Goal: Task Accomplishment & Management: Use online tool/utility

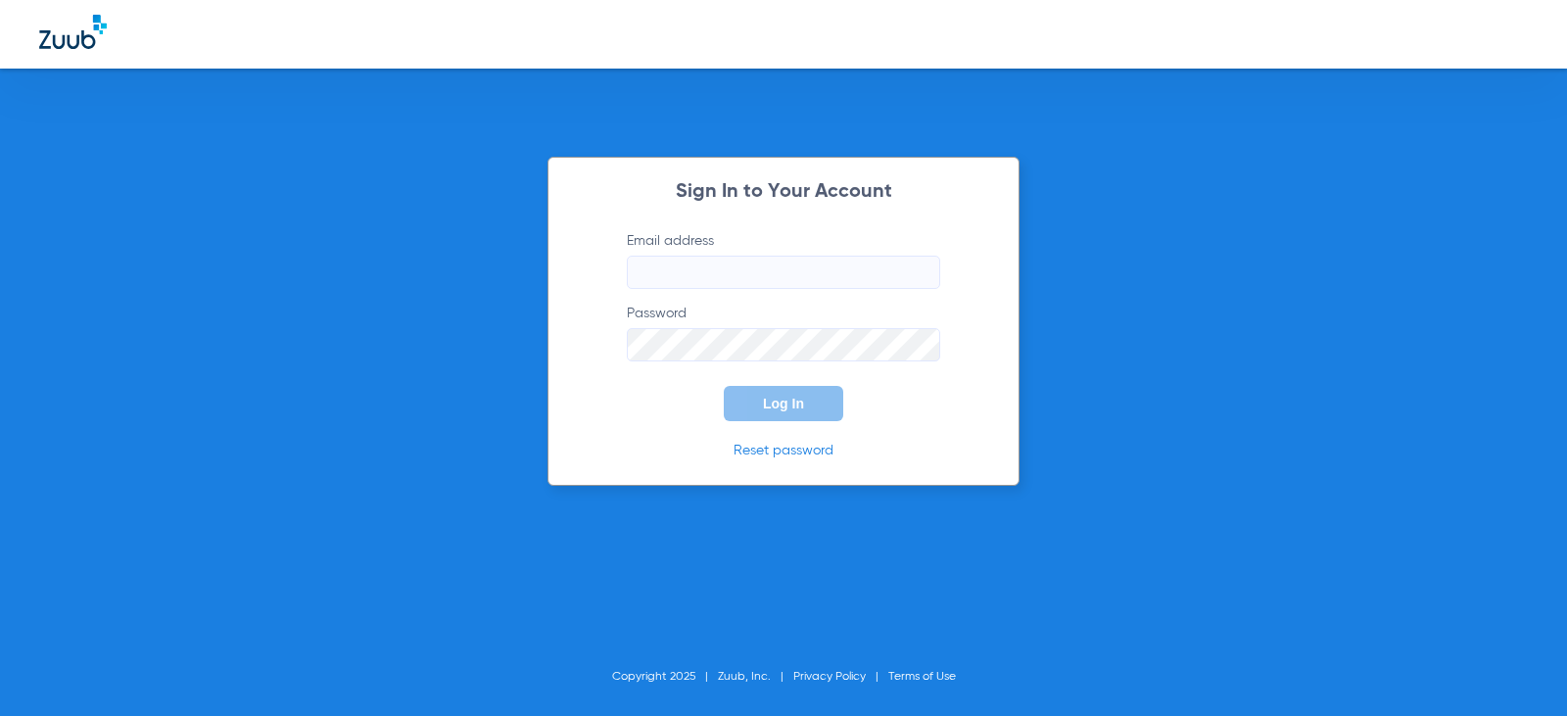
click at [732, 275] on input "Email address" at bounding box center [783, 272] width 313 height 33
type input "[EMAIL_ADDRESS][DOMAIN_NAME]"
click at [724, 386] on button "Log In" at bounding box center [784, 403] width 120 height 35
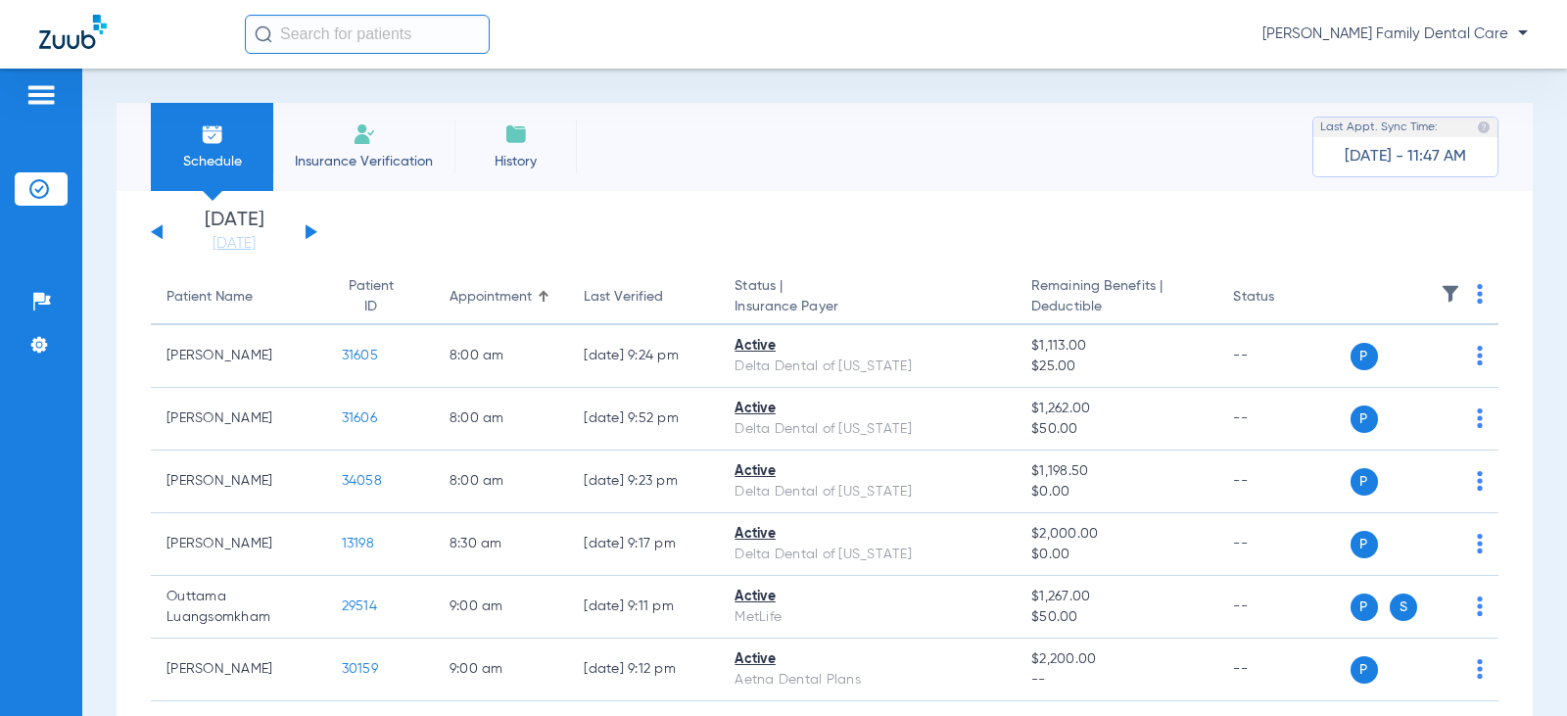
click at [307, 229] on button at bounding box center [312, 231] width 12 height 15
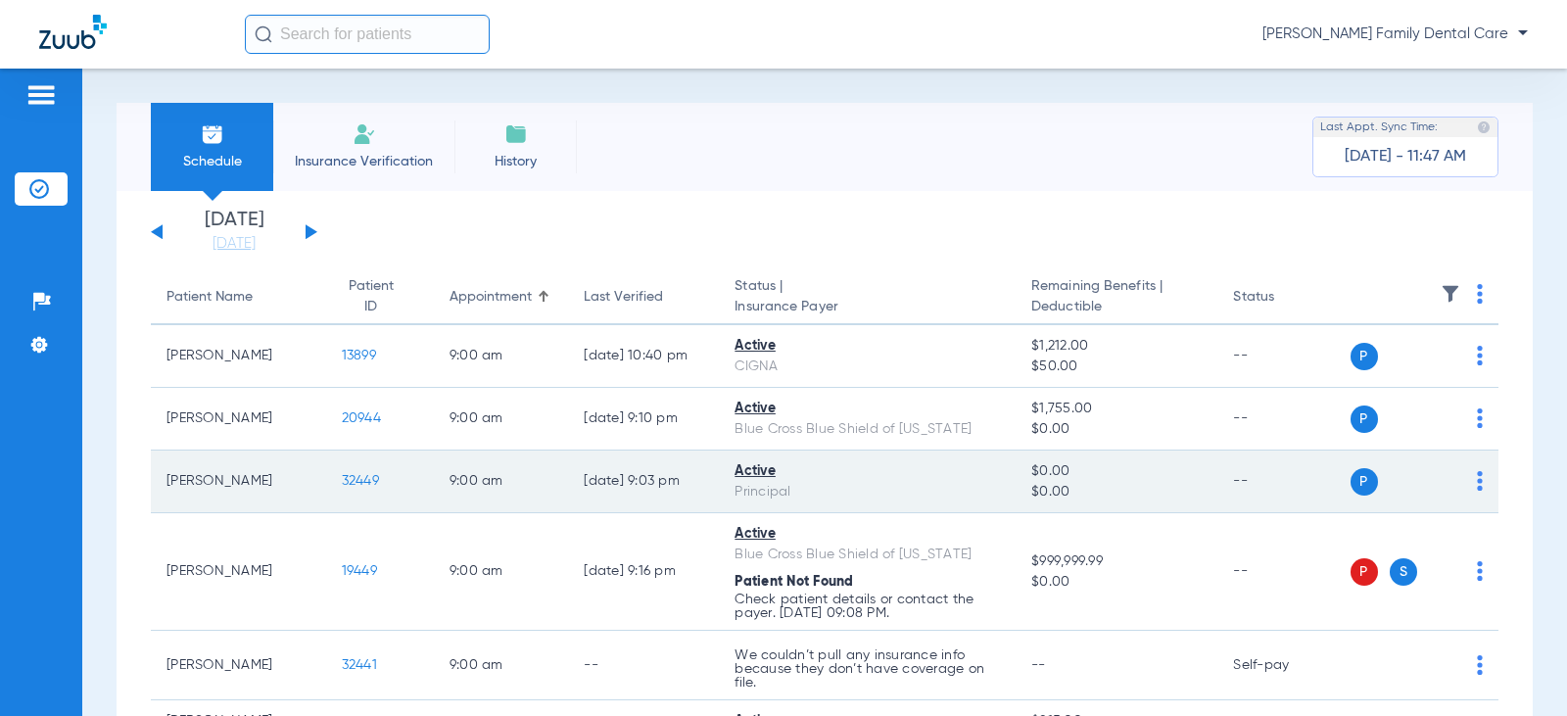
scroll to position [196, 0]
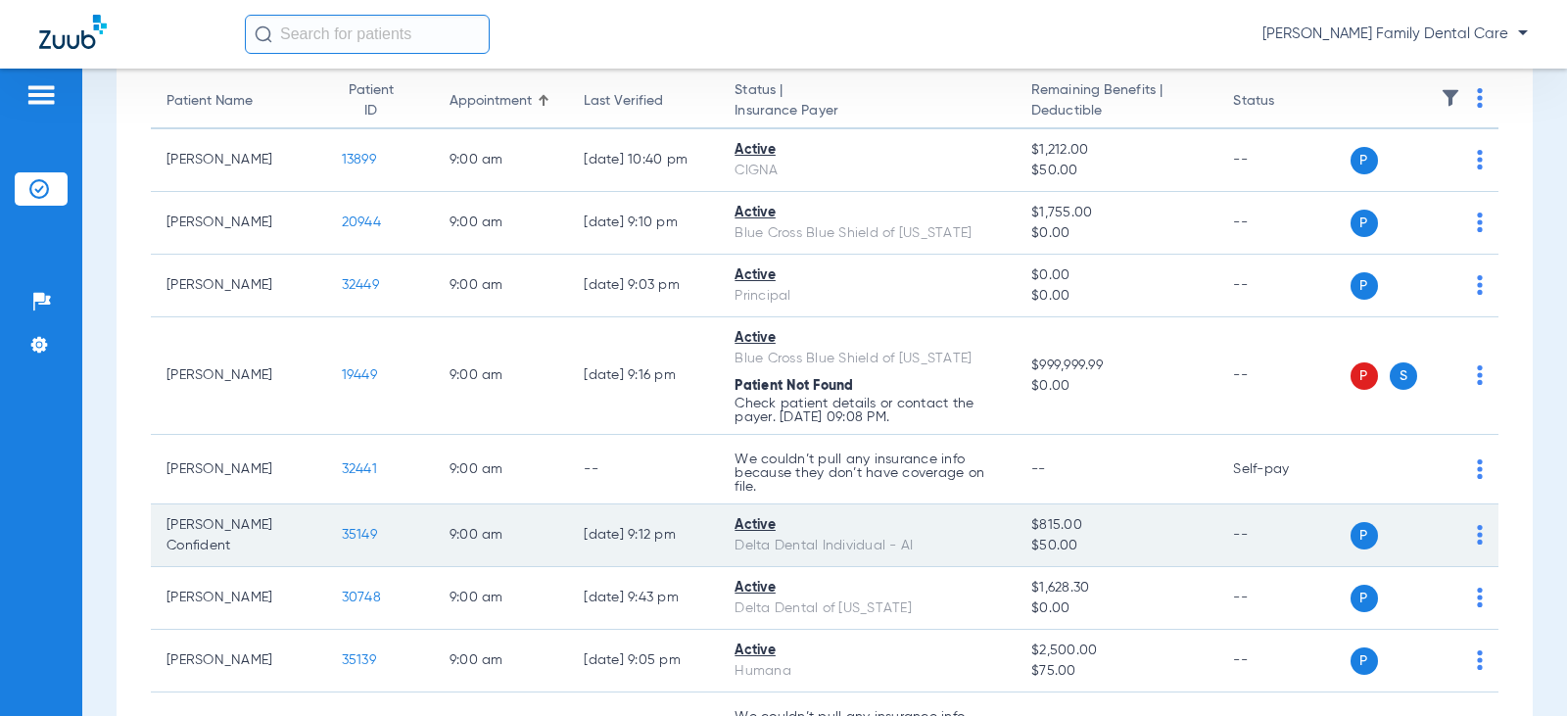
click at [343, 534] on span "35149" at bounding box center [359, 535] width 35 height 14
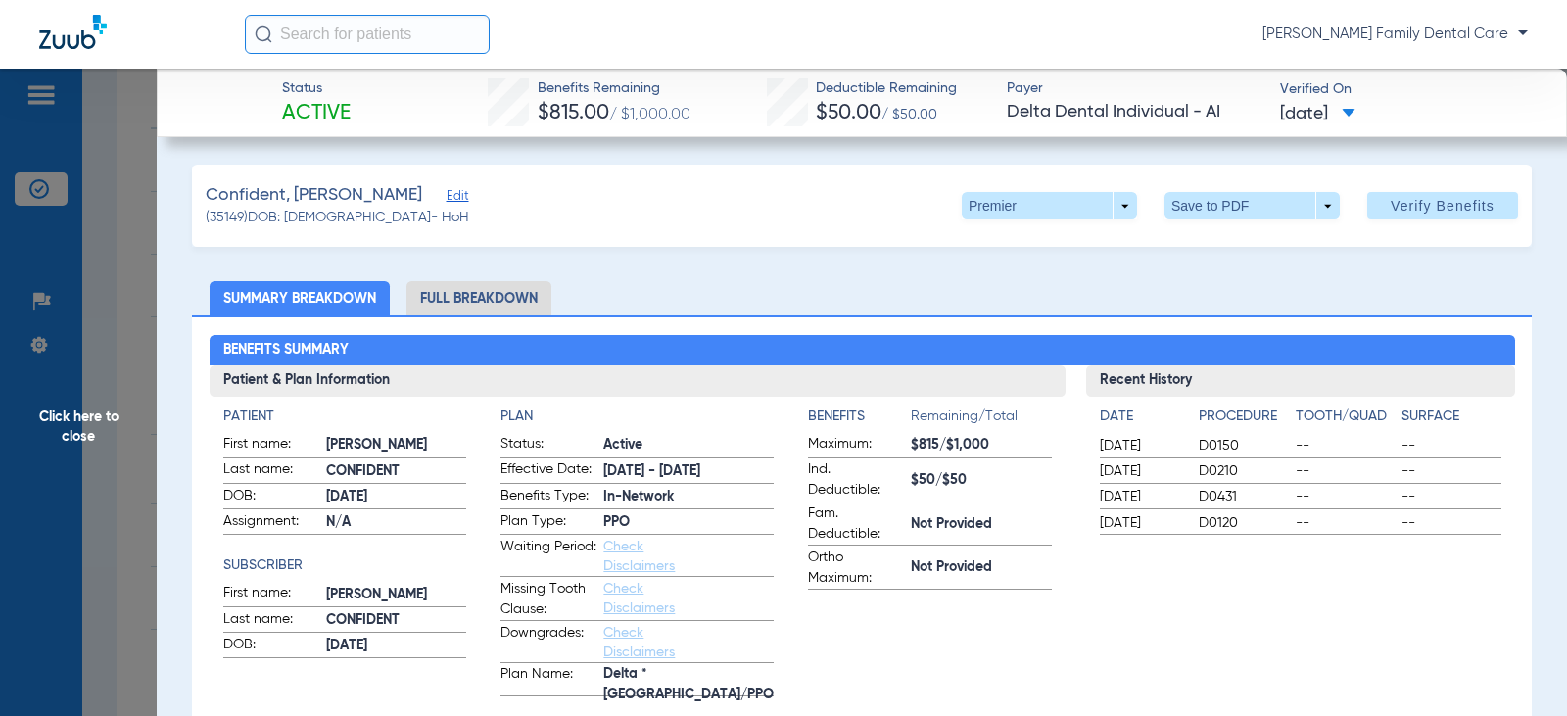
click at [479, 299] on li "Full Breakdown" at bounding box center [479, 298] width 145 height 34
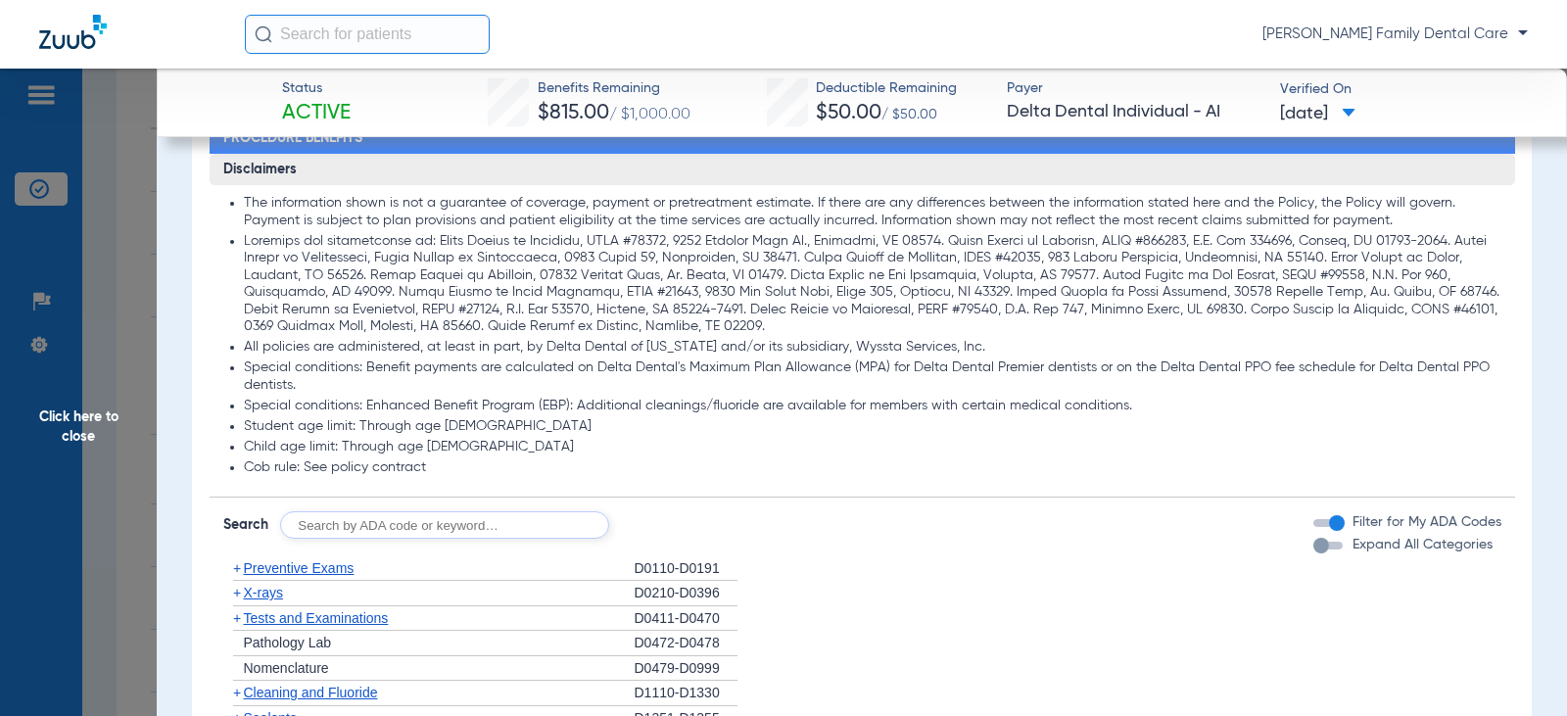
scroll to position [1567, 0]
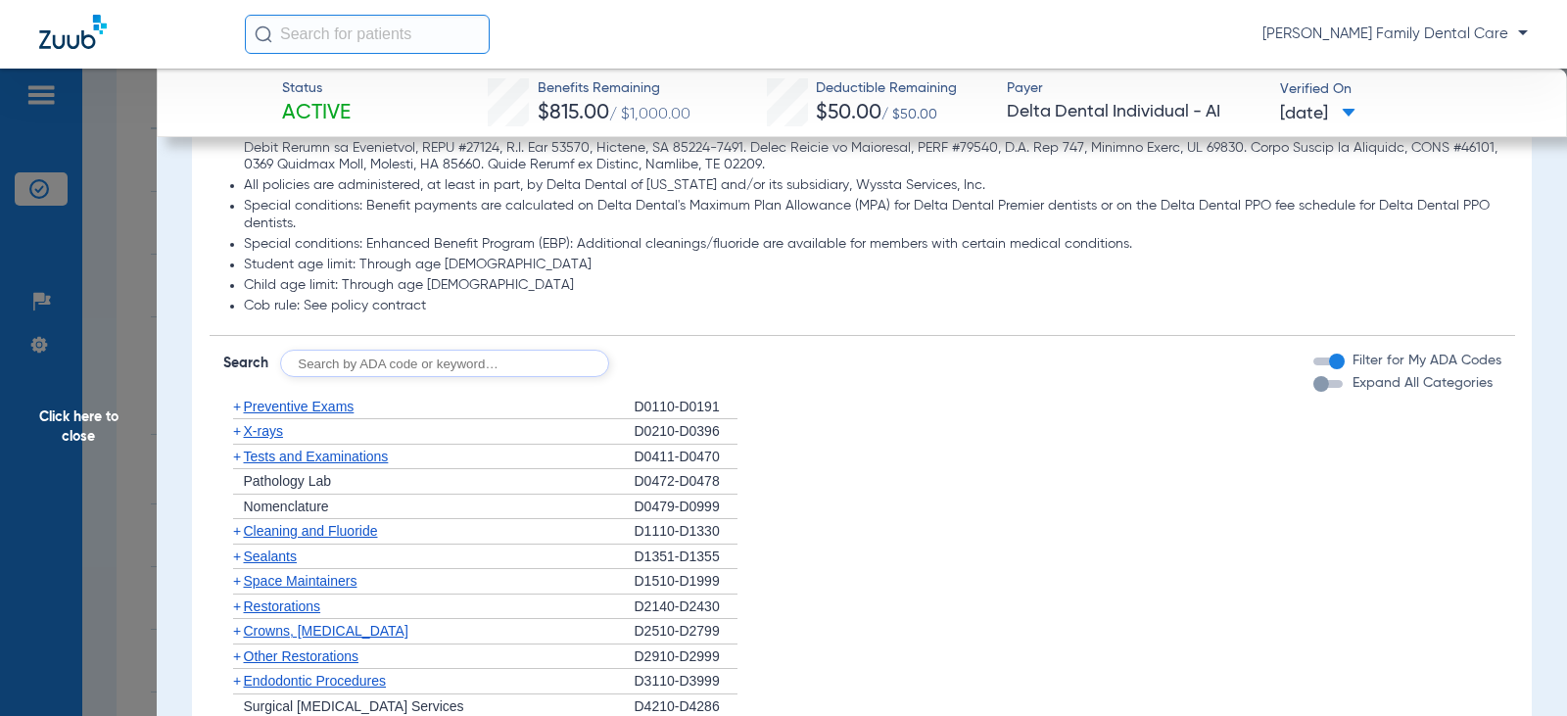
click at [236, 401] on span "+" at bounding box center [237, 407] width 8 height 16
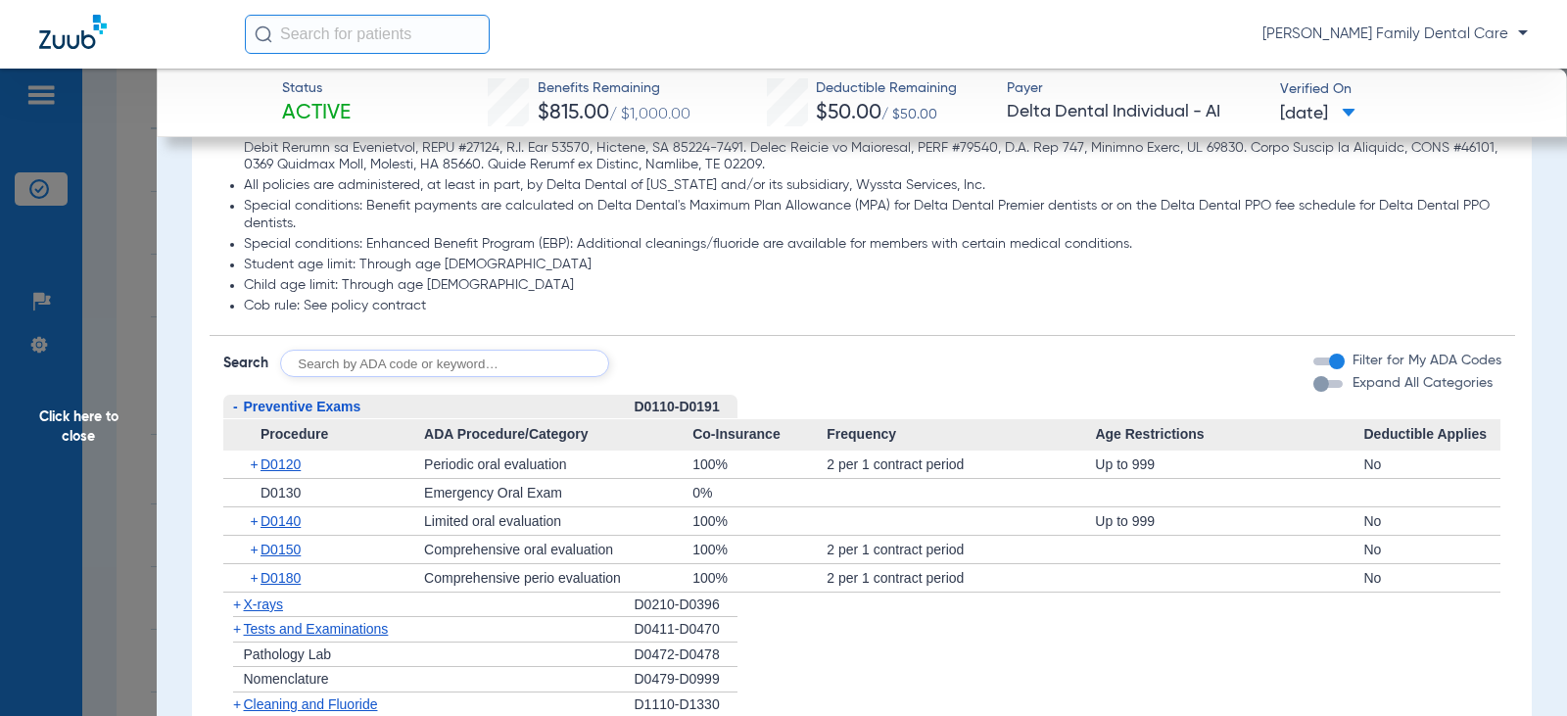
click at [233, 400] on span "-" at bounding box center [235, 407] width 5 height 16
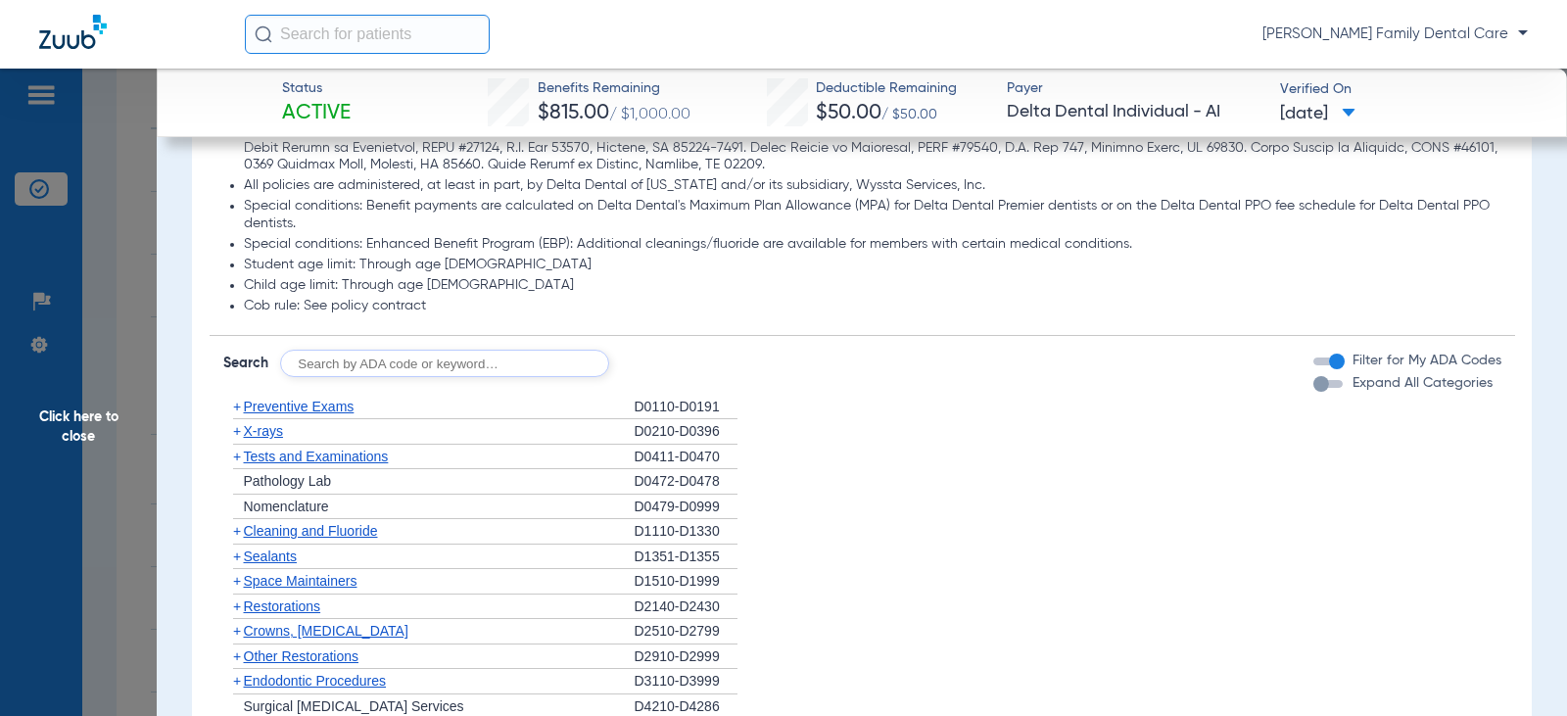
click at [236, 424] on span "+" at bounding box center [237, 431] width 8 height 16
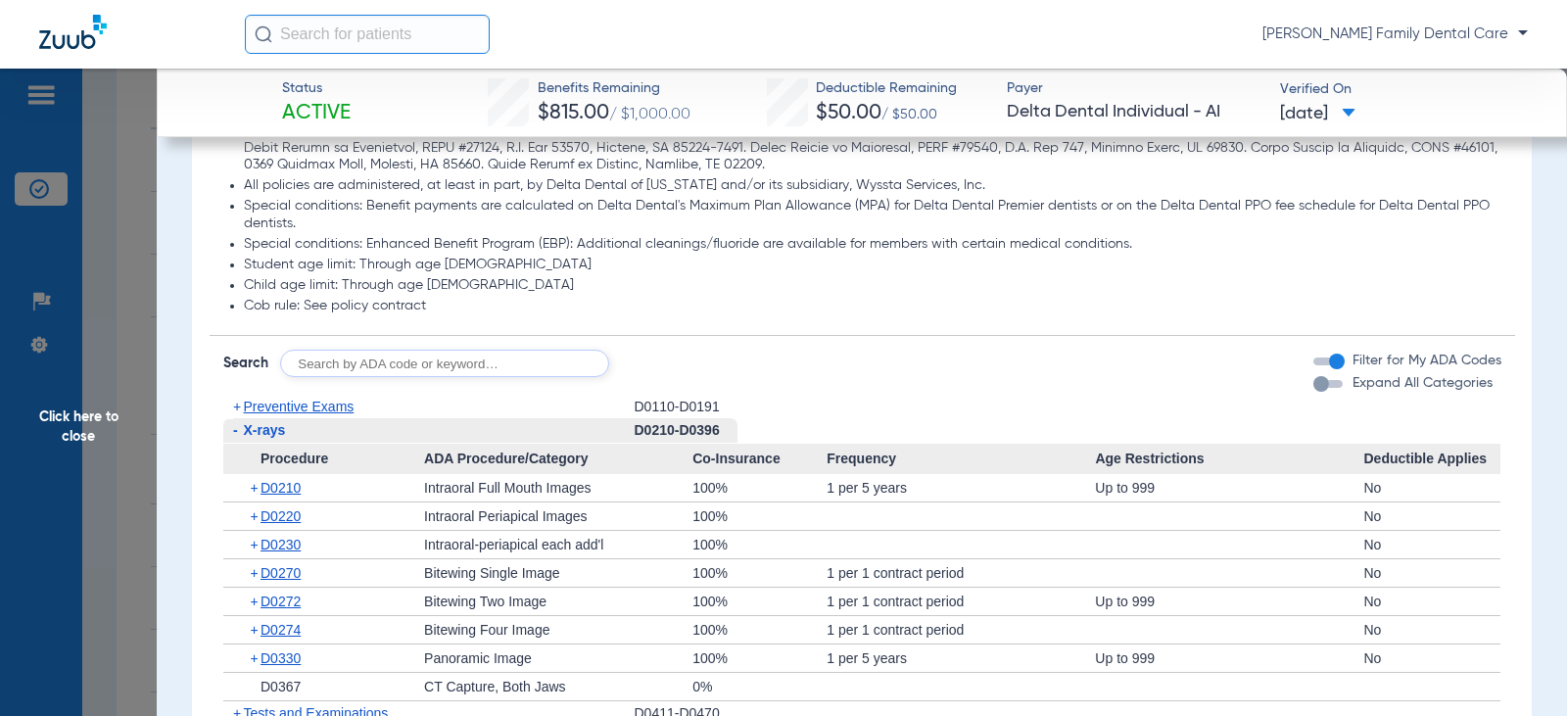
click at [234, 425] on span "-" at bounding box center [235, 430] width 5 height 16
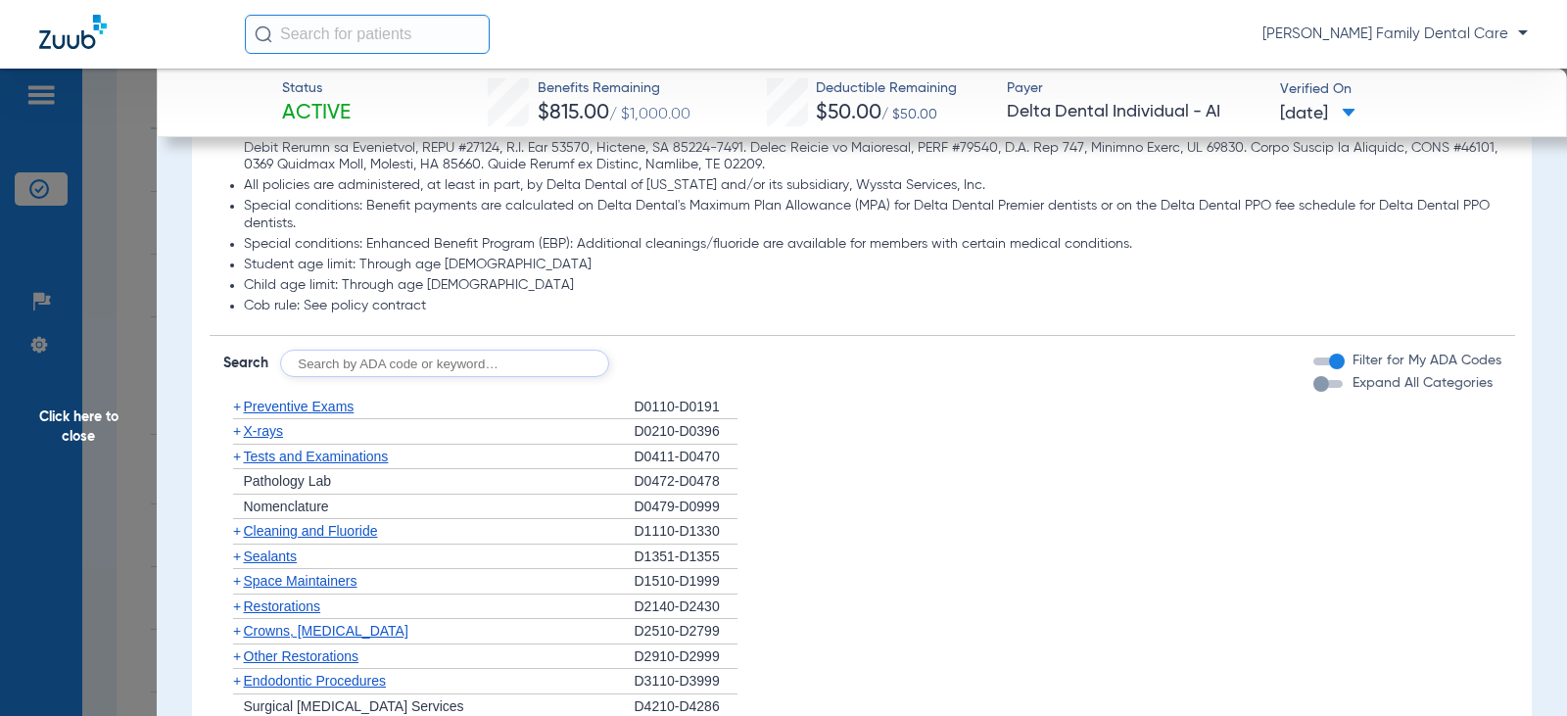
click at [233, 456] on span "+" at bounding box center [237, 457] width 8 height 16
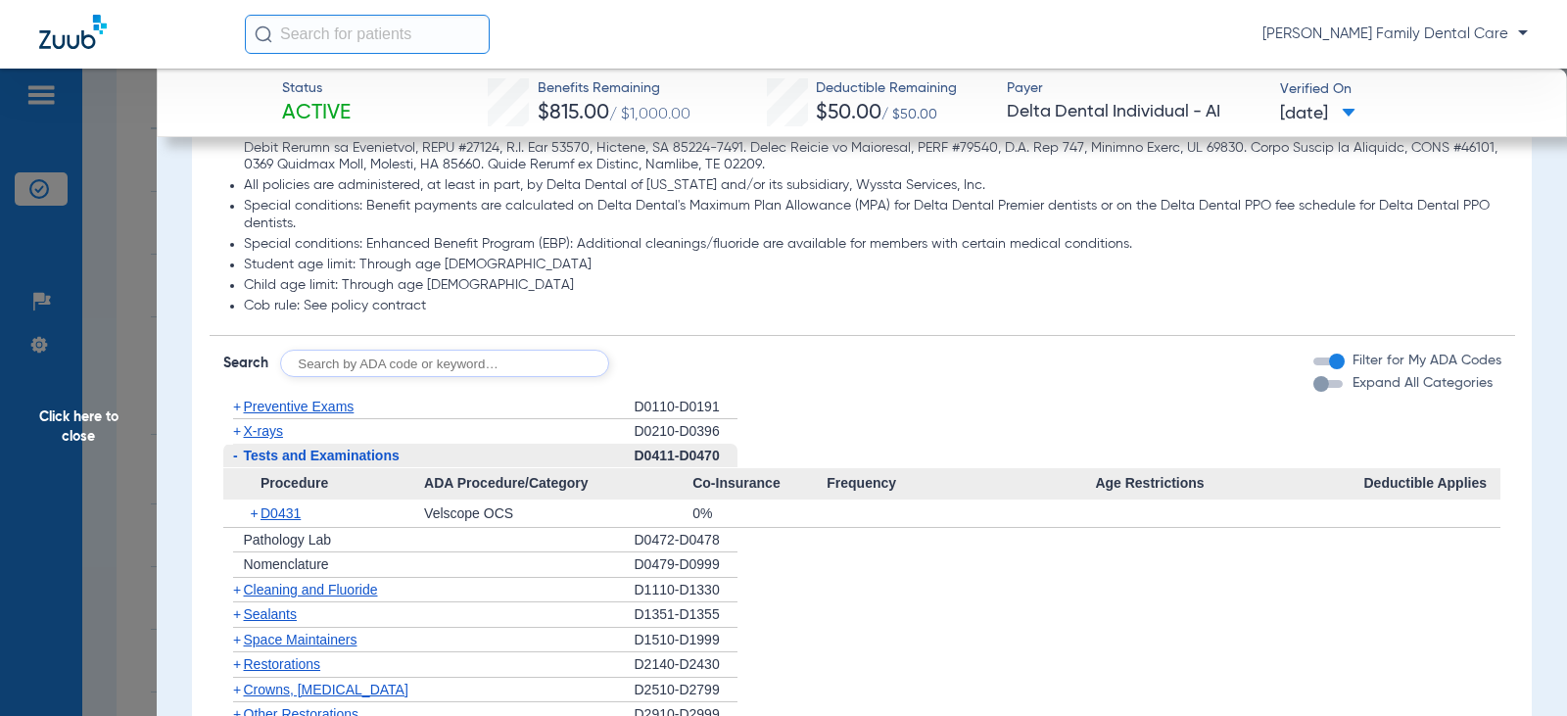
click at [231, 456] on span "-" at bounding box center [233, 456] width 21 height 24
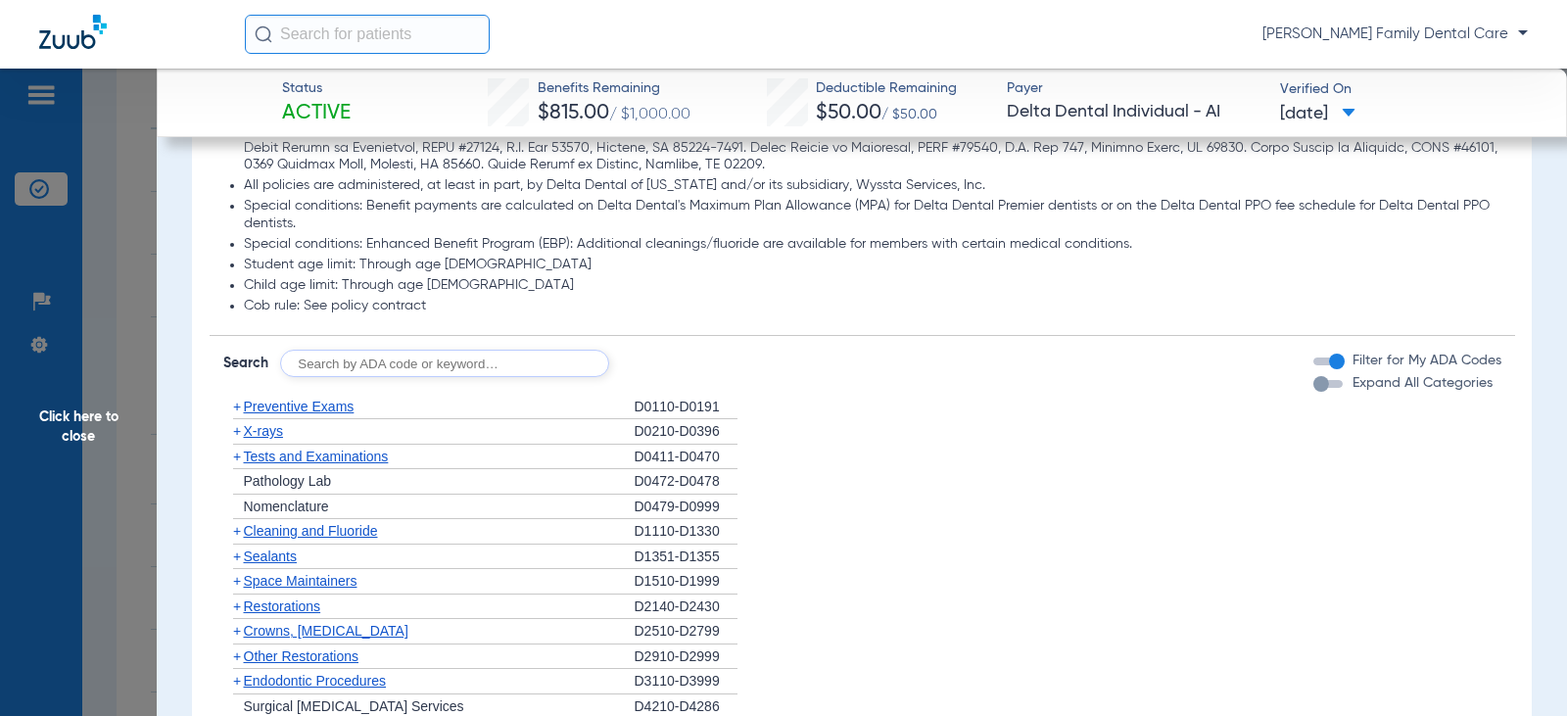
click at [238, 528] on span "+" at bounding box center [237, 531] width 8 height 16
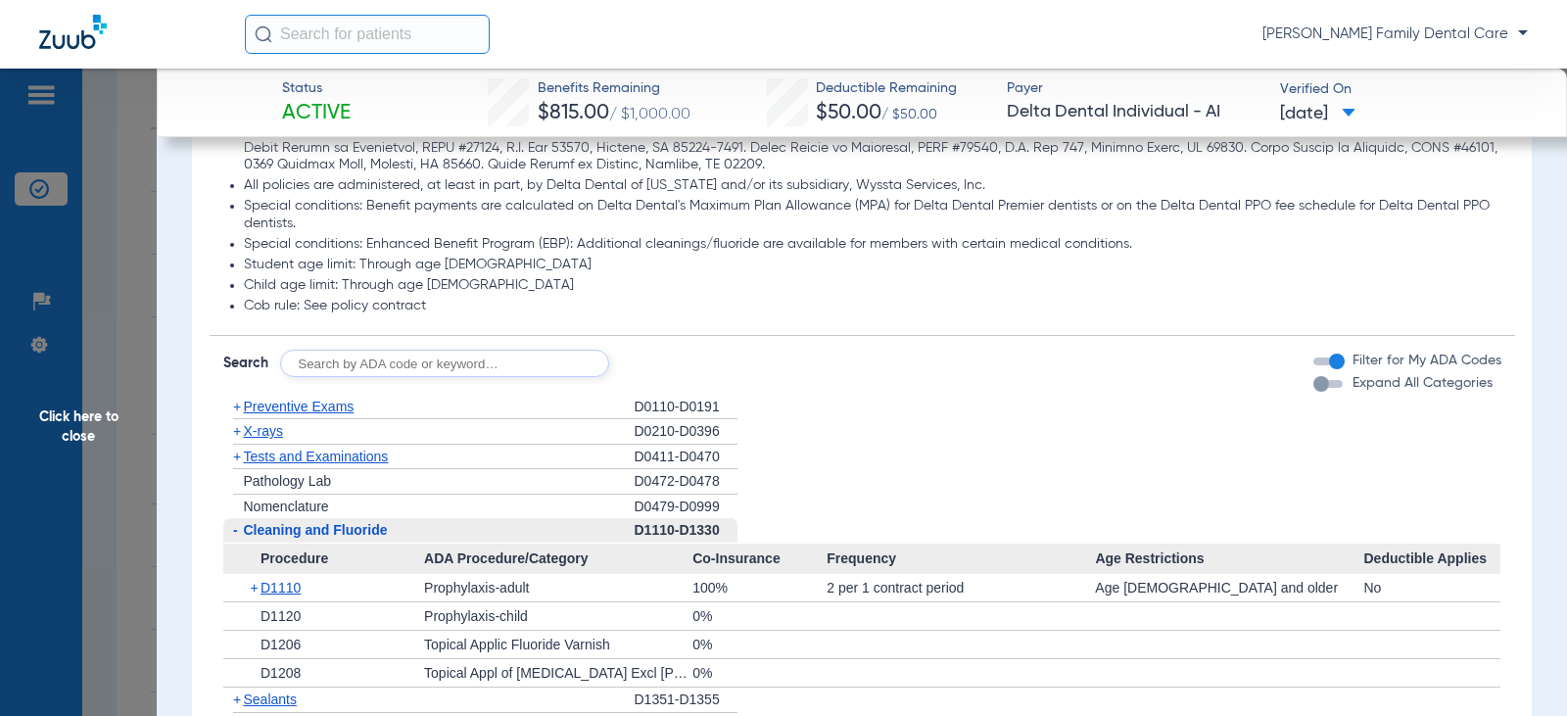
click at [238, 528] on span "-" at bounding box center [233, 530] width 21 height 24
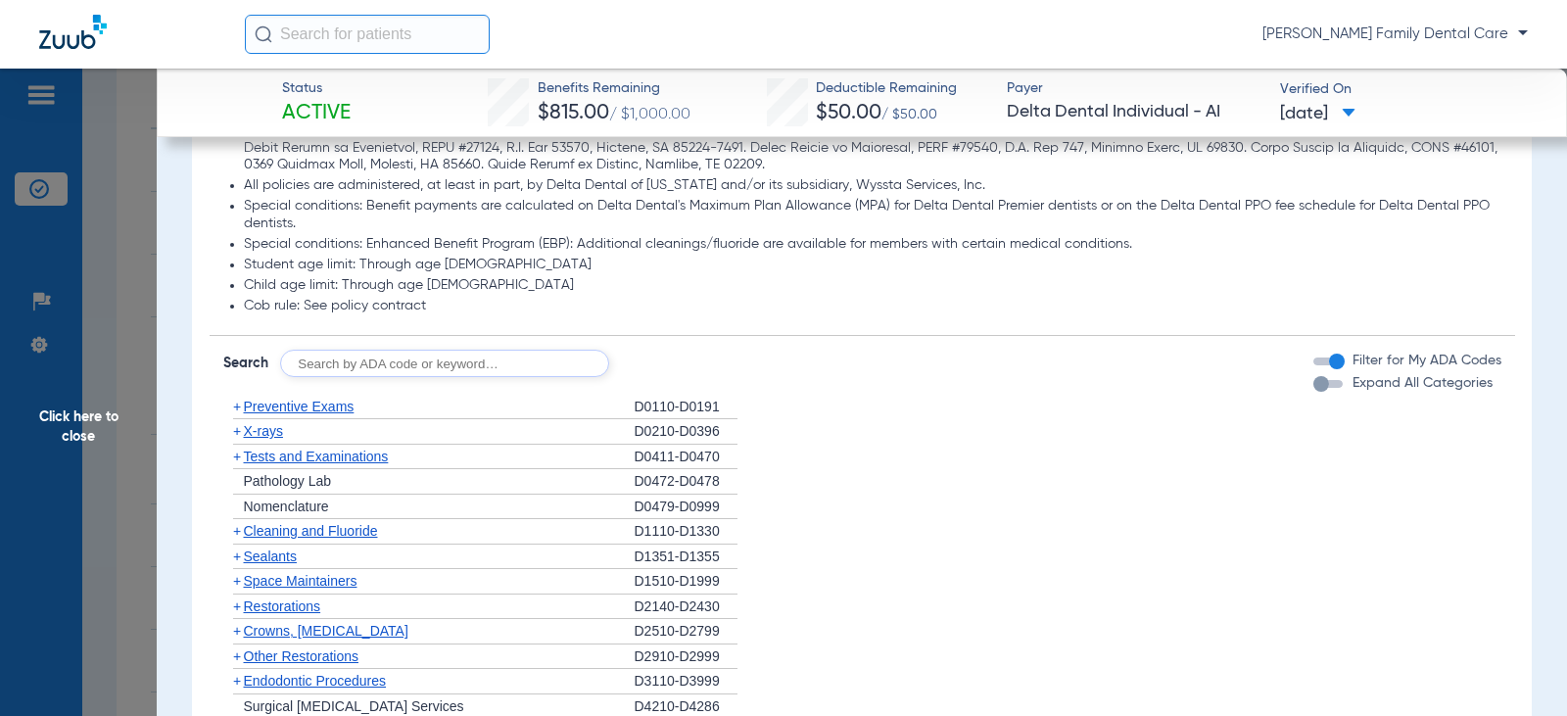
click at [238, 553] on span "+" at bounding box center [237, 557] width 8 height 16
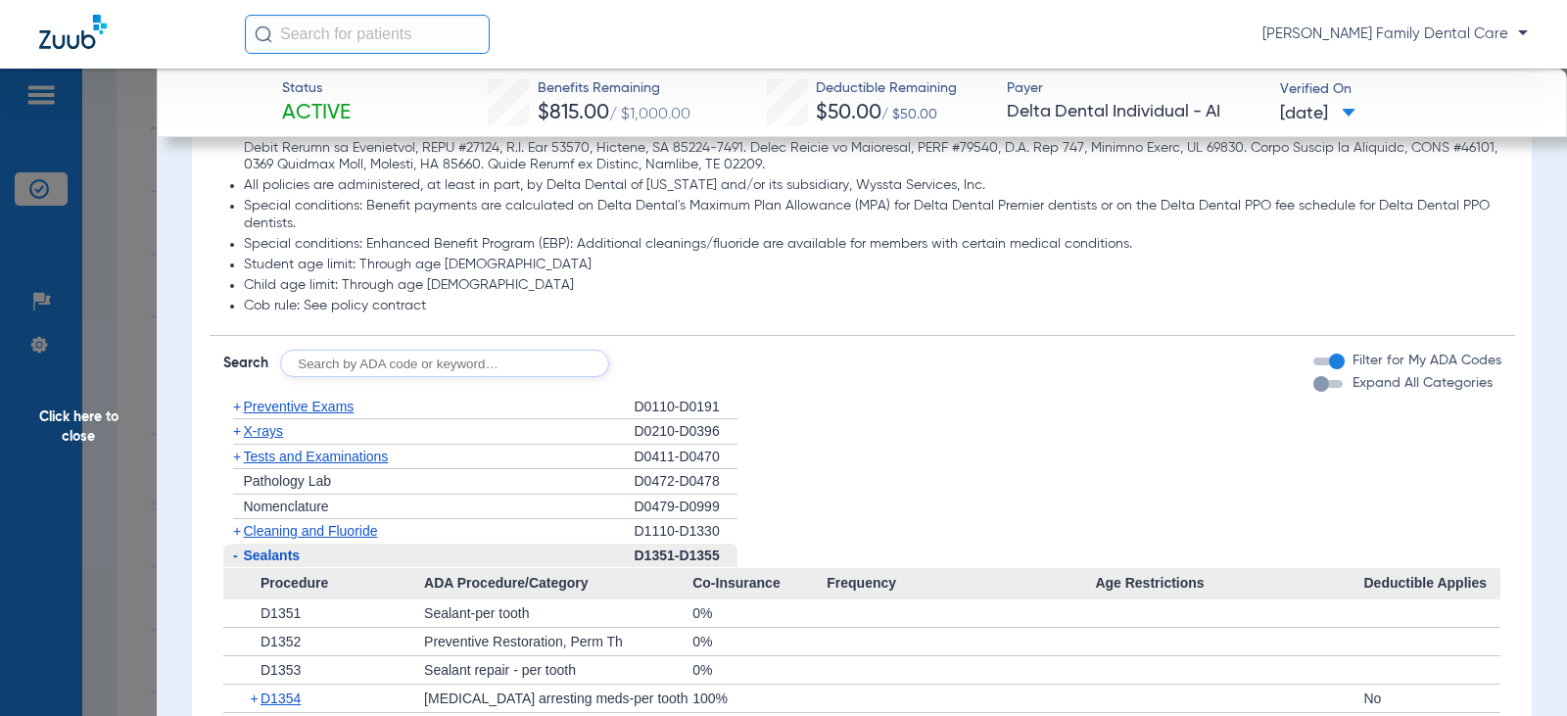
click at [238, 553] on span "-" at bounding box center [233, 556] width 21 height 24
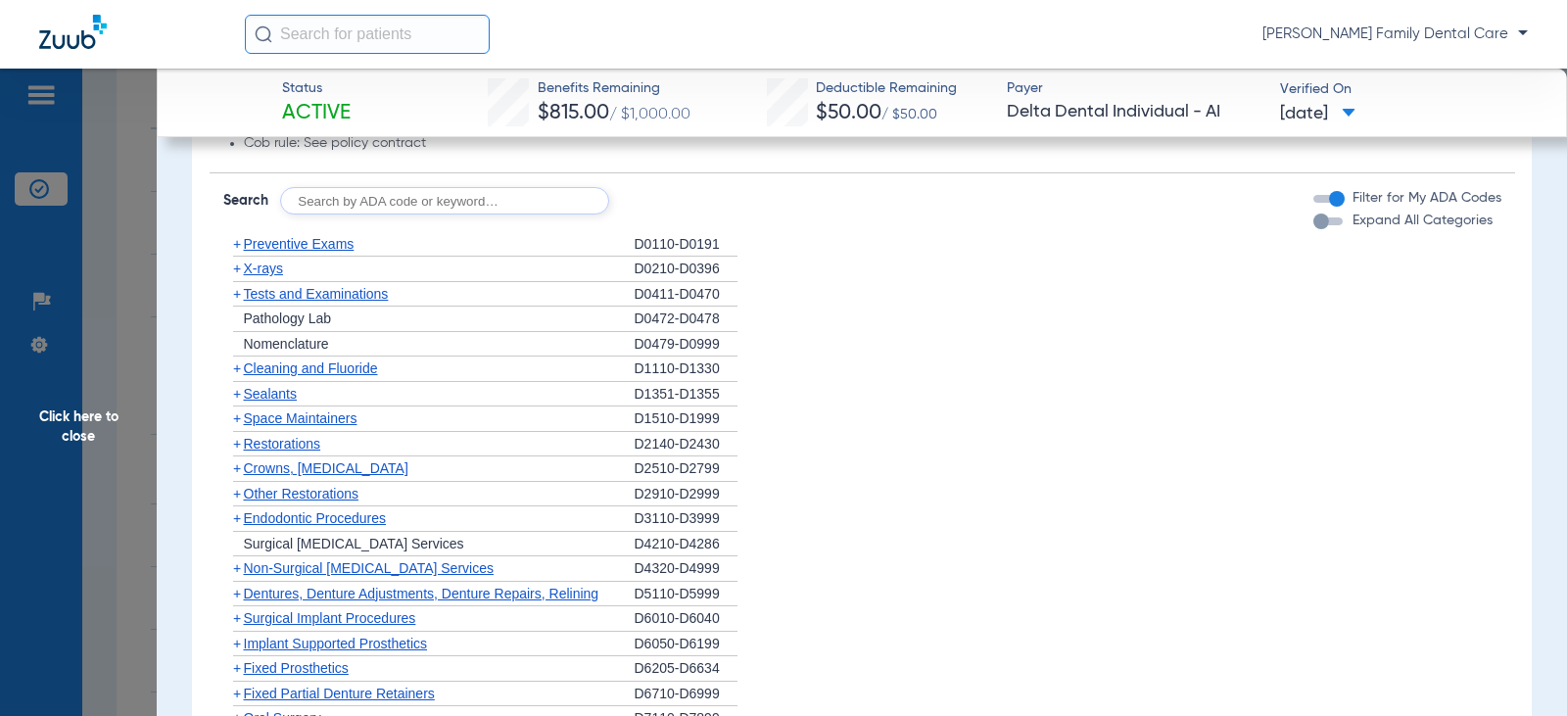
scroll to position [1763, 0]
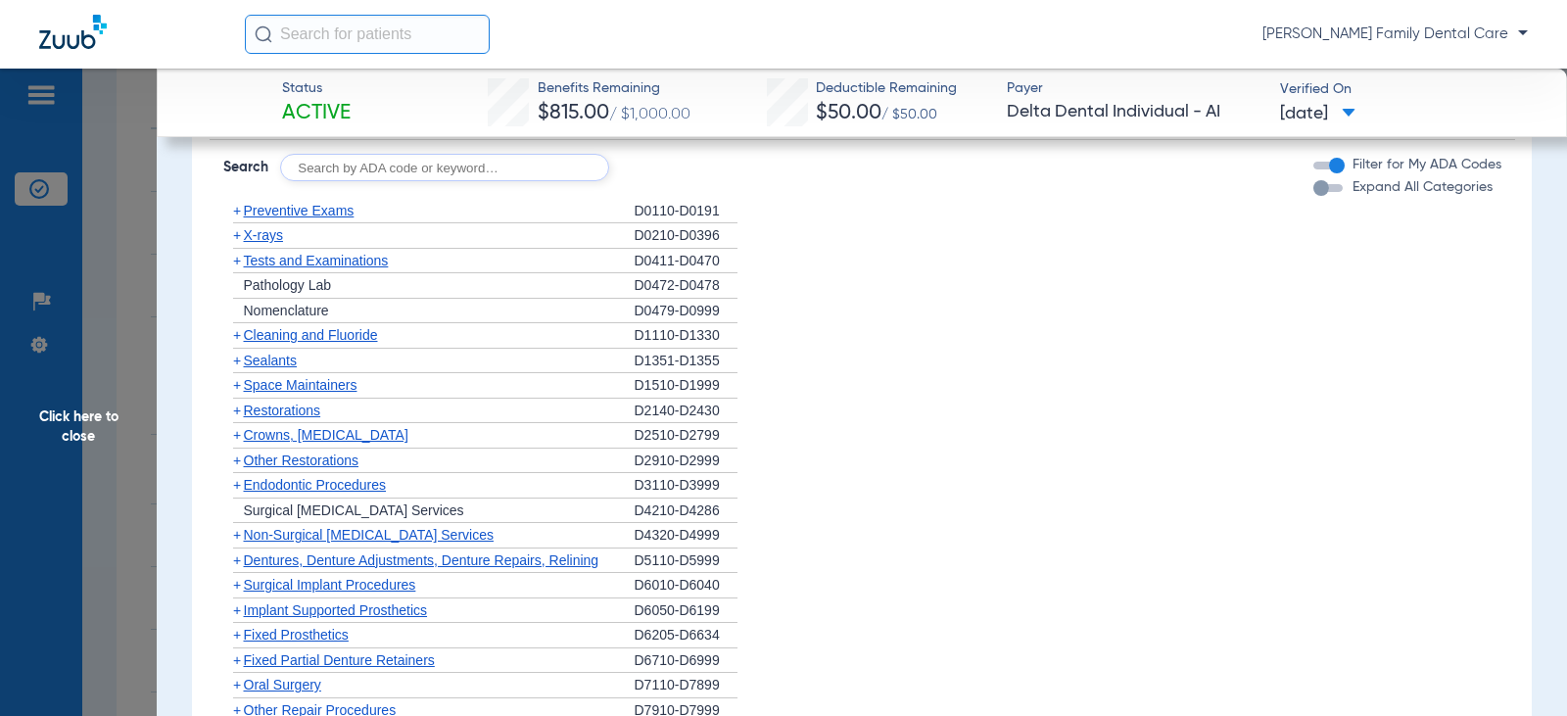
click at [236, 405] on span "+" at bounding box center [237, 411] width 8 height 16
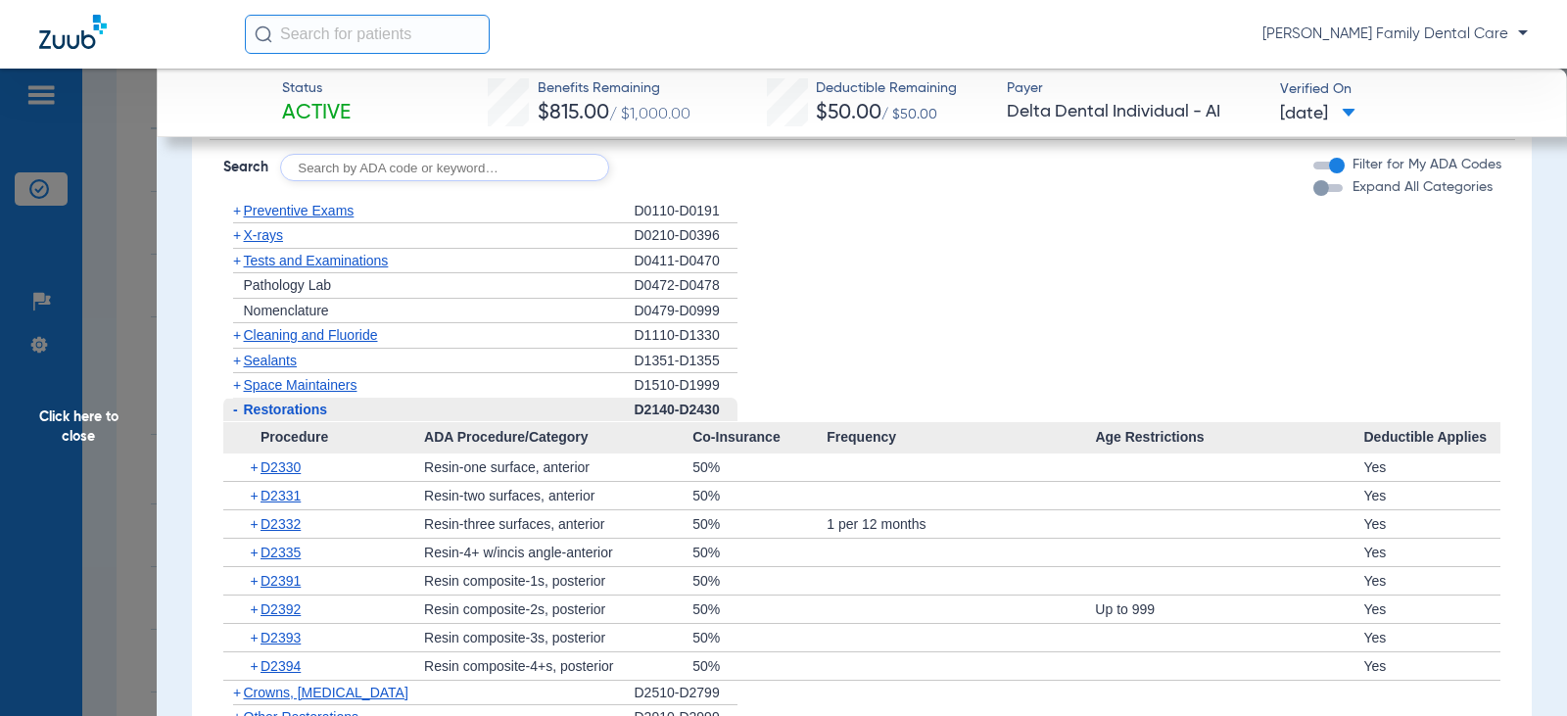
click at [238, 408] on span "-" at bounding box center [233, 410] width 21 height 24
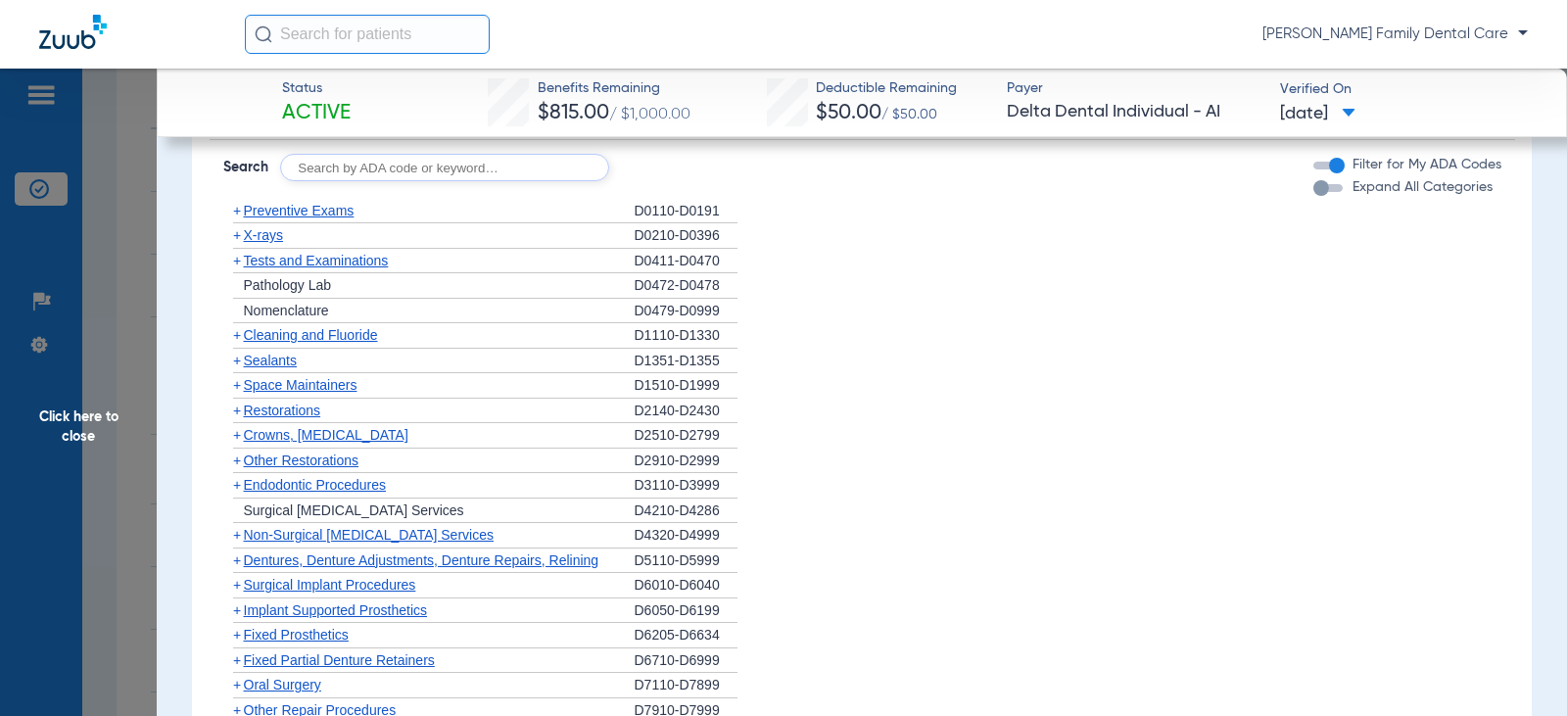
click at [237, 456] on span "+" at bounding box center [237, 461] width 8 height 16
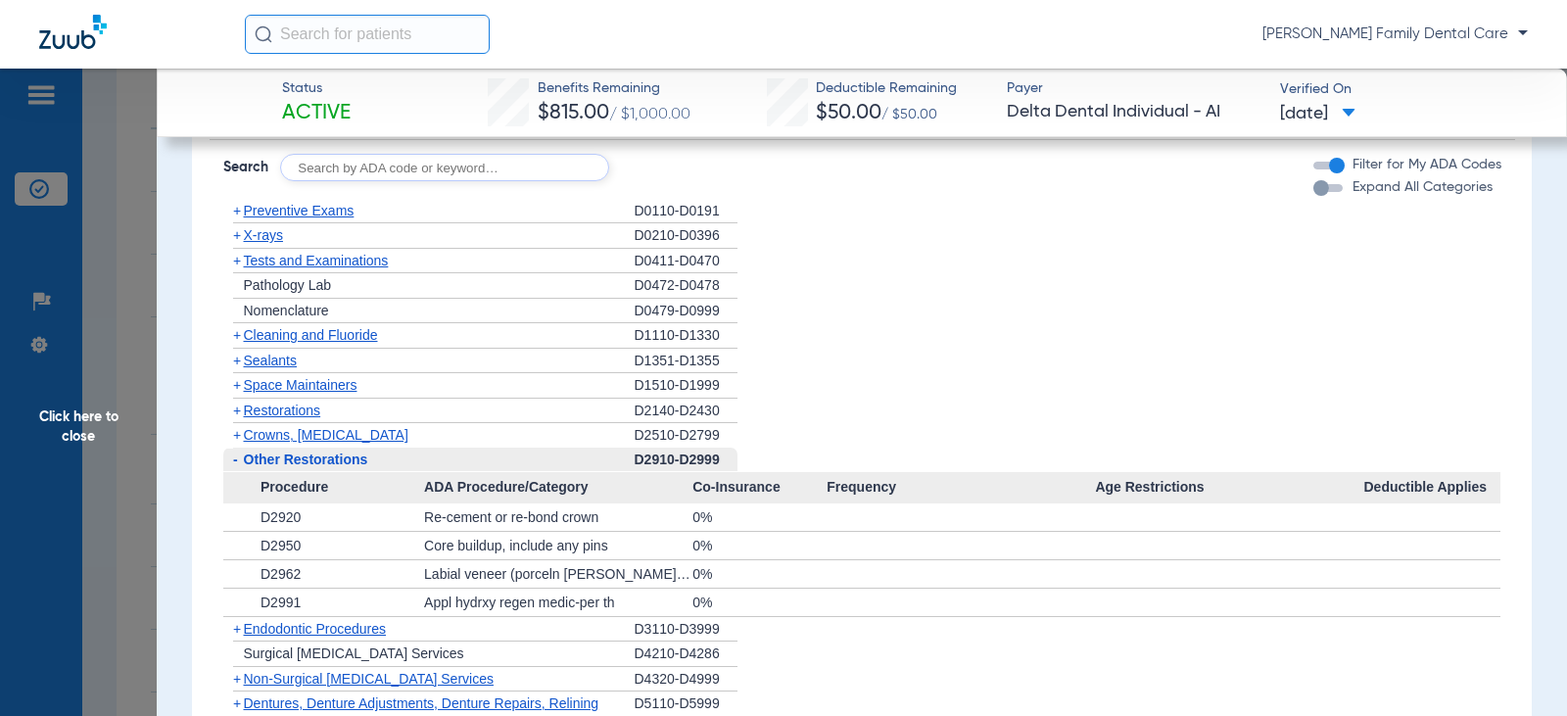
click at [231, 454] on span "-" at bounding box center [233, 460] width 21 height 24
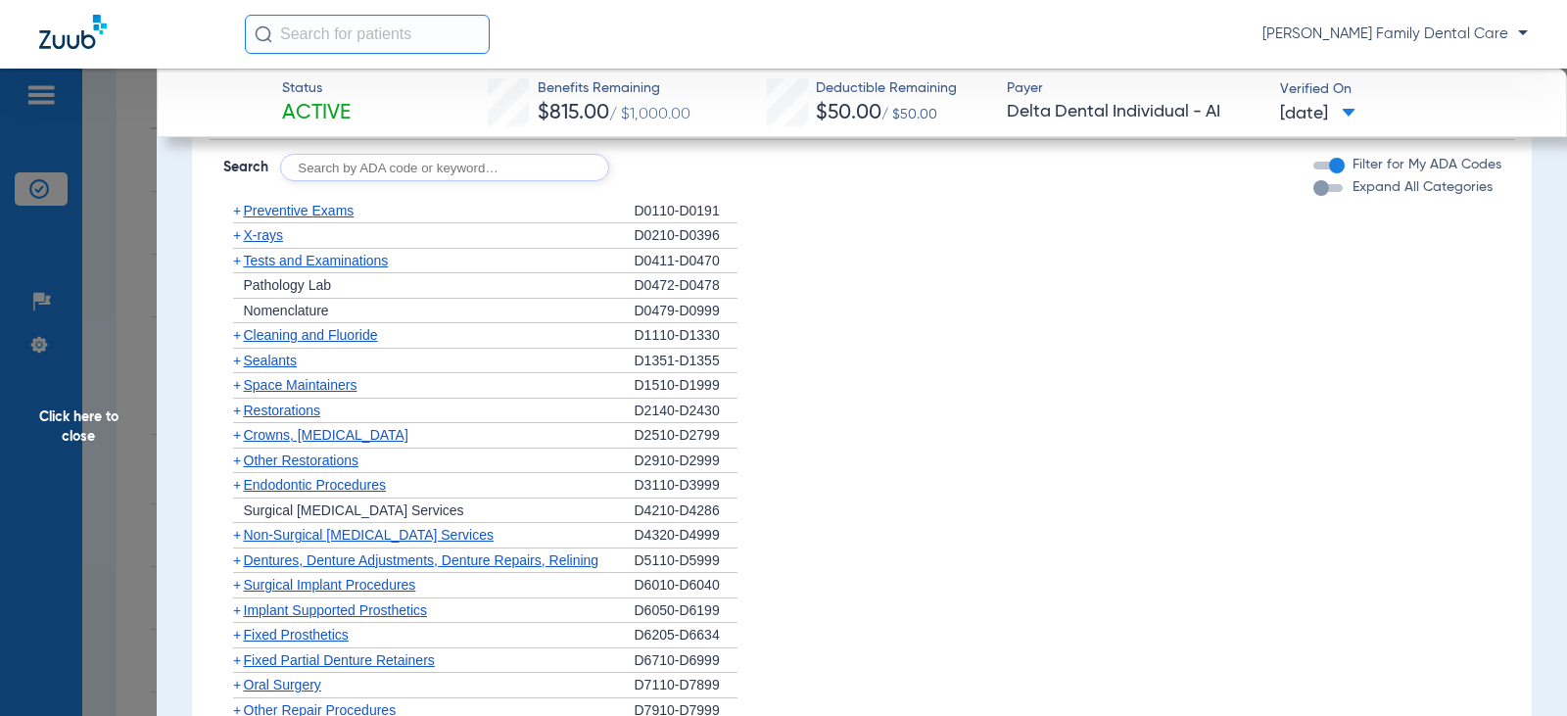
click at [236, 484] on span "+" at bounding box center [237, 485] width 8 height 16
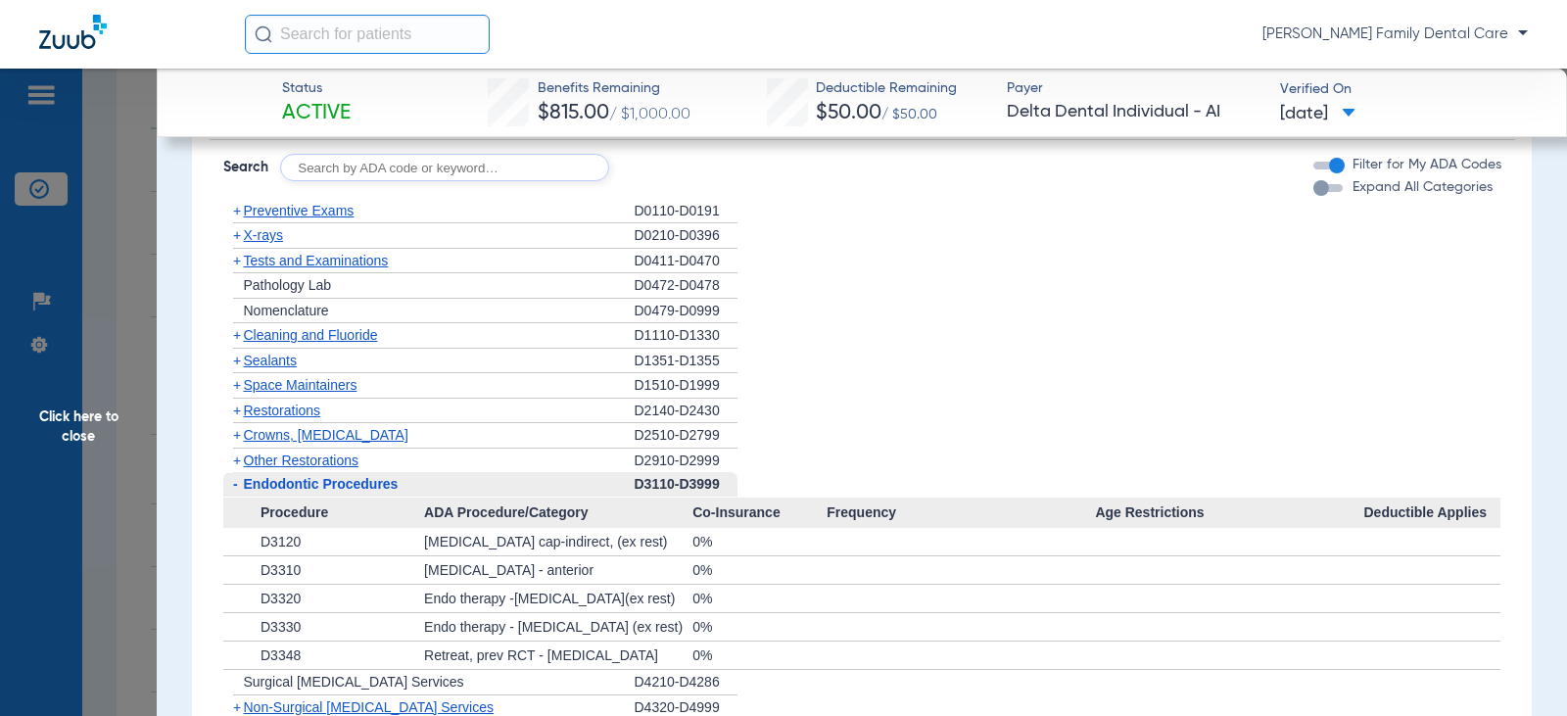
click at [236, 484] on span "-" at bounding box center [235, 484] width 5 height 16
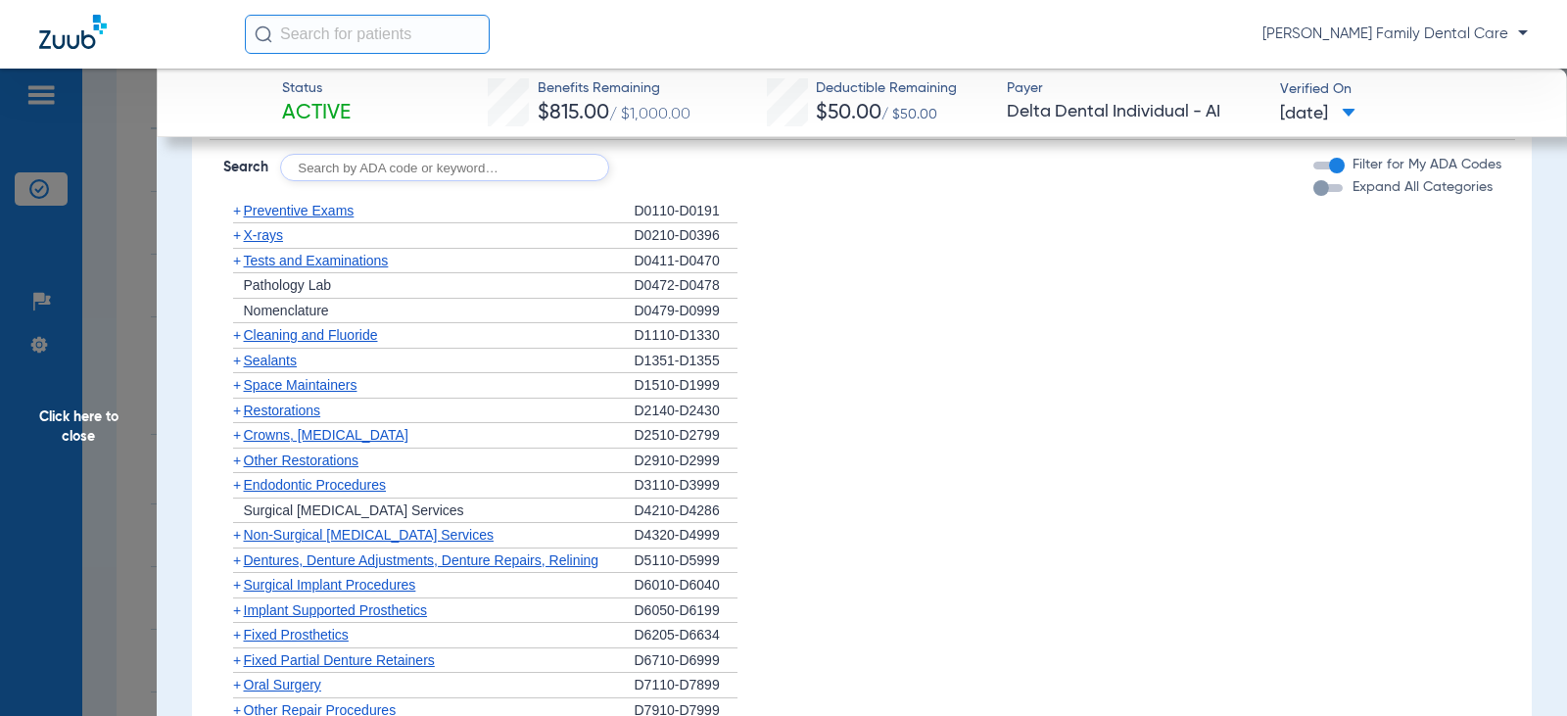
click at [239, 527] on span "+" at bounding box center [237, 535] width 8 height 16
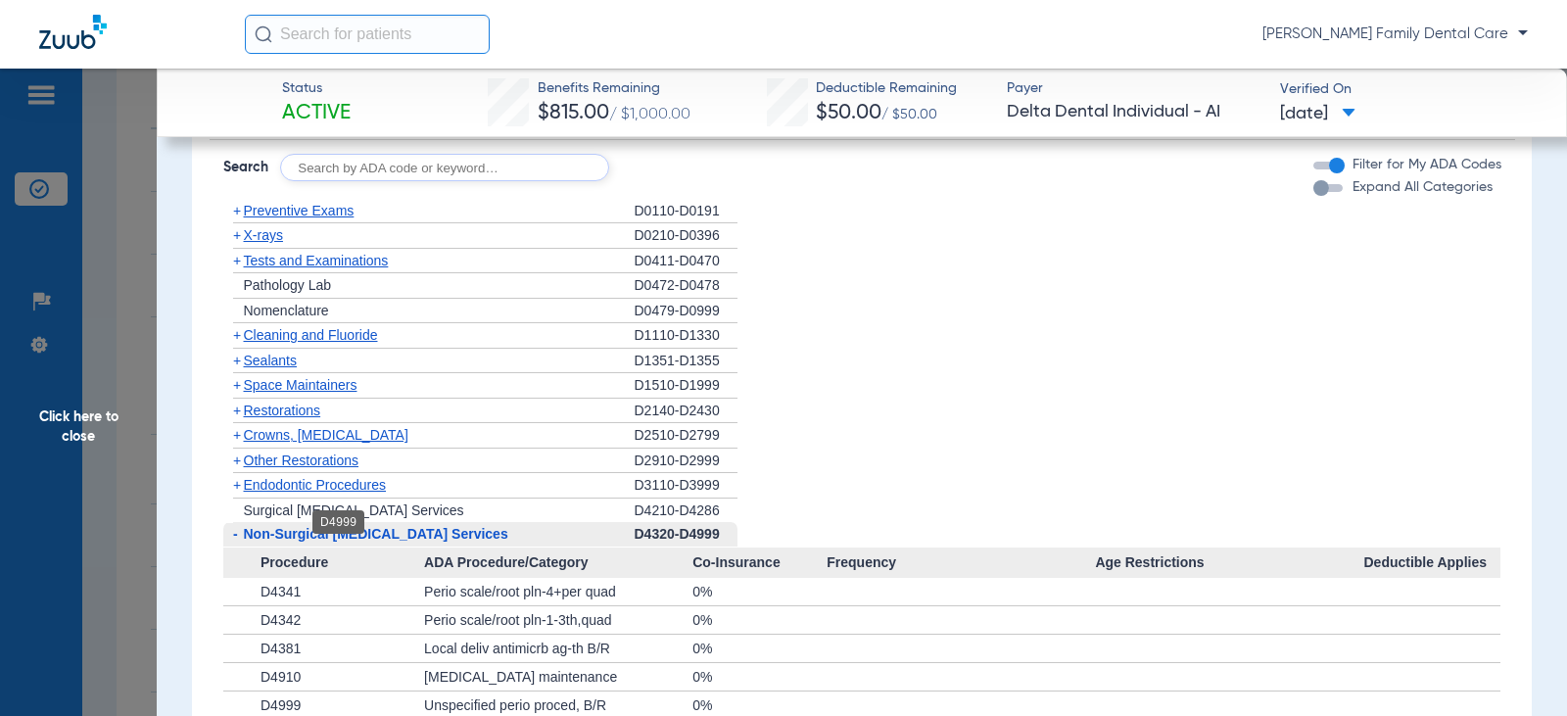
scroll to position [2155, 0]
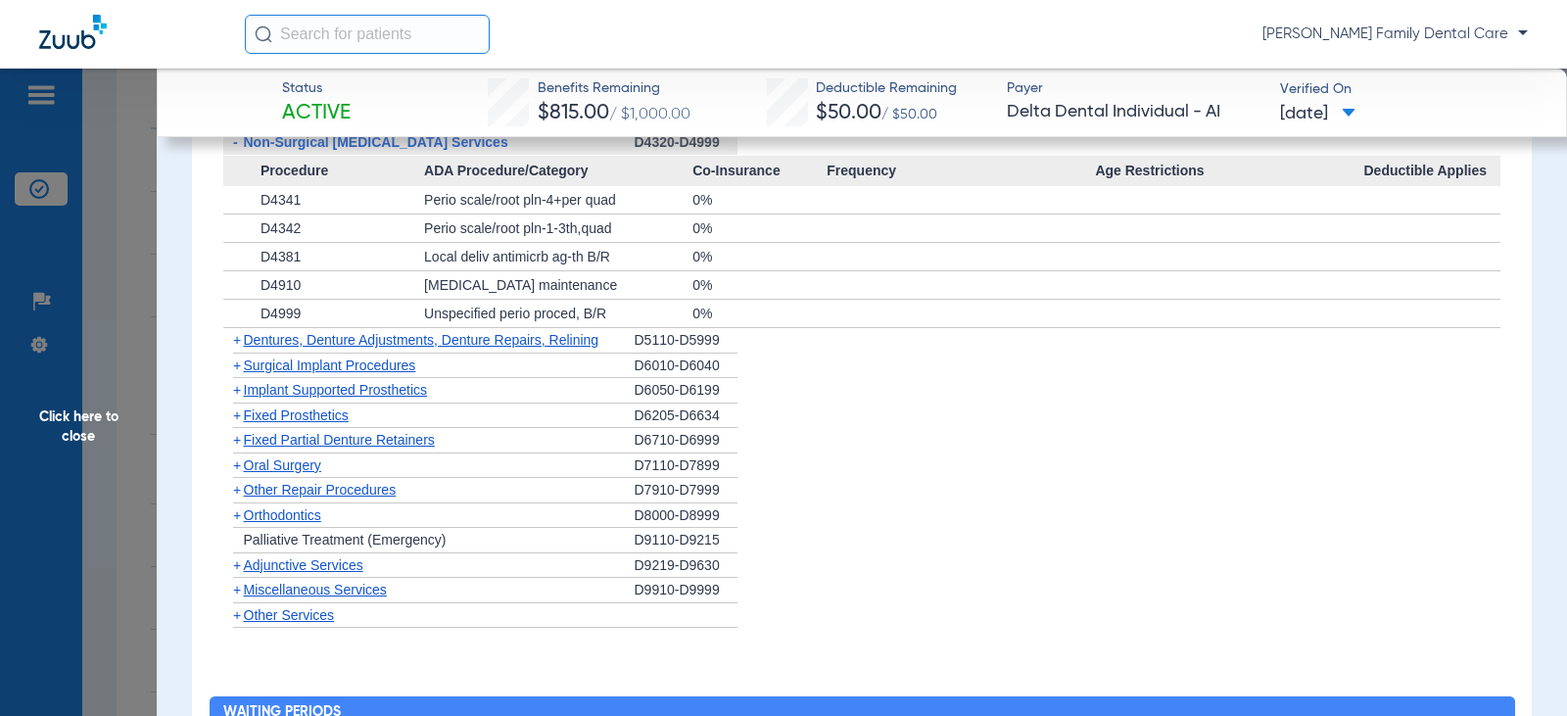
click at [235, 340] on span "+" at bounding box center [237, 340] width 8 height 16
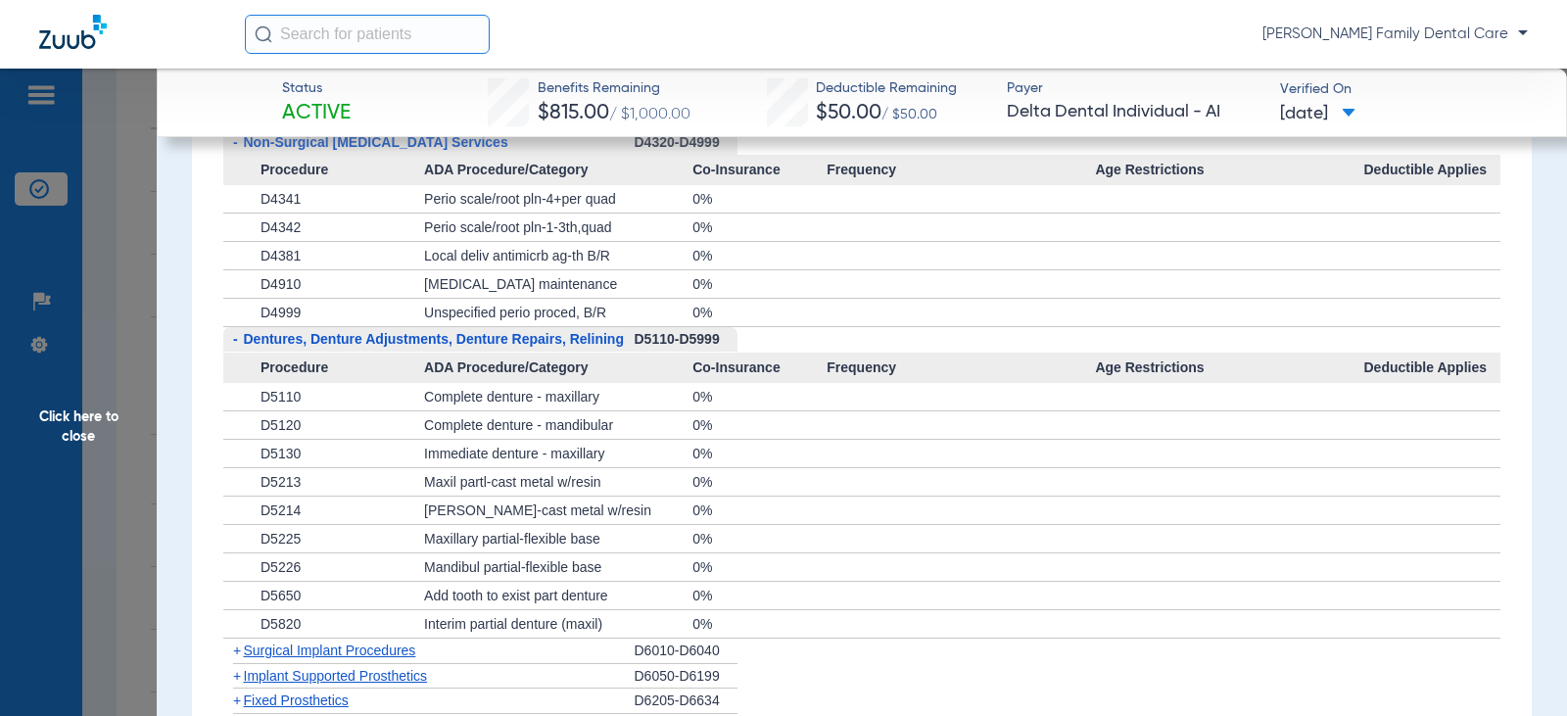
click at [239, 343] on span "-" at bounding box center [233, 339] width 21 height 24
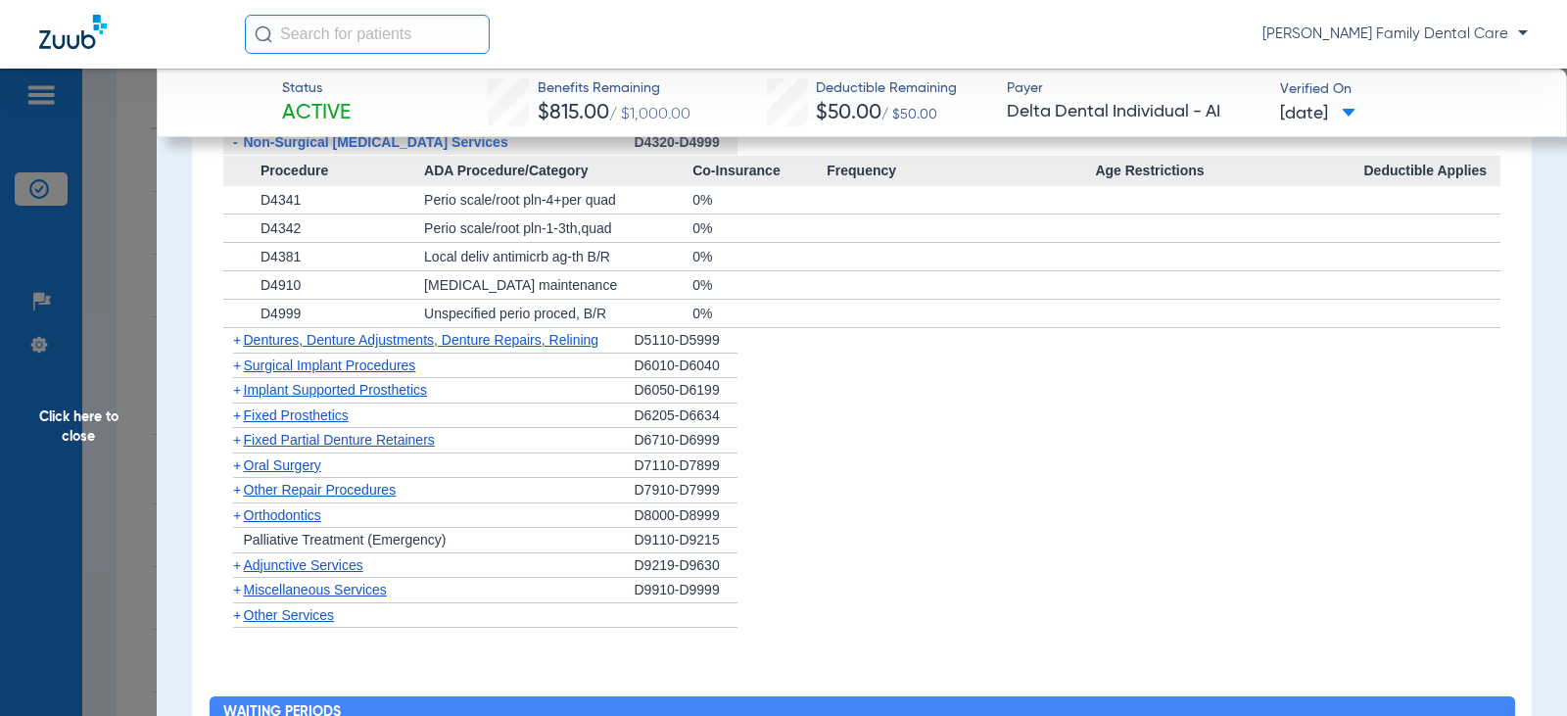
click at [238, 559] on span "+" at bounding box center [237, 565] width 8 height 16
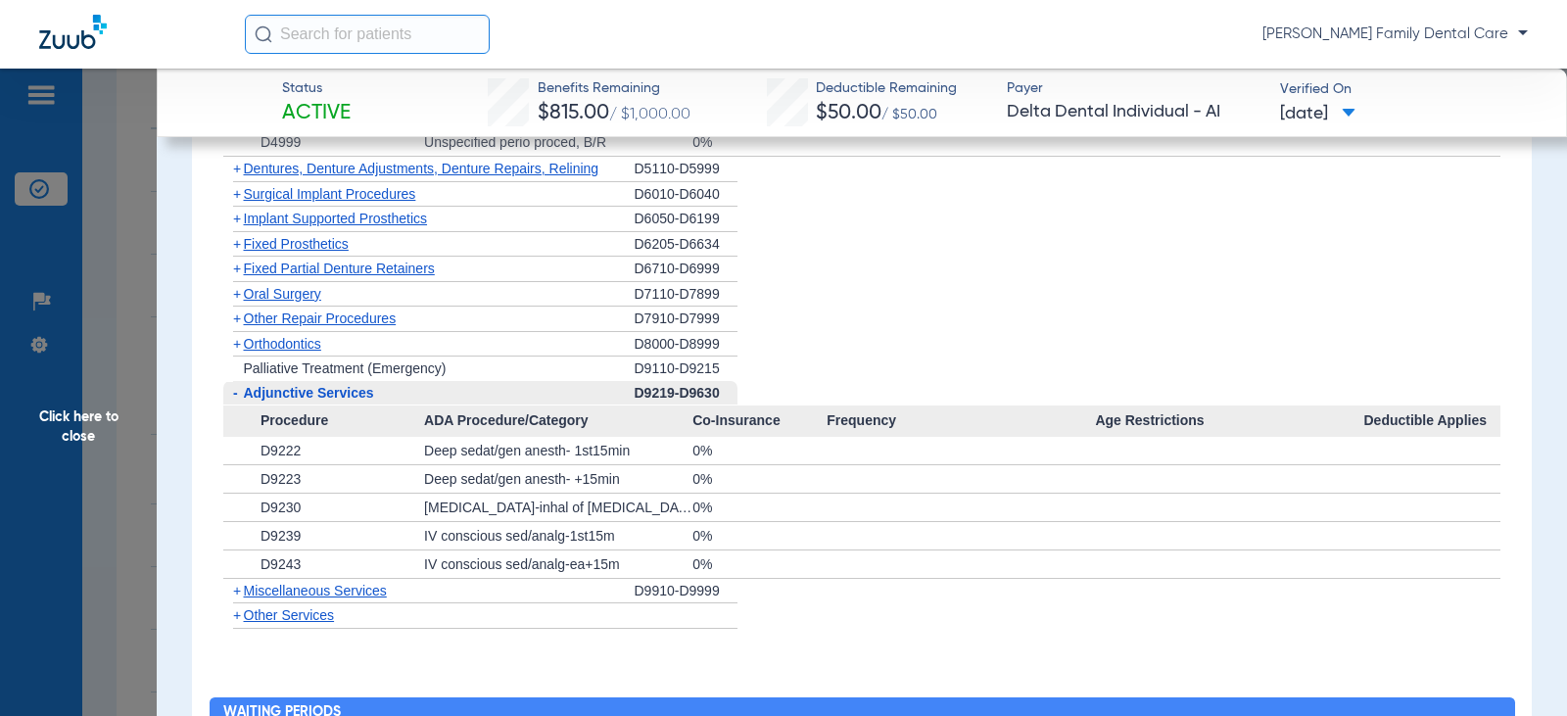
scroll to position [2351, 0]
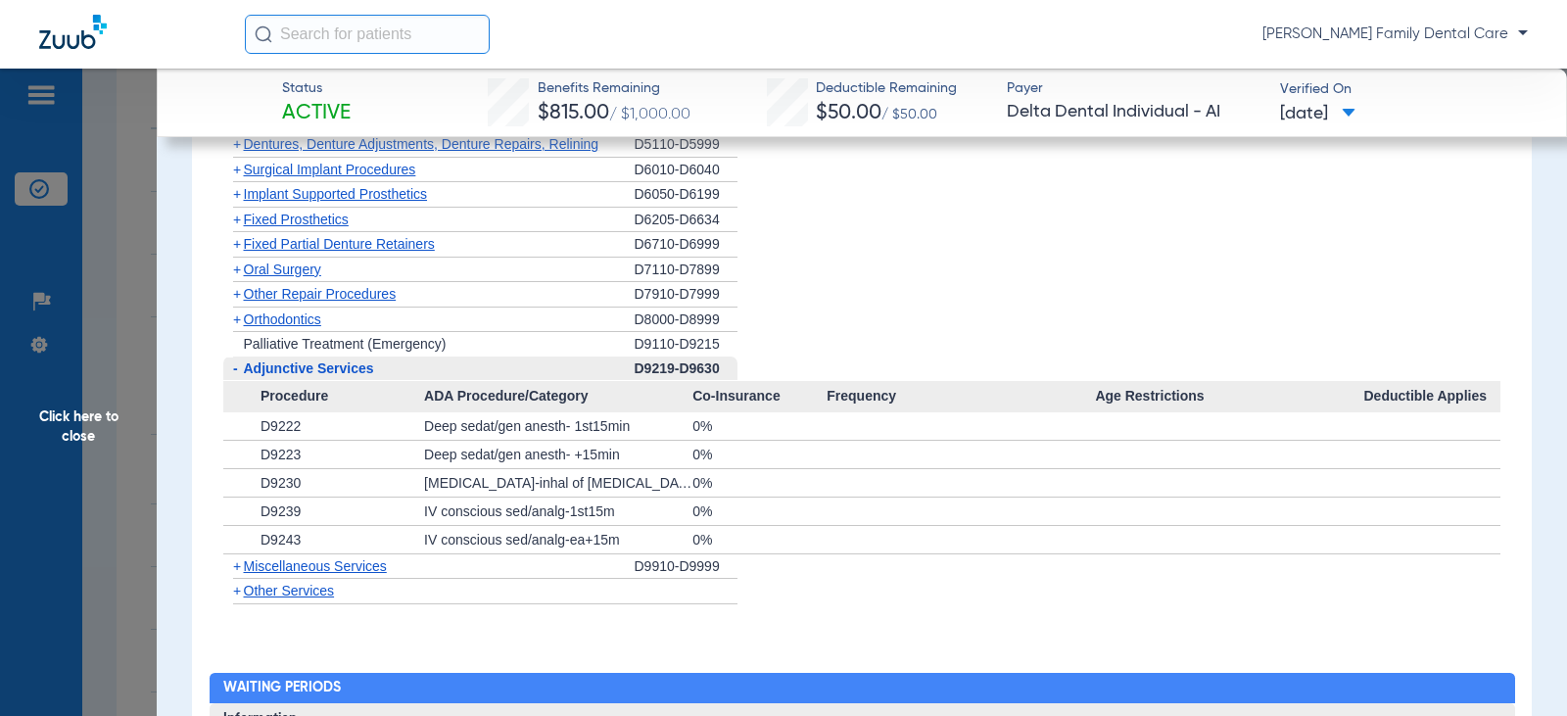
click at [241, 558] on span "+" at bounding box center [233, 566] width 21 height 24
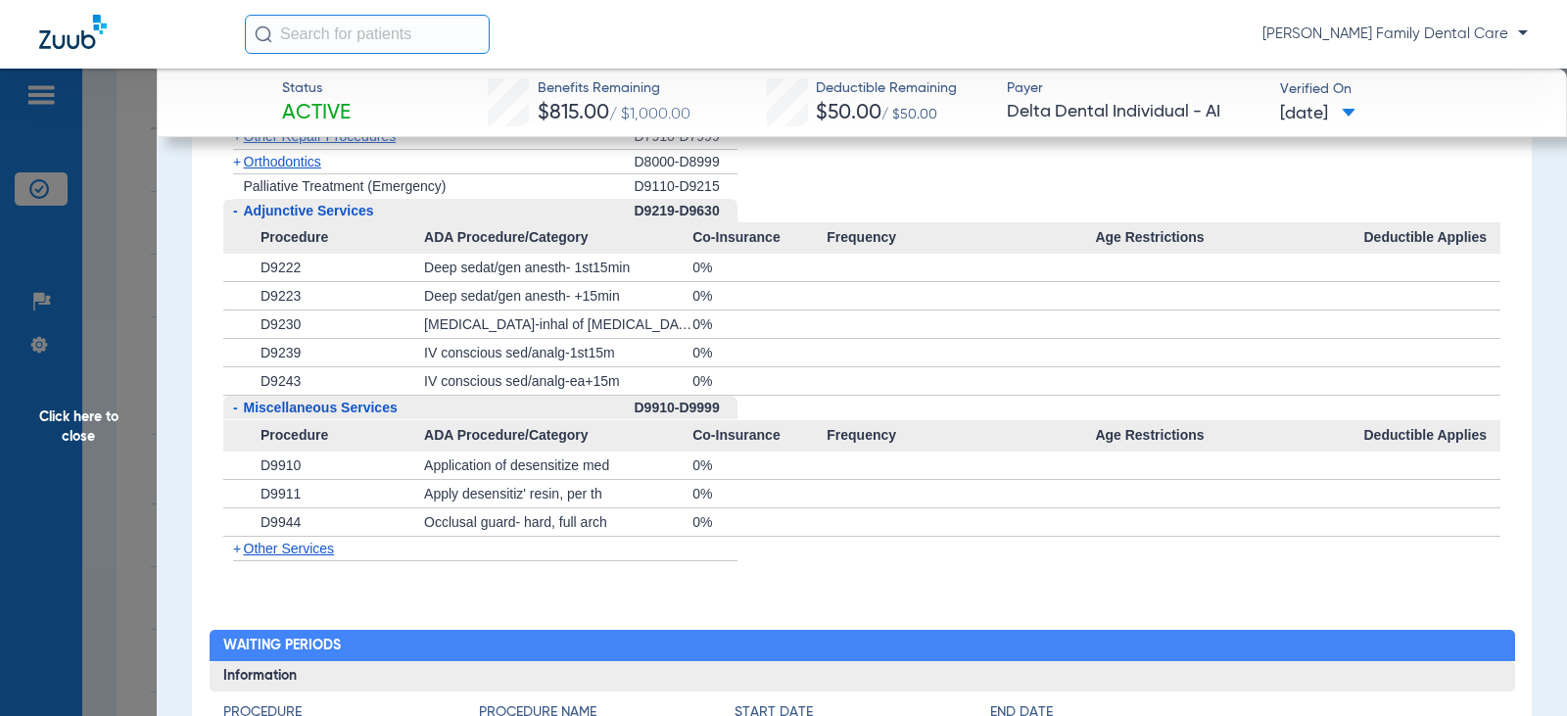
scroll to position [2547, 0]
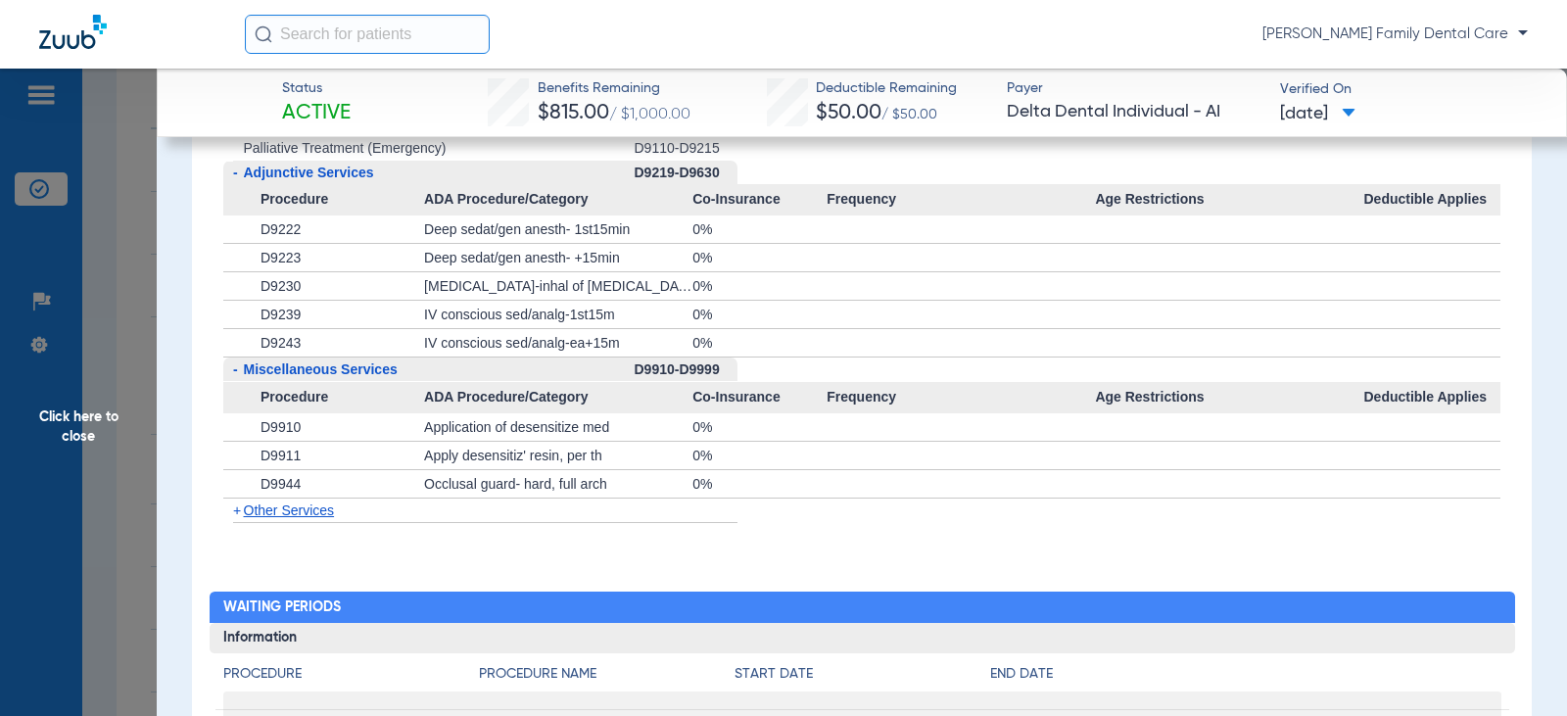
click at [76, 421] on span "Click here to close" at bounding box center [78, 427] width 157 height 716
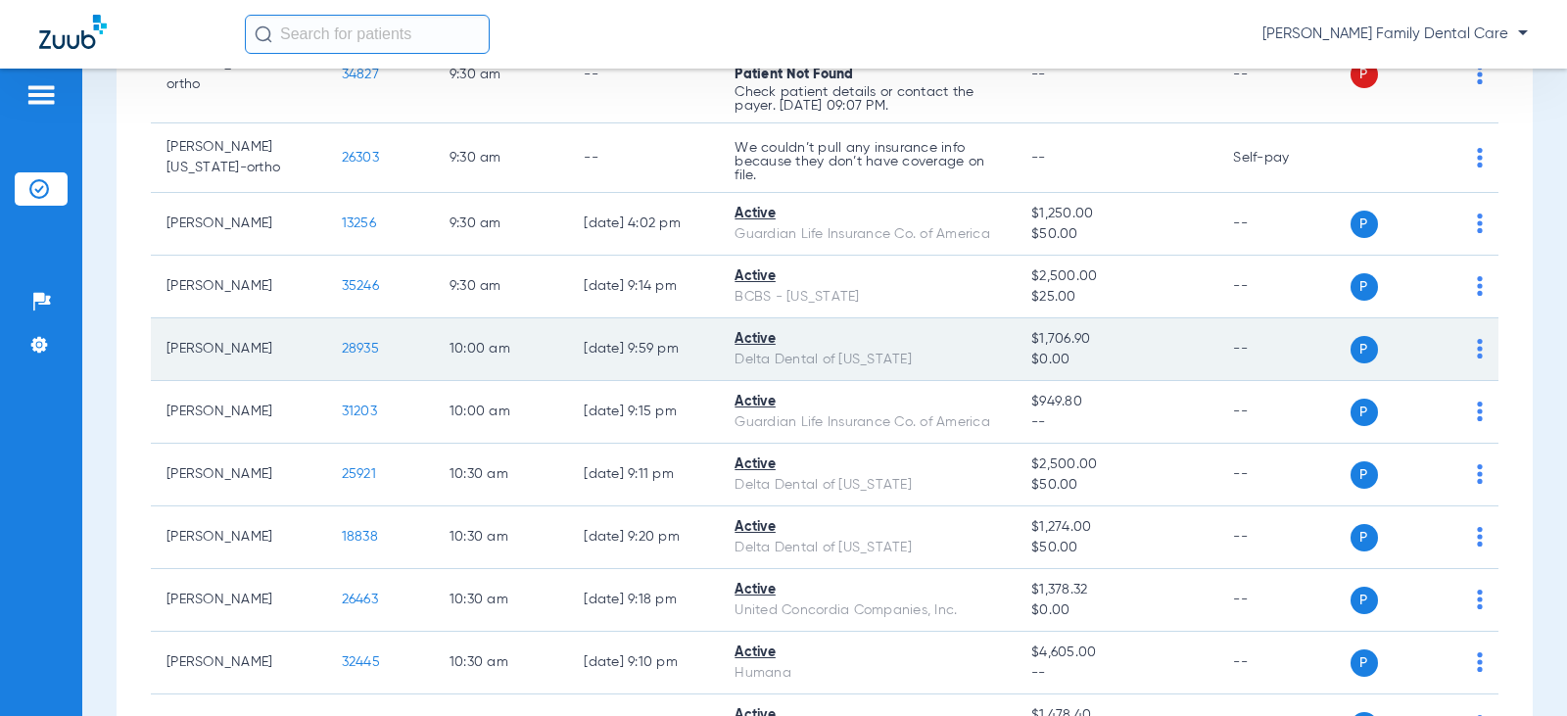
scroll to position [980, 0]
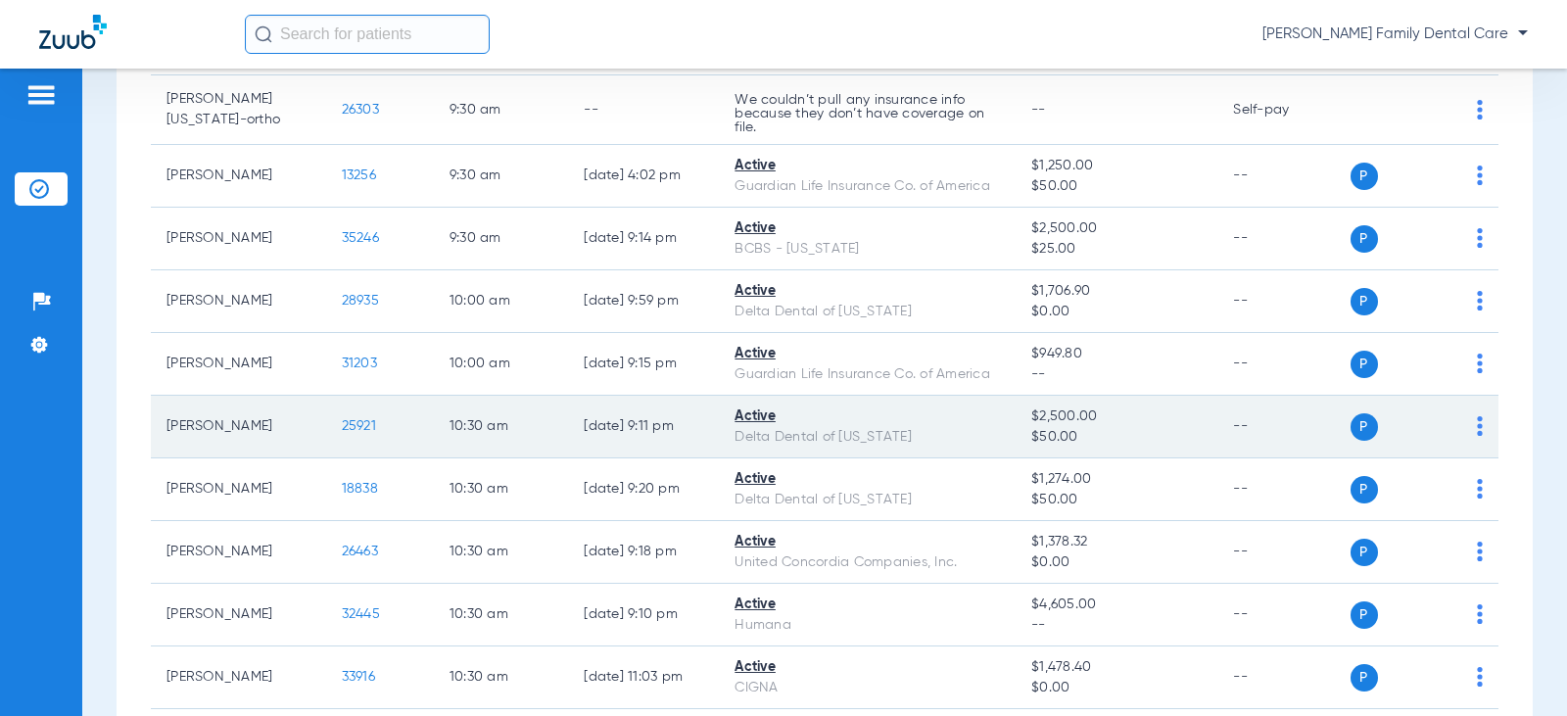
click at [344, 424] on span "25921" at bounding box center [359, 426] width 34 height 14
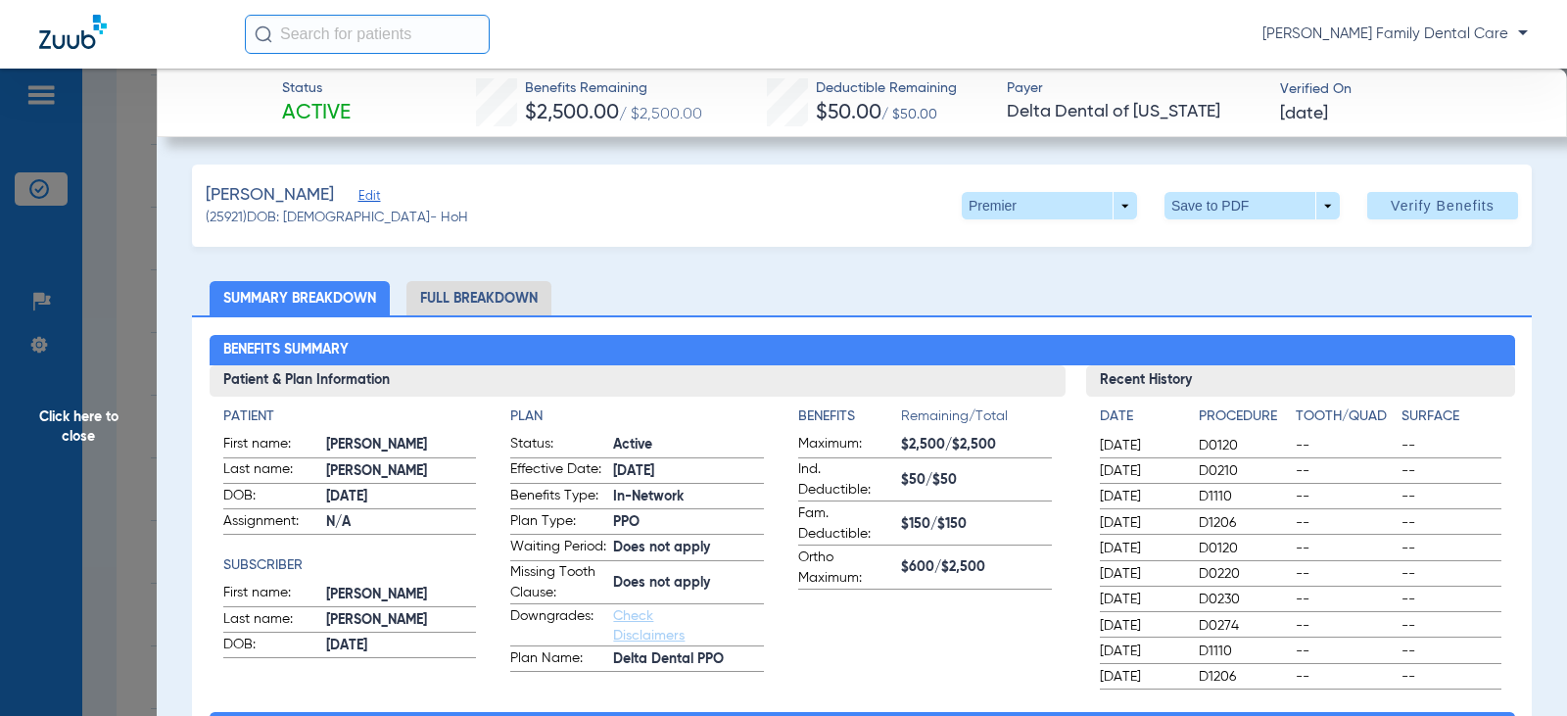
click at [501, 298] on li "Full Breakdown" at bounding box center [479, 298] width 145 height 34
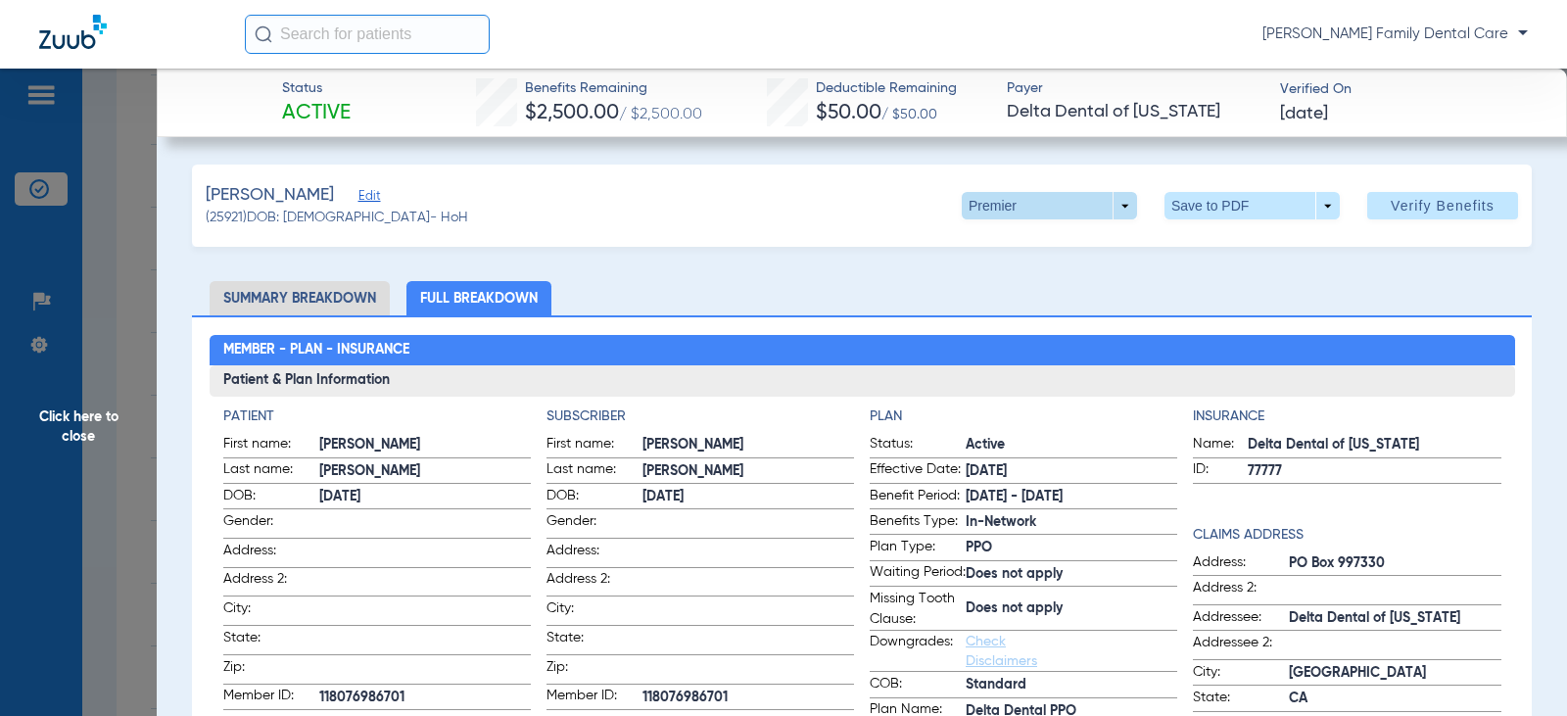
click at [1027, 206] on span at bounding box center [1050, 205] width 47 height 47
click at [987, 279] on span "Premier" at bounding box center [1009, 284] width 91 height 14
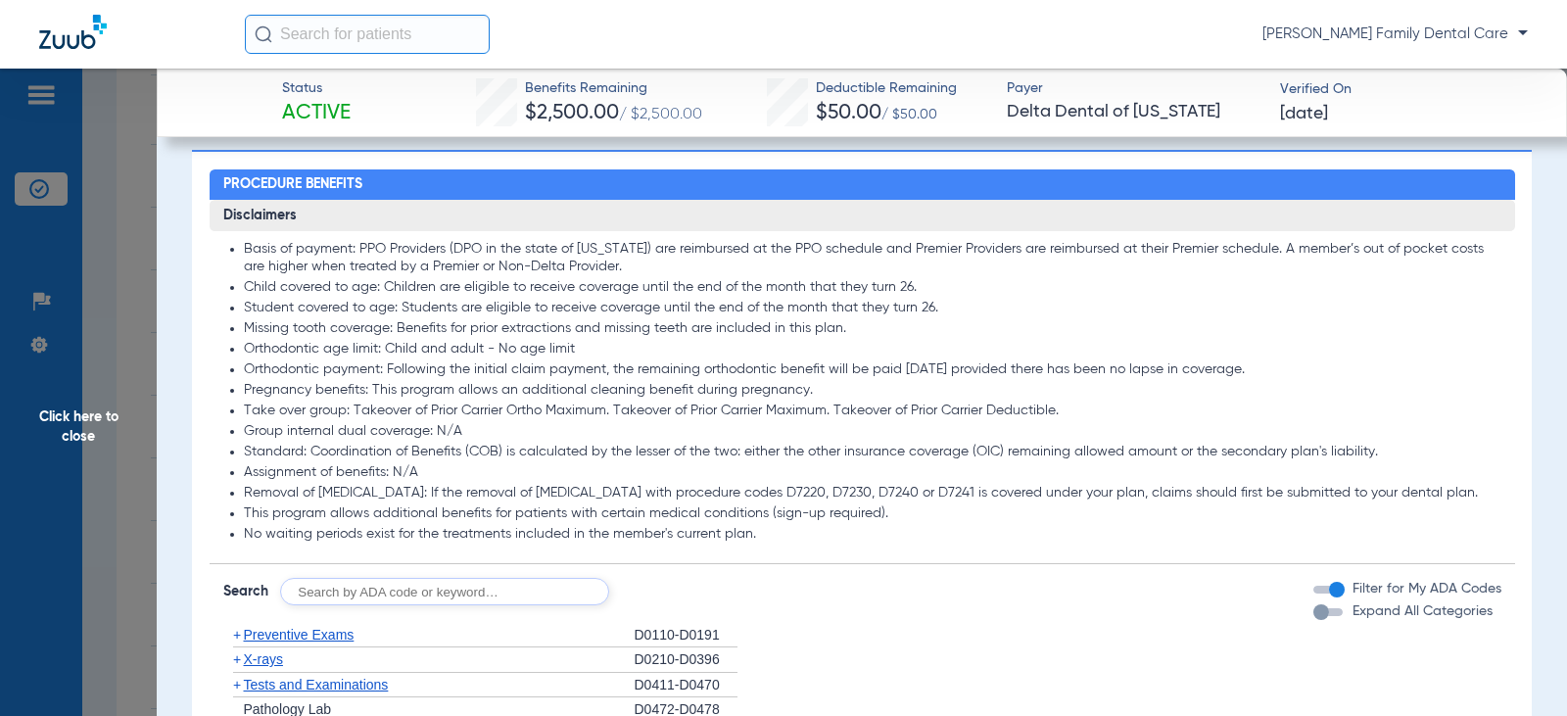
scroll to position [1763, 0]
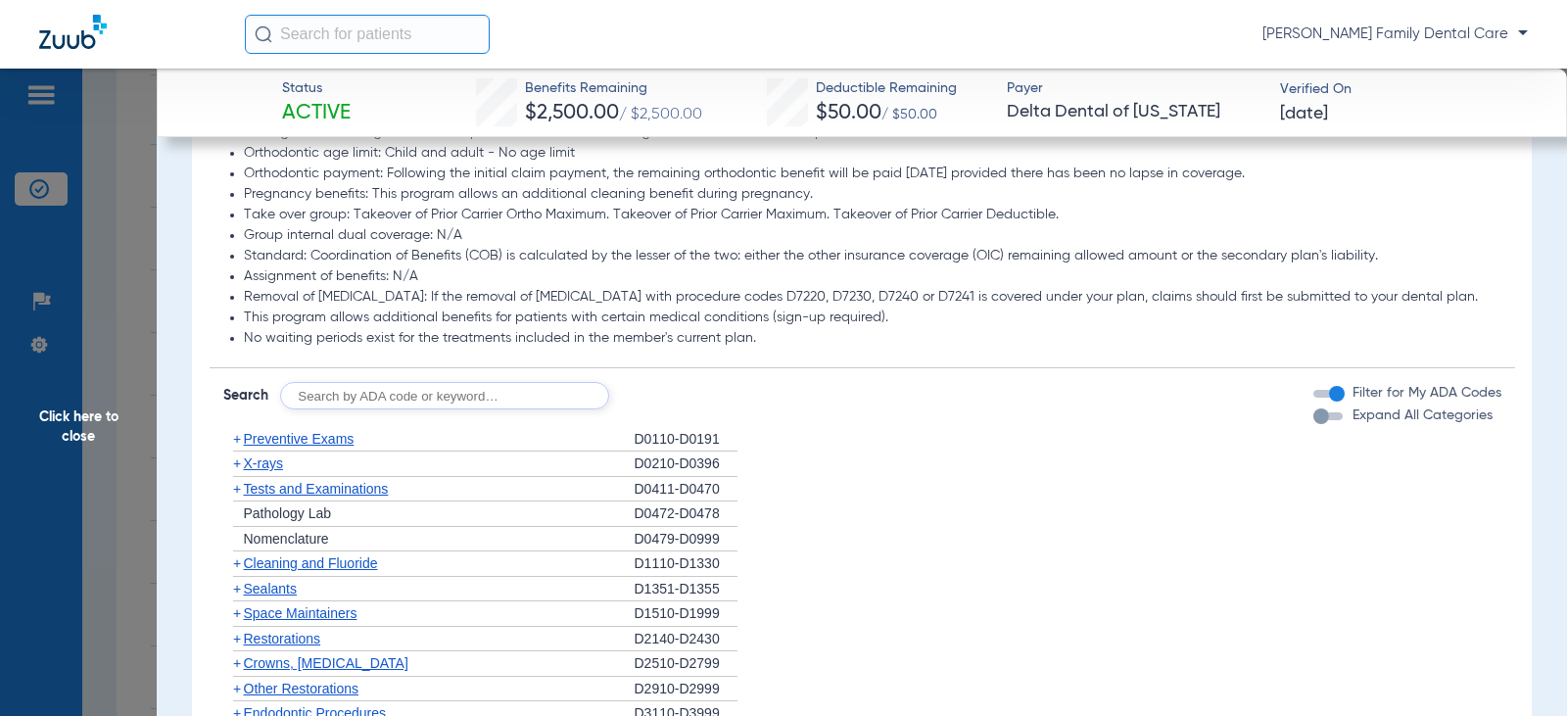
click at [235, 447] on span "+" at bounding box center [237, 439] width 8 height 16
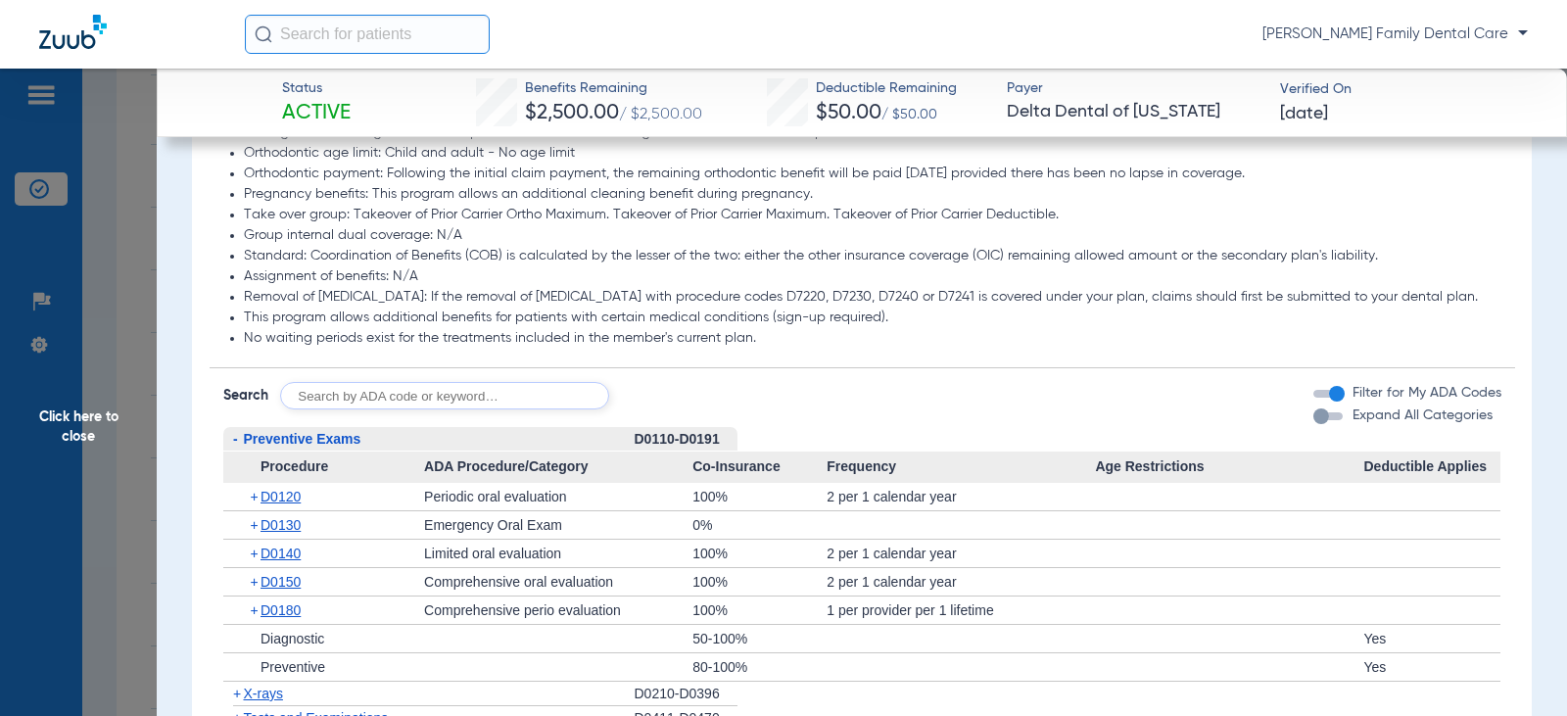
click at [234, 447] on span "-" at bounding box center [235, 439] width 5 height 16
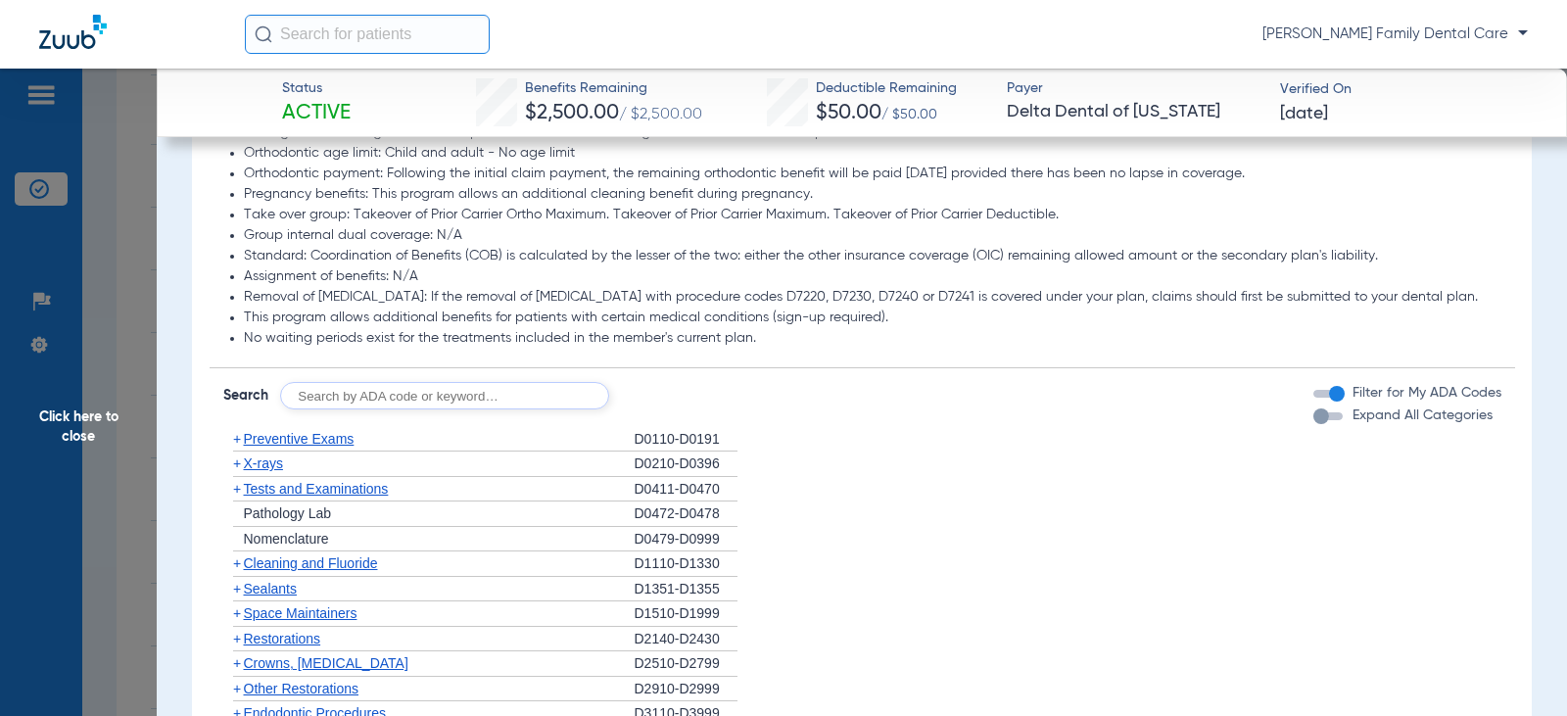
click at [238, 471] on span "+" at bounding box center [237, 464] width 8 height 16
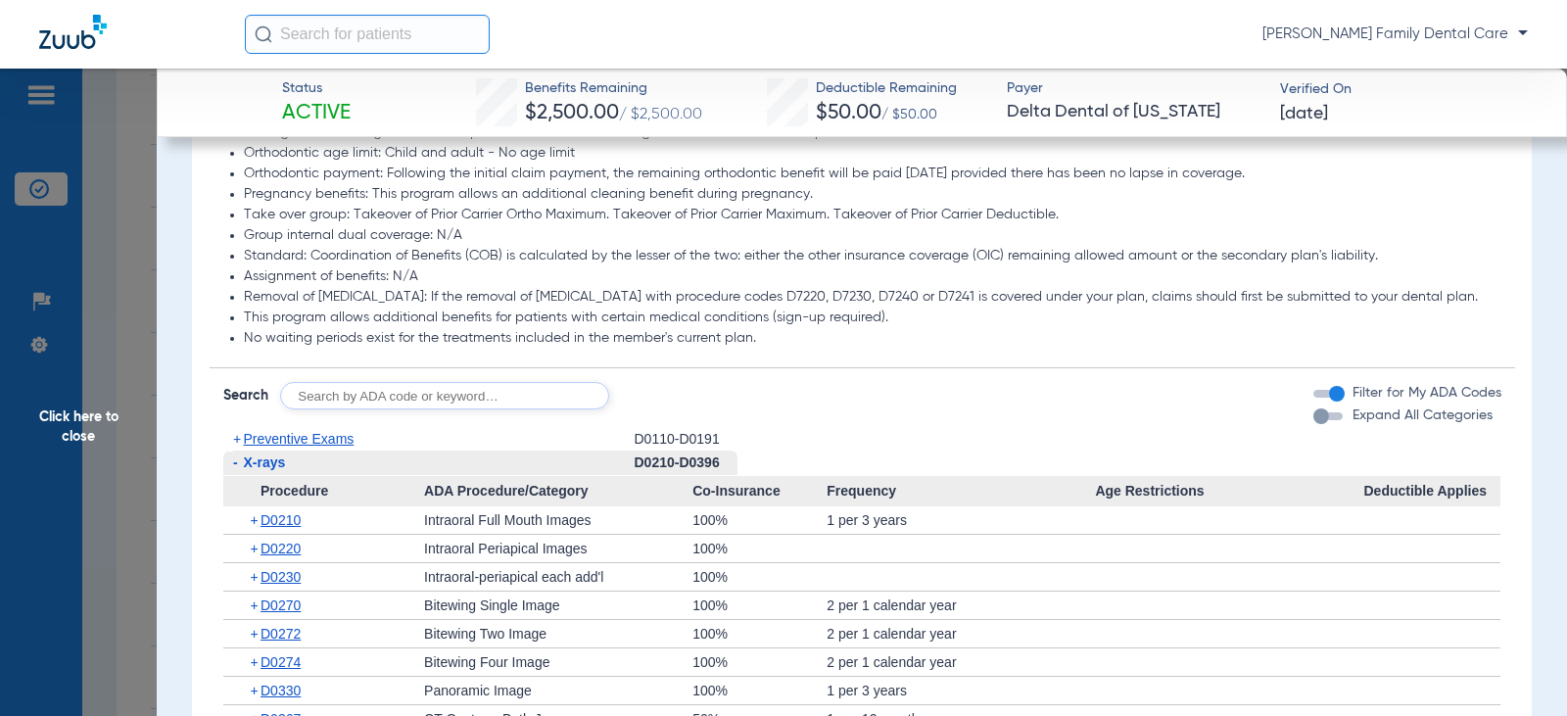
scroll to position [1959, 0]
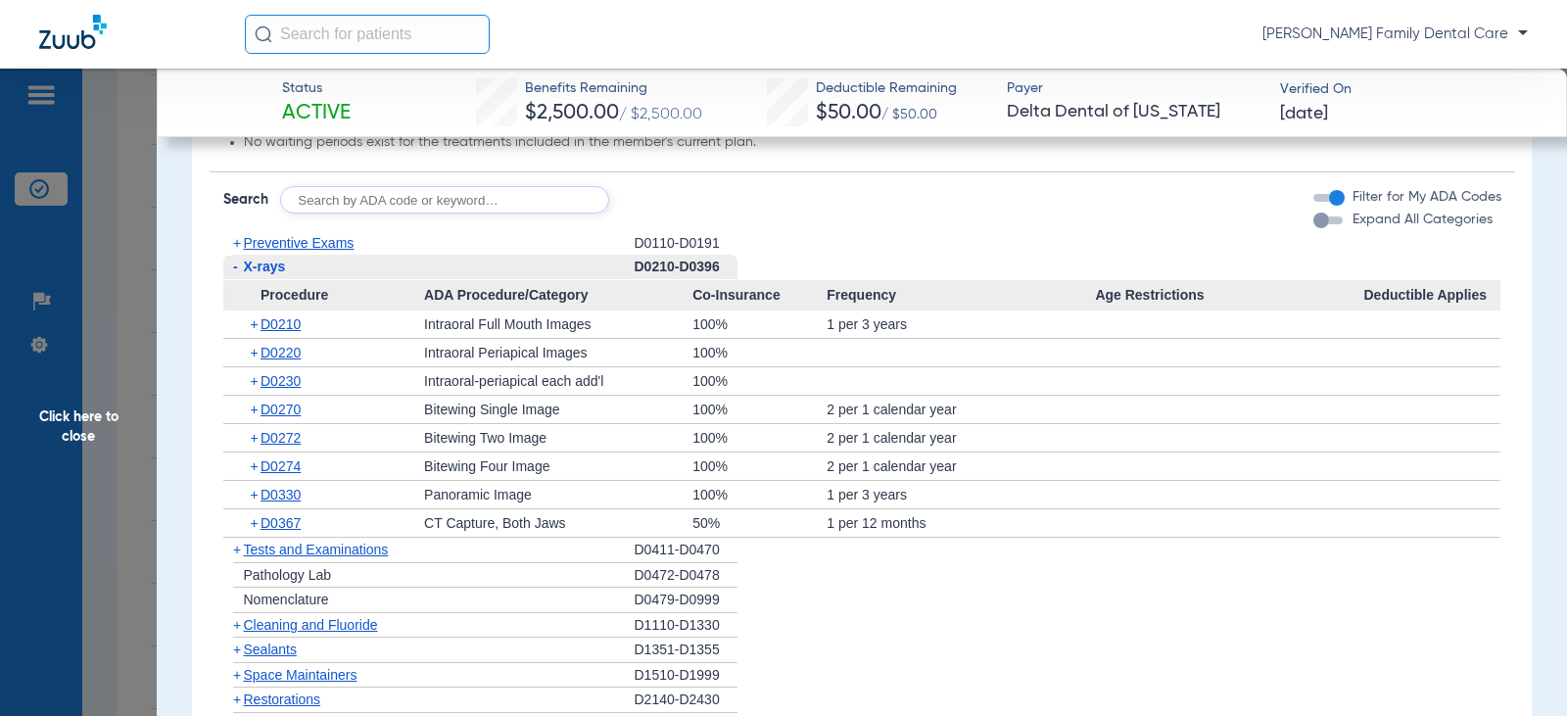
click at [235, 274] on span "-" at bounding box center [235, 267] width 5 height 16
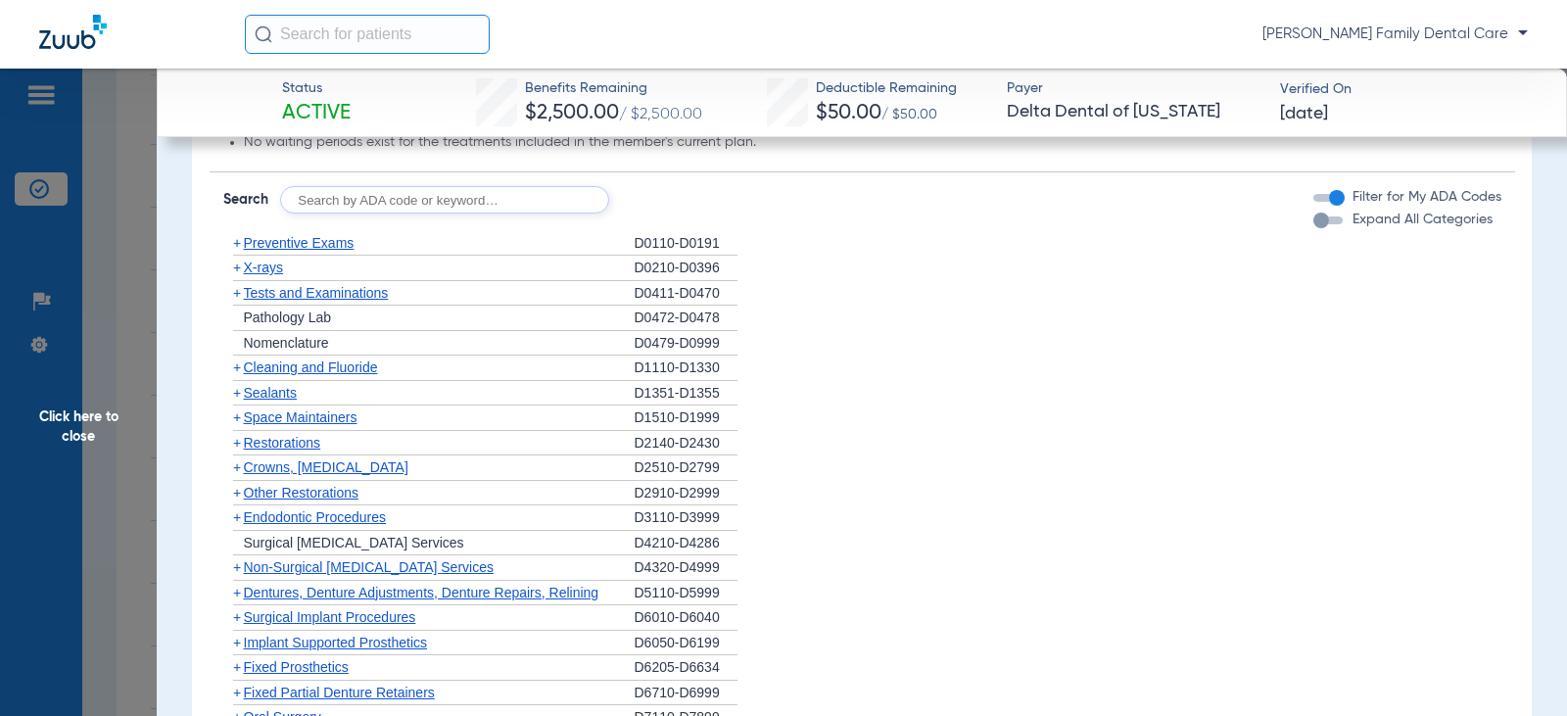
click at [236, 301] on span "+" at bounding box center [237, 293] width 8 height 16
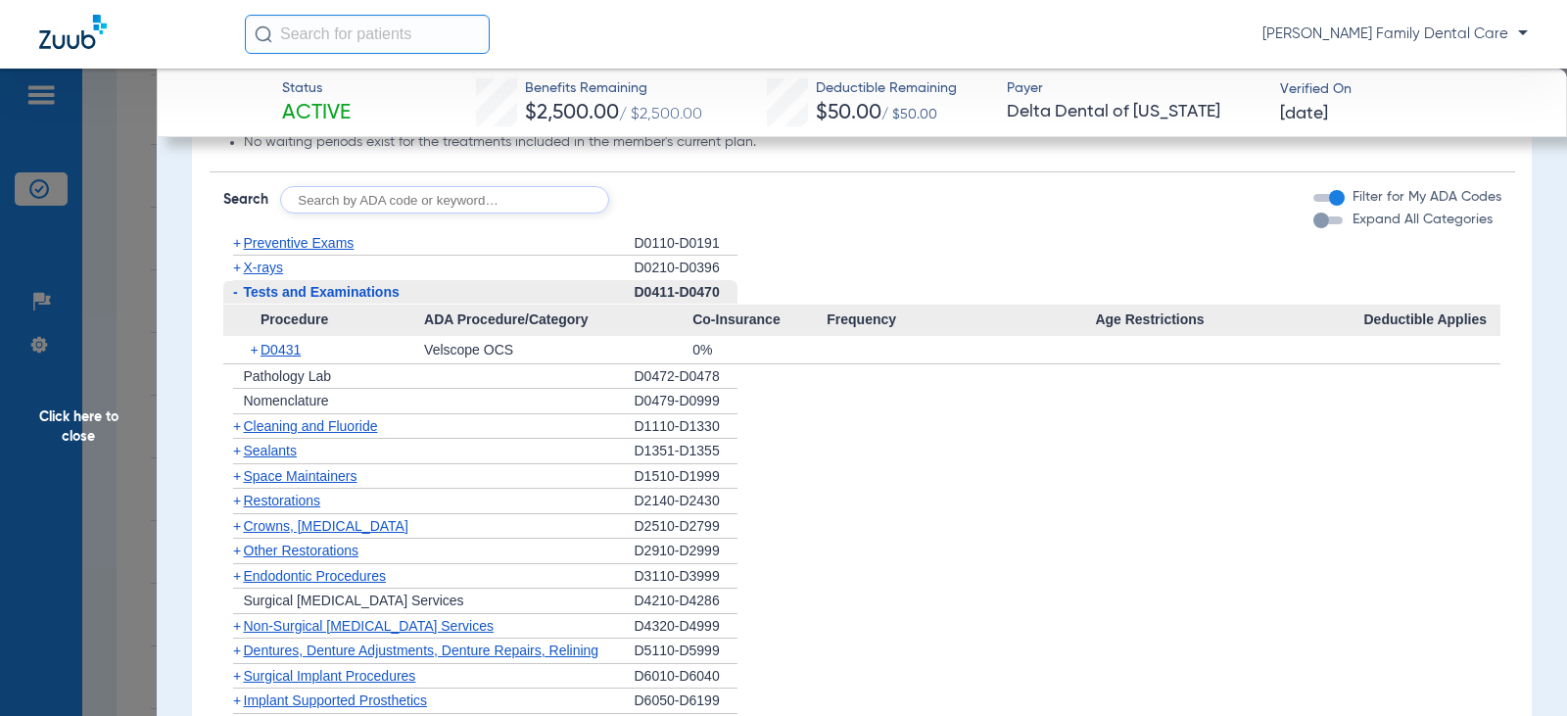
click at [239, 305] on span "-" at bounding box center [233, 292] width 21 height 24
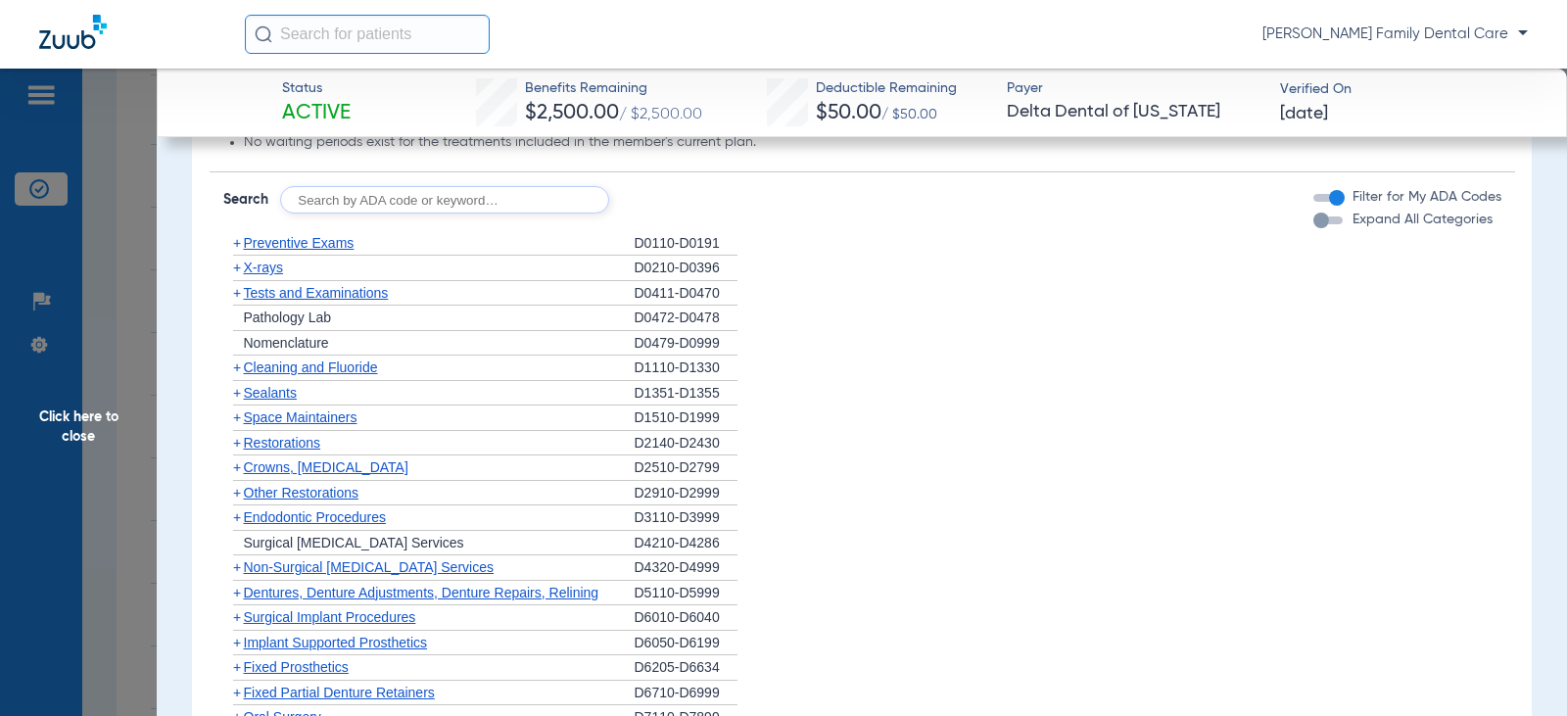
click at [233, 375] on span "+" at bounding box center [237, 368] width 8 height 16
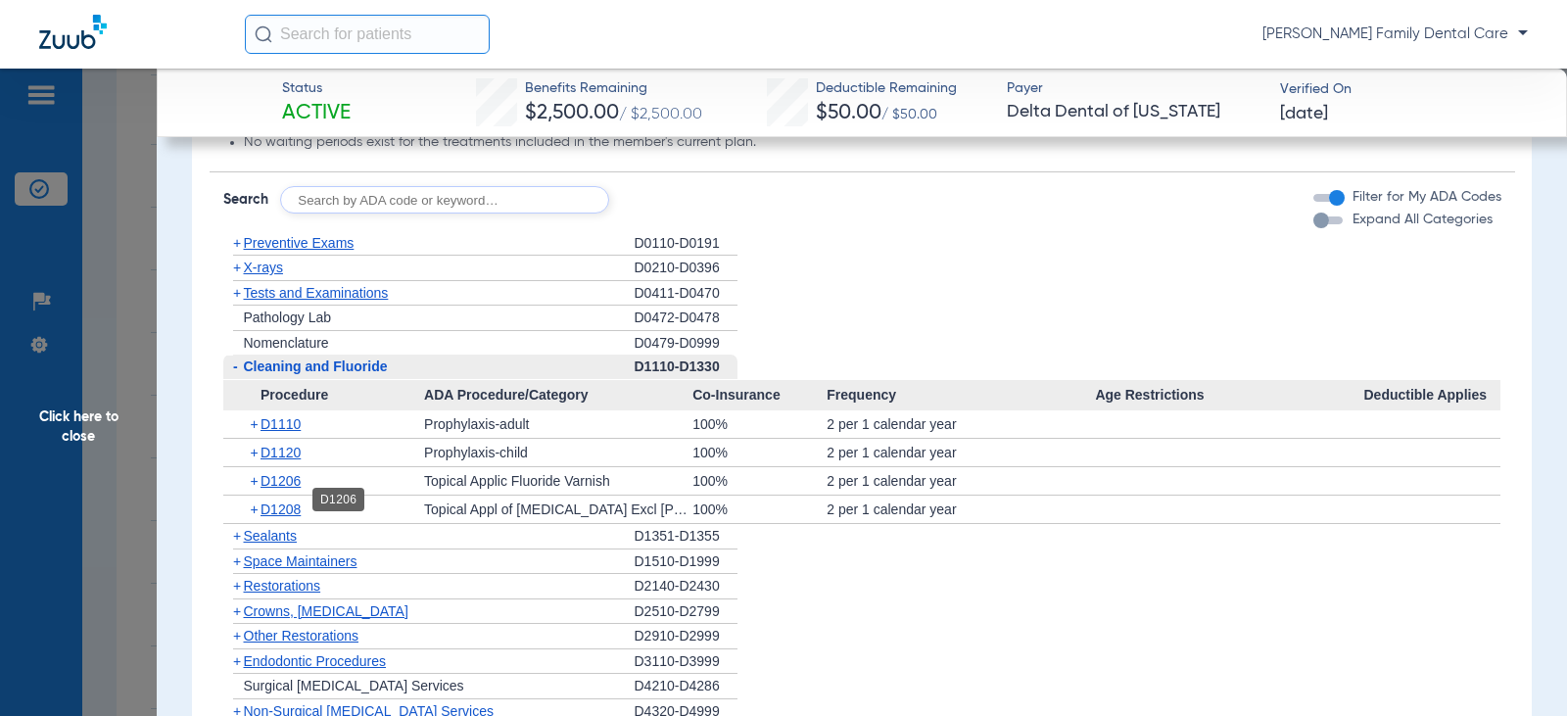
click at [277, 489] on span "D1206" at bounding box center [281, 481] width 40 height 16
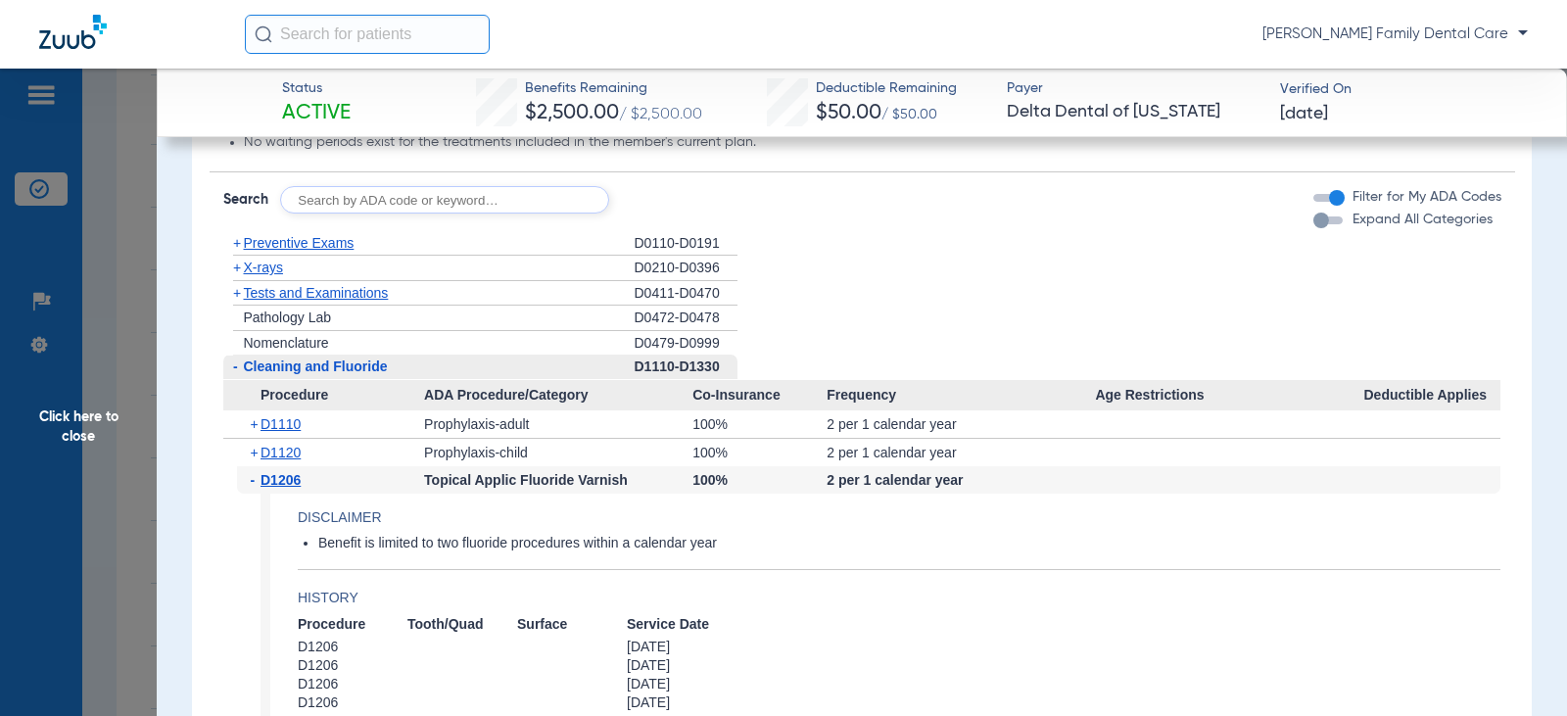
click at [256, 494] on span "-" at bounding box center [256, 479] width 11 height 27
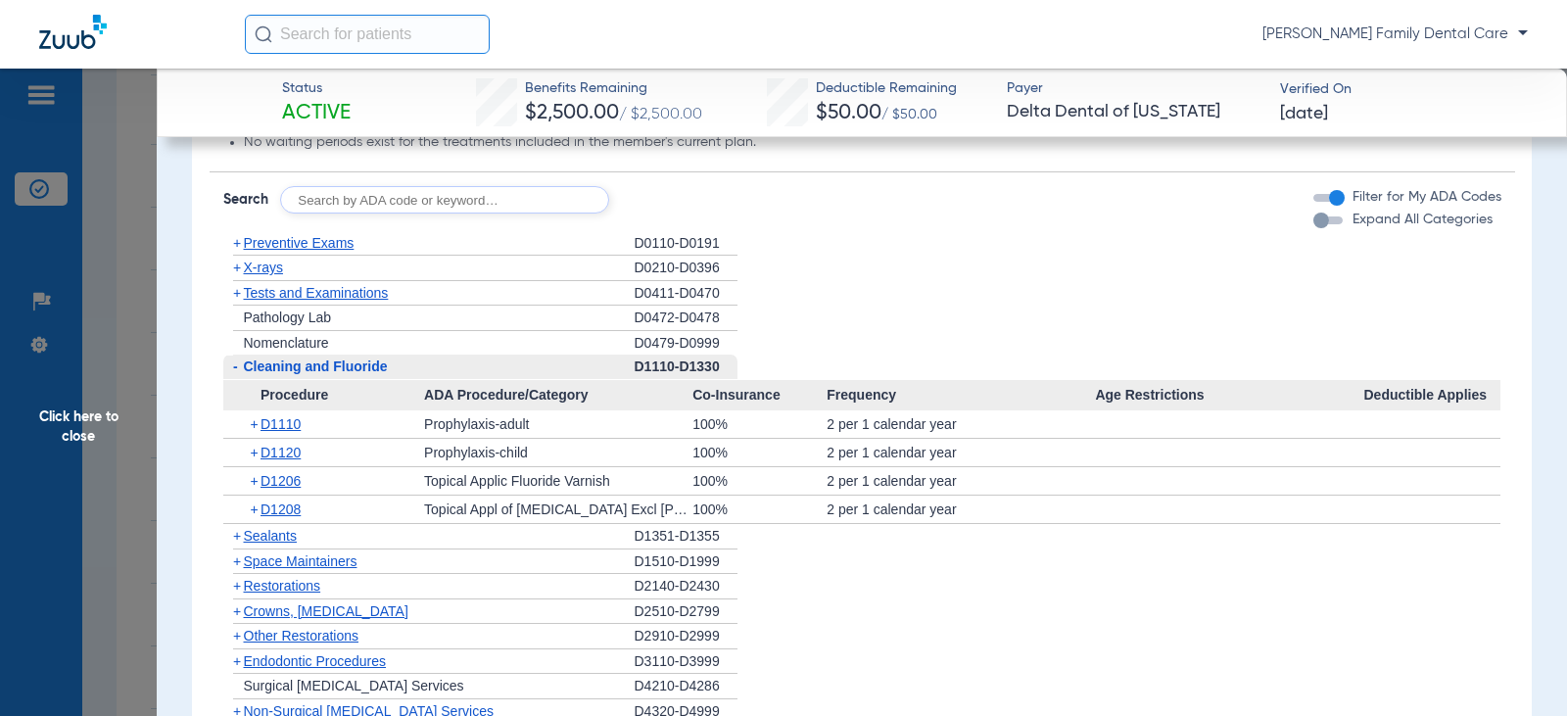
click at [233, 374] on span "-" at bounding box center [235, 367] width 5 height 16
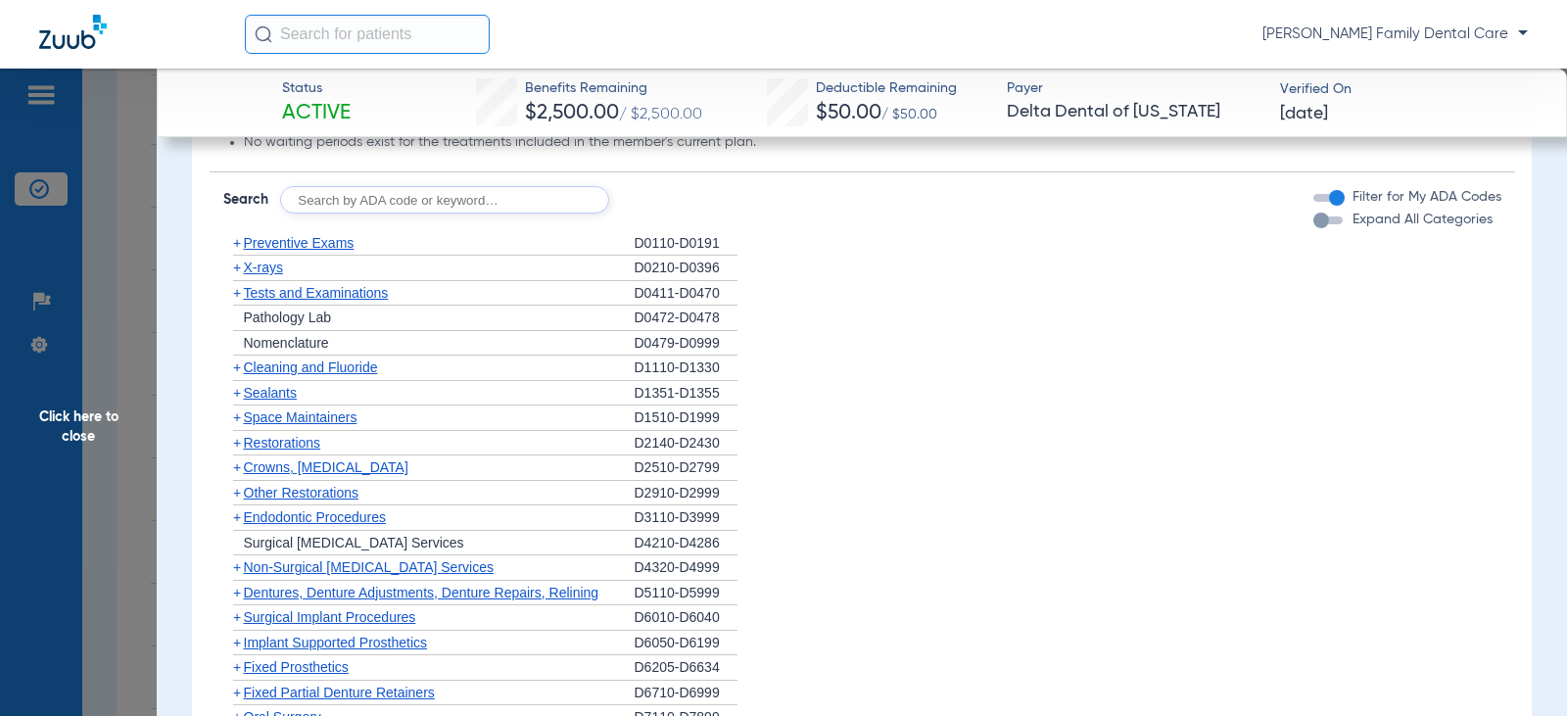
click at [240, 401] on span "+" at bounding box center [237, 393] width 8 height 16
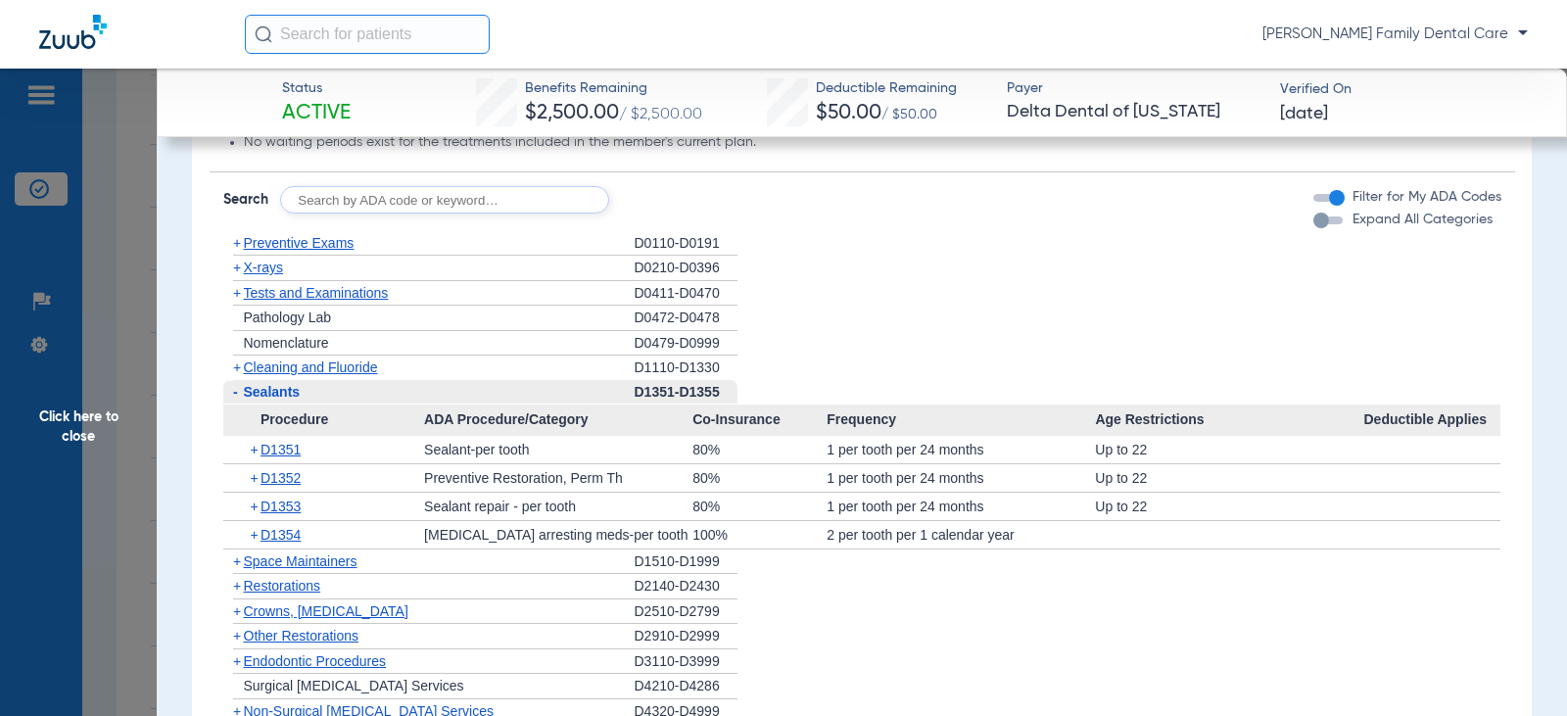
click at [240, 405] on span "-" at bounding box center [233, 392] width 21 height 24
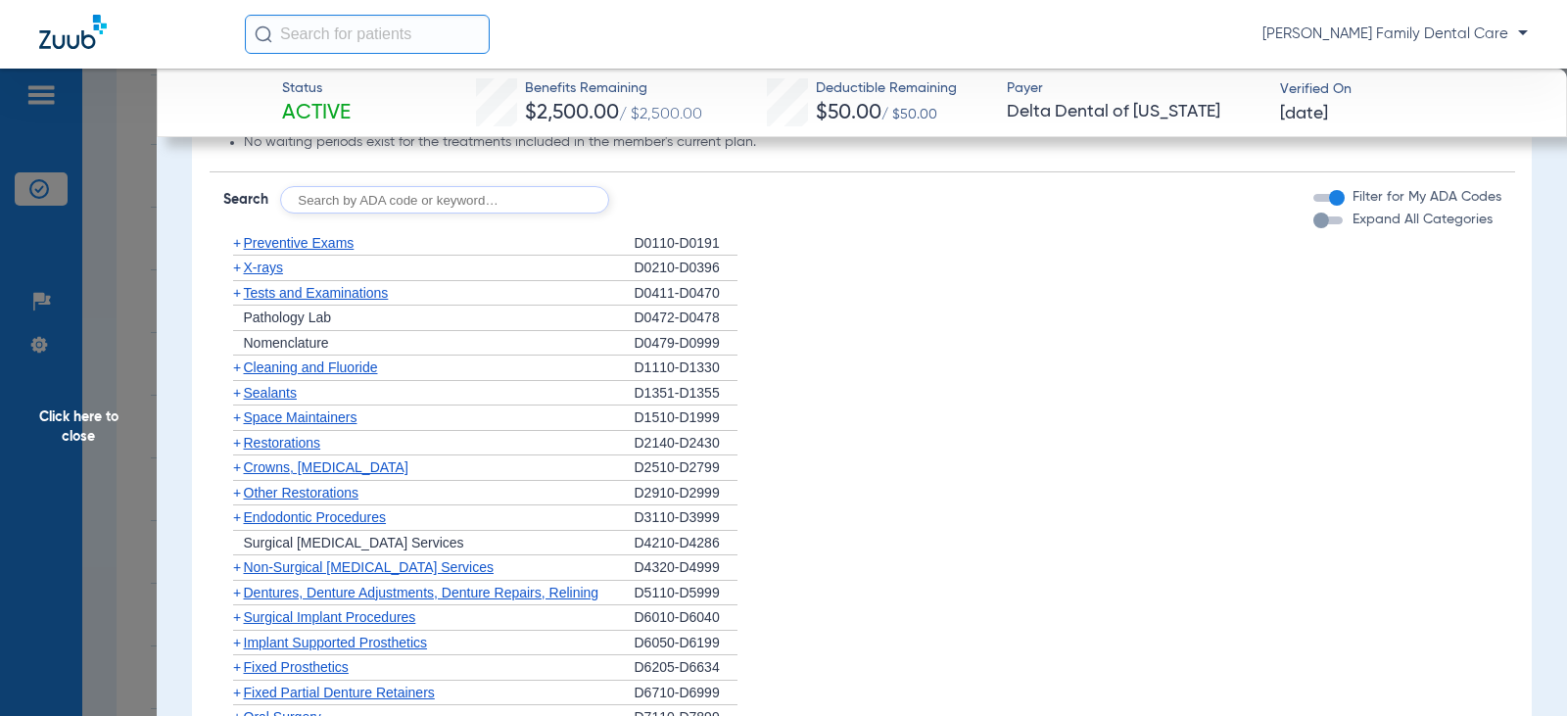
click at [240, 401] on span "+" at bounding box center [237, 393] width 8 height 16
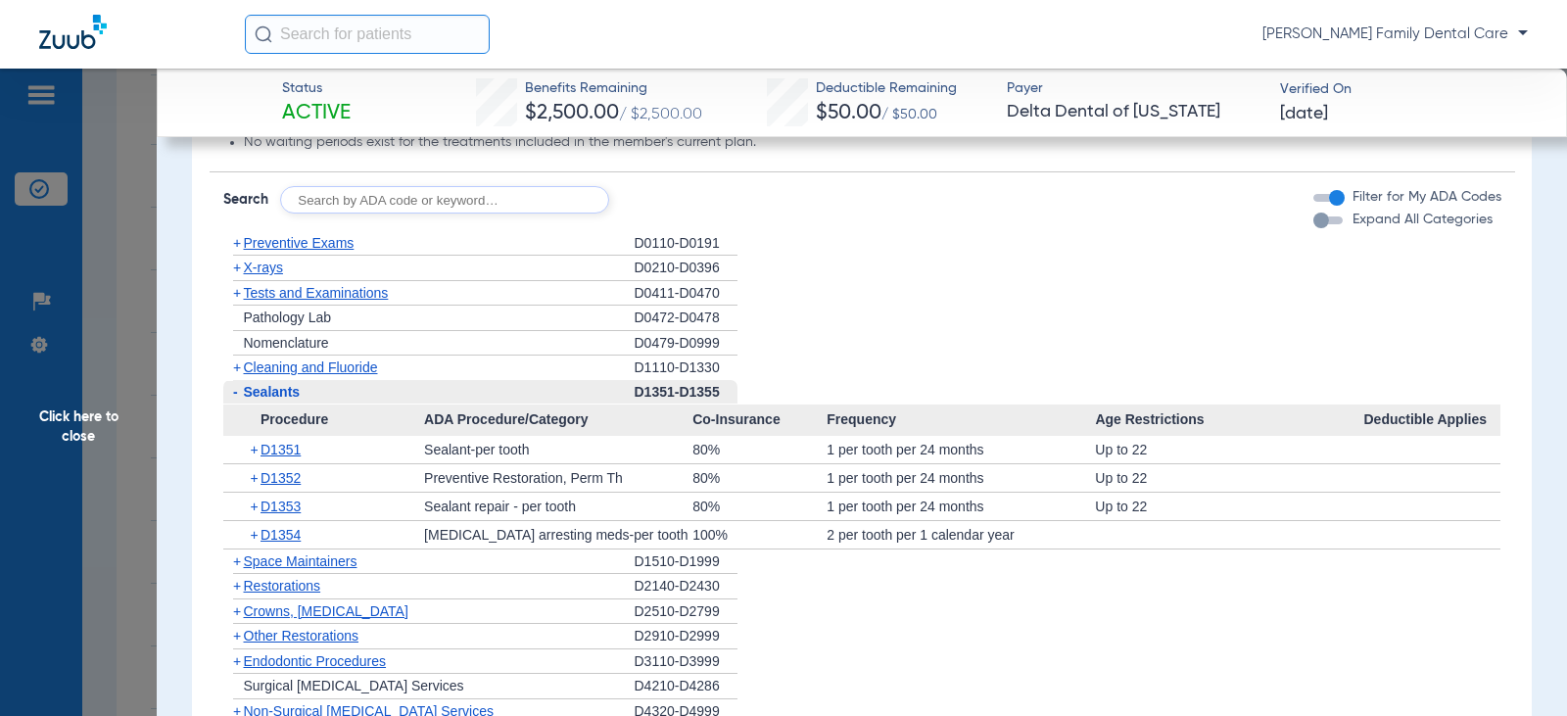
click at [240, 405] on span "-" at bounding box center [233, 392] width 21 height 24
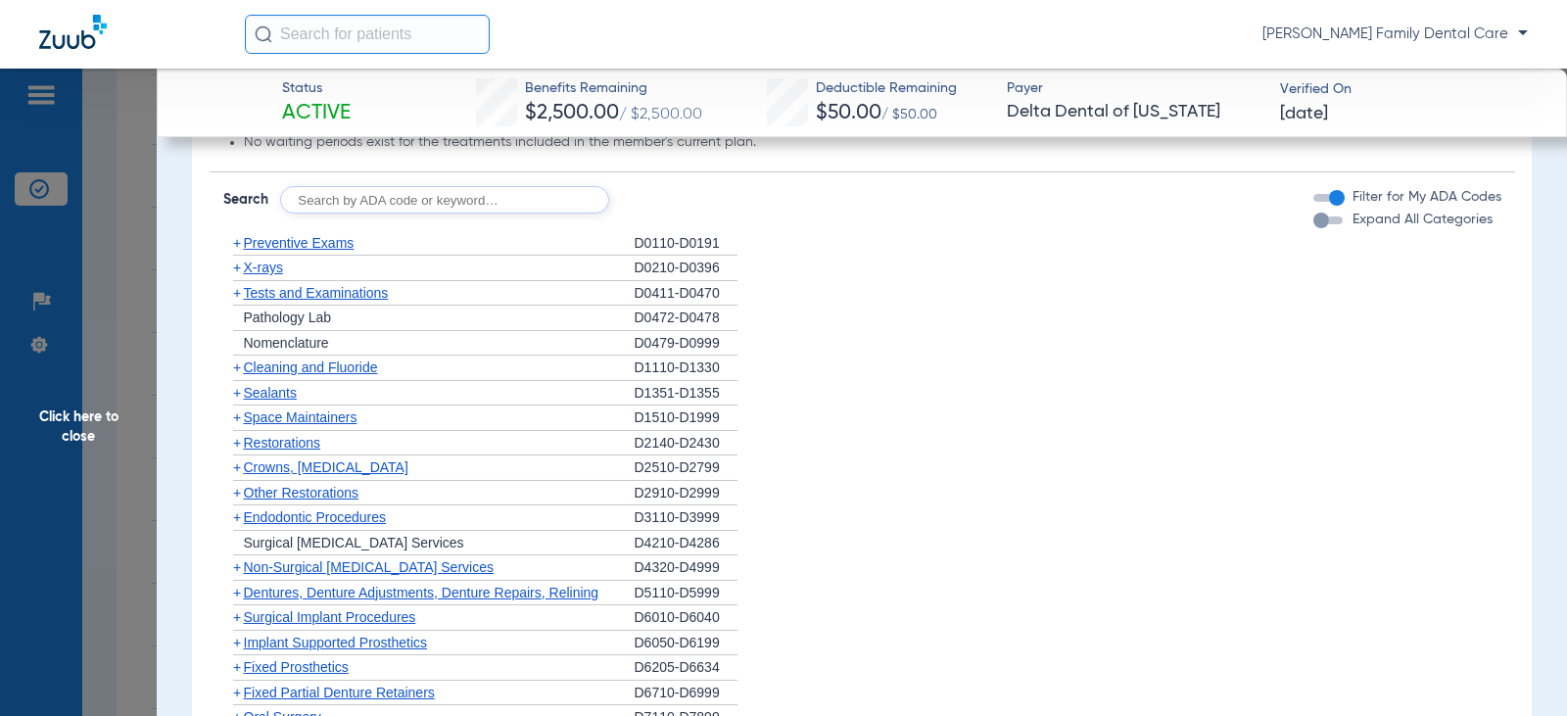
click at [235, 451] on span "+" at bounding box center [237, 443] width 8 height 16
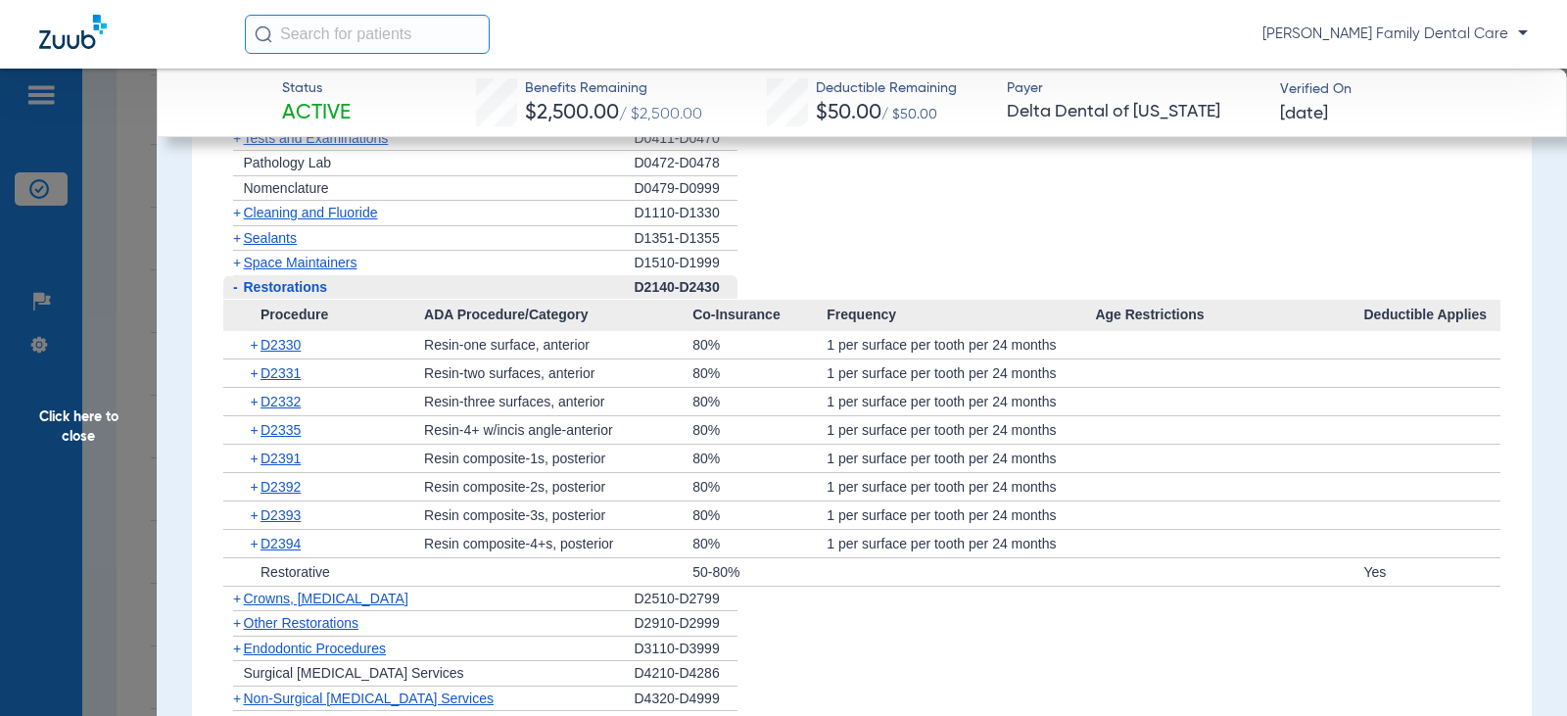
scroll to position [2155, 0]
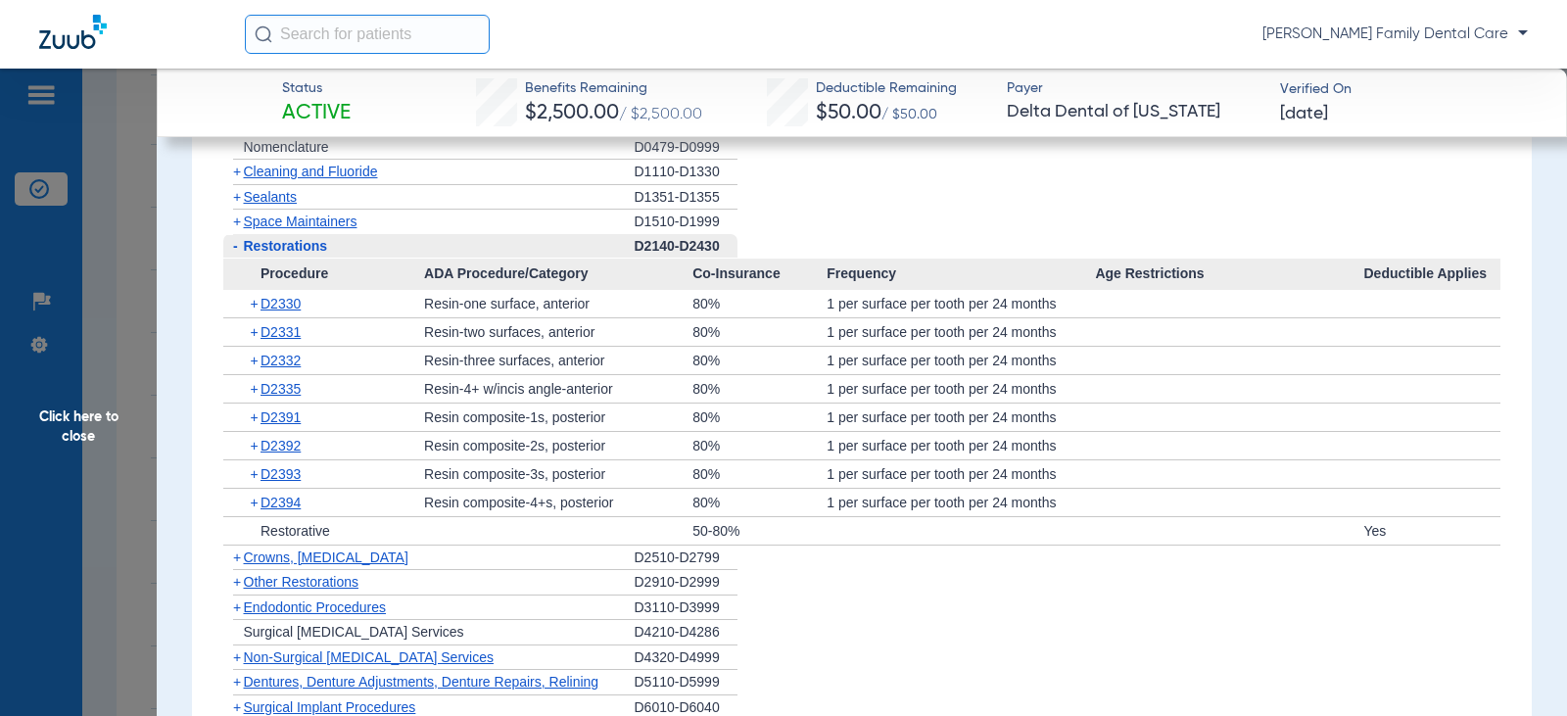
click at [233, 254] on span "-" at bounding box center [235, 246] width 5 height 16
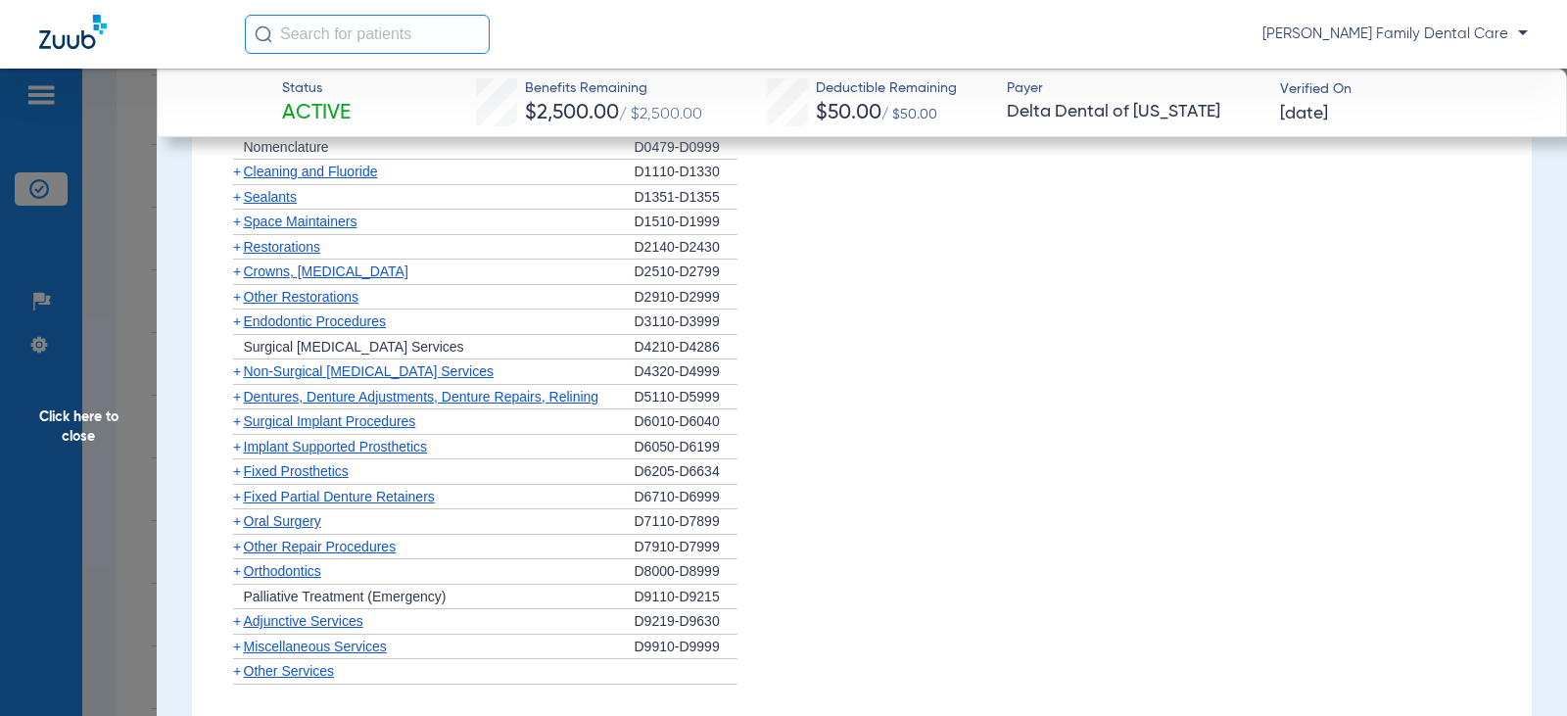
click at [233, 279] on span "+" at bounding box center [237, 272] width 8 height 16
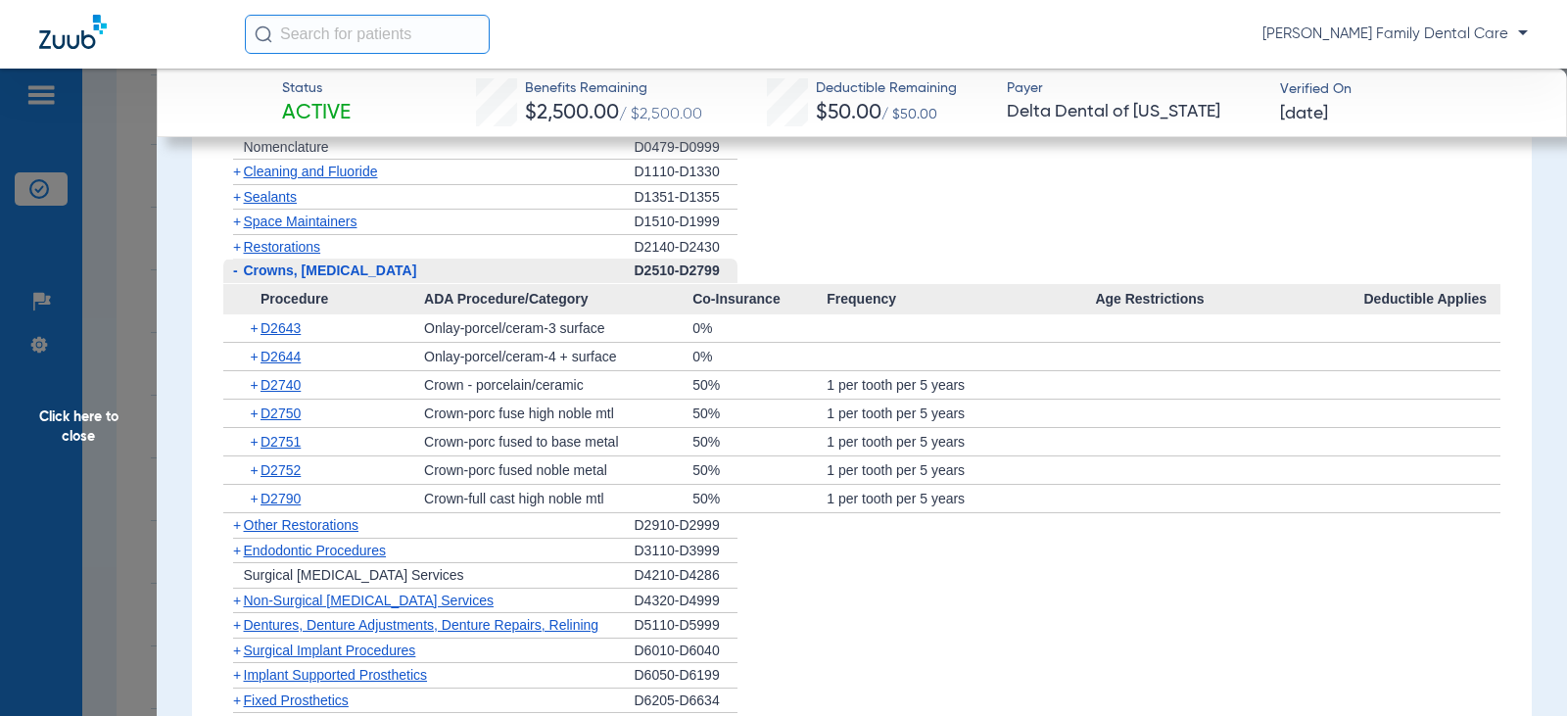
click at [235, 278] on span "-" at bounding box center [235, 271] width 5 height 16
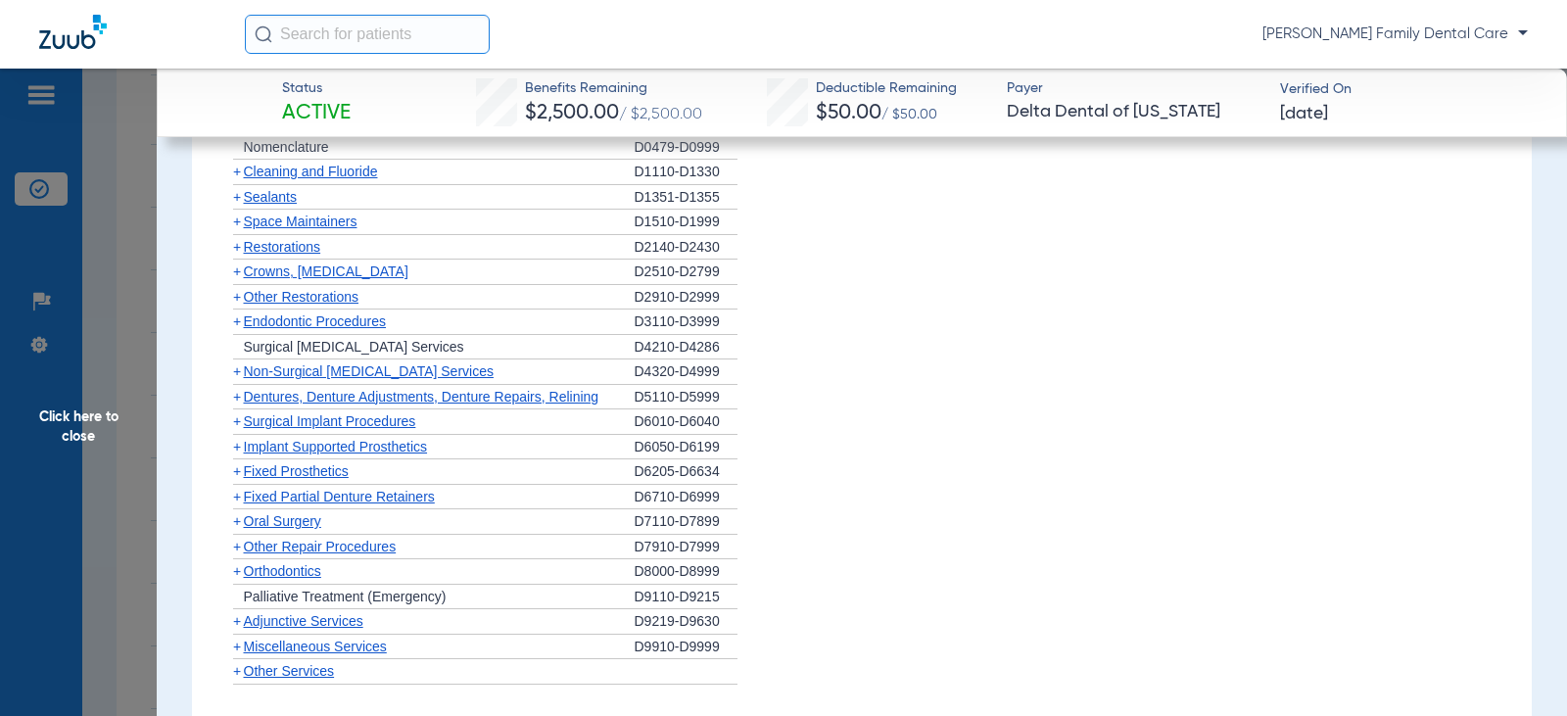
click at [236, 279] on span "+" at bounding box center [237, 272] width 8 height 16
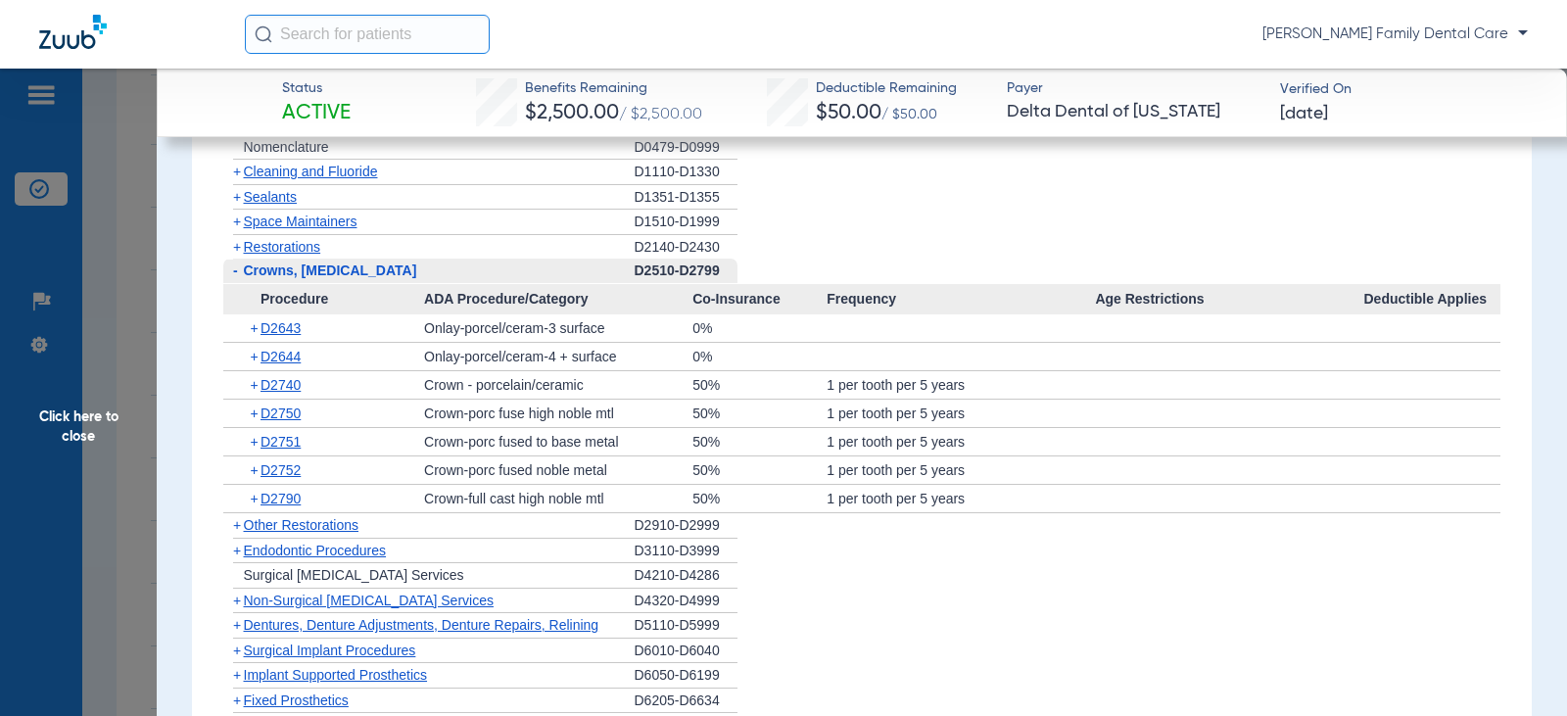
click at [236, 278] on span "-" at bounding box center [235, 271] width 5 height 16
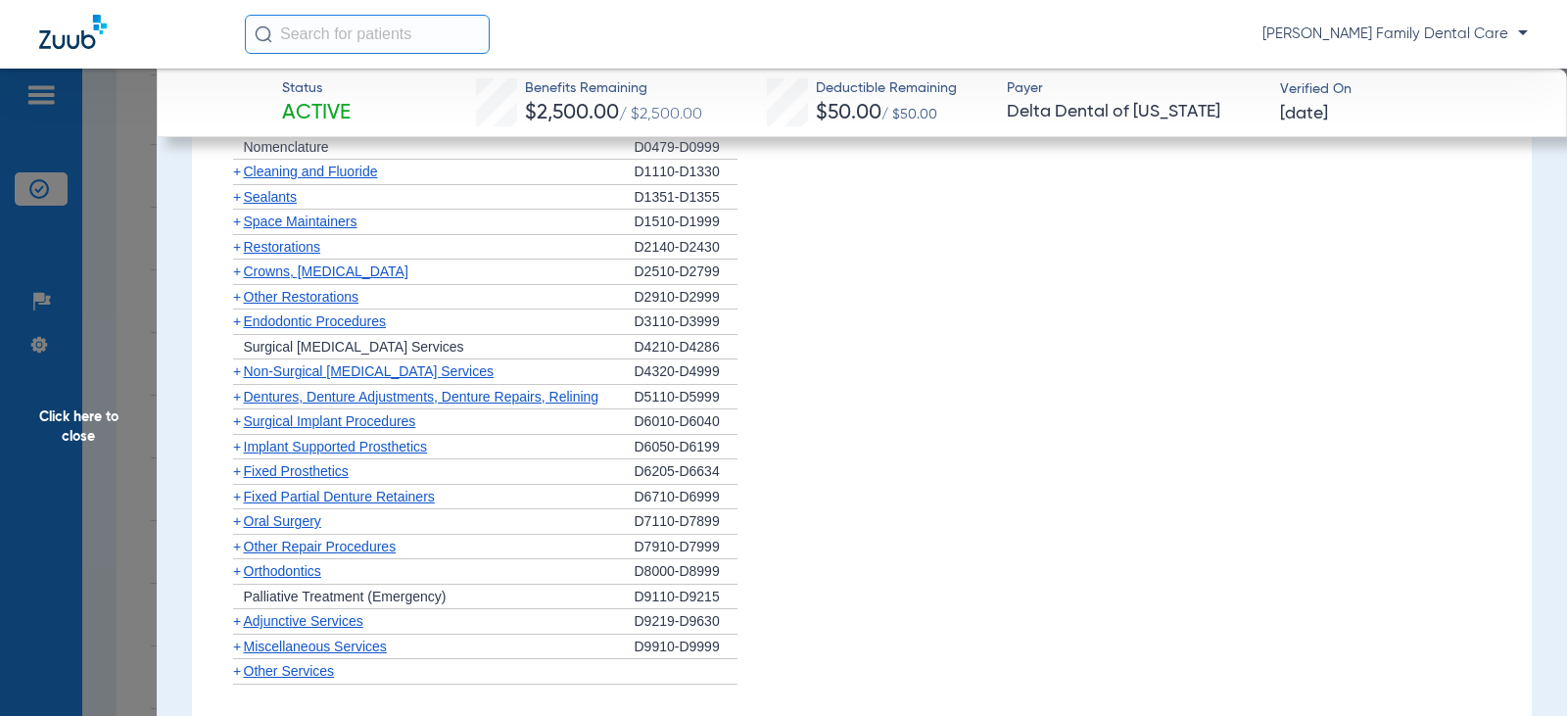
click at [244, 305] on span "Other Restorations" at bounding box center [302, 297] width 116 height 16
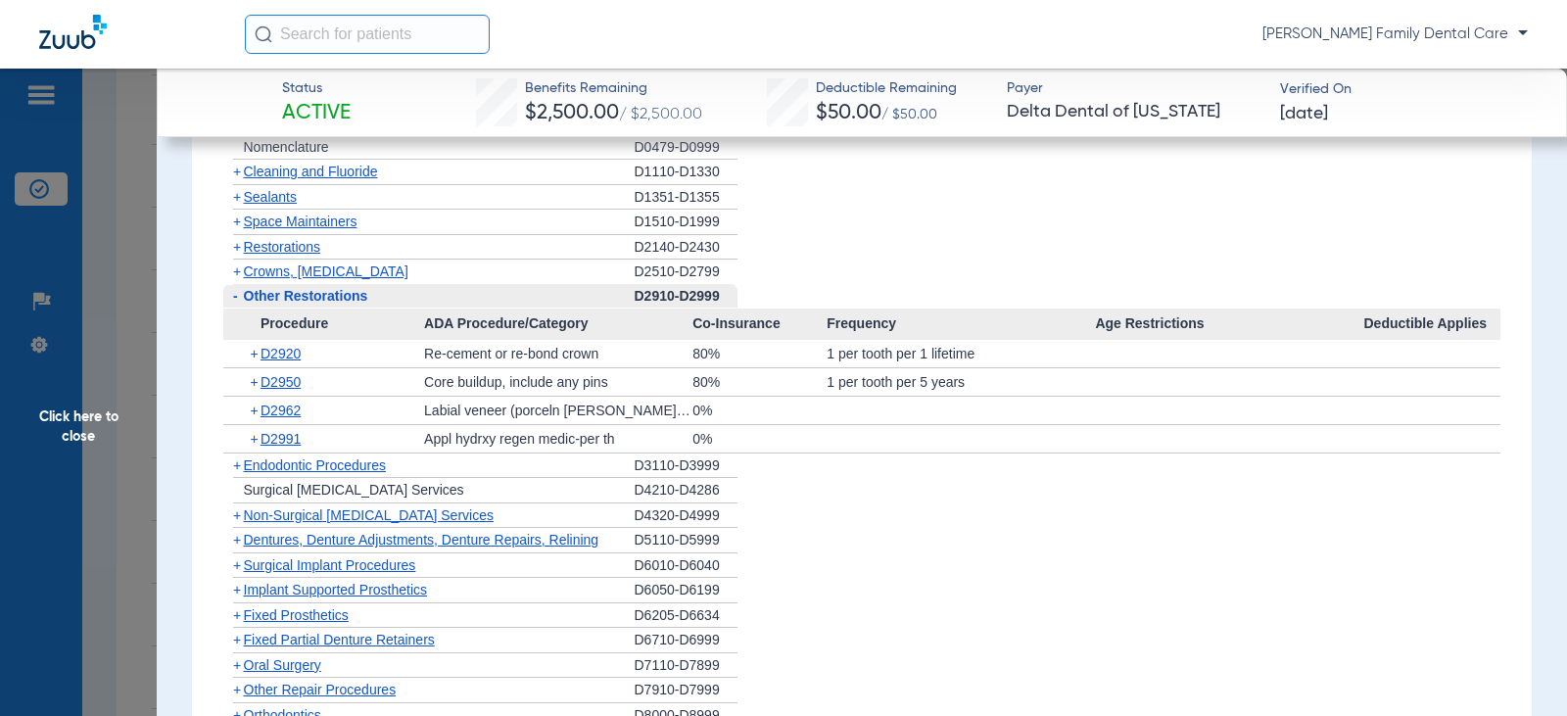
click at [234, 304] on span "-" at bounding box center [235, 296] width 5 height 16
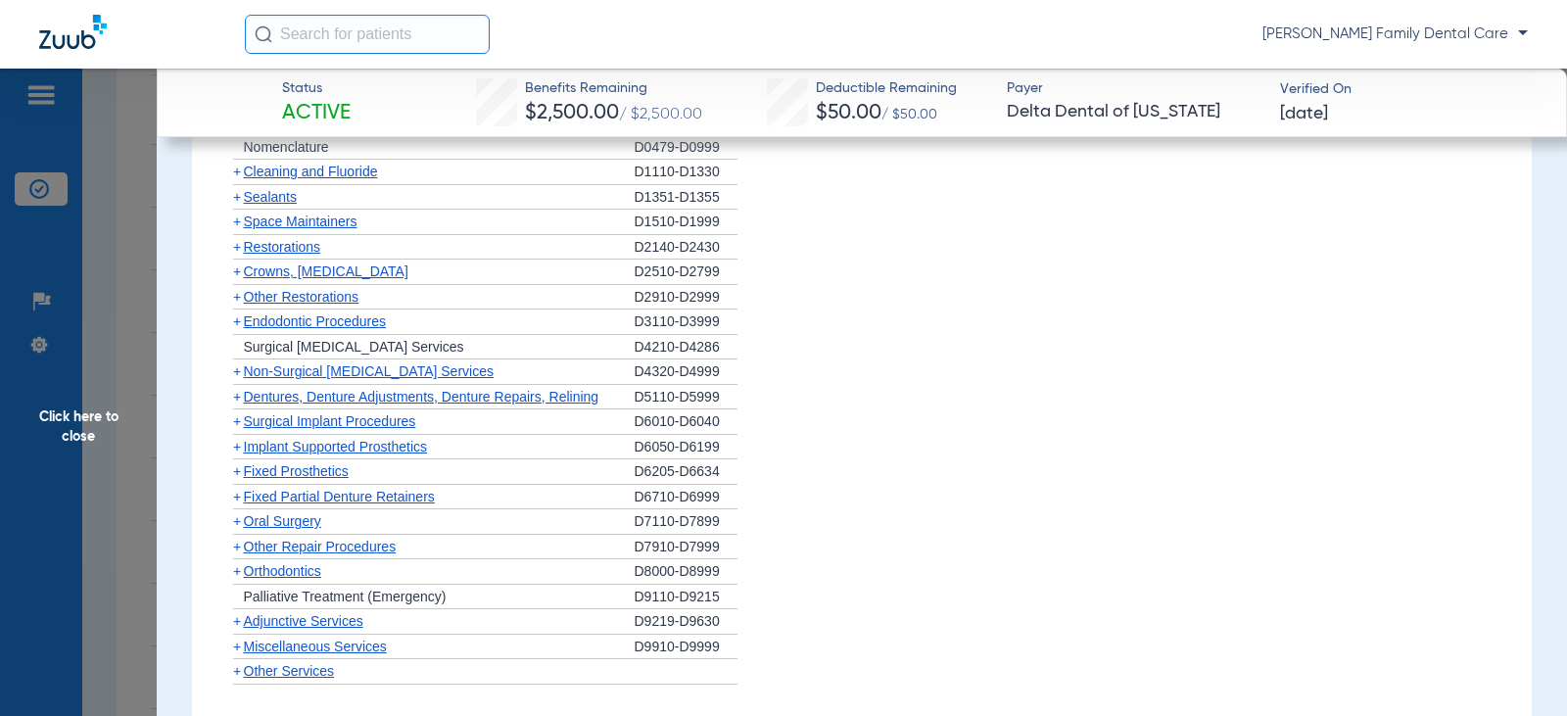
click at [235, 329] on span "+" at bounding box center [237, 321] width 8 height 16
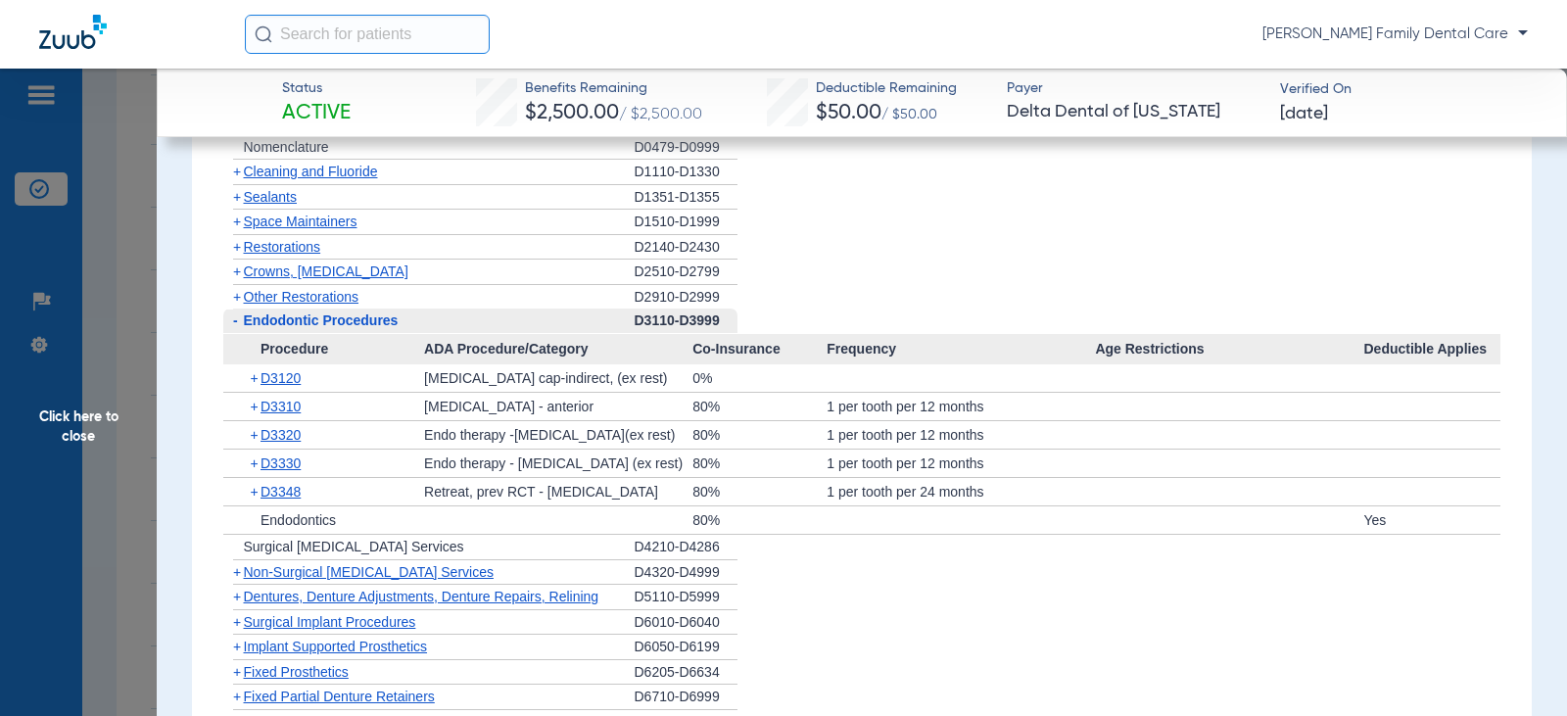
click at [237, 328] on span "-" at bounding box center [235, 321] width 5 height 16
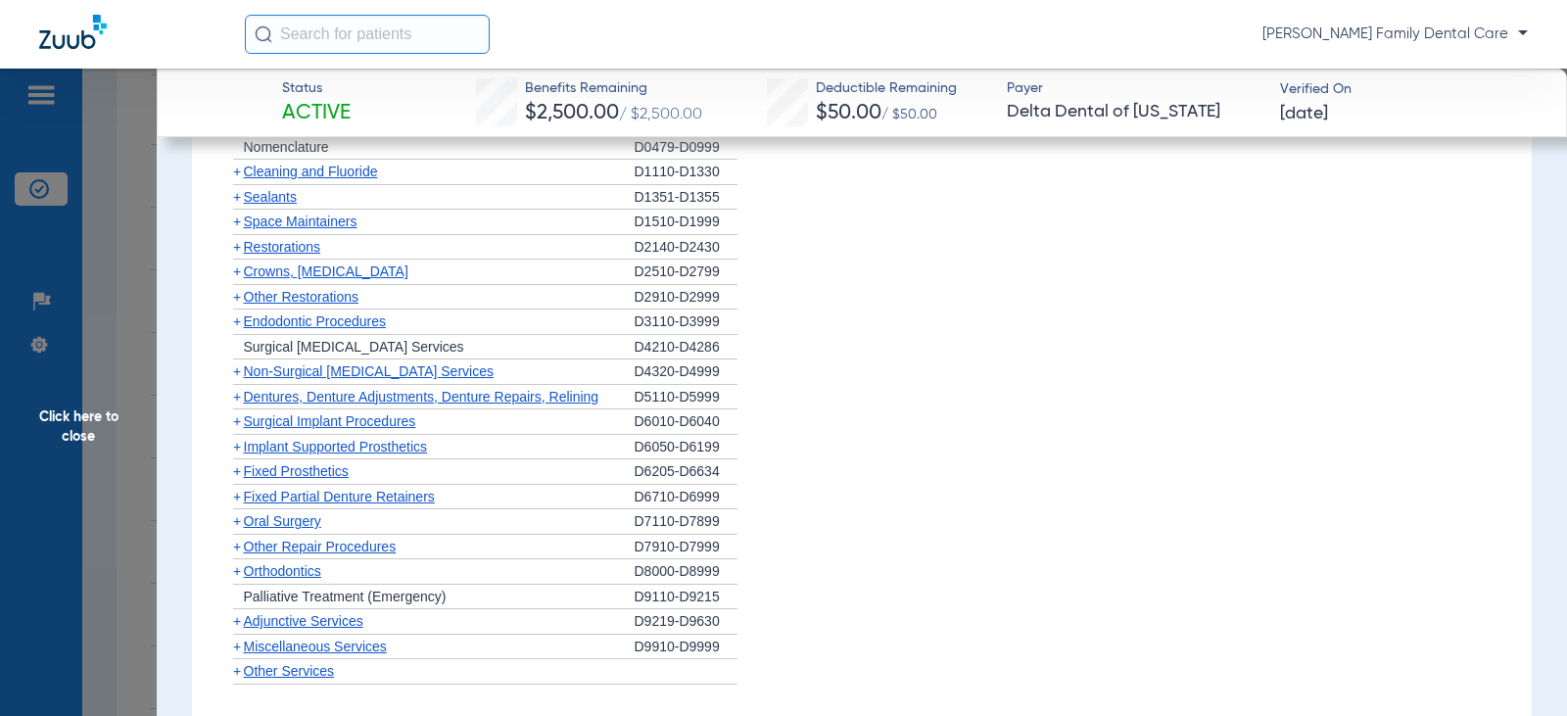
click at [237, 379] on span "+" at bounding box center [237, 371] width 8 height 16
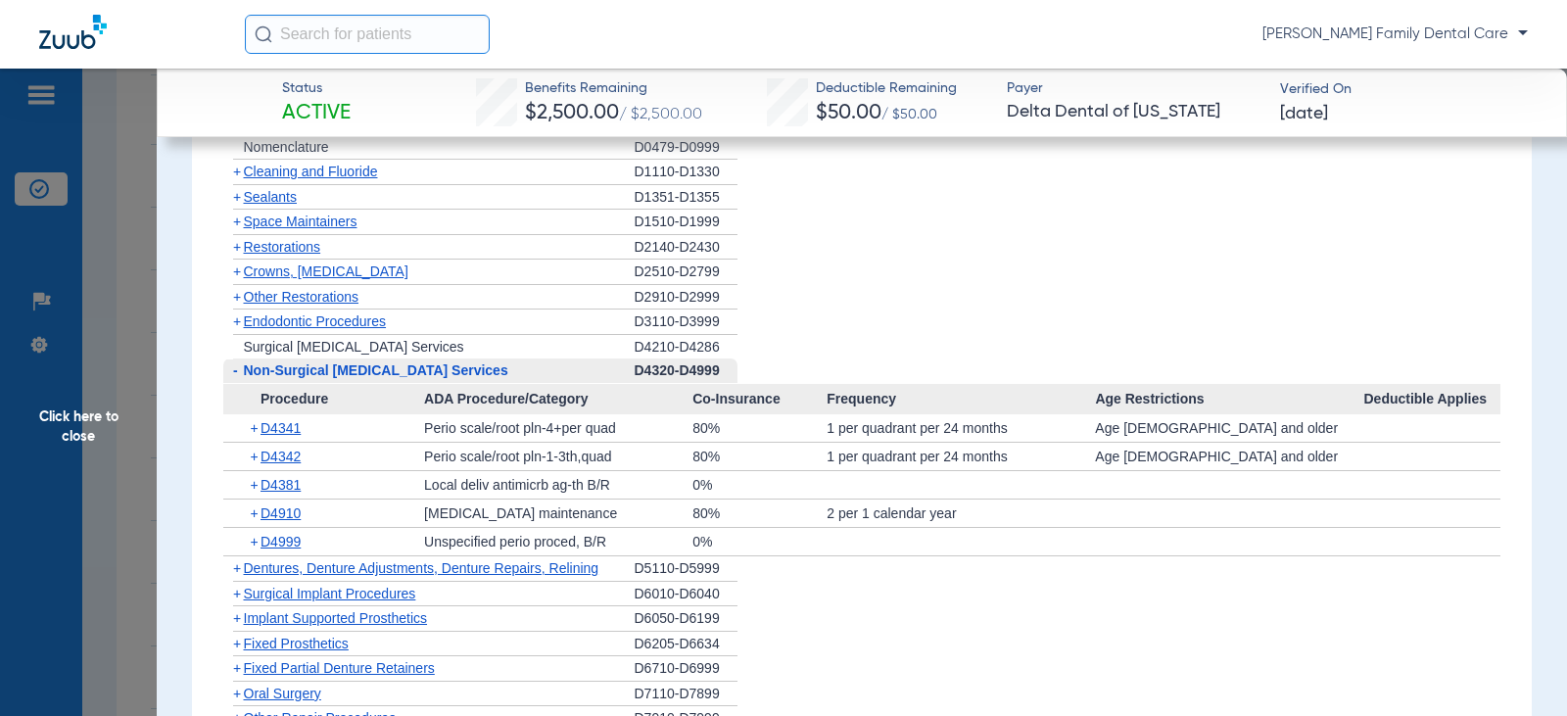
click at [236, 378] on span "-" at bounding box center [235, 370] width 5 height 16
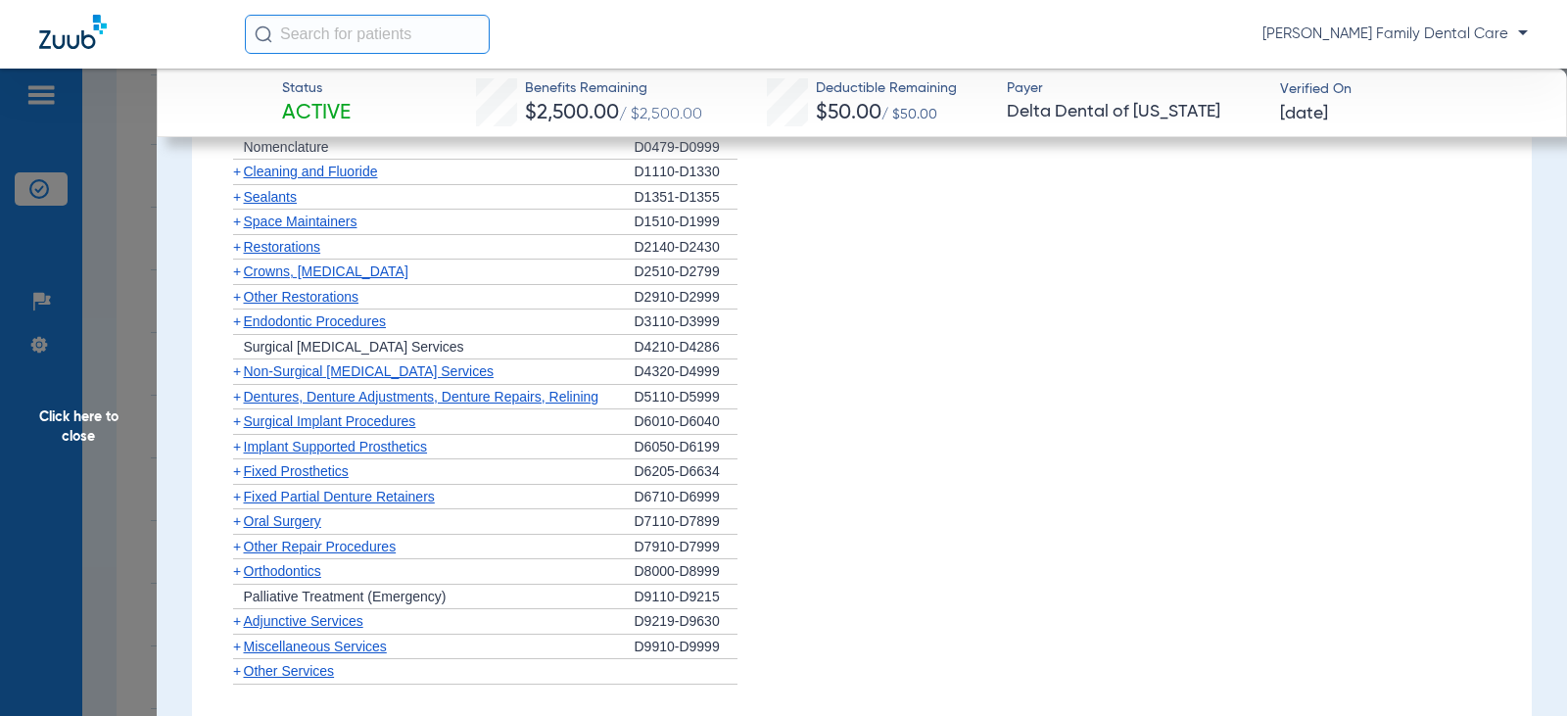
click at [240, 405] on span "+" at bounding box center [237, 397] width 8 height 16
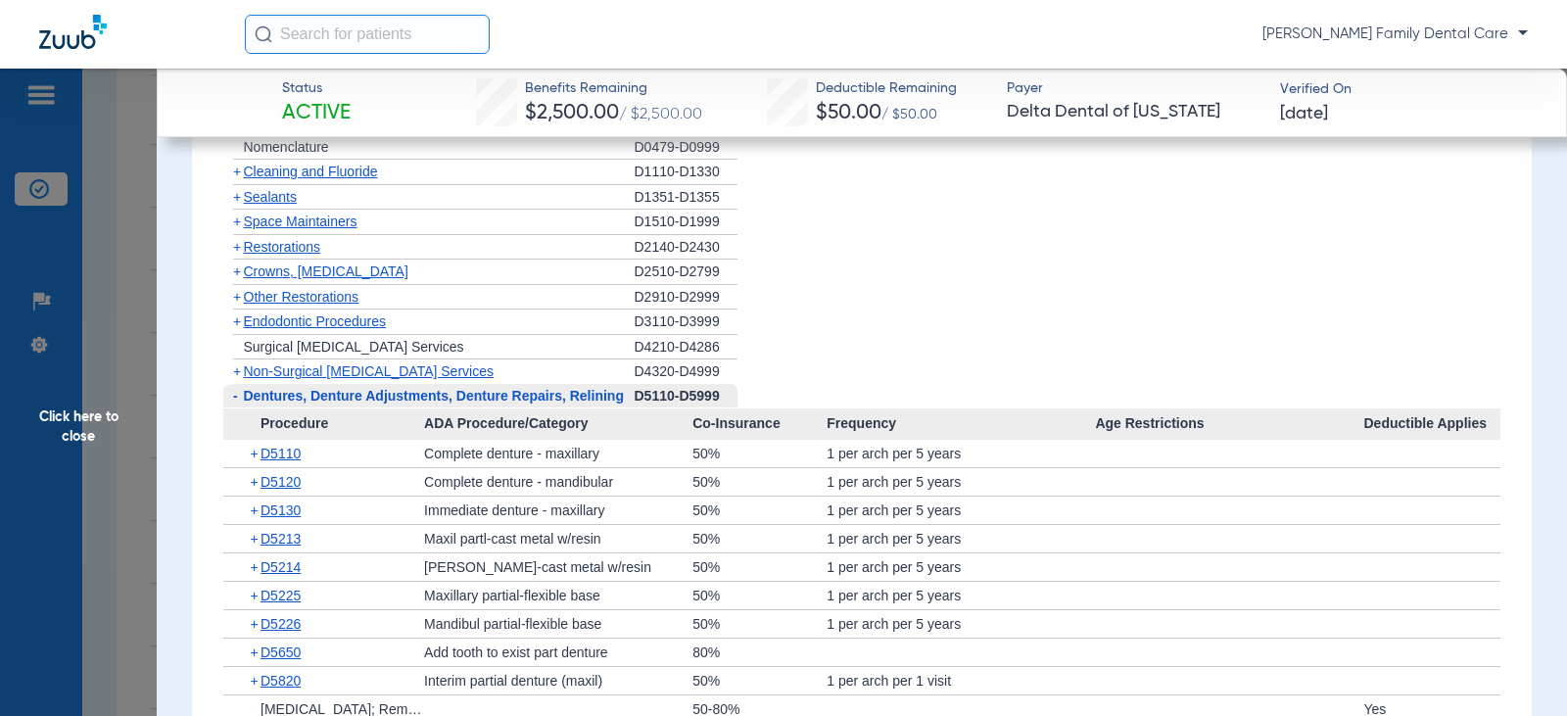
click at [240, 409] on span "-" at bounding box center [233, 396] width 21 height 24
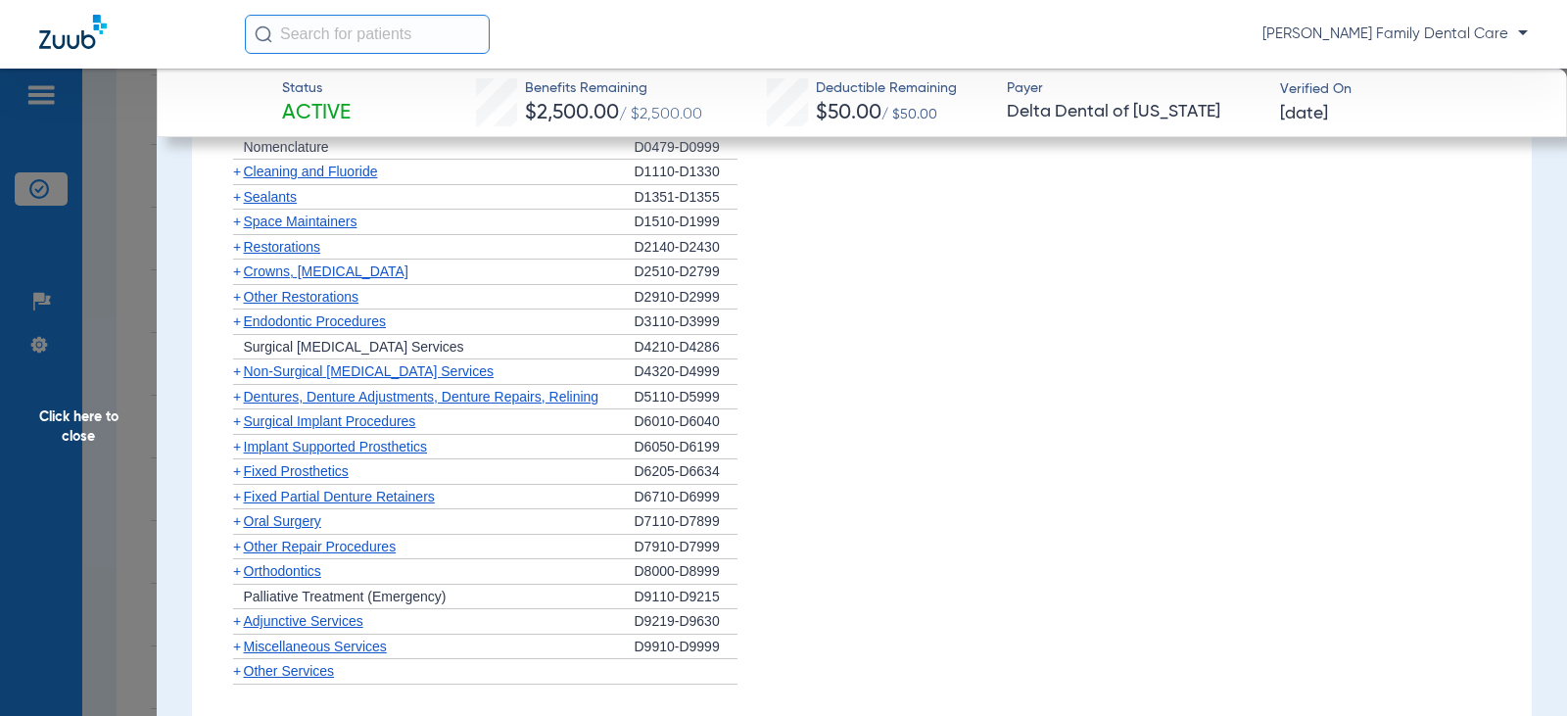
click at [237, 429] on span "+" at bounding box center [237, 421] width 8 height 16
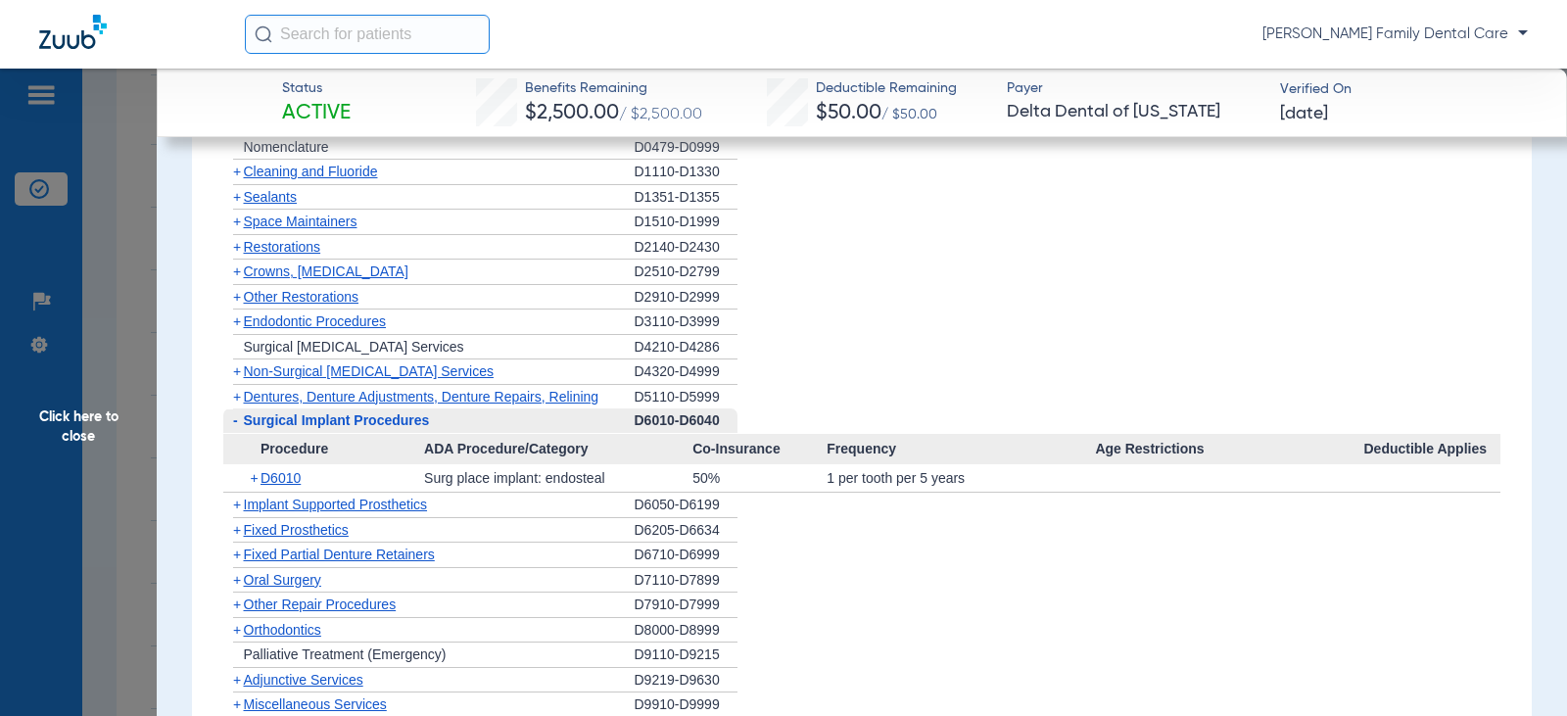
click at [237, 428] on span "-" at bounding box center [235, 420] width 5 height 16
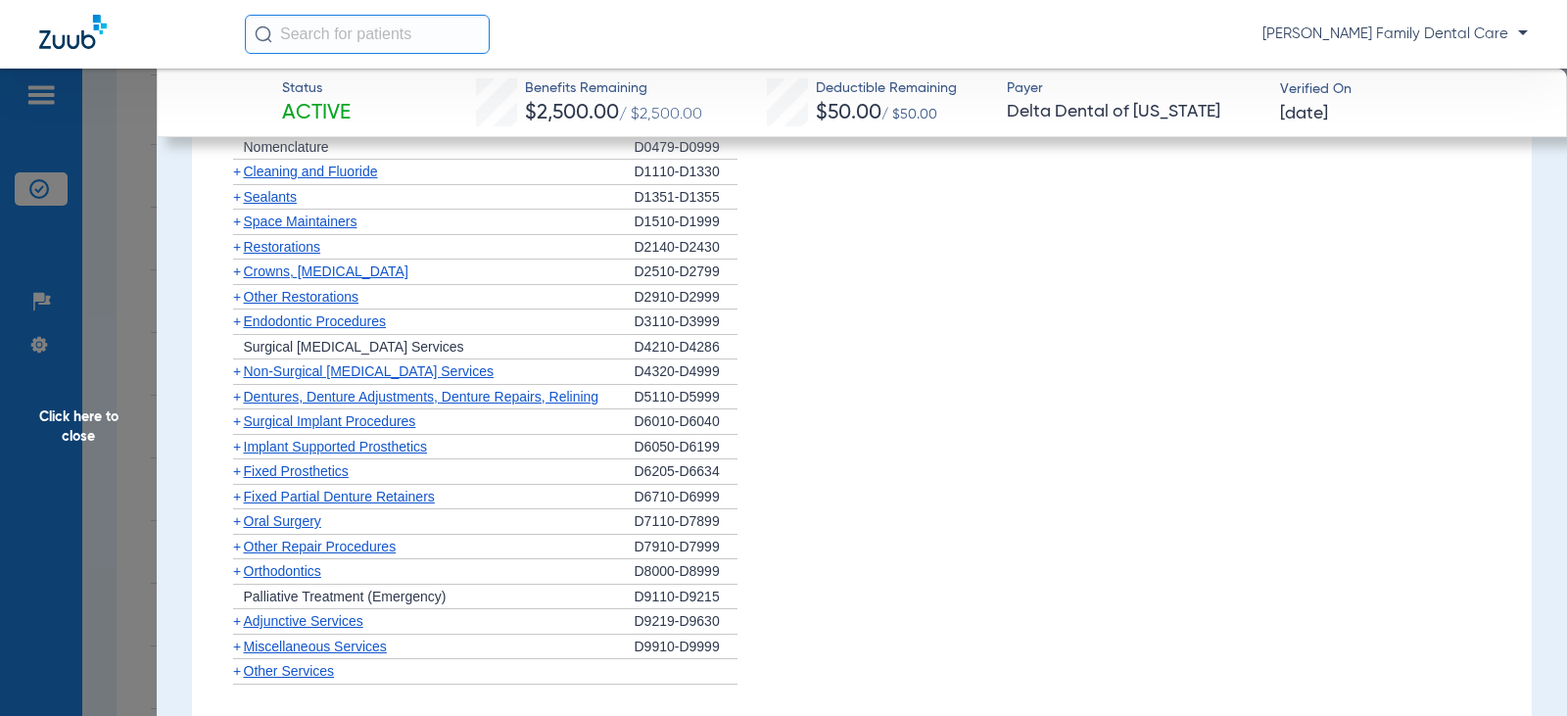
click at [237, 455] on span "+" at bounding box center [237, 447] width 8 height 16
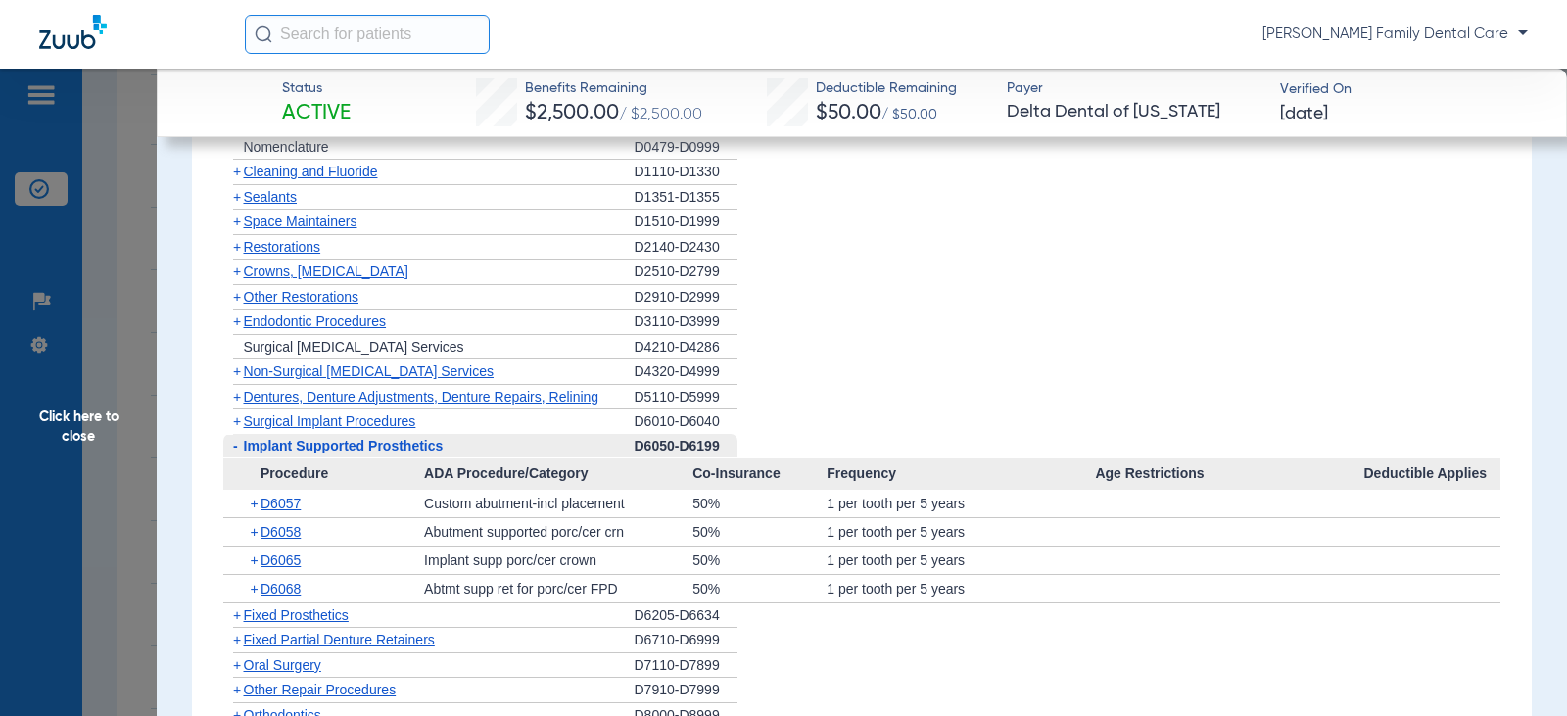
click at [237, 454] on span "-" at bounding box center [235, 446] width 5 height 16
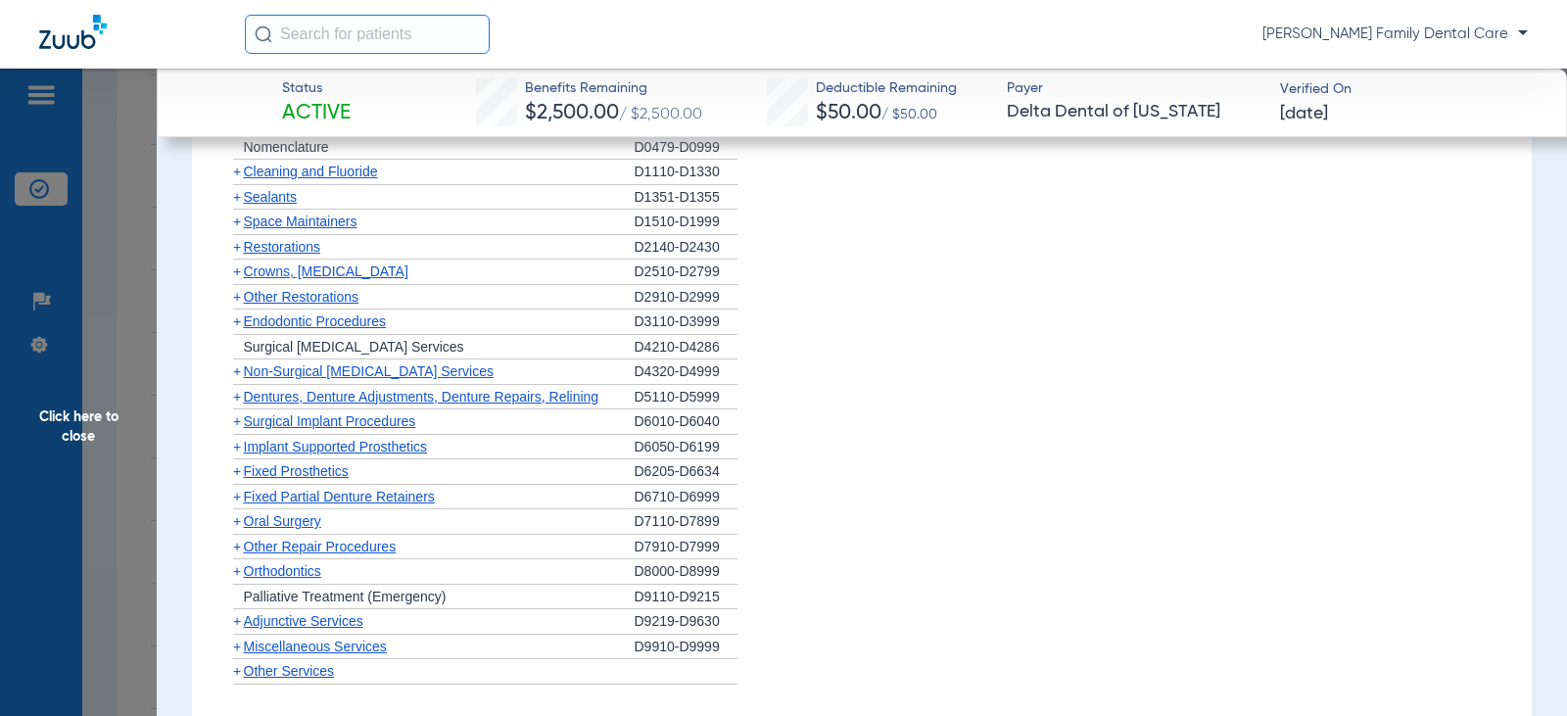
click at [235, 479] on span "+" at bounding box center [237, 471] width 8 height 16
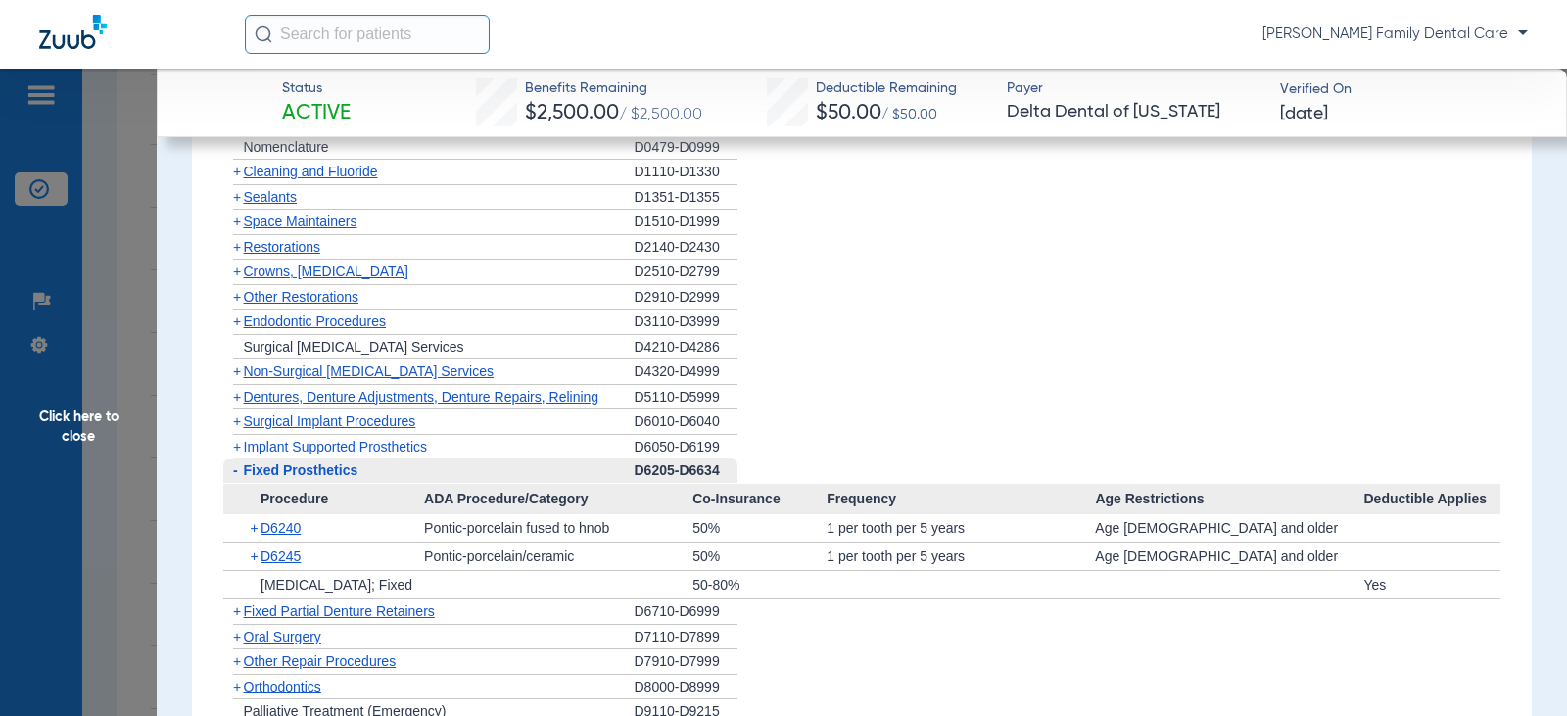
click at [236, 478] on span "-" at bounding box center [235, 470] width 5 height 16
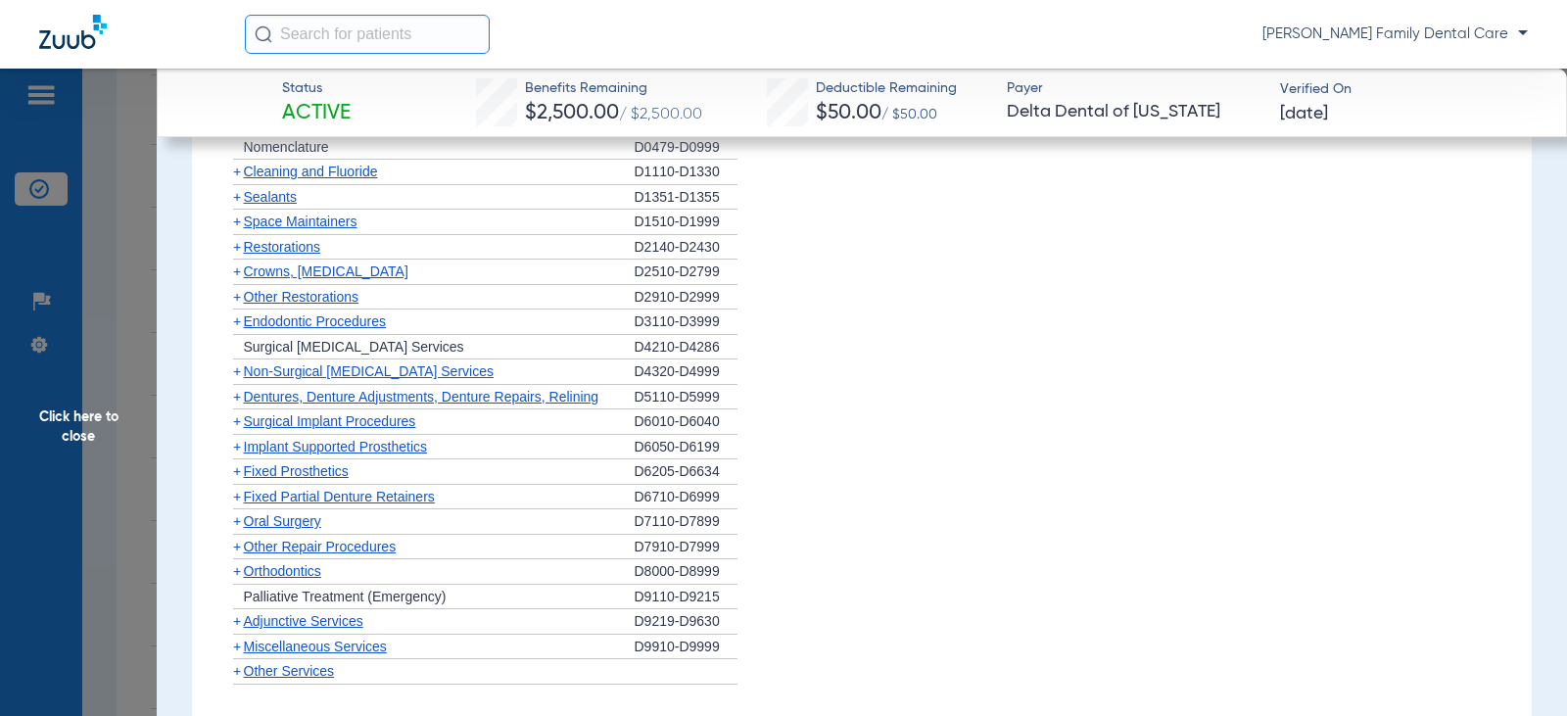
click at [238, 505] on span "+" at bounding box center [237, 497] width 8 height 16
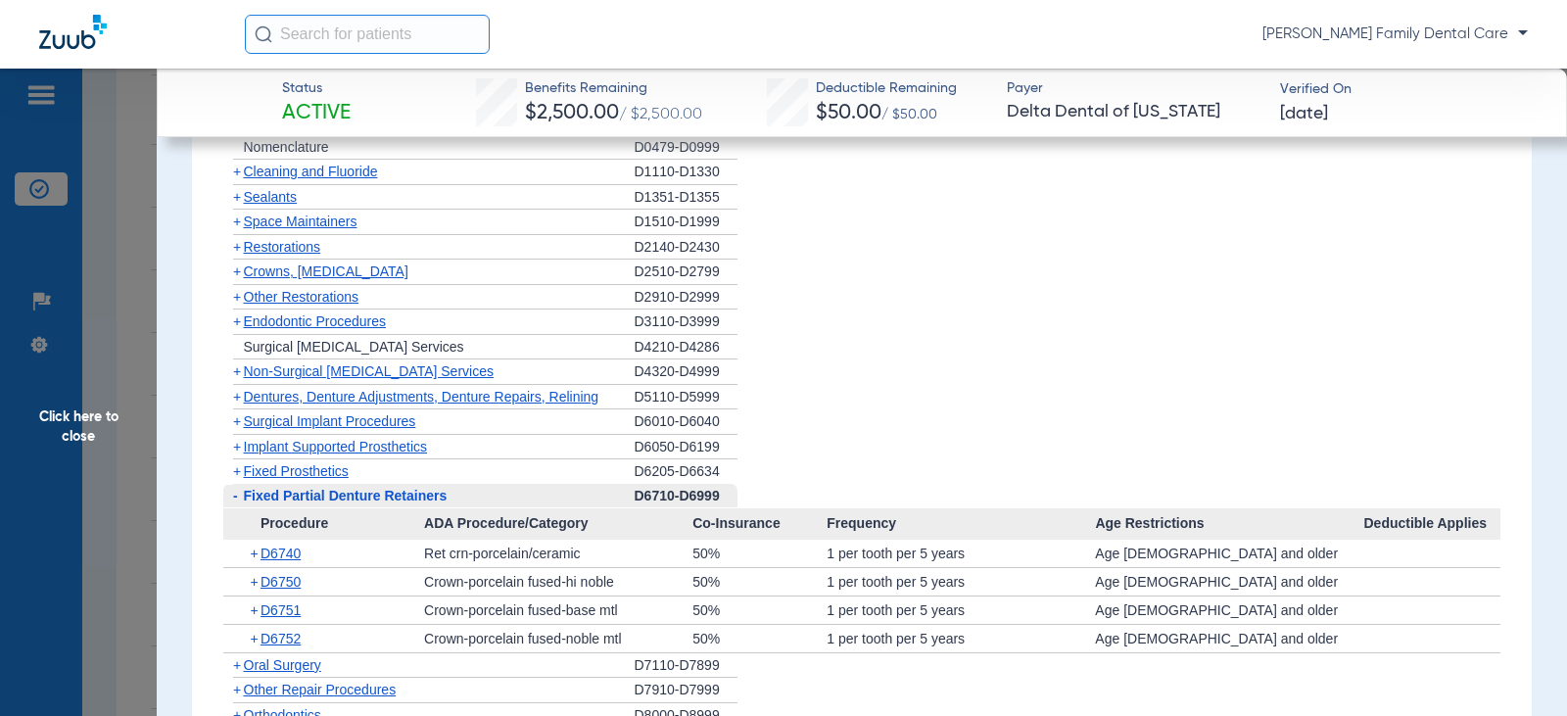
click at [238, 508] on span "-" at bounding box center [233, 496] width 21 height 24
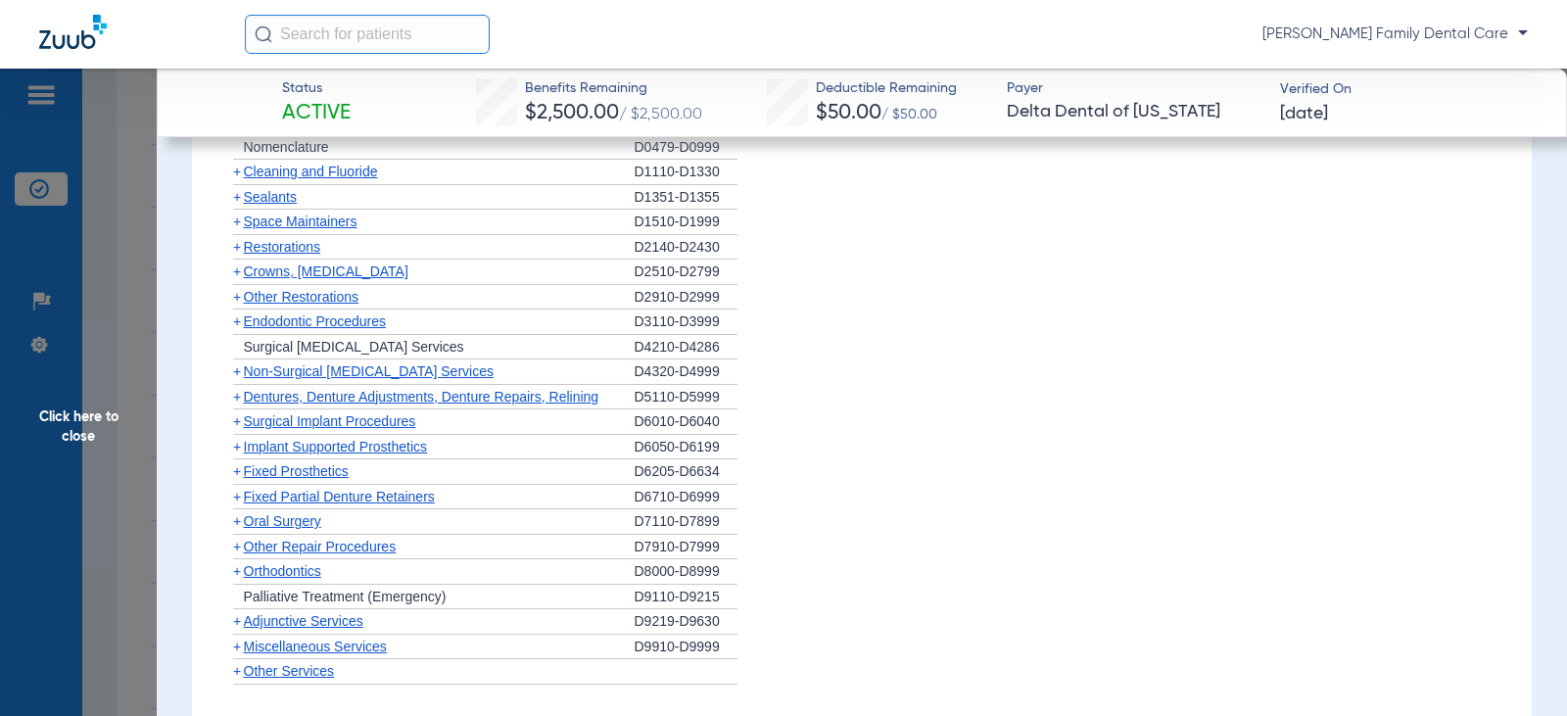
click at [236, 529] on span "+" at bounding box center [237, 521] width 8 height 16
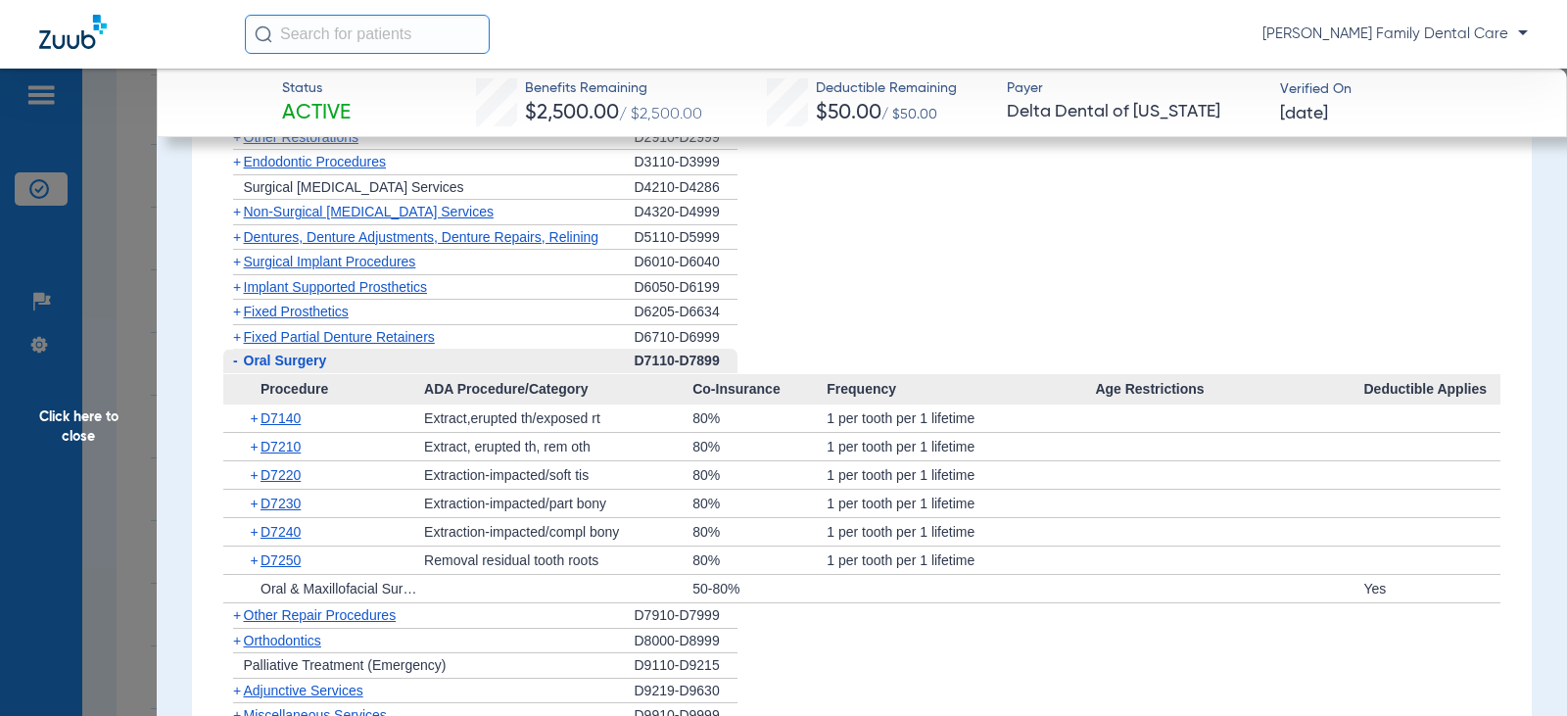
scroll to position [2351, 0]
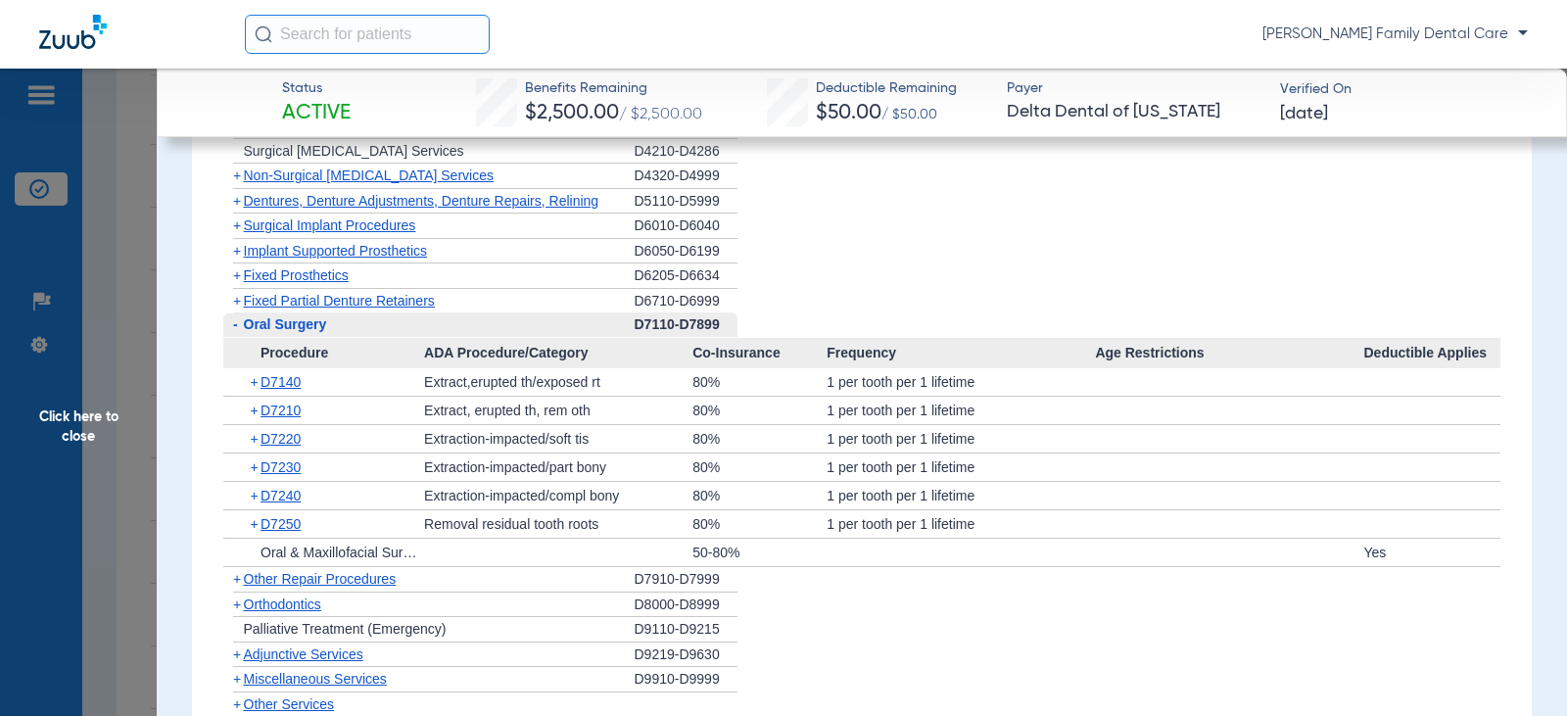
click at [232, 337] on span "-" at bounding box center [233, 325] width 21 height 24
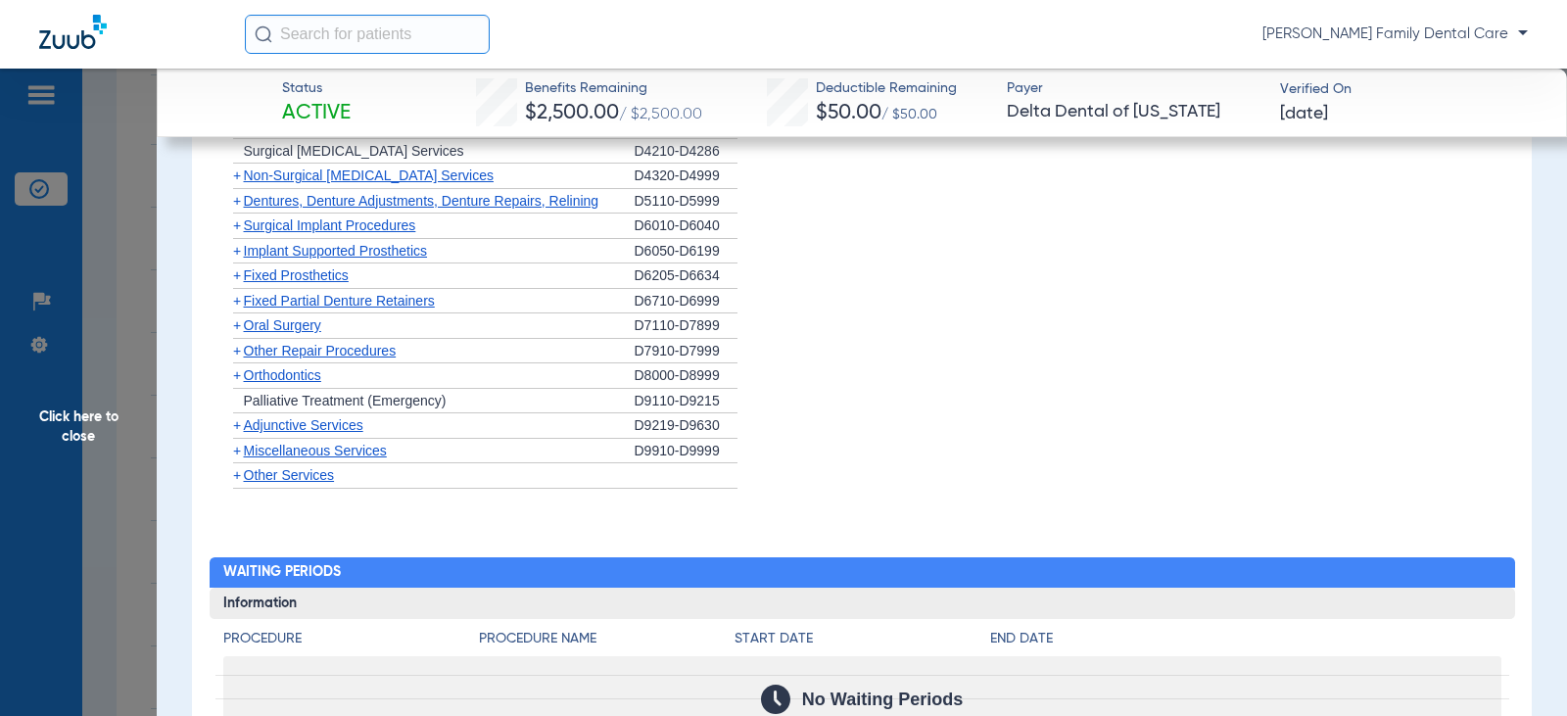
click at [235, 333] on span "+" at bounding box center [237, 325] width 8 height 16
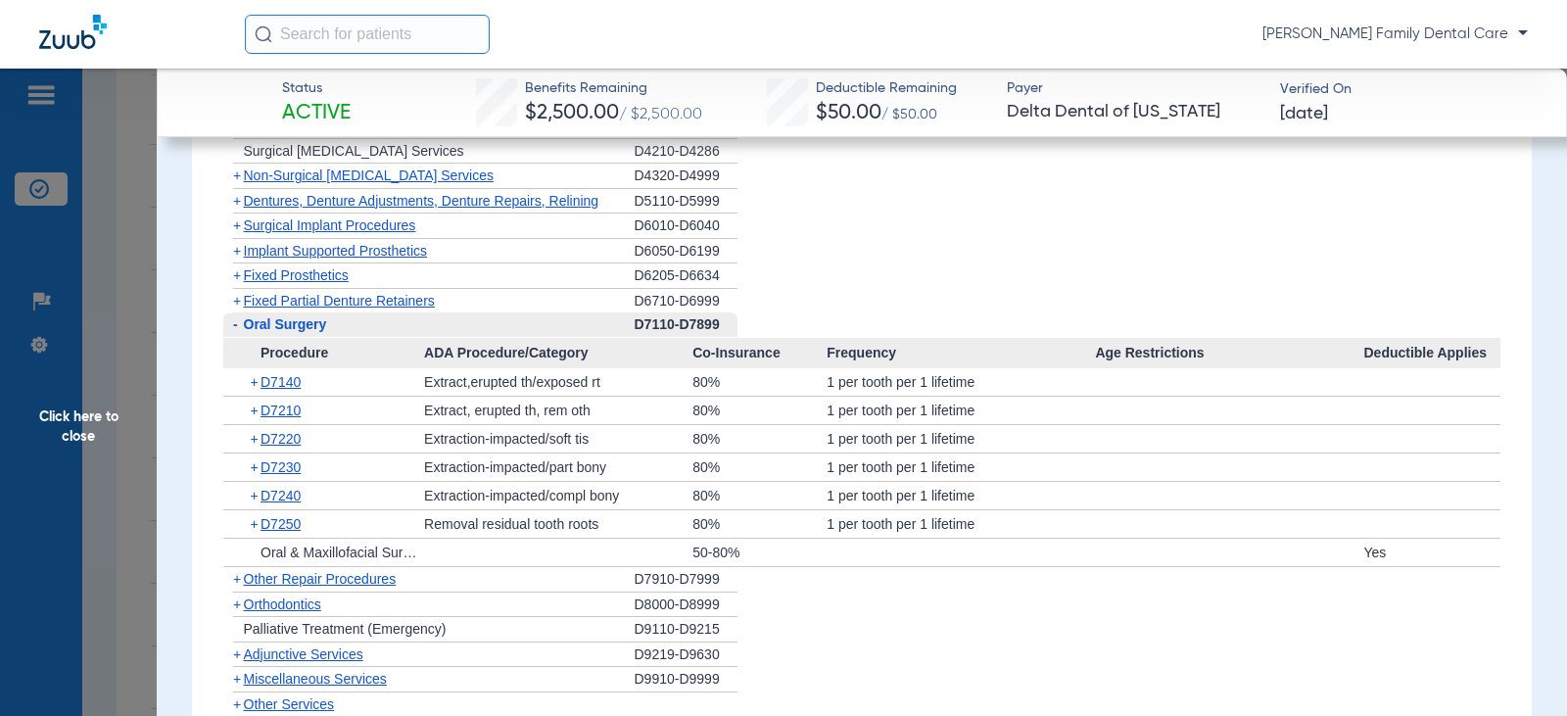
click at [235, 332] on span "-" at bounding box center [235, 324] width 5 height 16
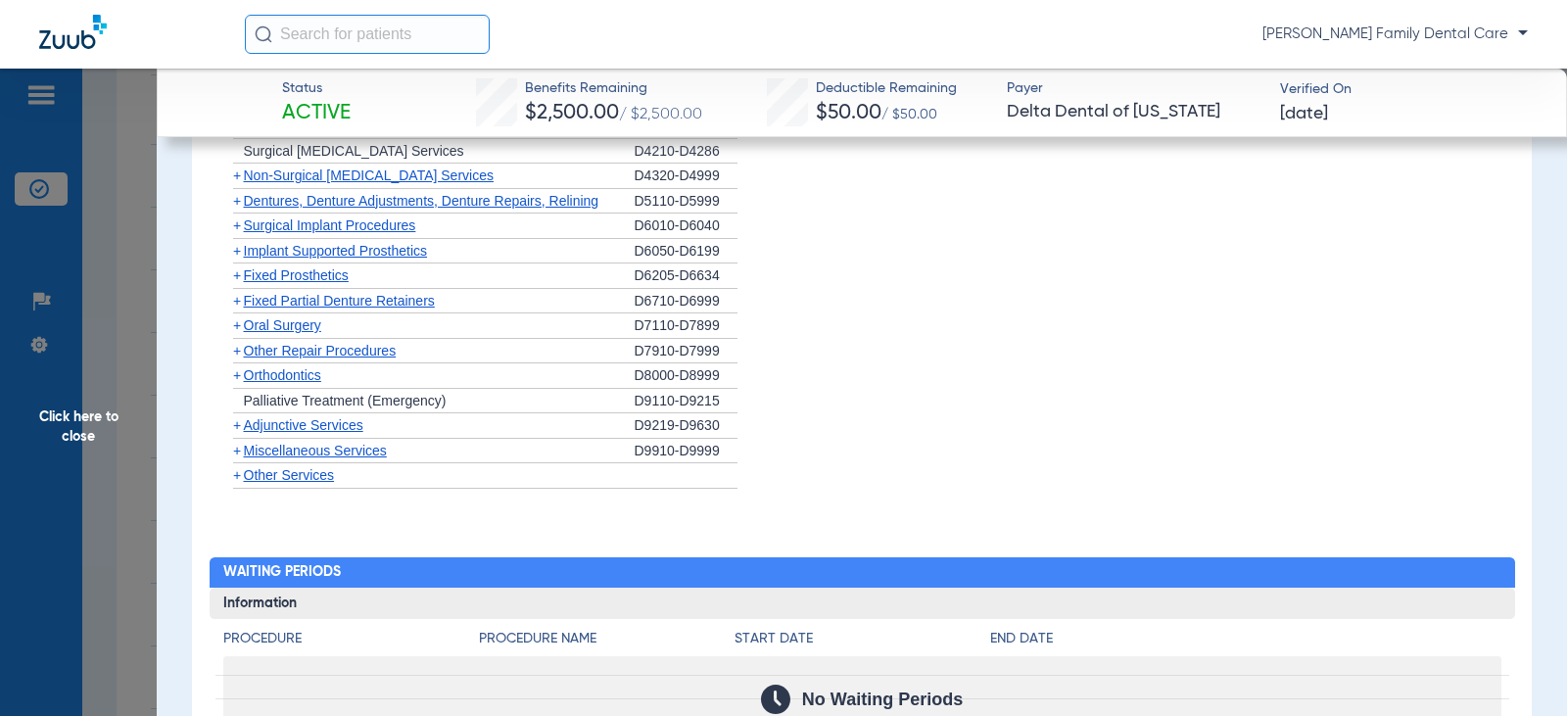
click at [239, 359] on span "+" at bounding box center [237, 351] width 8 height 16
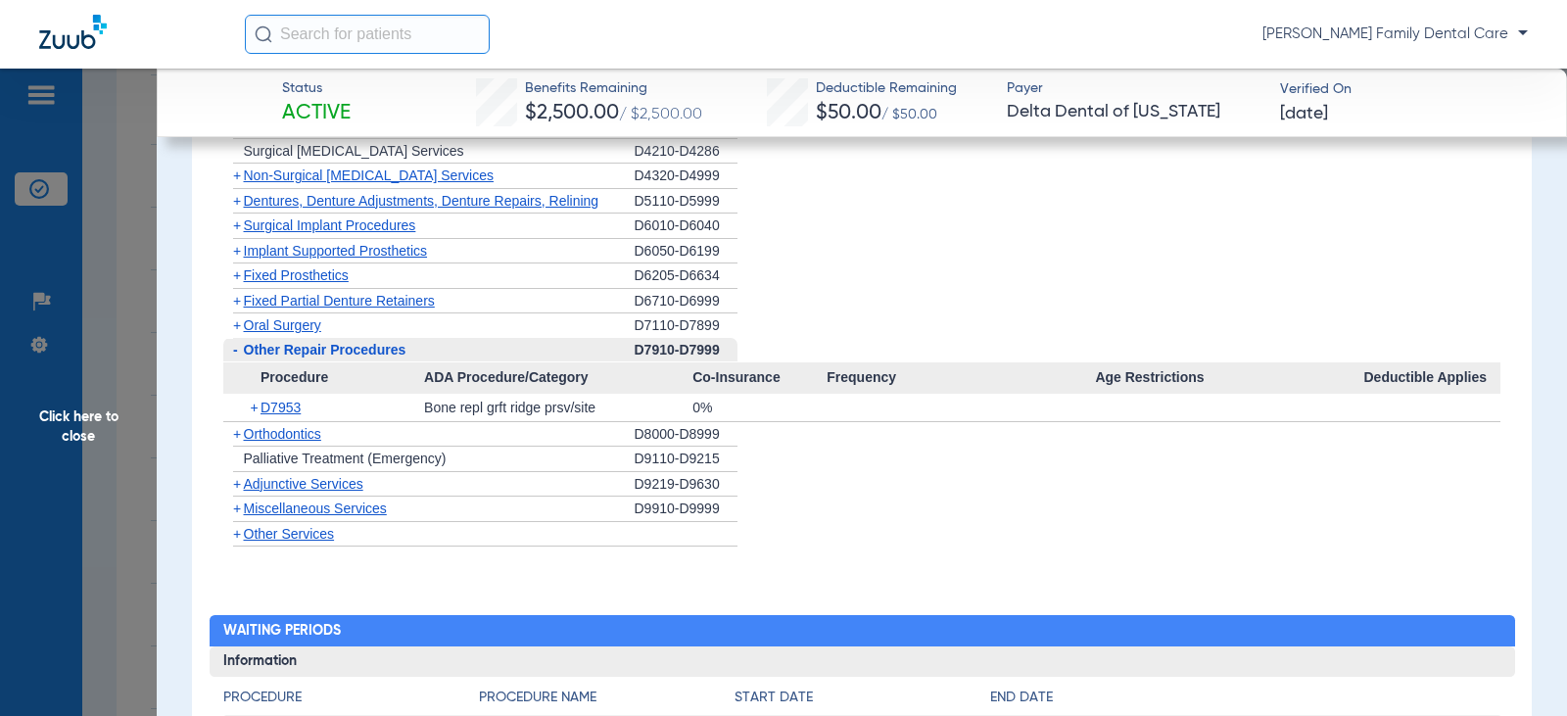
click at [239, 362] on span "-" at bounding box center [233, 350] width 21 height 24
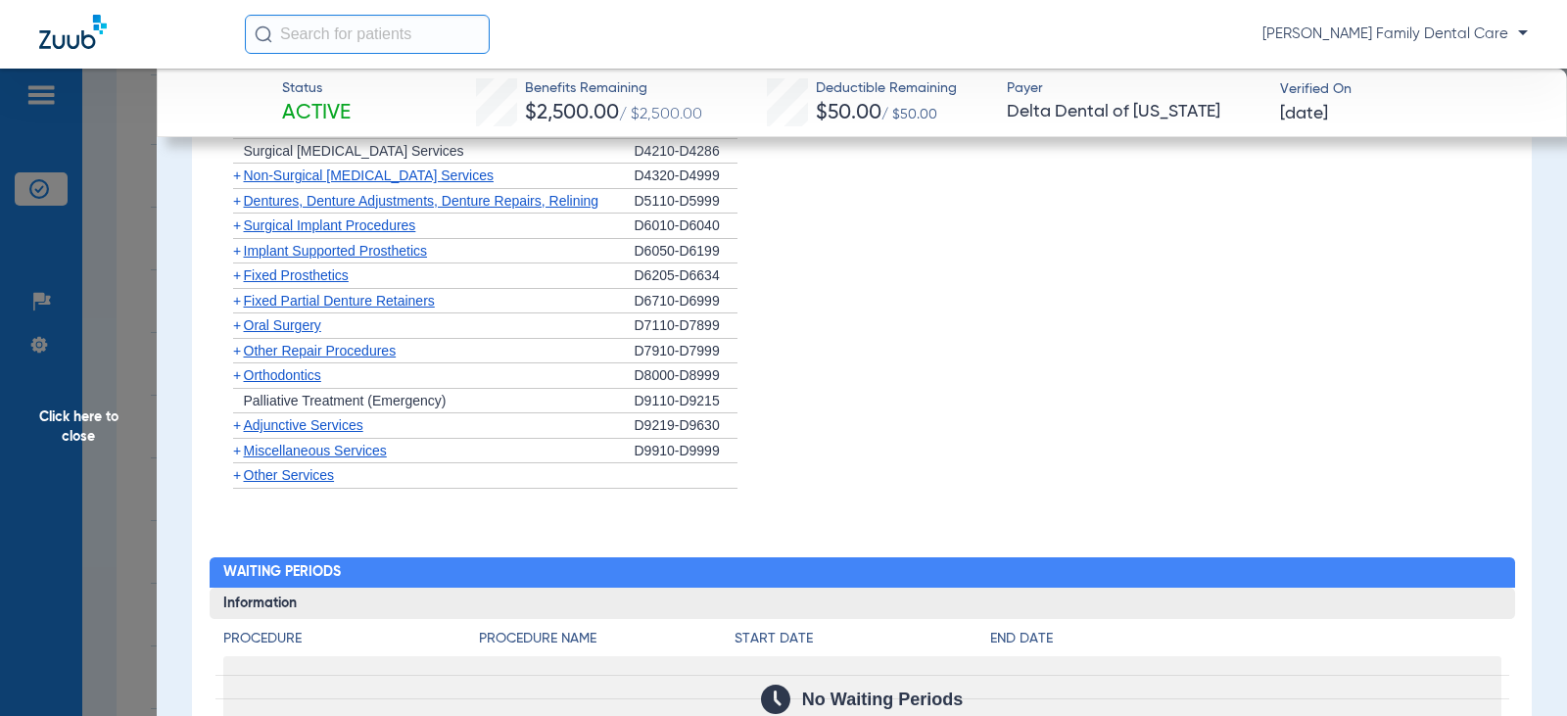
click at [237, 433] on span "+" at bounding box center [237, 425] width 8 height 16
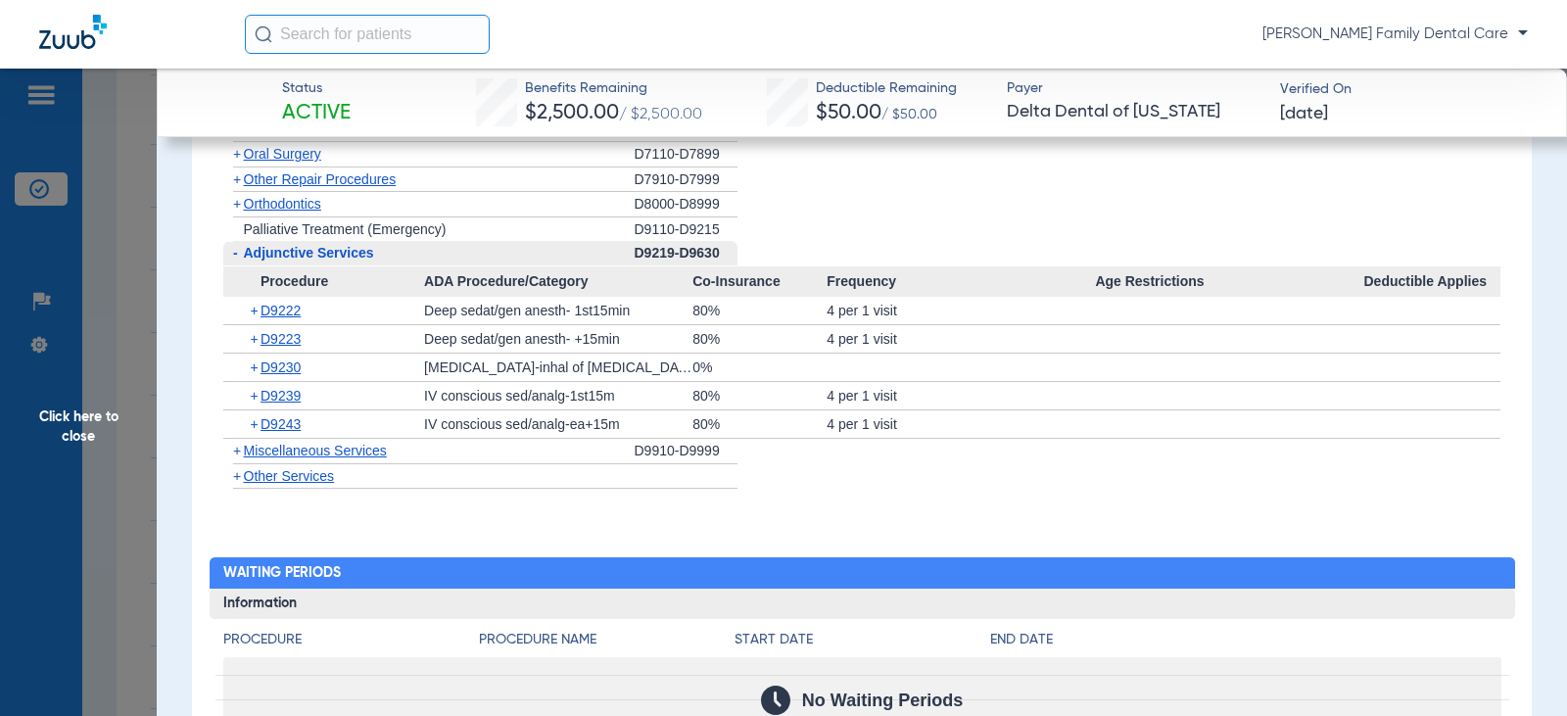
scroll to position [2547, 0]
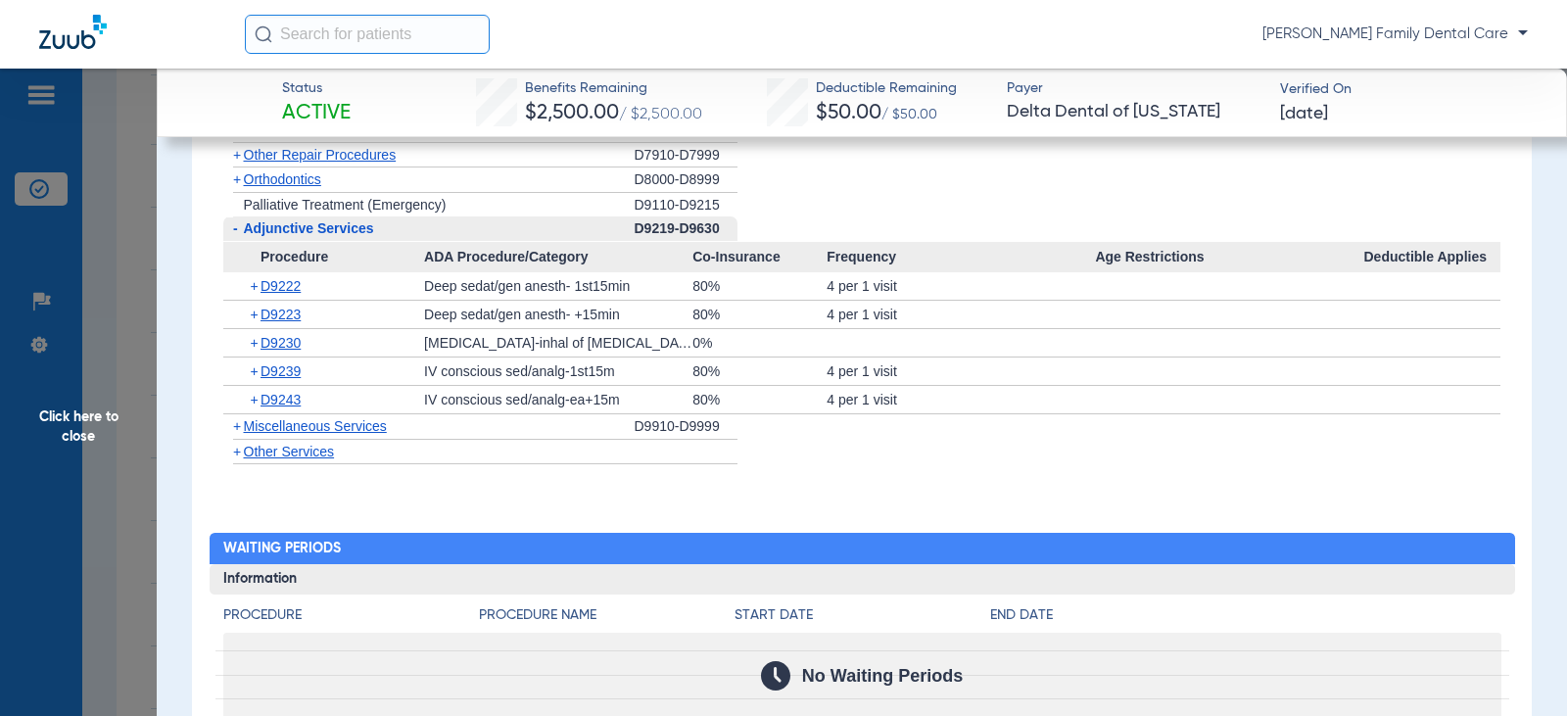
click at [236, 434] on span "+" at bounding box center [237, 426] width 8 height 16
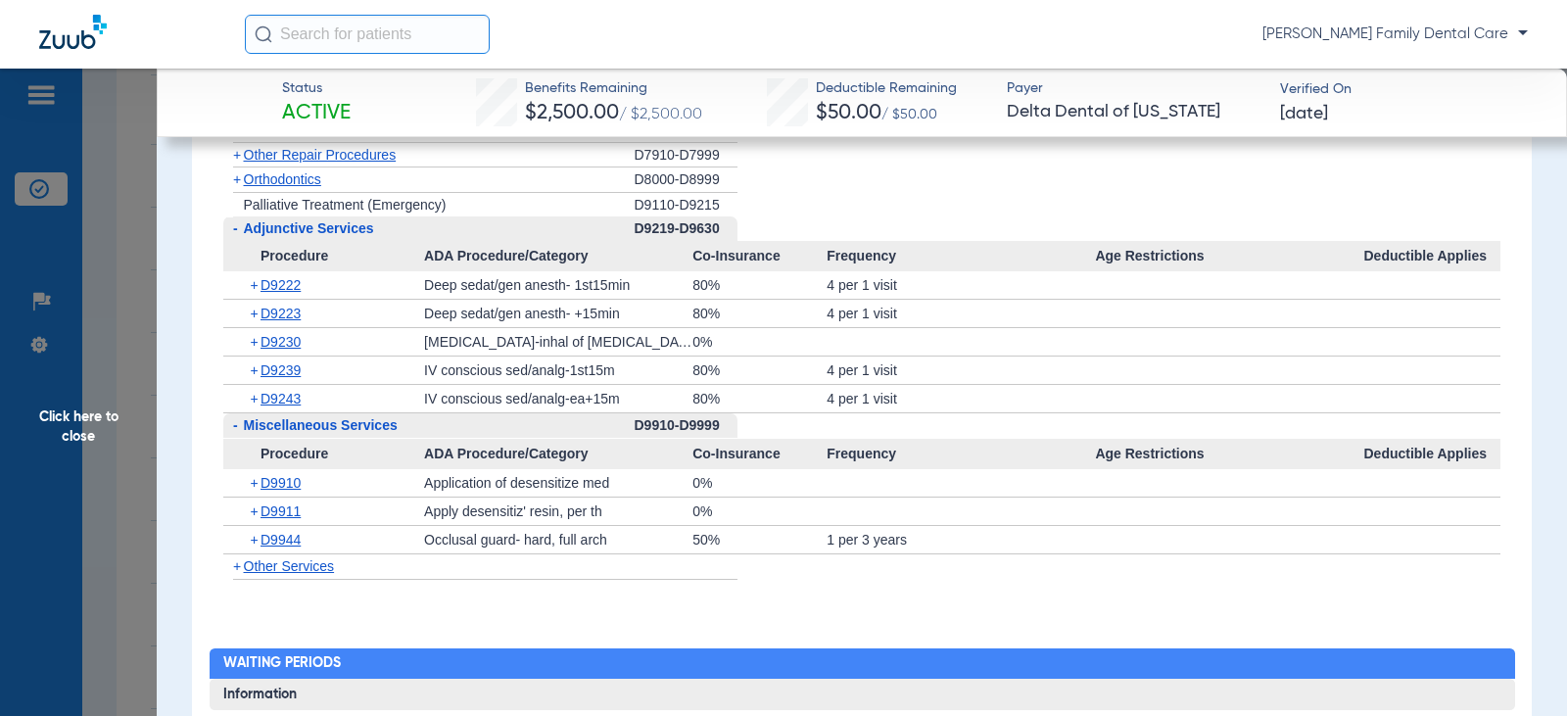
click at [91, 422] on span "Click here to close" at bounding box center [78, 427] width 157 height 716
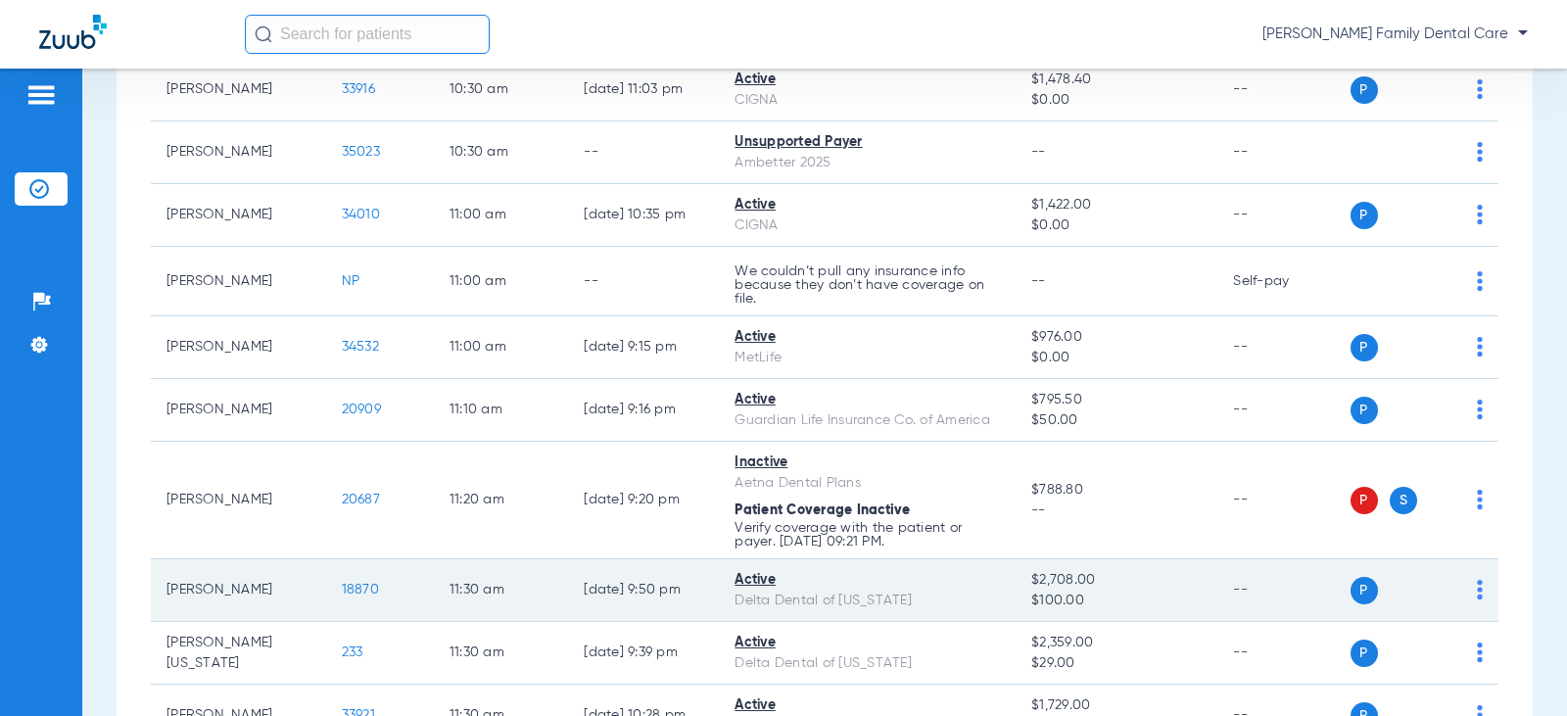
scroll to position [1763, 0]
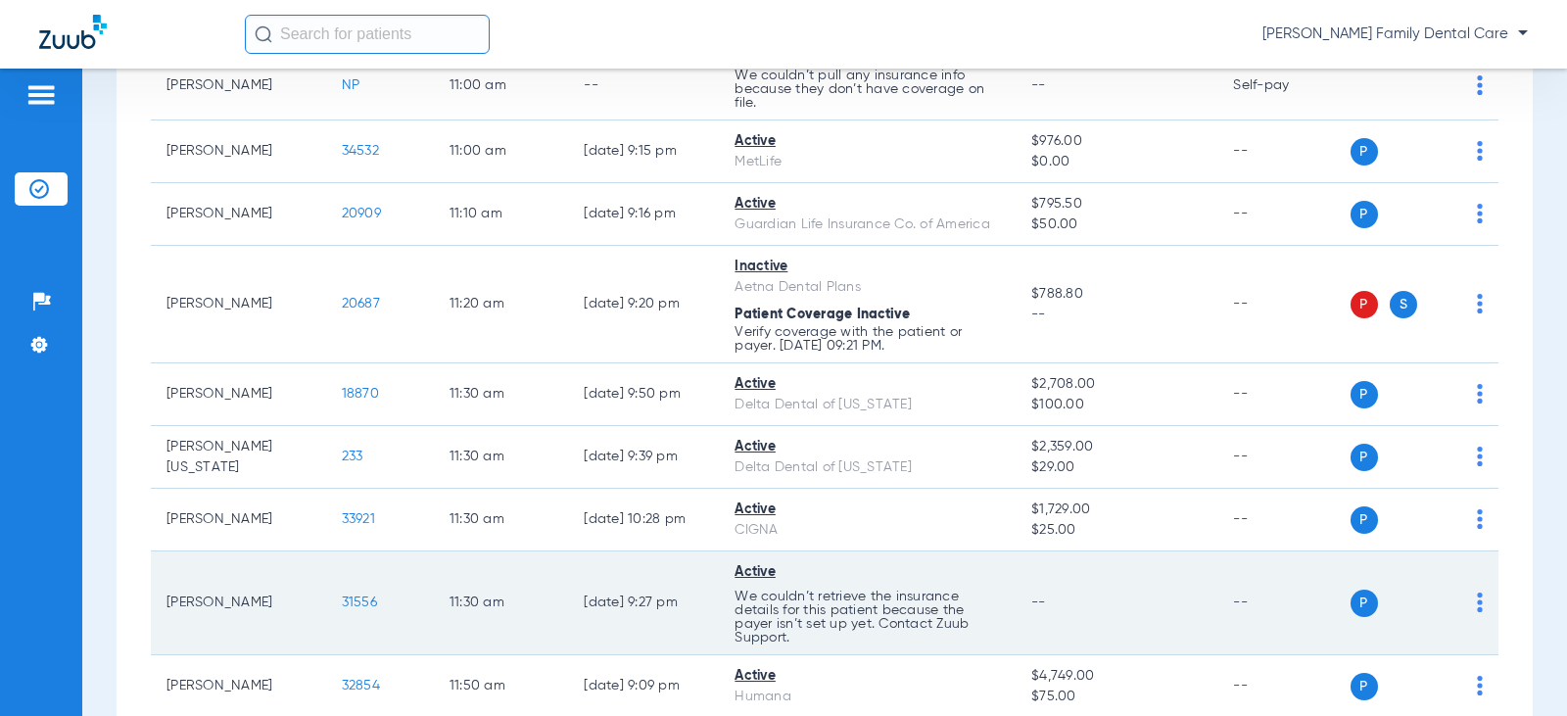
click at [353, 605] on span "31556" at bounding box center [359, 603] width 35 height 14
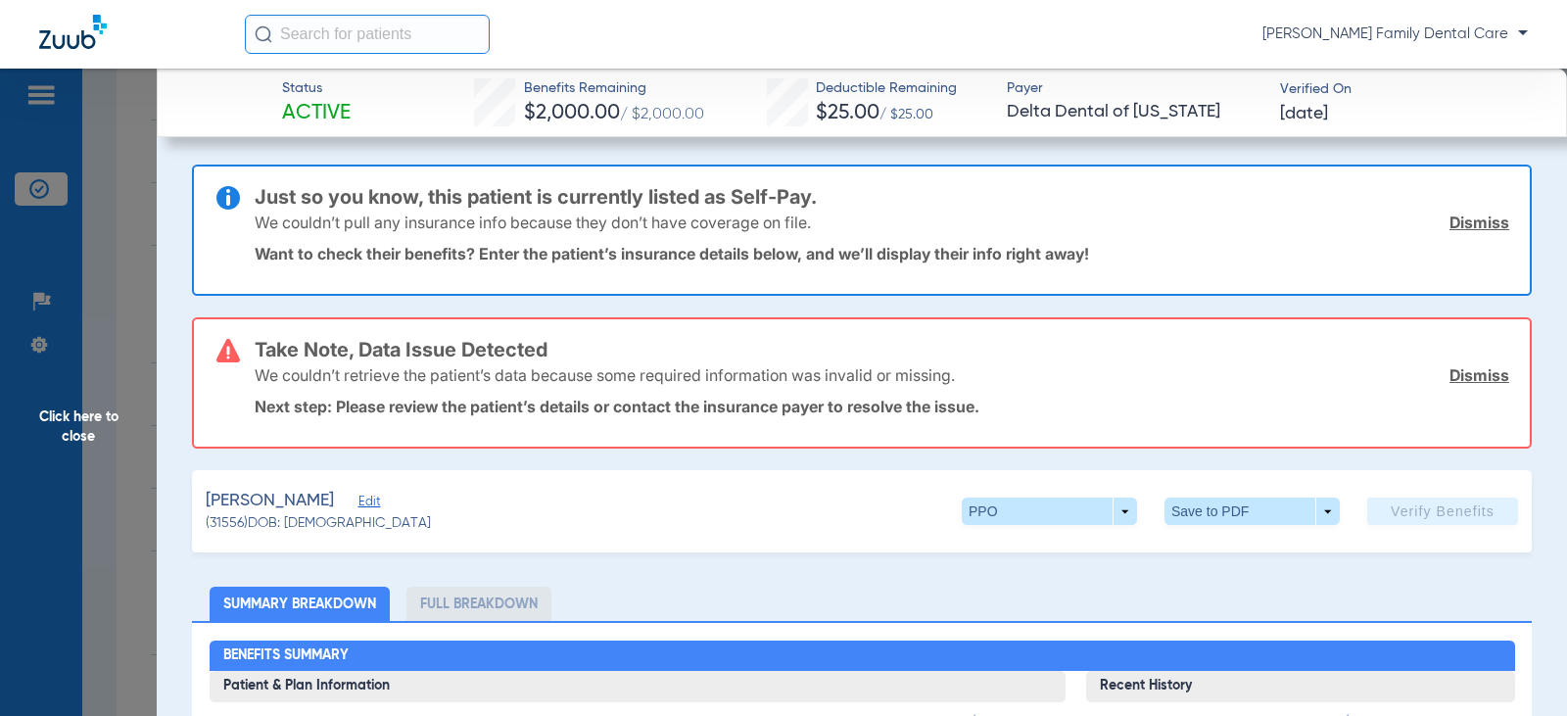
click at [75, 426] on span "Click here to close" at bounding box center [78, 427] width 157 height 716
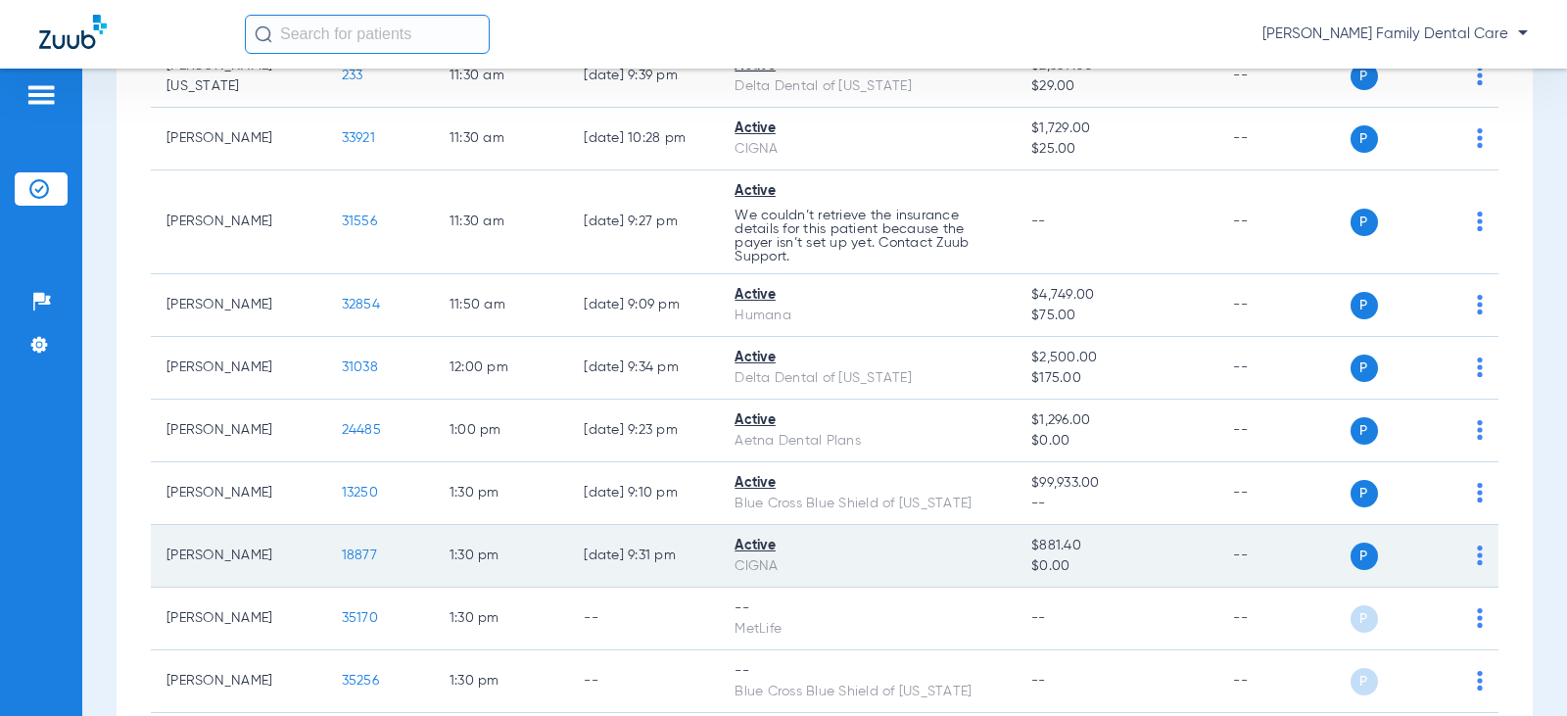
scroll to position [2155, 0]
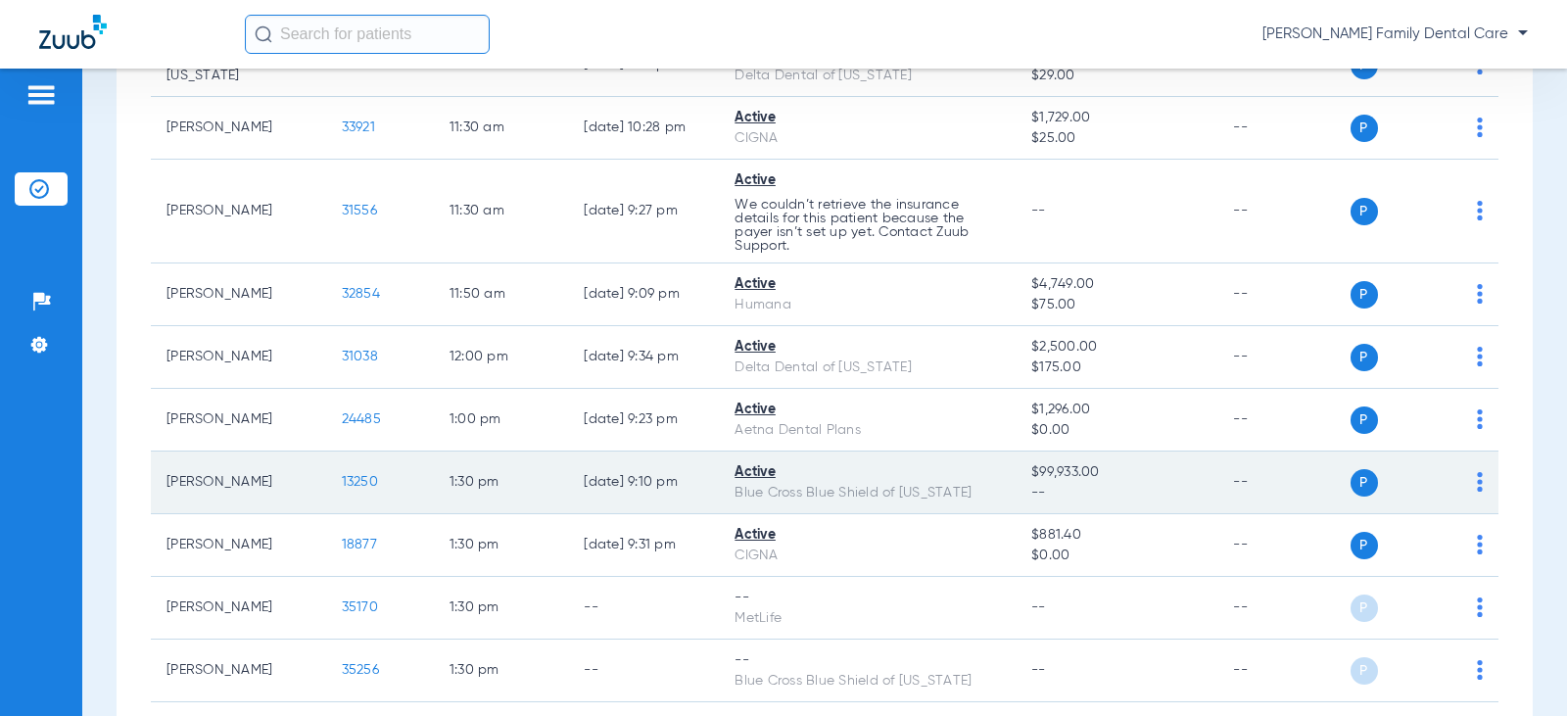
click at [342, 480] on span "13250" at bounding box center [360, 482] width 36 height 14
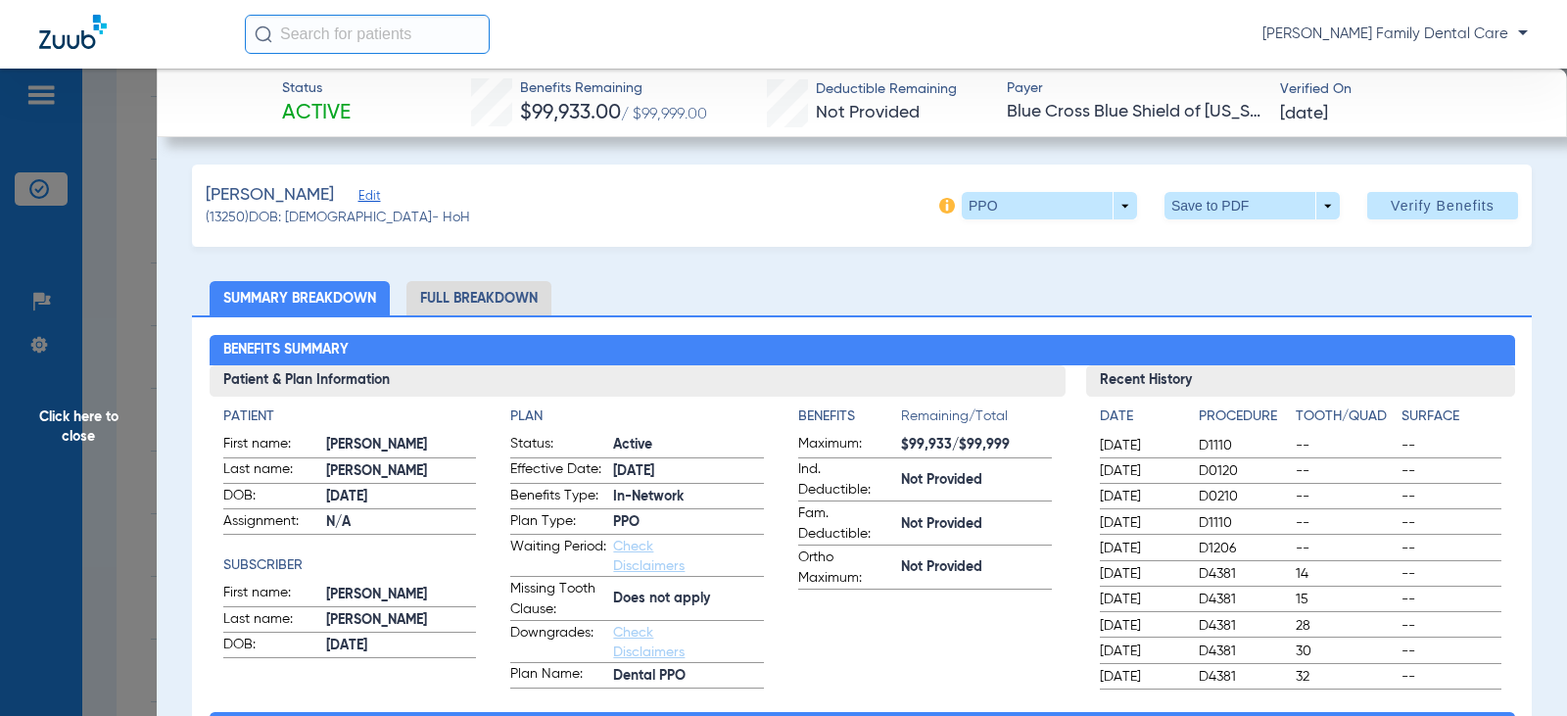
click at [460, 296] on li "Full Breakdown" at bounding box center [479, 298] width 145 height 34
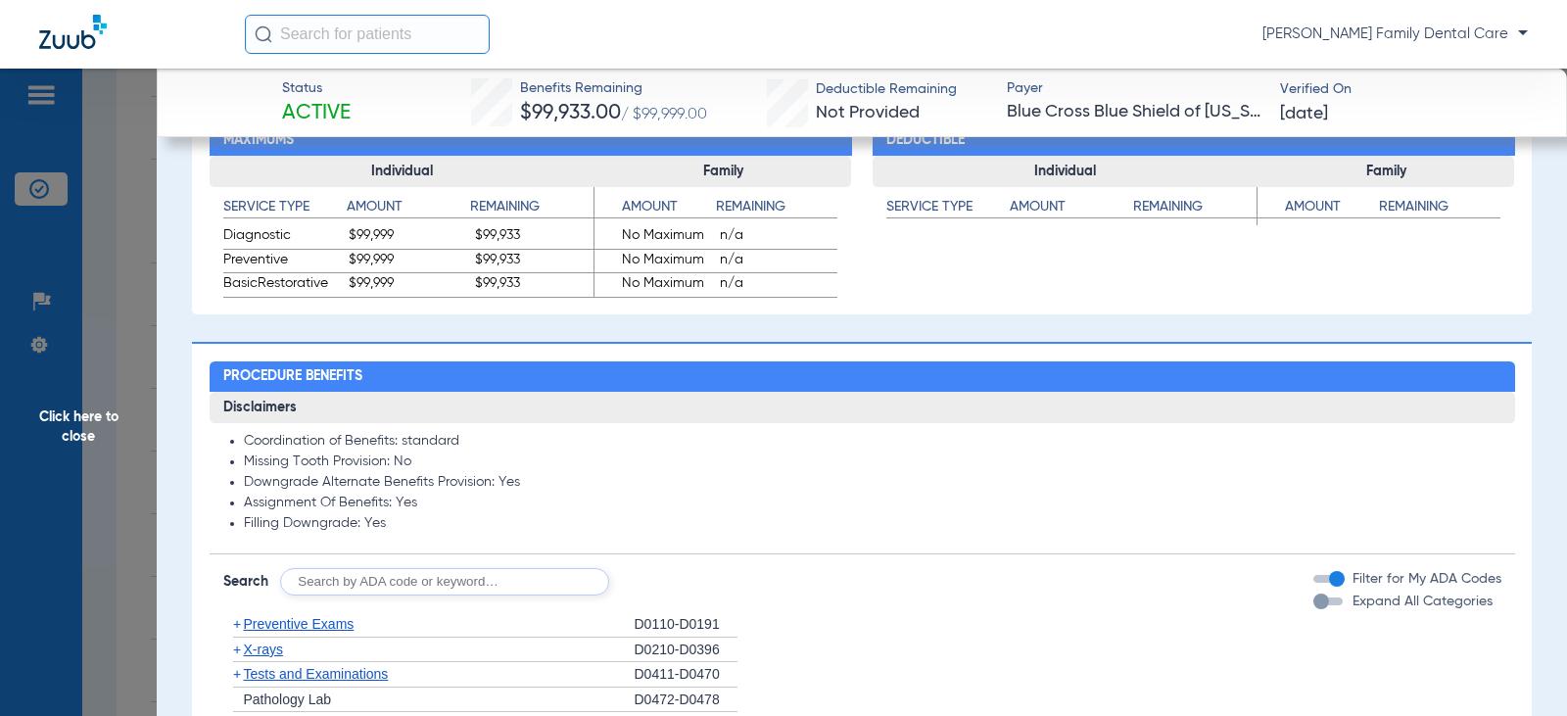
scroll to position [1567, 0]
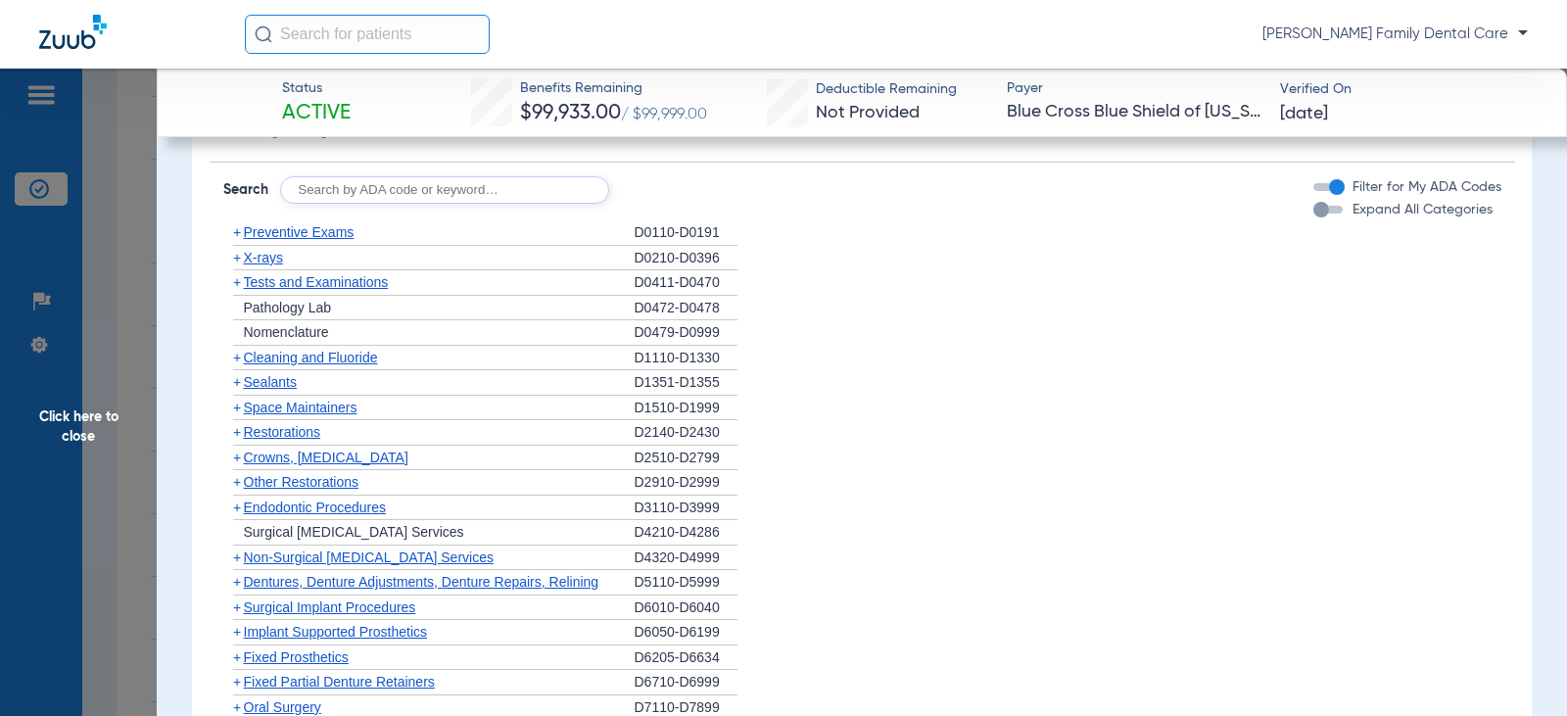
click at [237, 237] on span "+" at bounding box center [237, 232] width 8 height 16
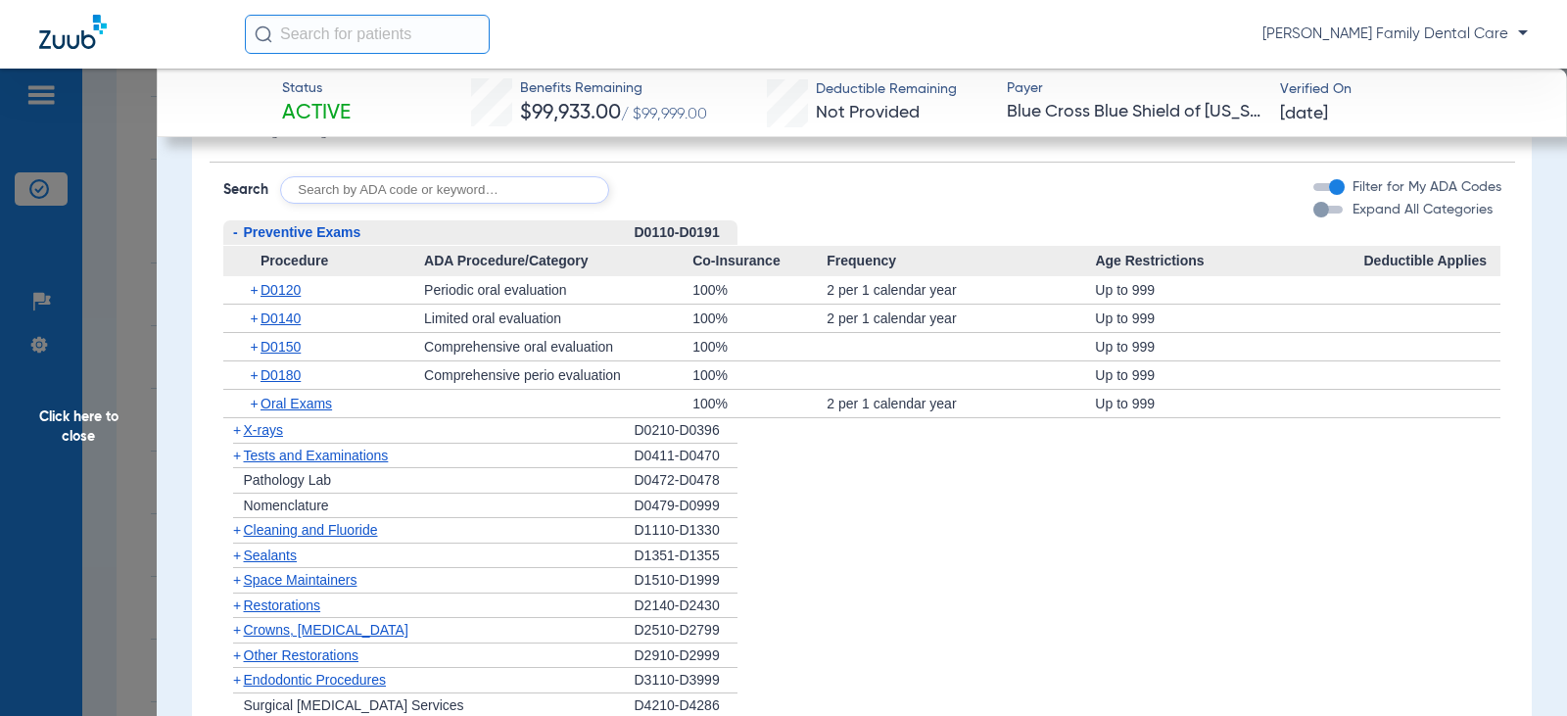
click at [237, 237] on span "-" at bounding box center [235, 232] width 5 height 16
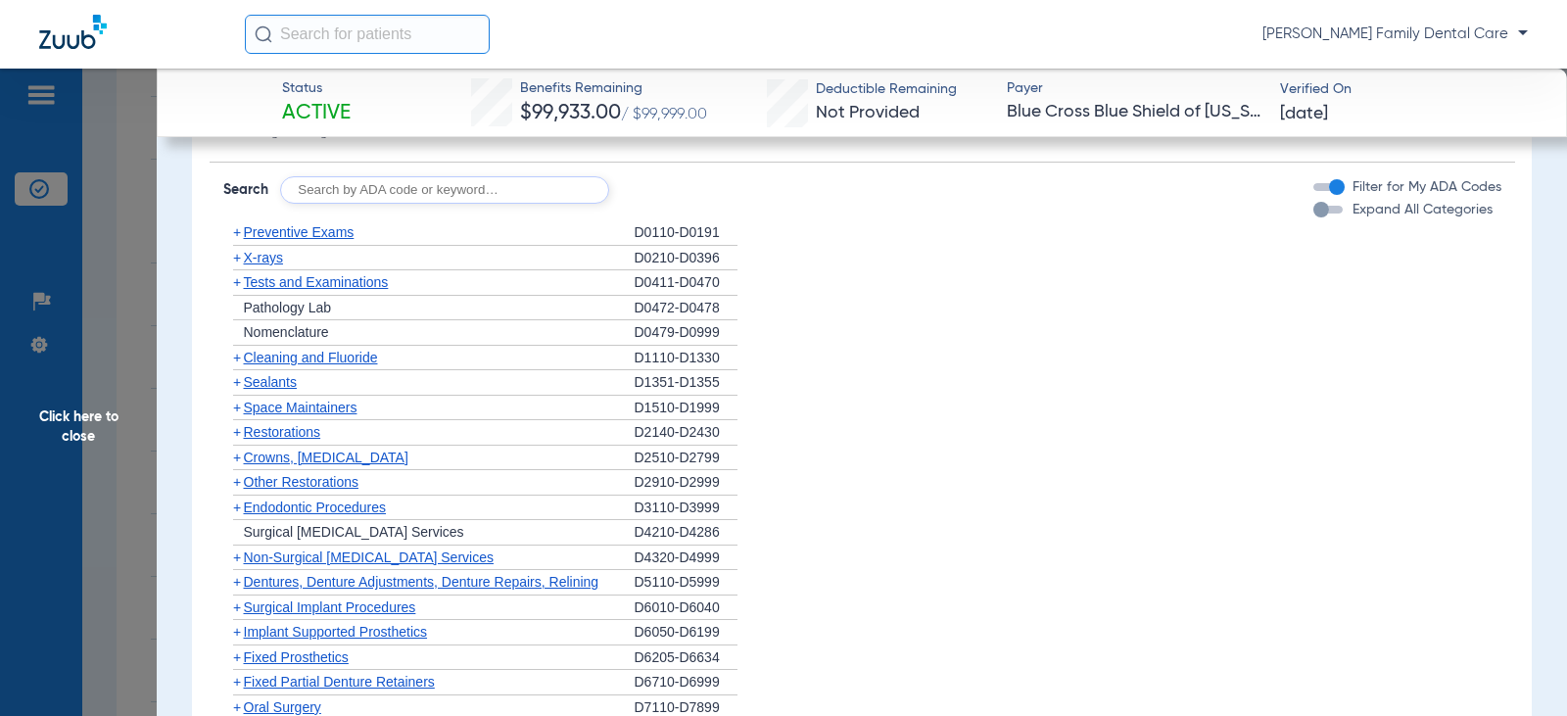
click at [238, 357] on span "+" at bounding box center [237, 358] width 8 height 16
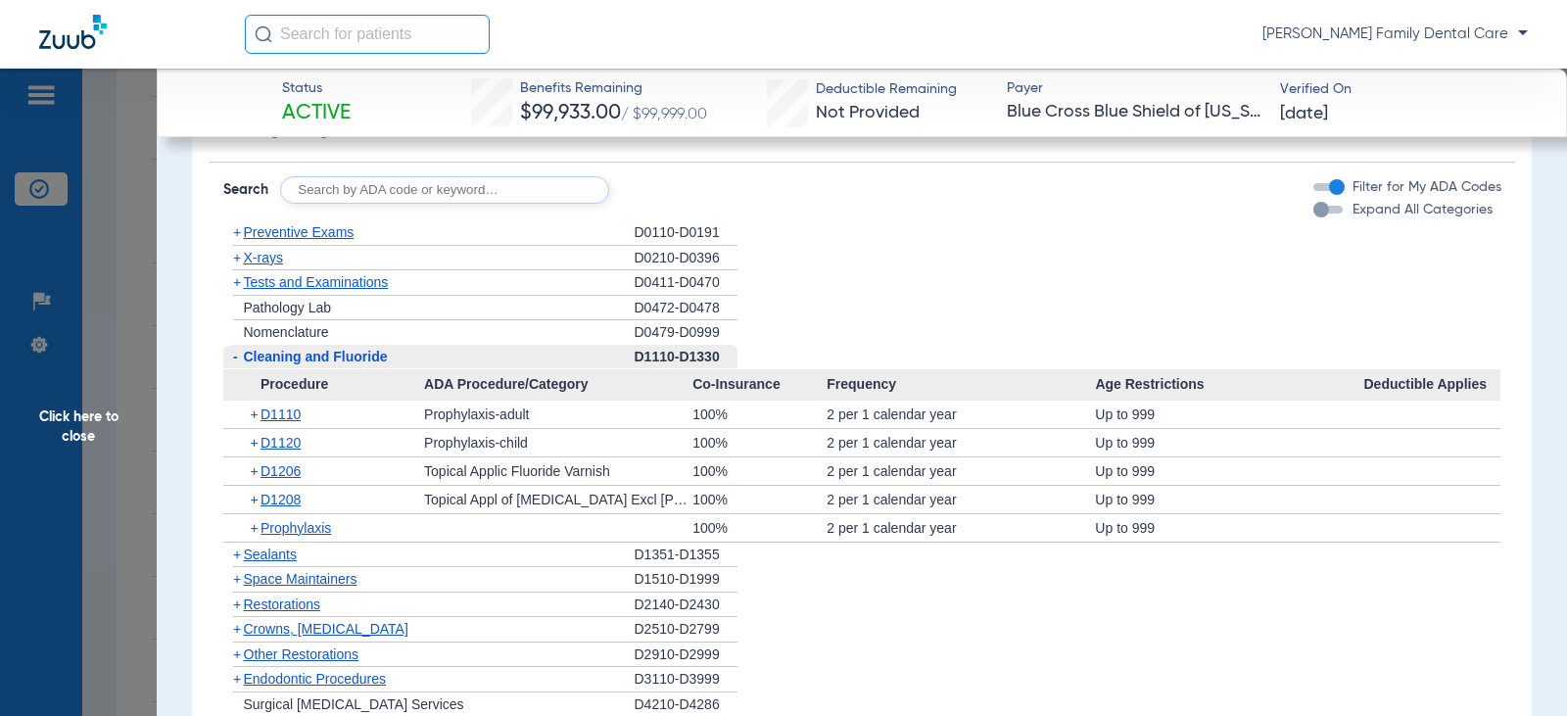
click at [238, 357] on span "-" at bounding box center [233, 357] width 21 height 24
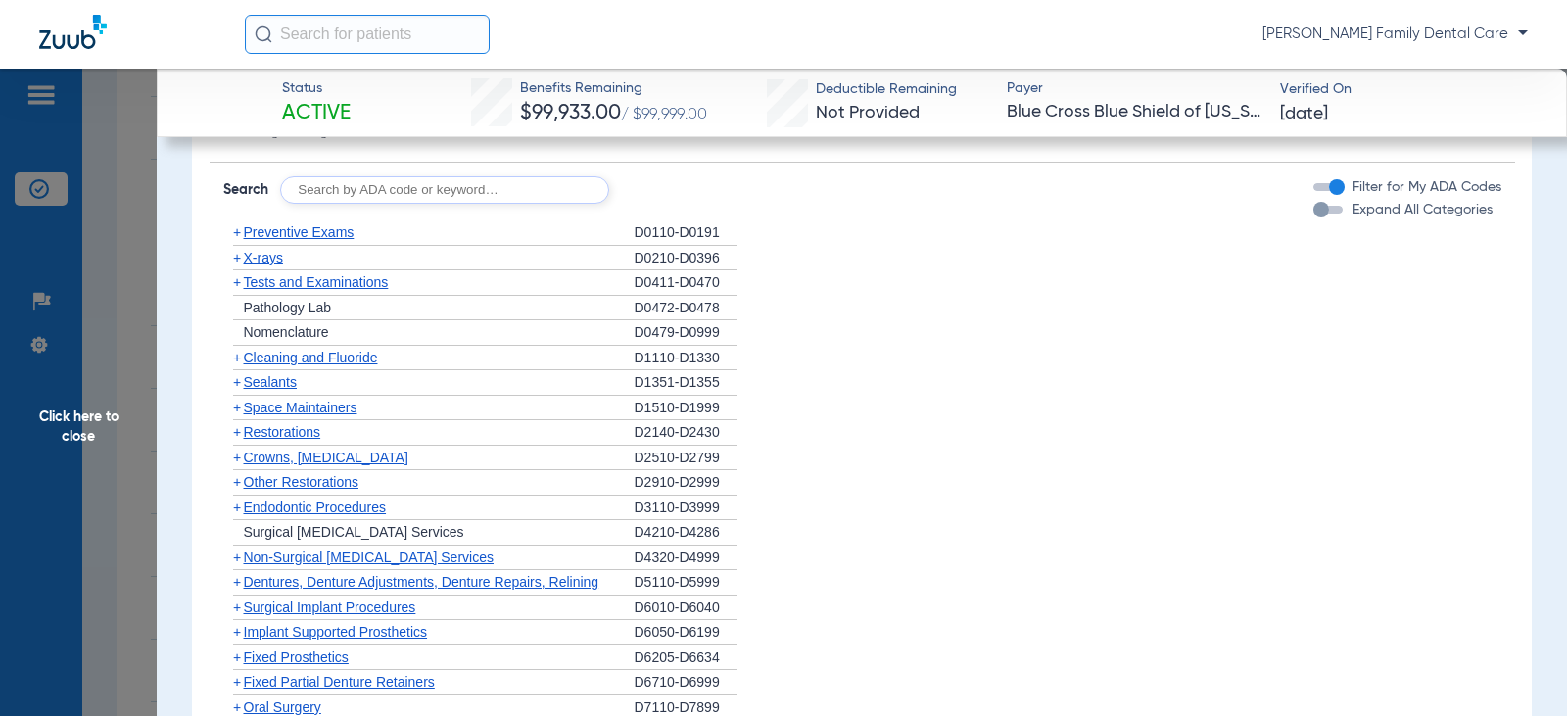
click at [239, 263] on span "+" at bounding box center [237, 258] width 8 height 16
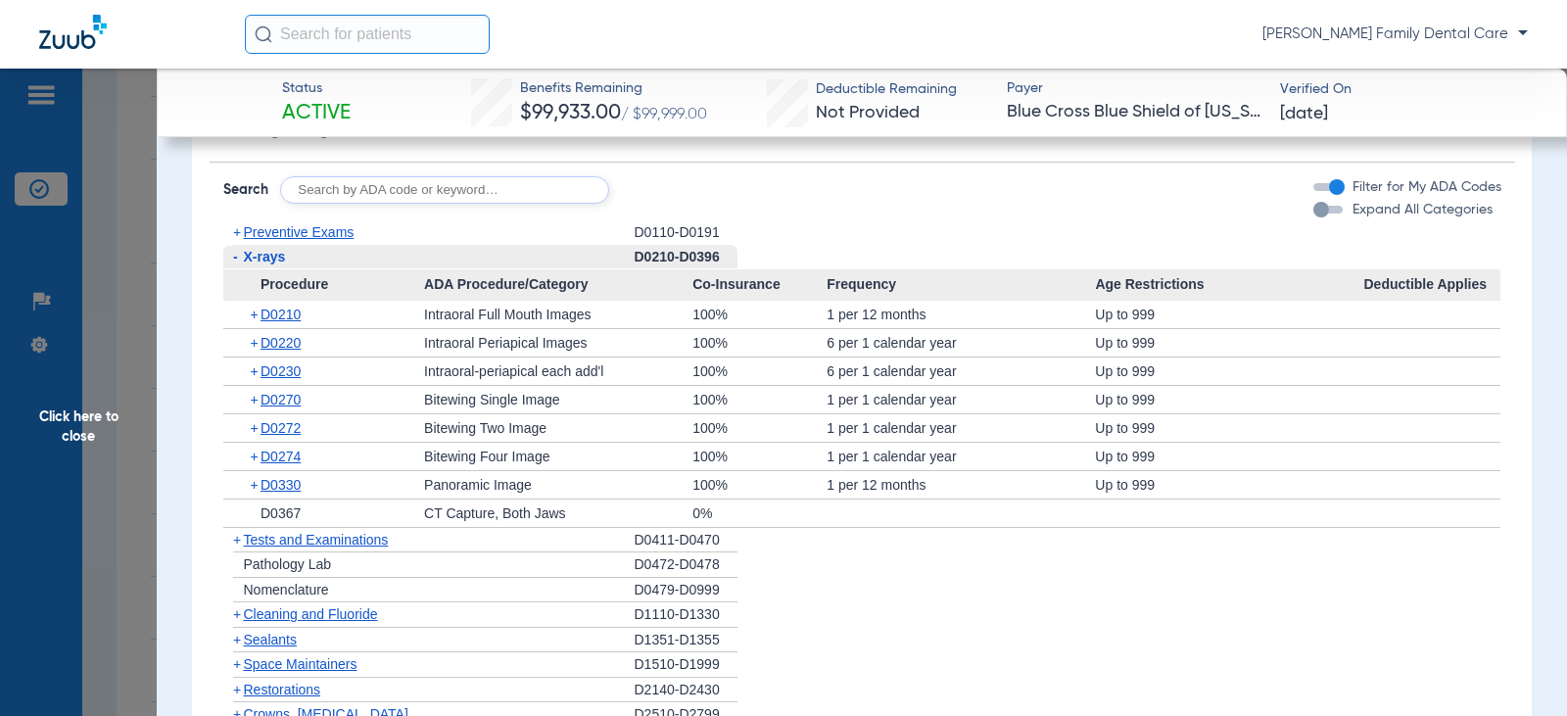
click at [239, 263] on span "-" at bounding box center [233, 257] width 21 height 24
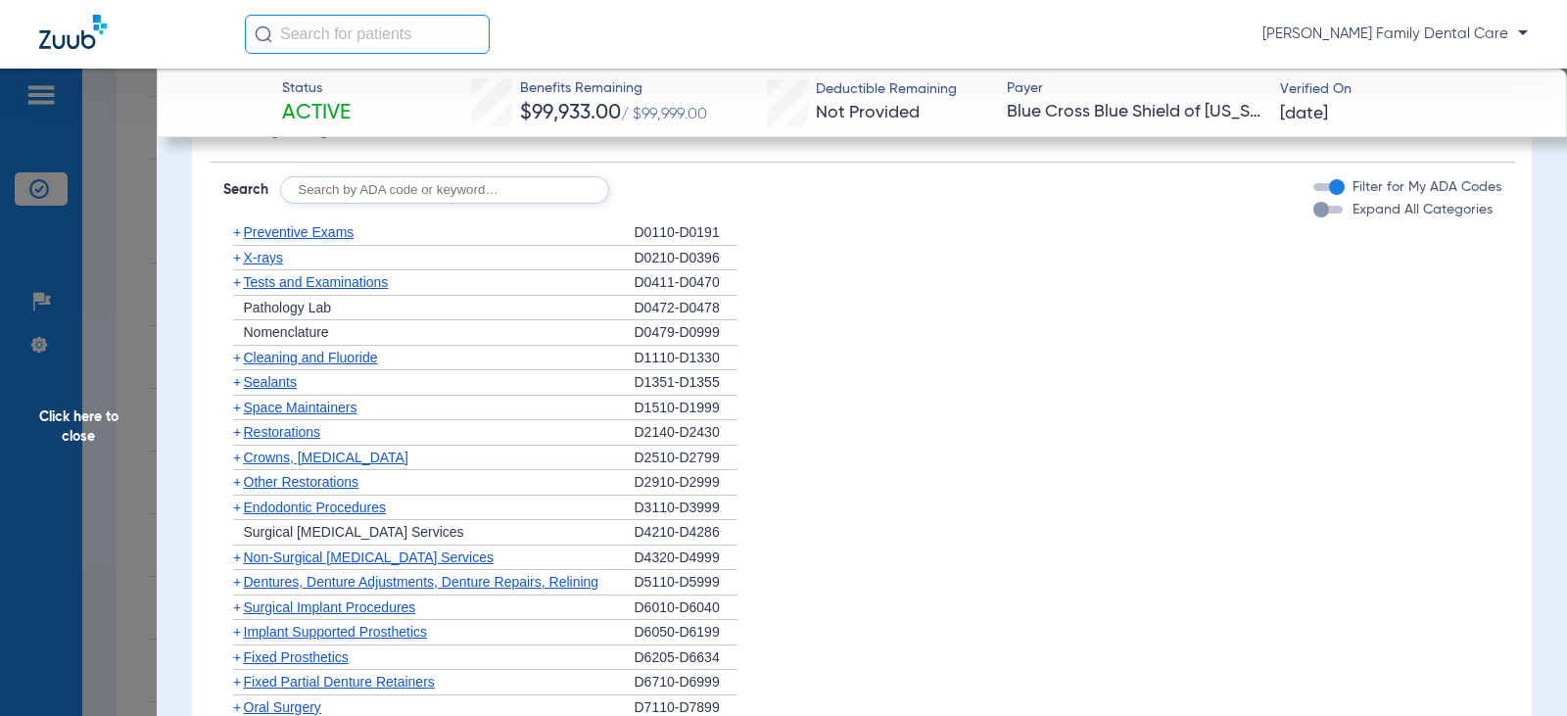
click at [234, 382] on span "+" at bounding box center [237, 382] width 8 height 16
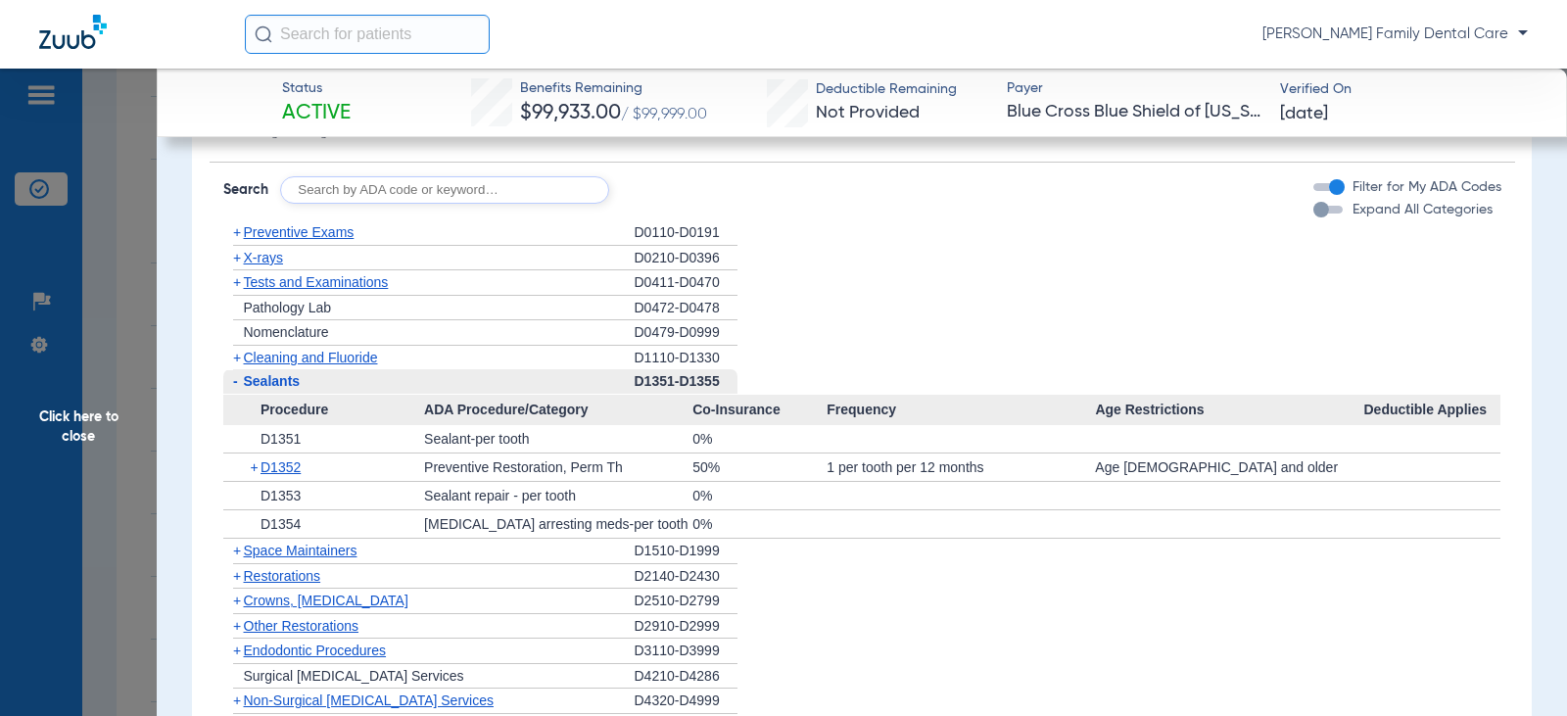
click at [234, 382] on span "-" at bounding box center [235, 381] width 5 height 16
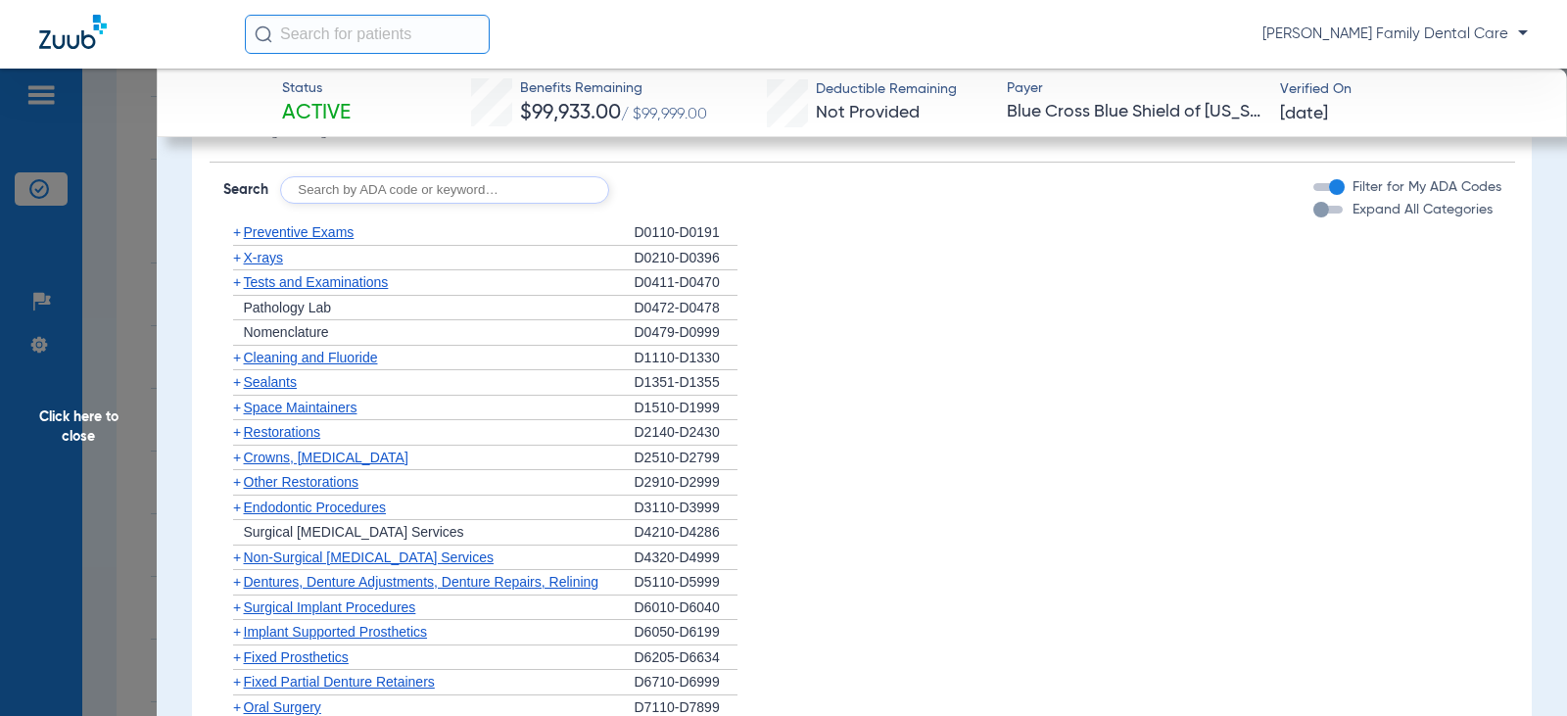
click at [240, 439] on span "+" at bounding box center [237, 432] width 8 height 16
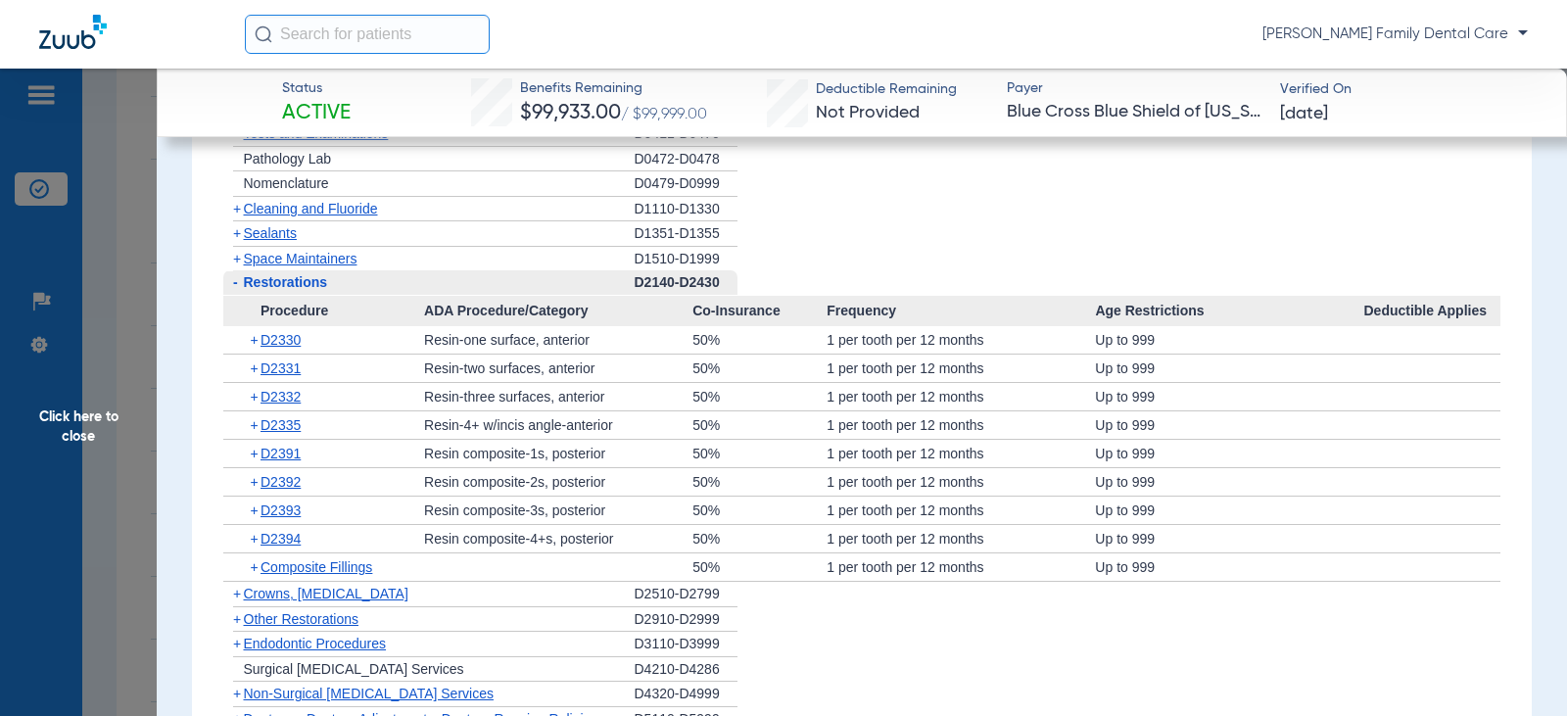
scroll to position [1763, 0]
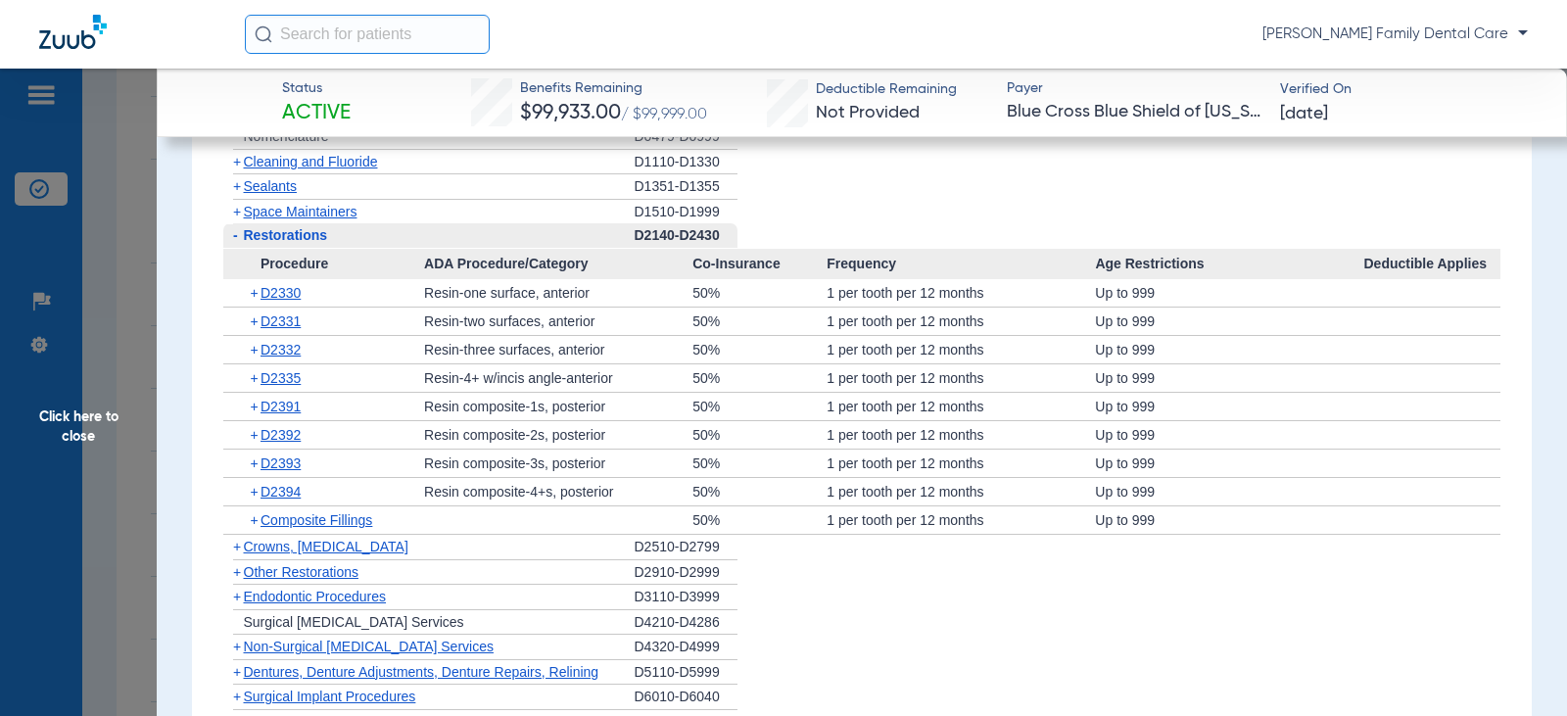
click at [234, 237] on span "-" at bounding box center [235, 235] width 5 height 16
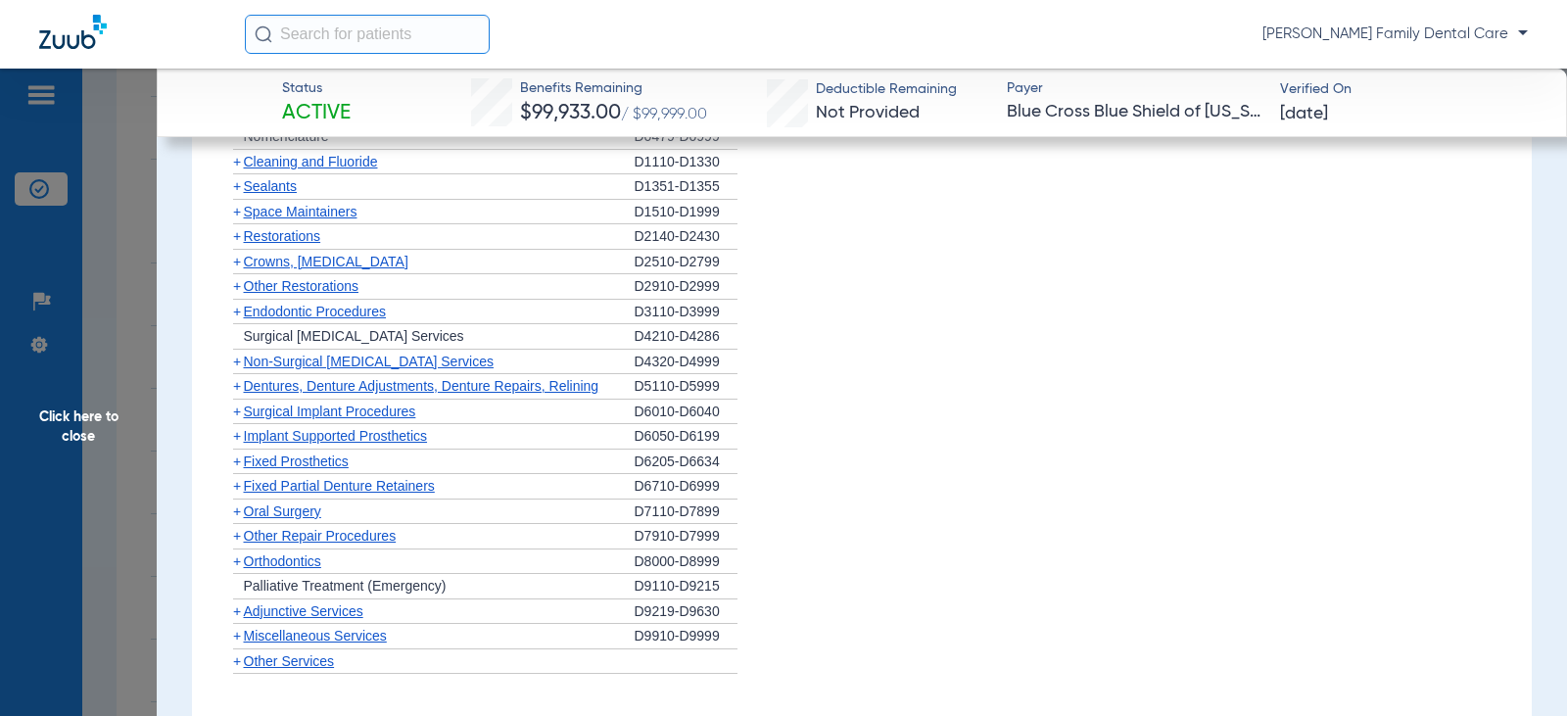
click at [233, 263] on span "+" at bounding box center [237, 262] width 8 height 16
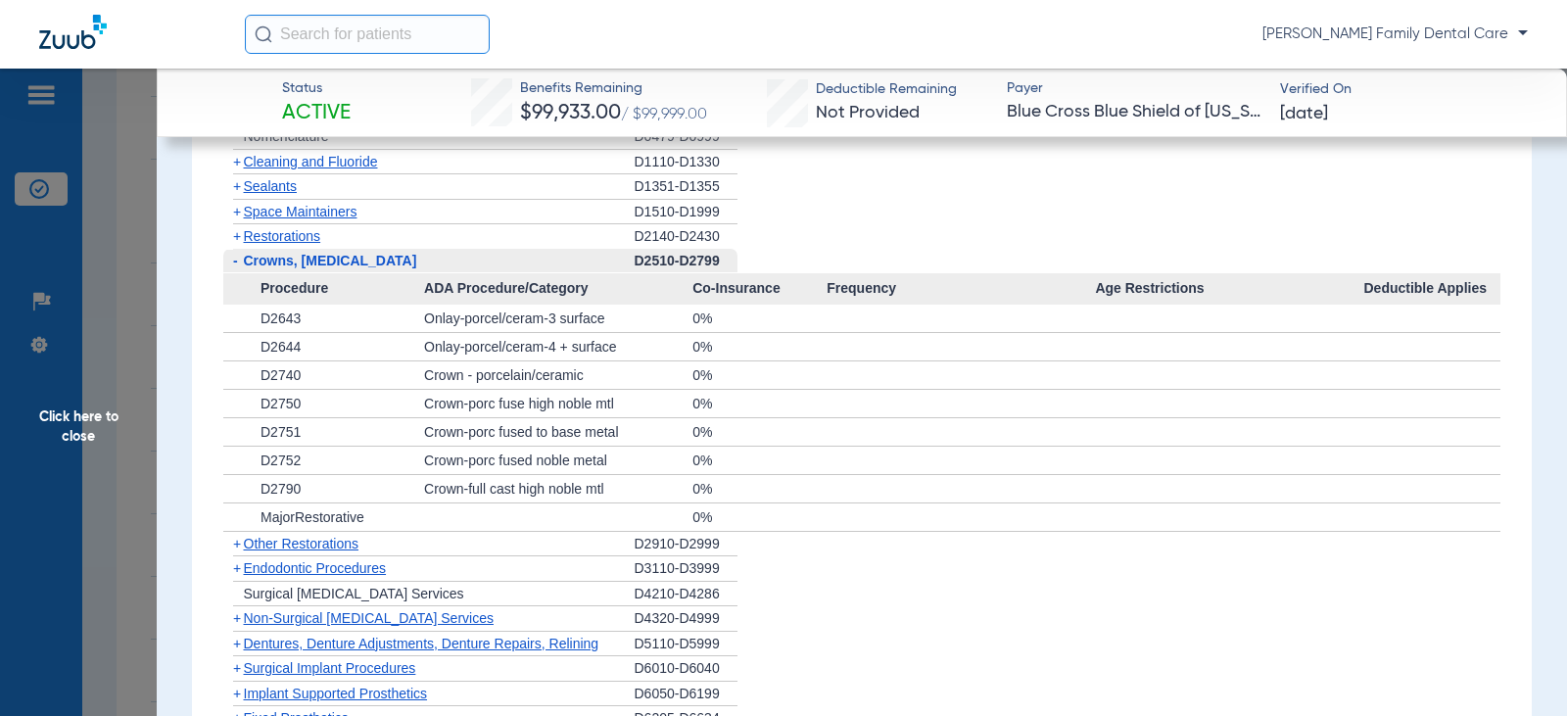
click at [235, 265] on span "-" at bounding box center [235, 261] width 5 height 16
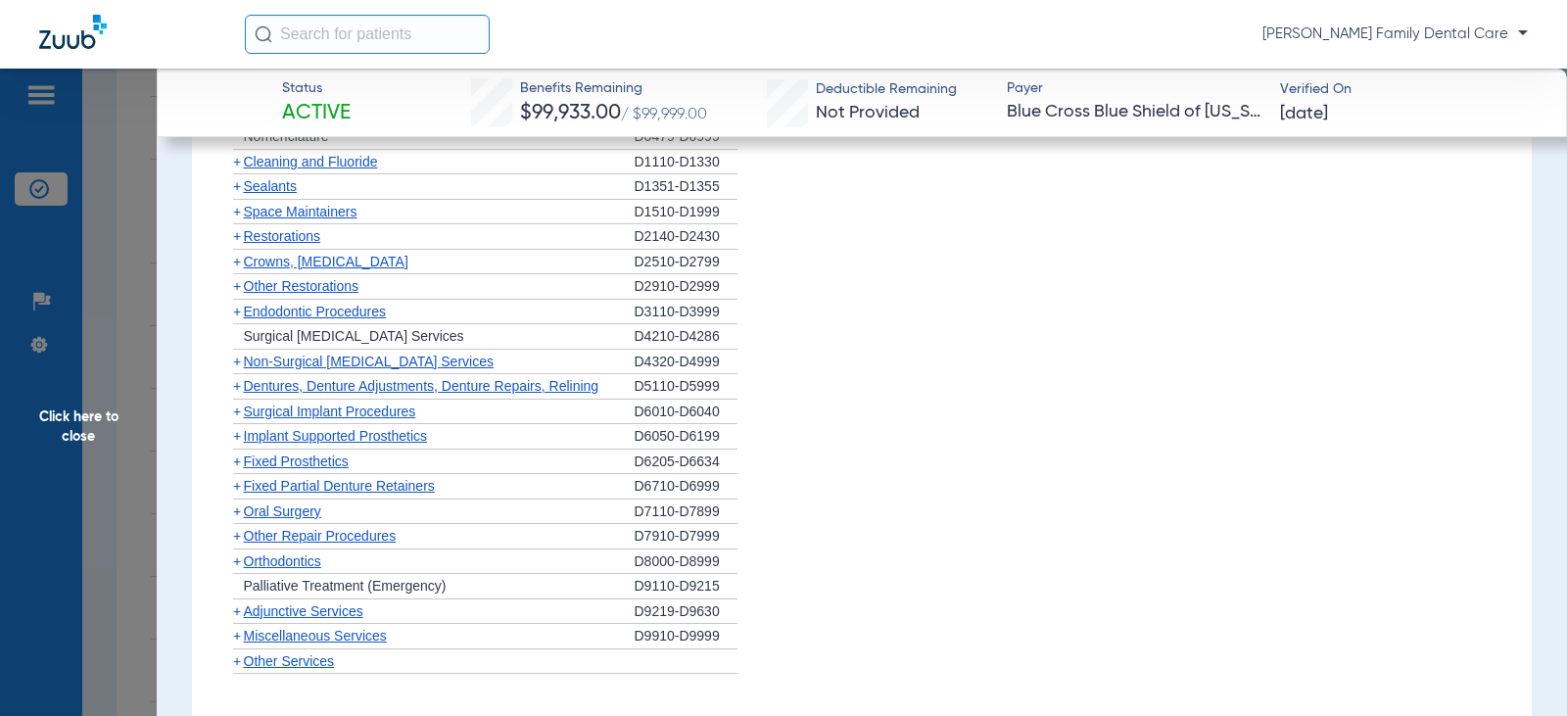
click at [240, 294] on span "+" at bounding box center [237, 286] width 8 height 16
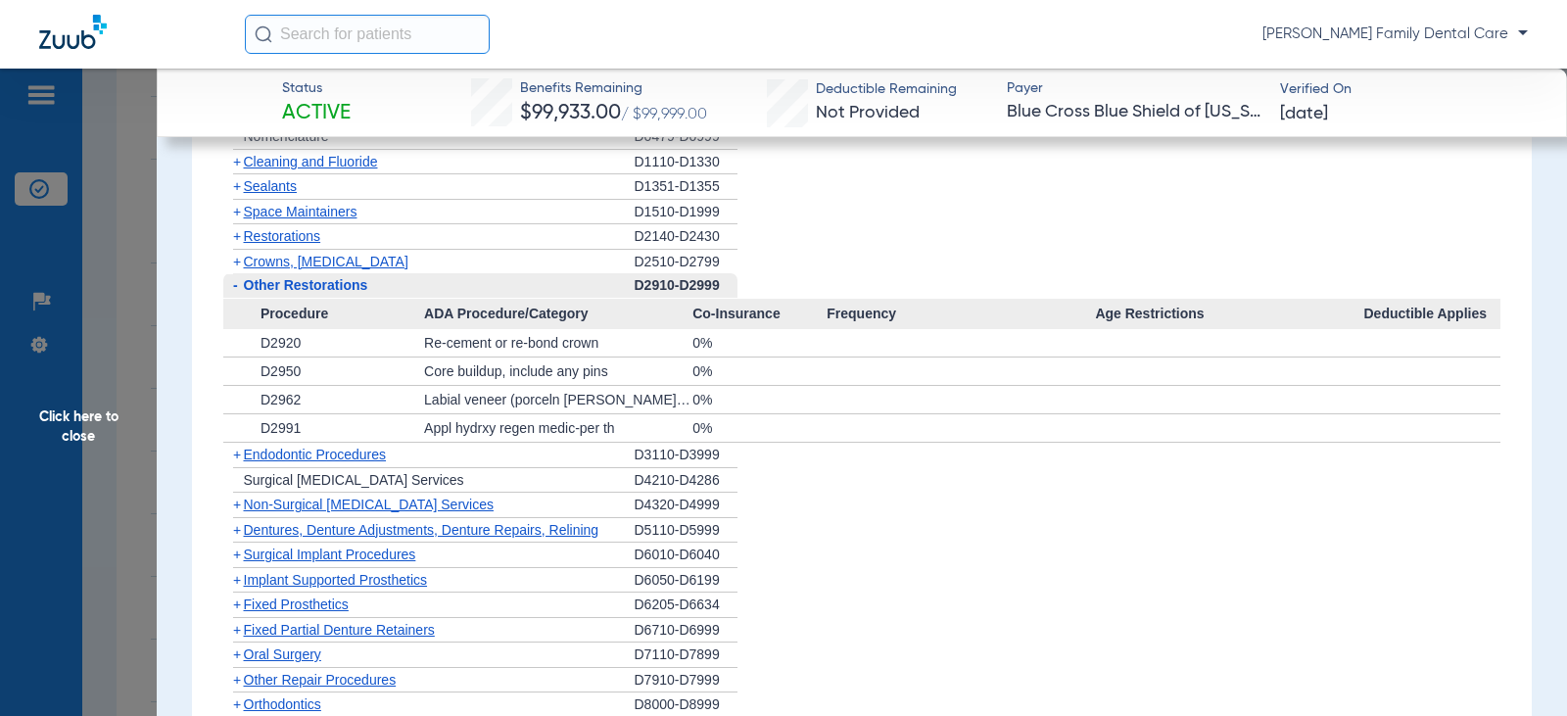
click at [234, 286] on span "-" at bounding box center [235, 285] width 5 height 16
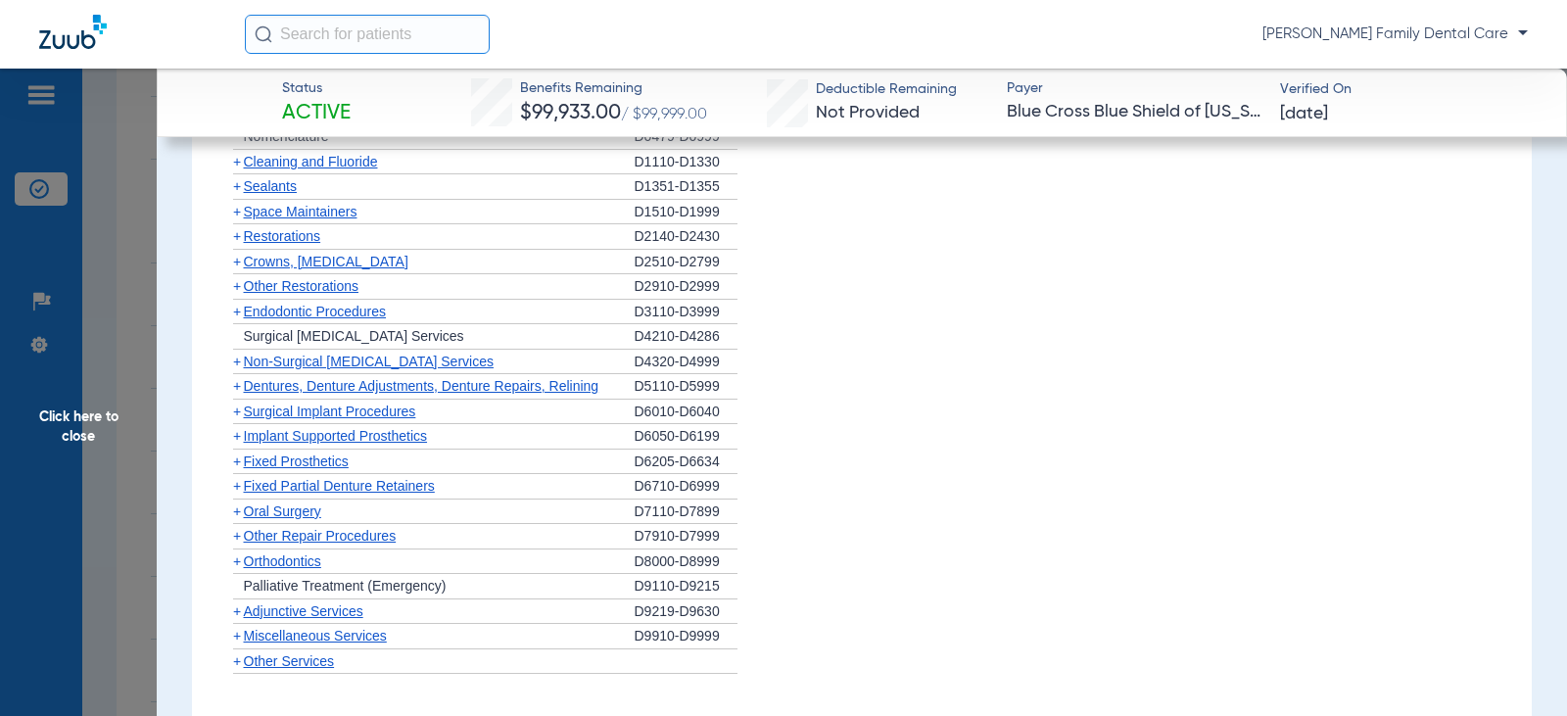
click at [234, 314] on span "+" at bounding box center [237, 312] width 8 height 16
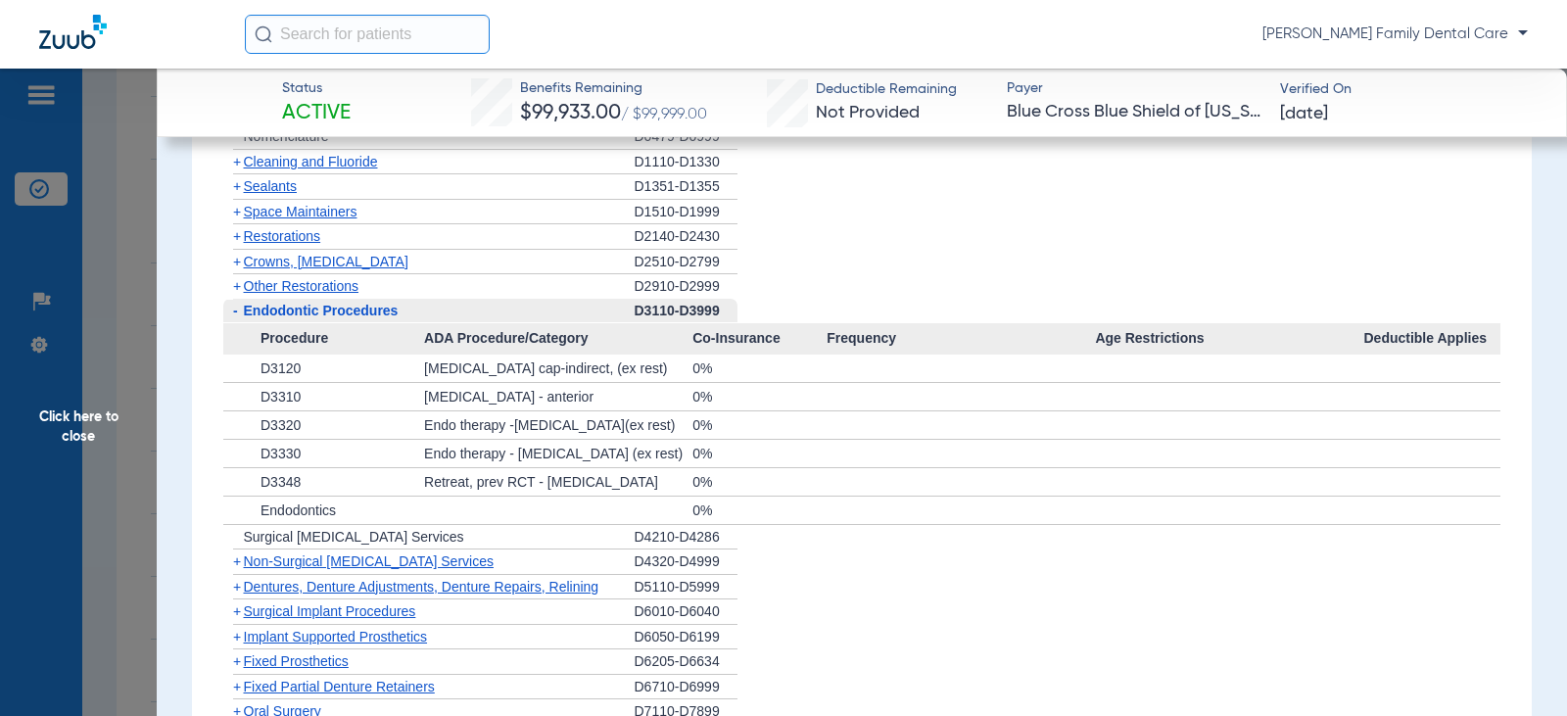
click at [234, 314] on span "-" at bounding box center [235, 311] width 5 height 16
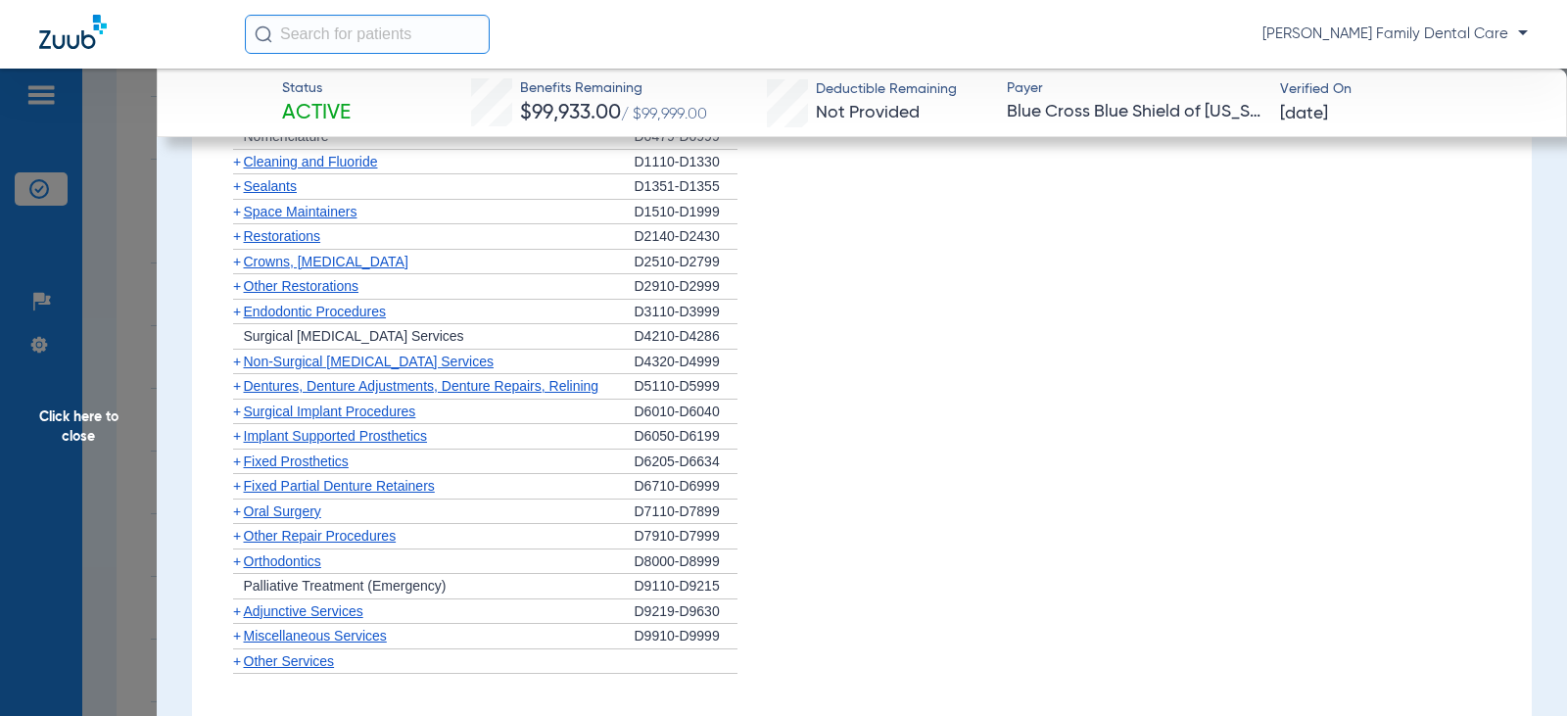
click at [233, 360] on span "+" at bounding box center [237, 362] width 8 height 16
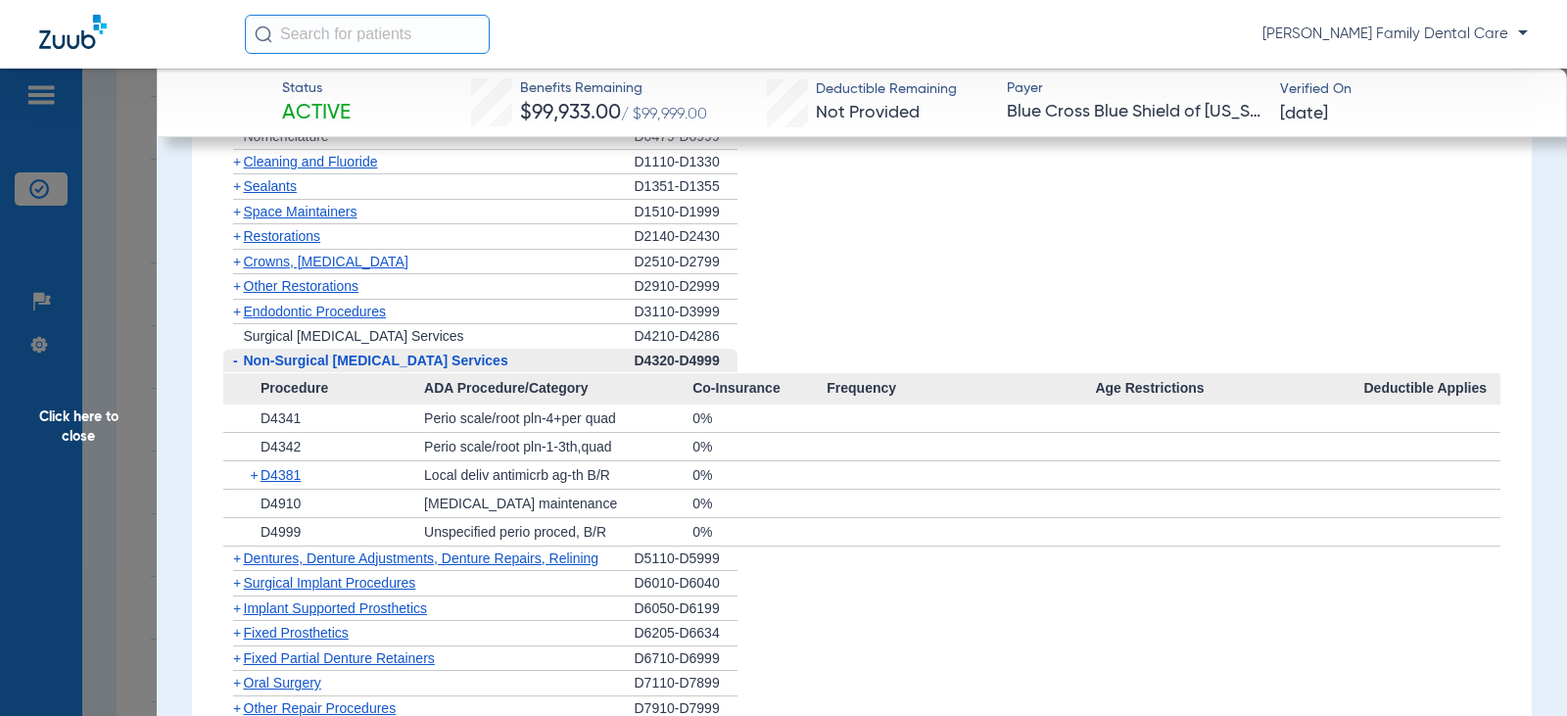
click at [235, 362] on span "-" at bounding box center [235, 361] width 5 height 16
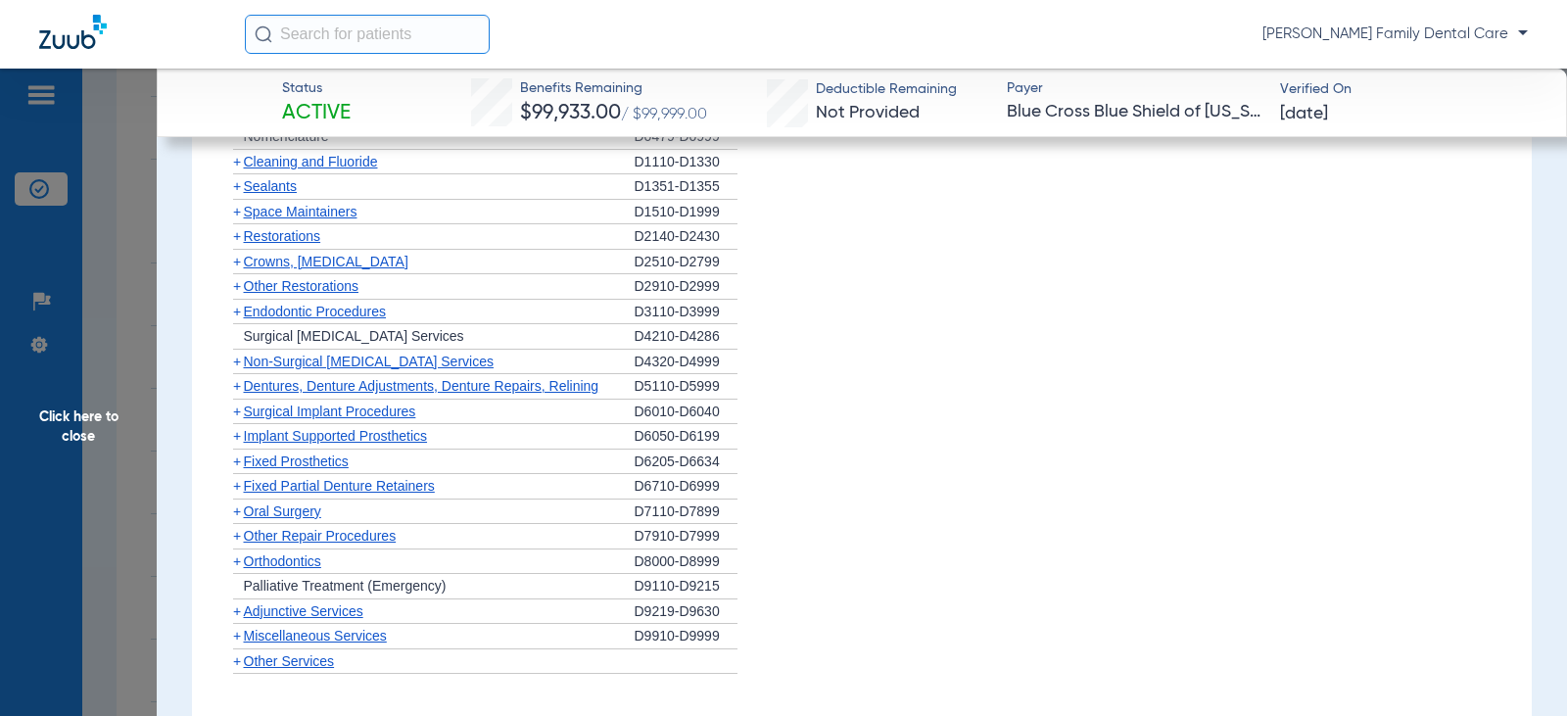
click at [238, 390] on span "+" at bounding box center [237, 386] width 8 height 16
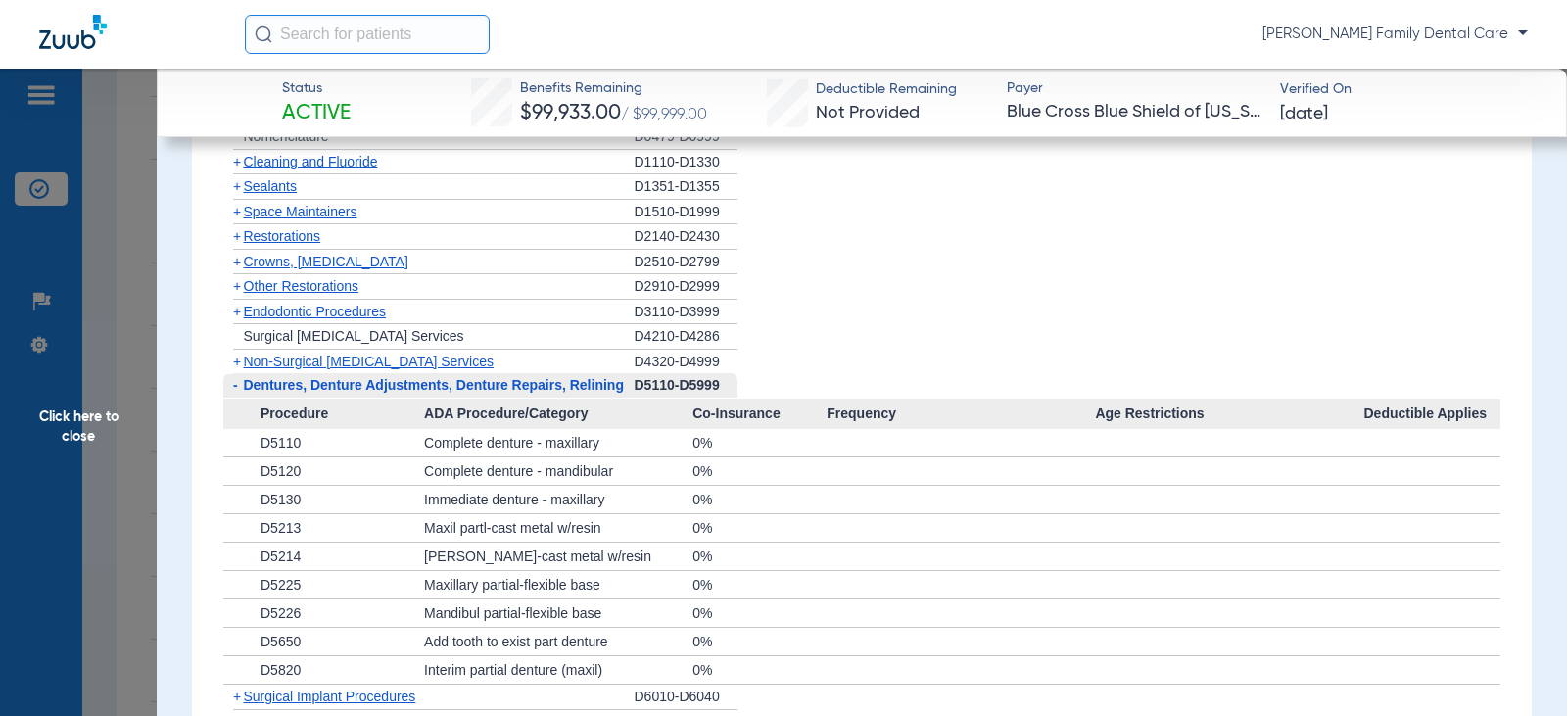
click at [238, 390] on span "-" at bounding box center [233, 385] width 21 height 24
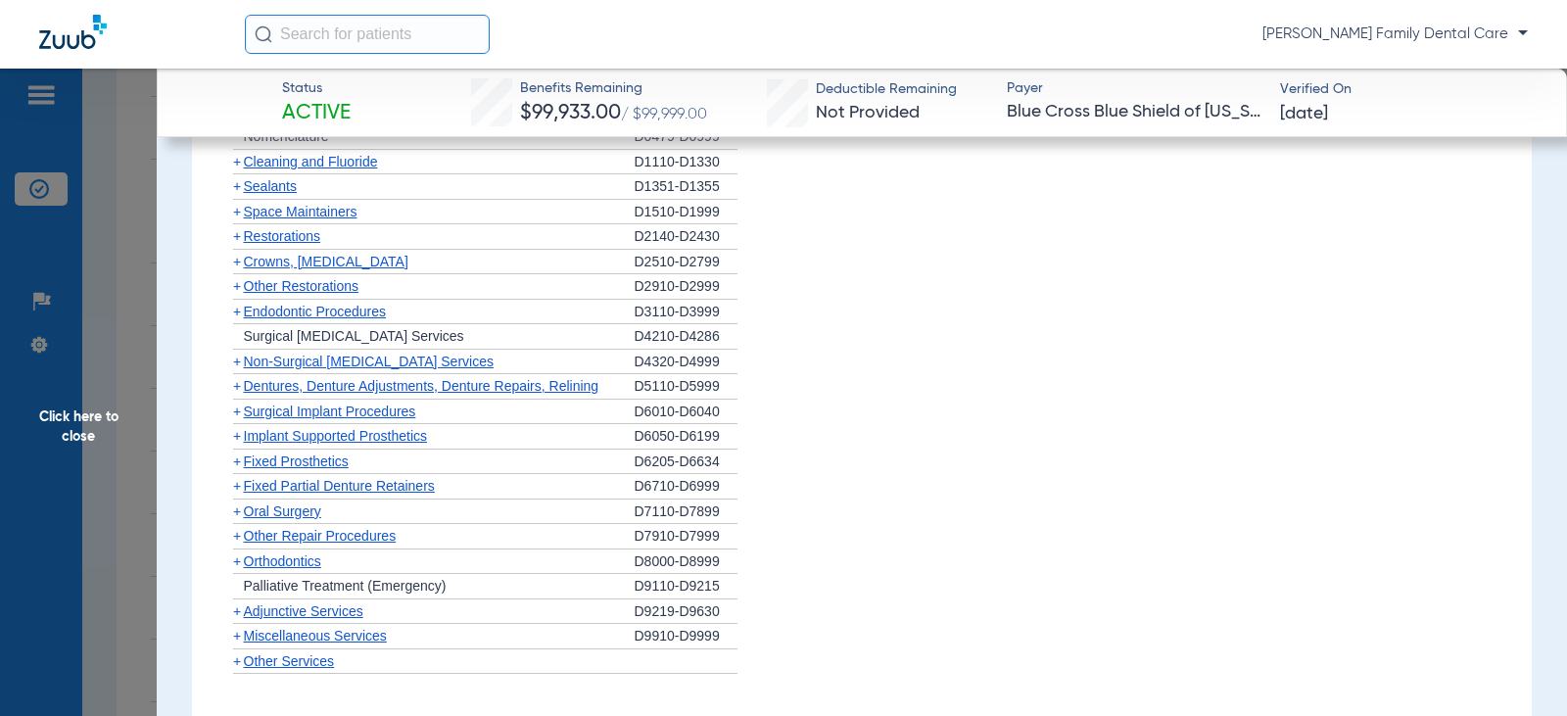
click at [235, 416] on span "+" at bounding box center [237, 412] width 8 height 16
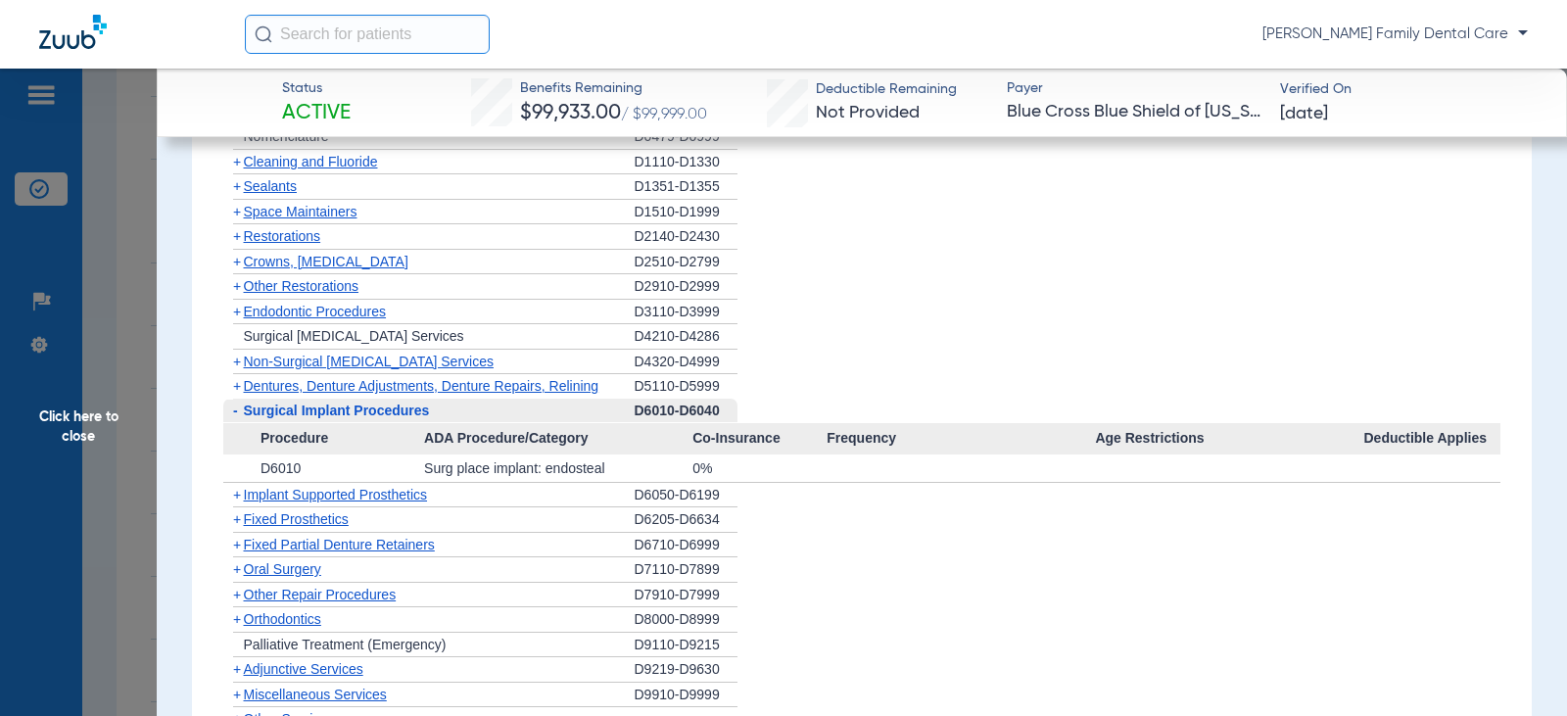
click at [235, 416] on span "-" at bounding box center [235, 411] width 5 height 16
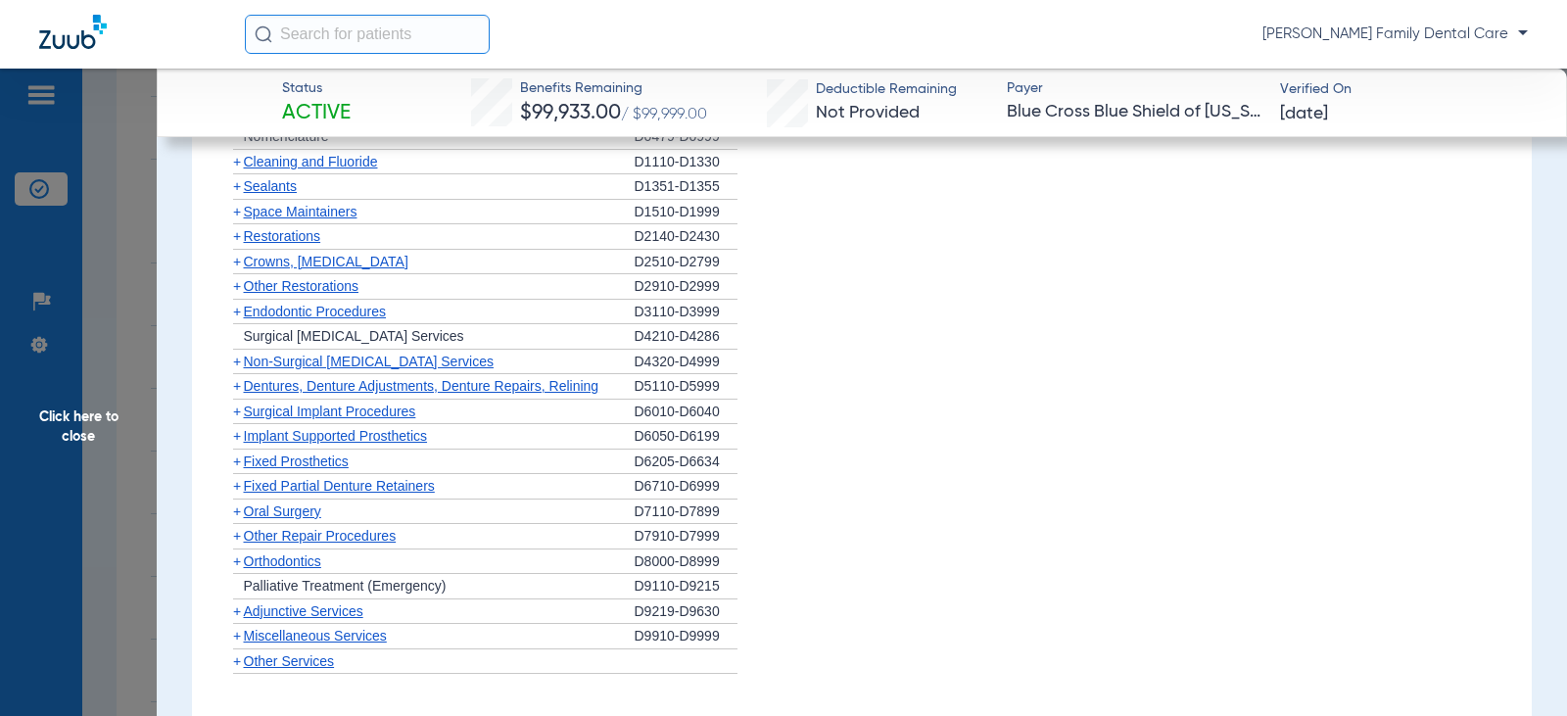
click at [236, 438] on span "+" at bounding box center [237, 436] width 8 height 16
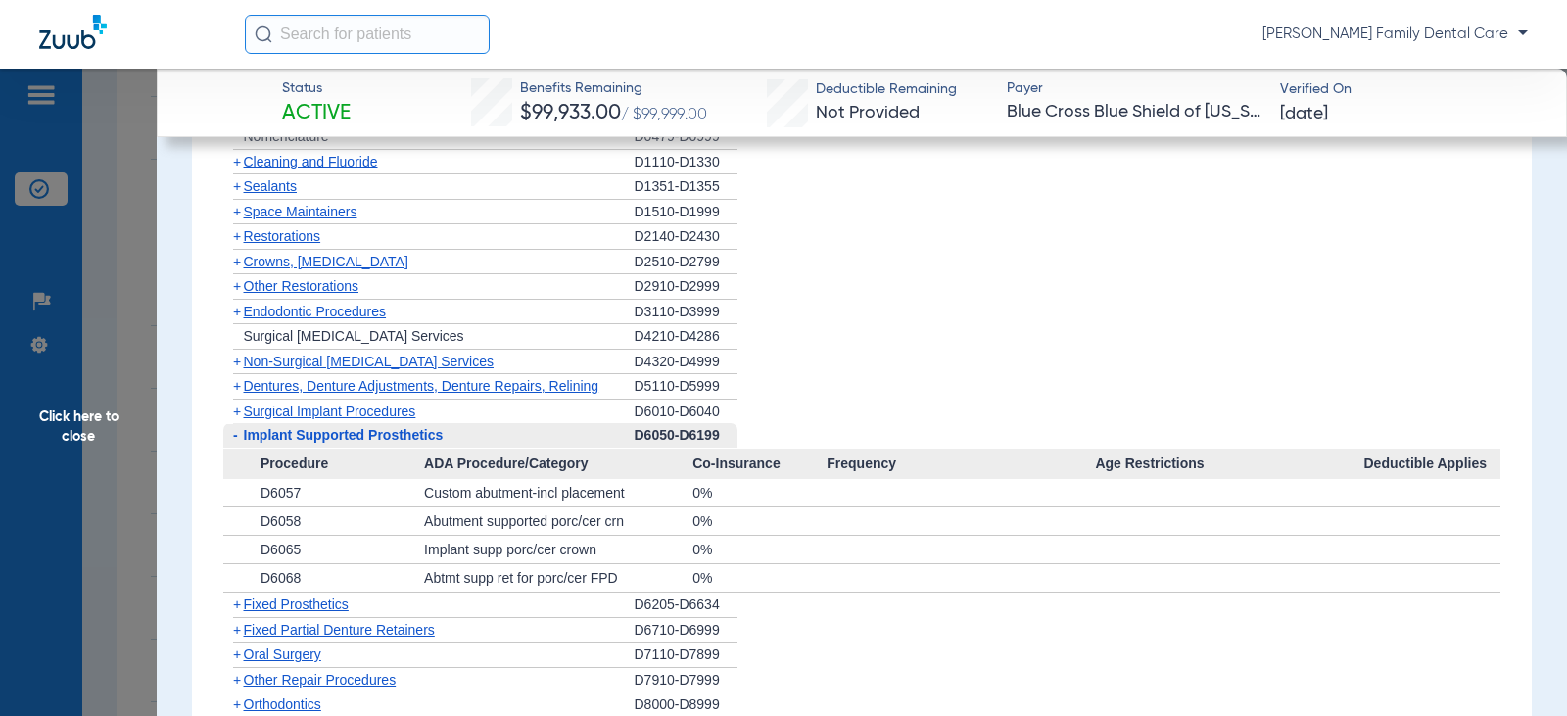
click at [236, 438] on span "-" at bounding box center [235, 435] width 5 height 16
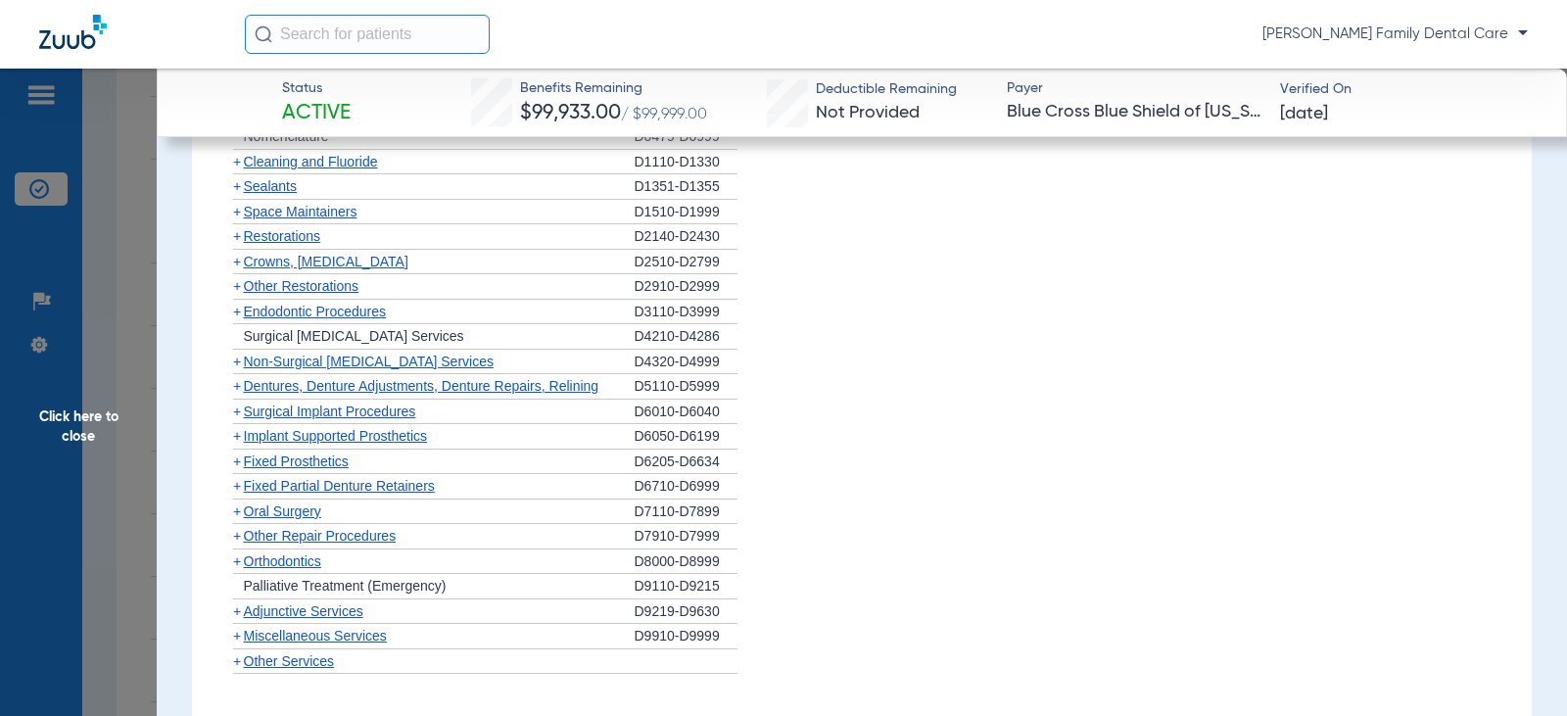
click at [241, 465] on span "+" at bounding box center [233, 462] width 21 height 24
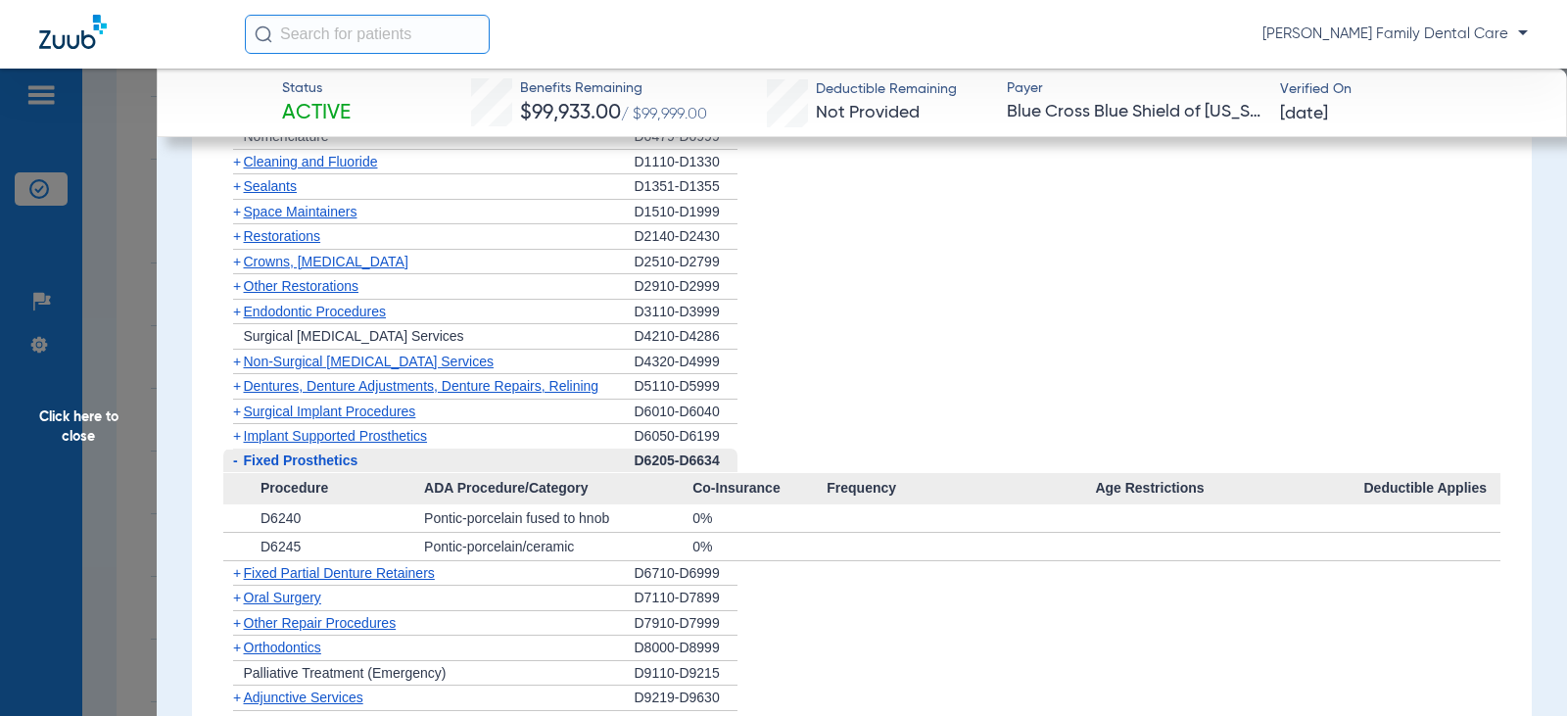
click at [241, 465] on span "-" at bounding box center [233, 461] width 21 height 24
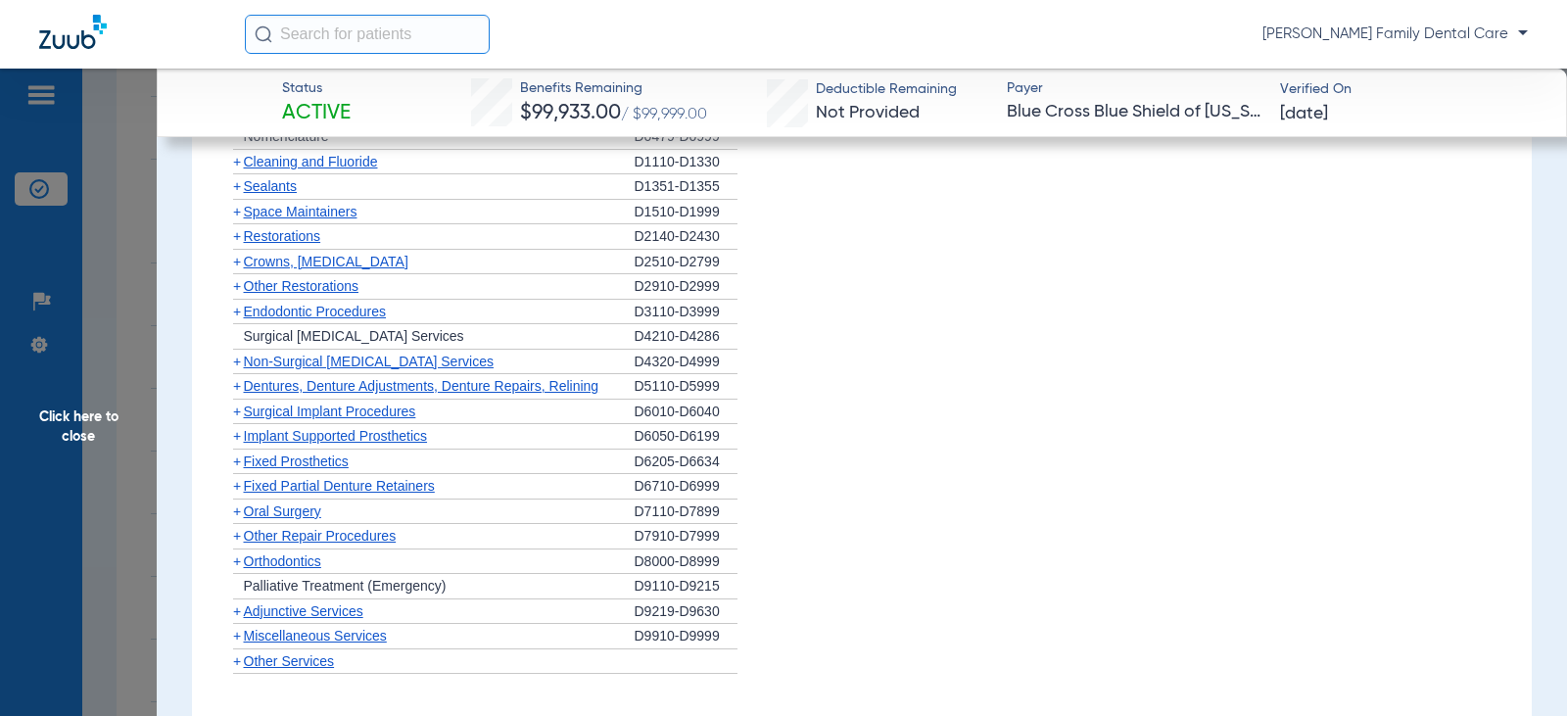
click at [240, 490] on span "+" at bounding box center [237, 486] width 8 height 16
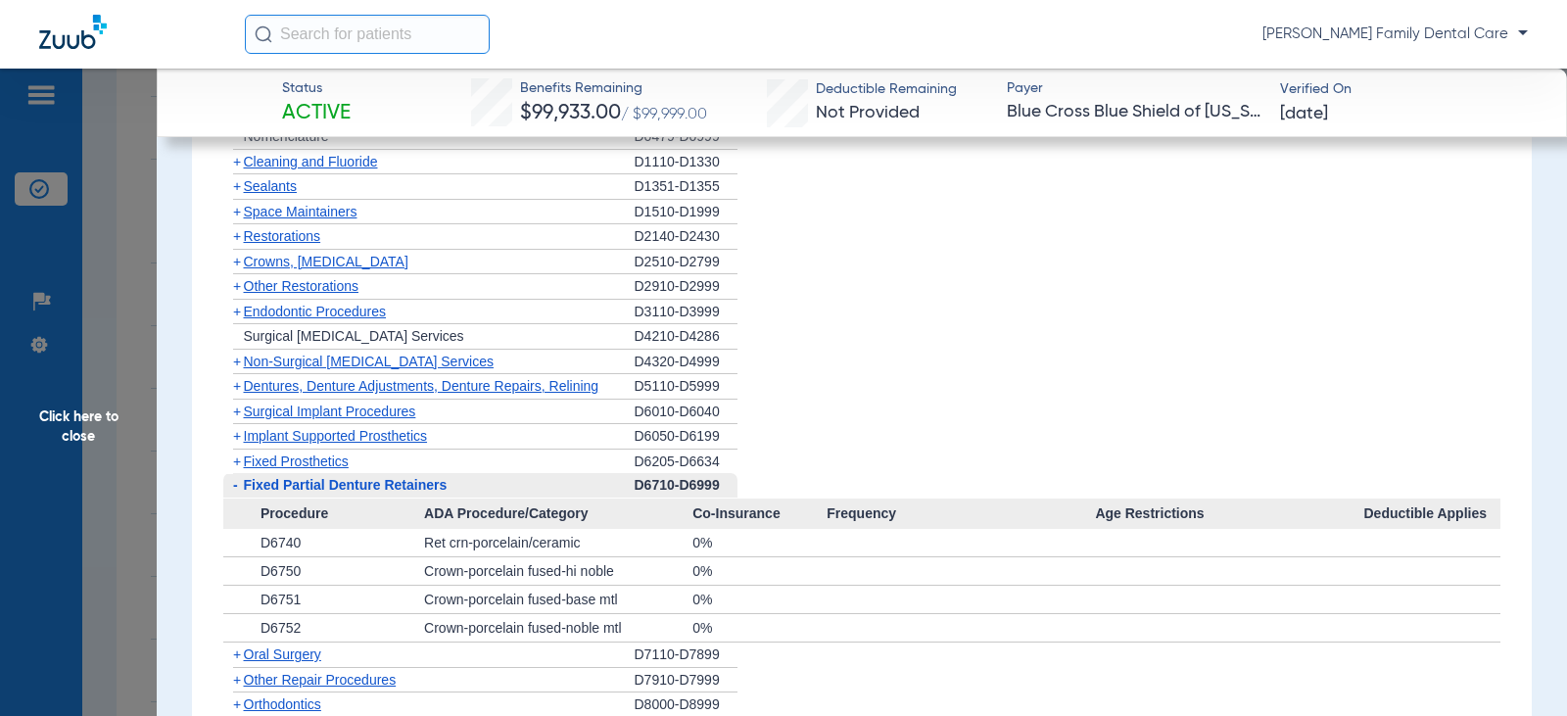
click at [240, 490] on span "-" at bounding box center [233, 485] width 21 height 24
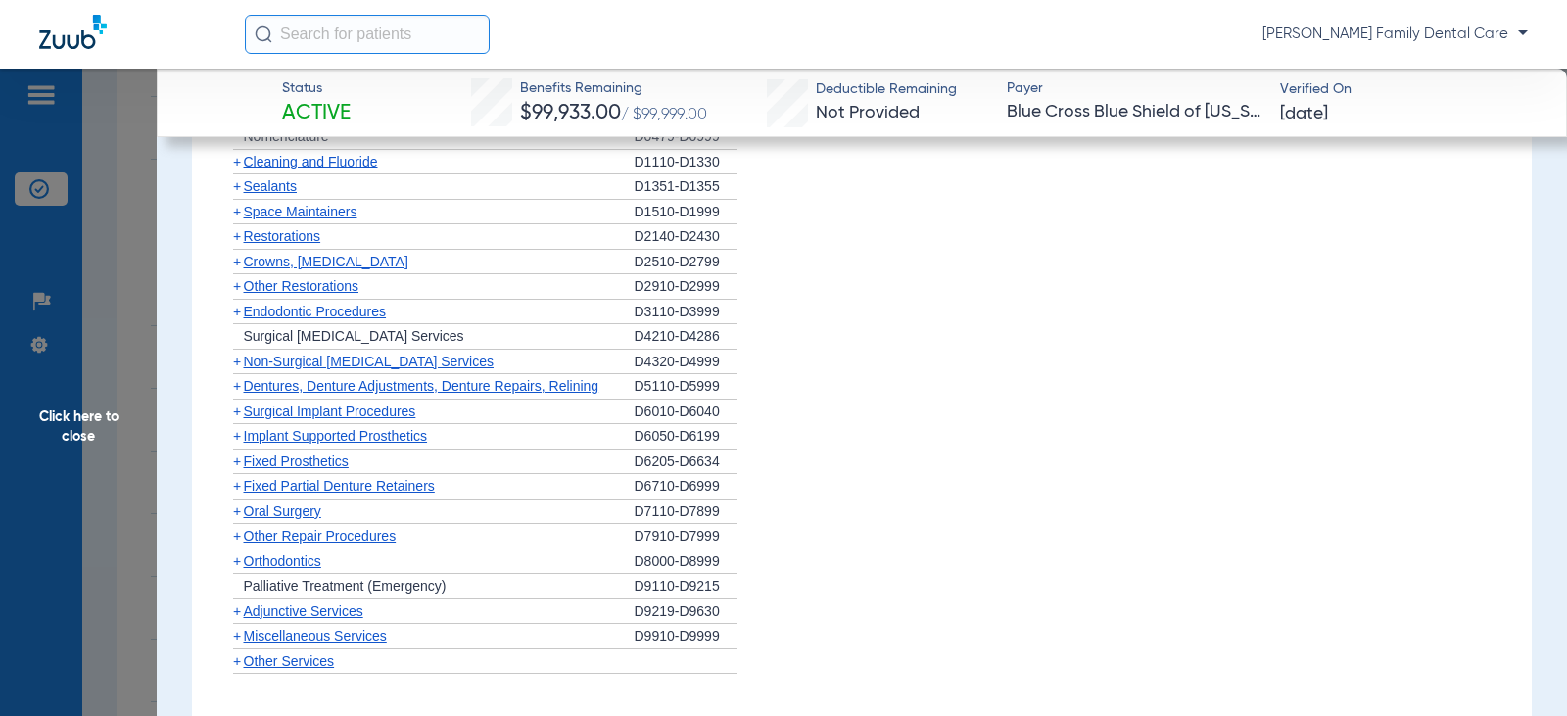
click at [237, 512] on span "+" at bounding box center [237, 512] width 8 height 16
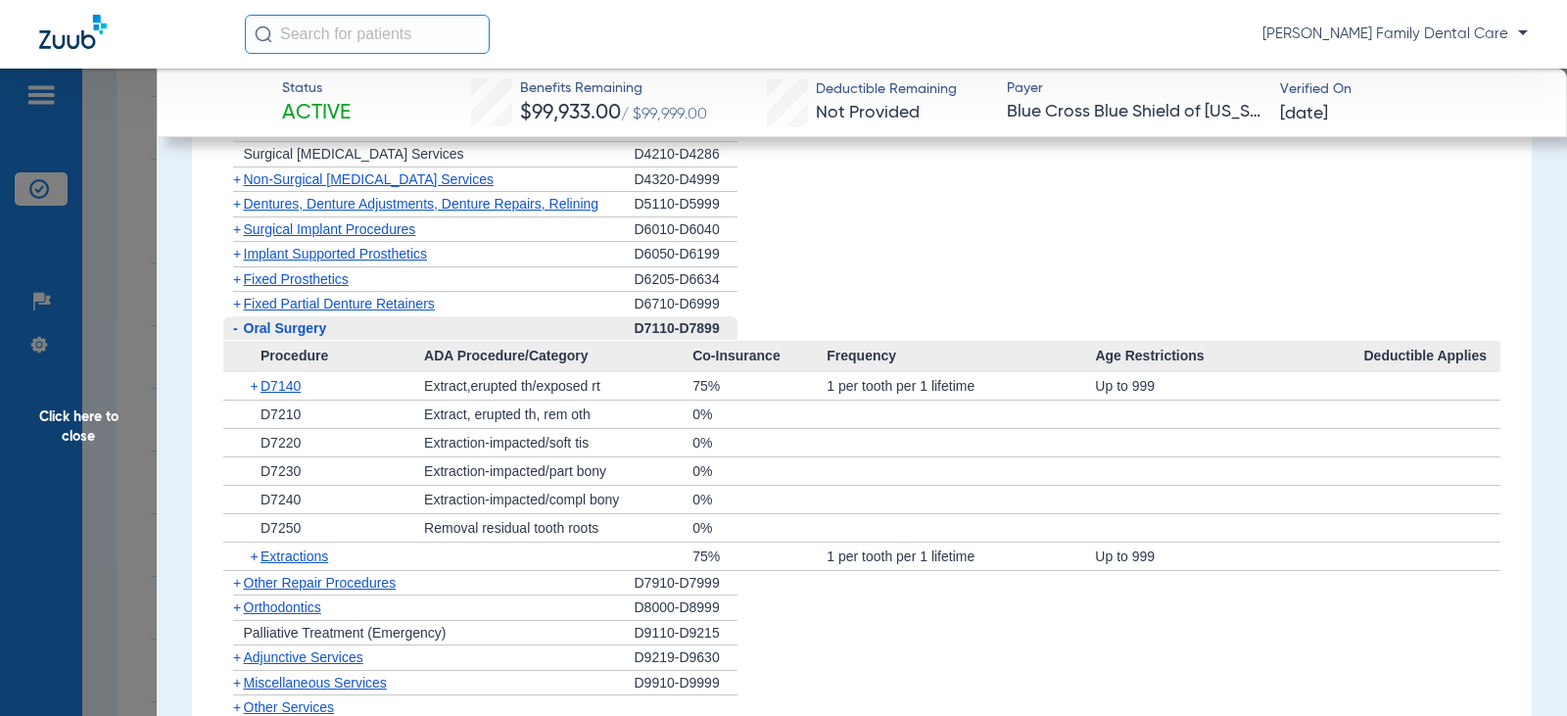
scroll to position [1959, 0]
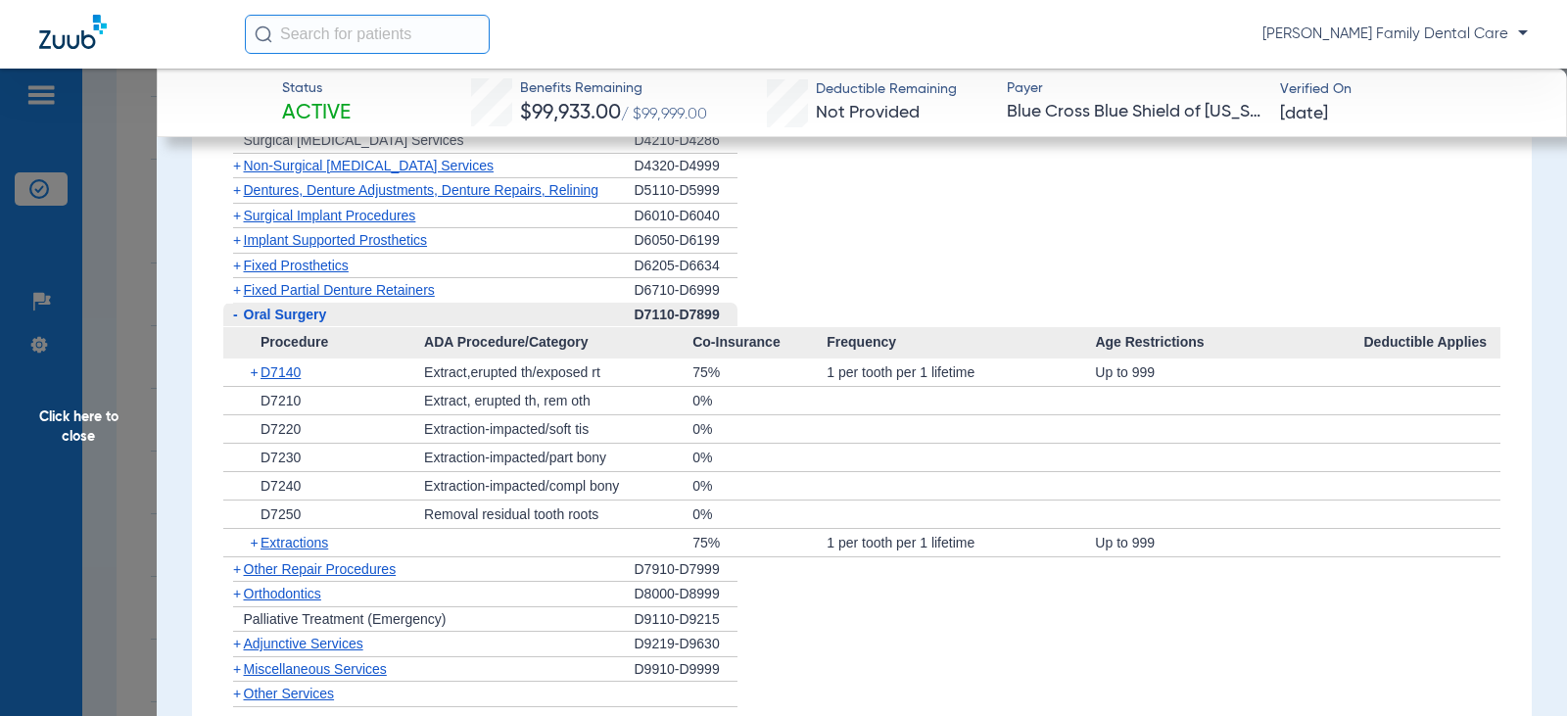
click at [237, 315] on span "-" at bounding box center [235, 315] width 5 height 16
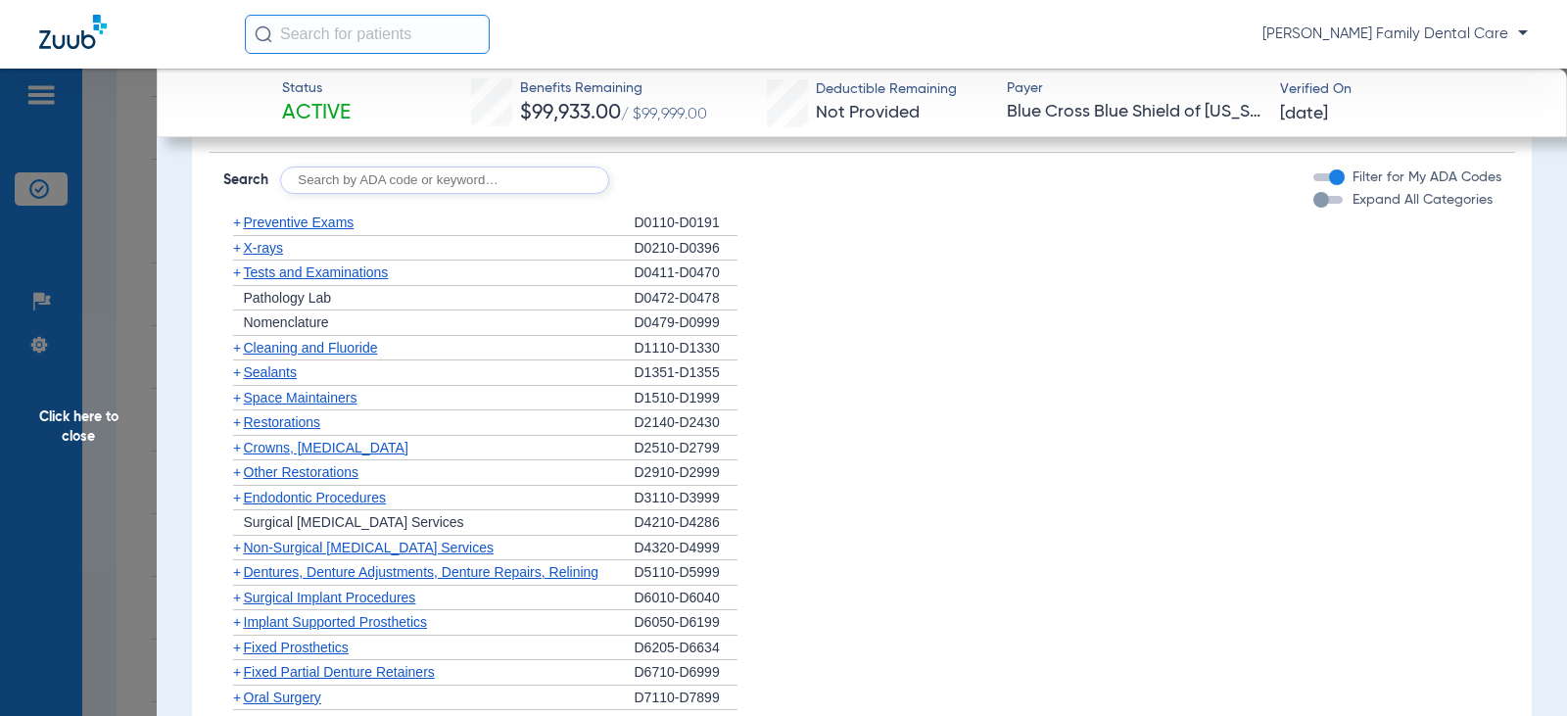
scroll to position [1567, 0]
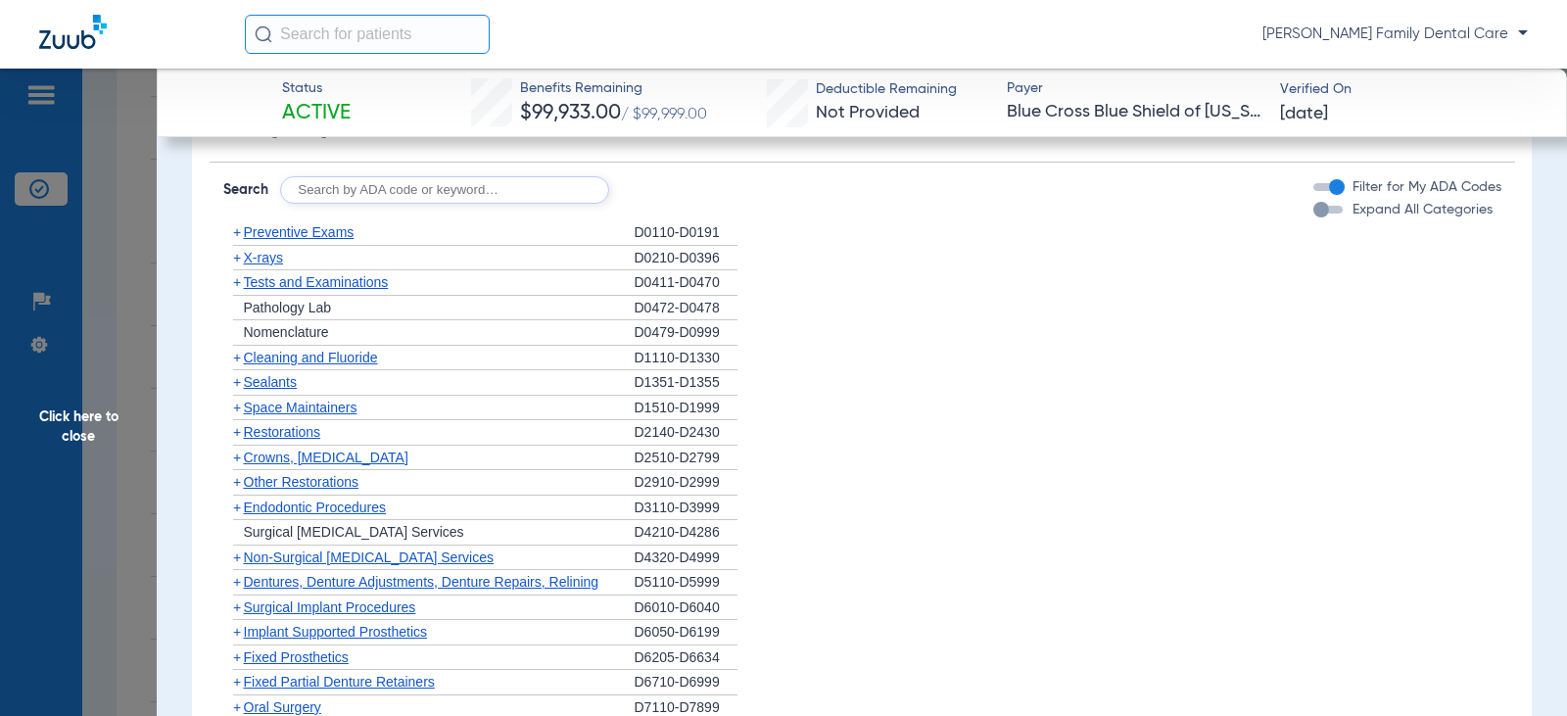
click at [239, 283] on span "+" at bounding box center [237, 282] width 8 height 16
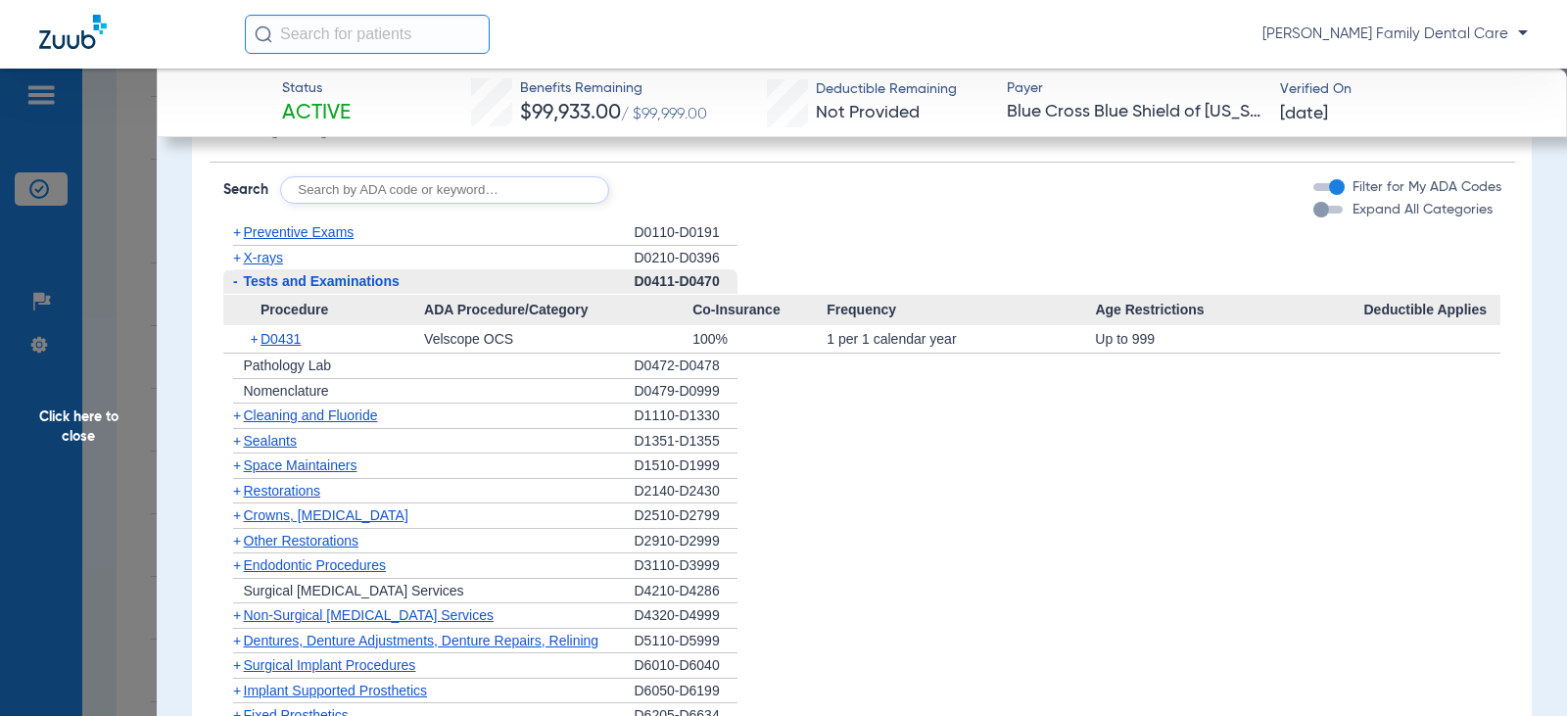
click at [78, 419] on span "Click here to close" at bounding box center [78, 427] width 157 height 716
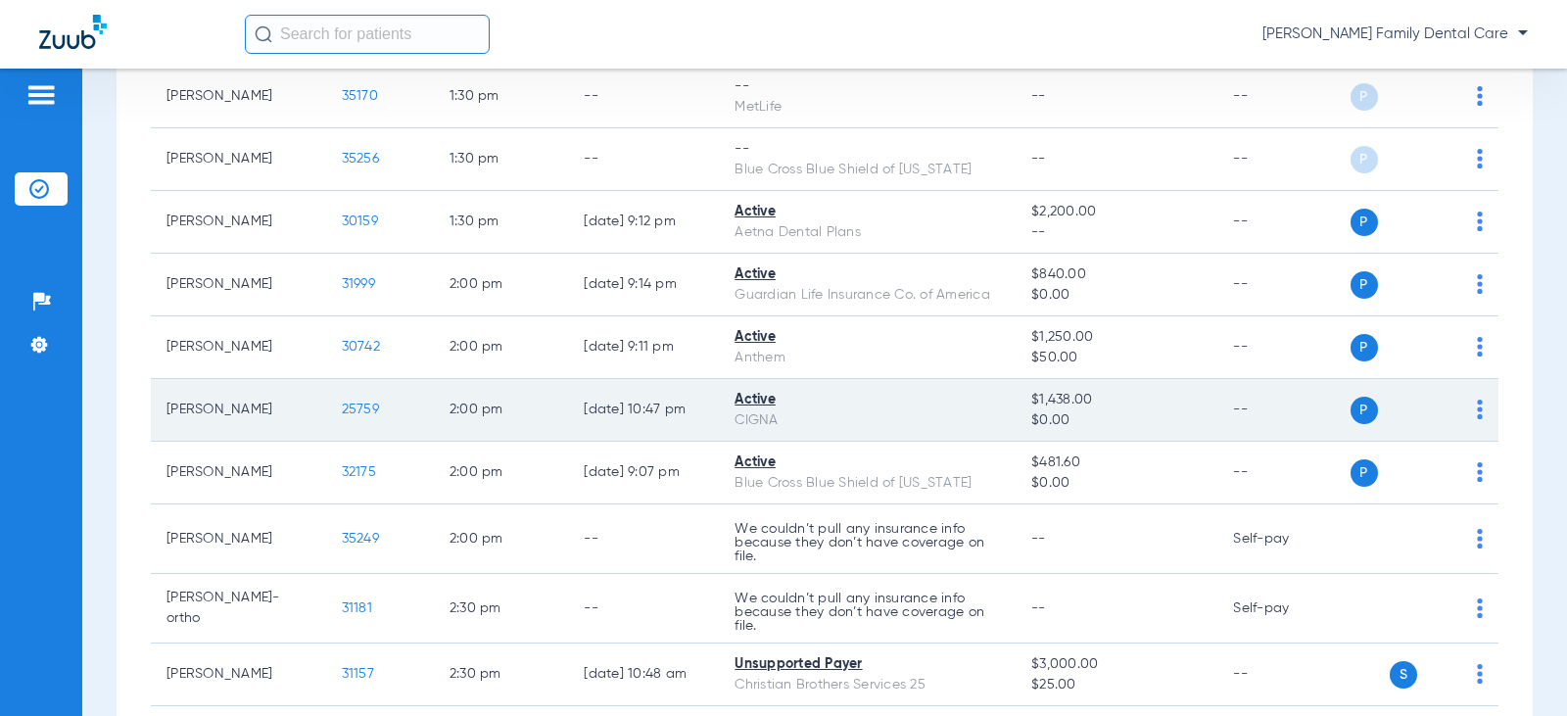
scroll to position [2743, 0]
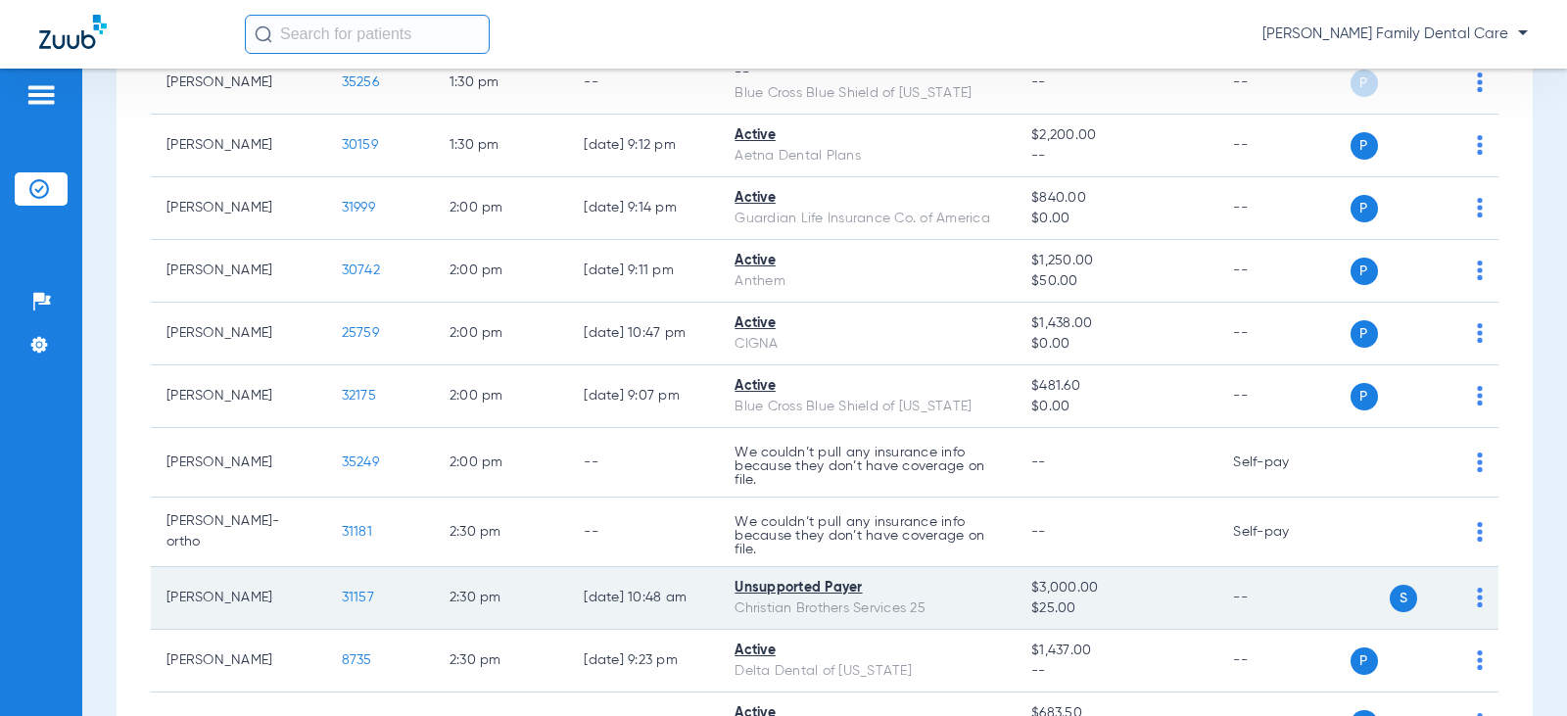
click at [342, 602] on span "31157" at bounding box center [358, 598] width 32 height 14
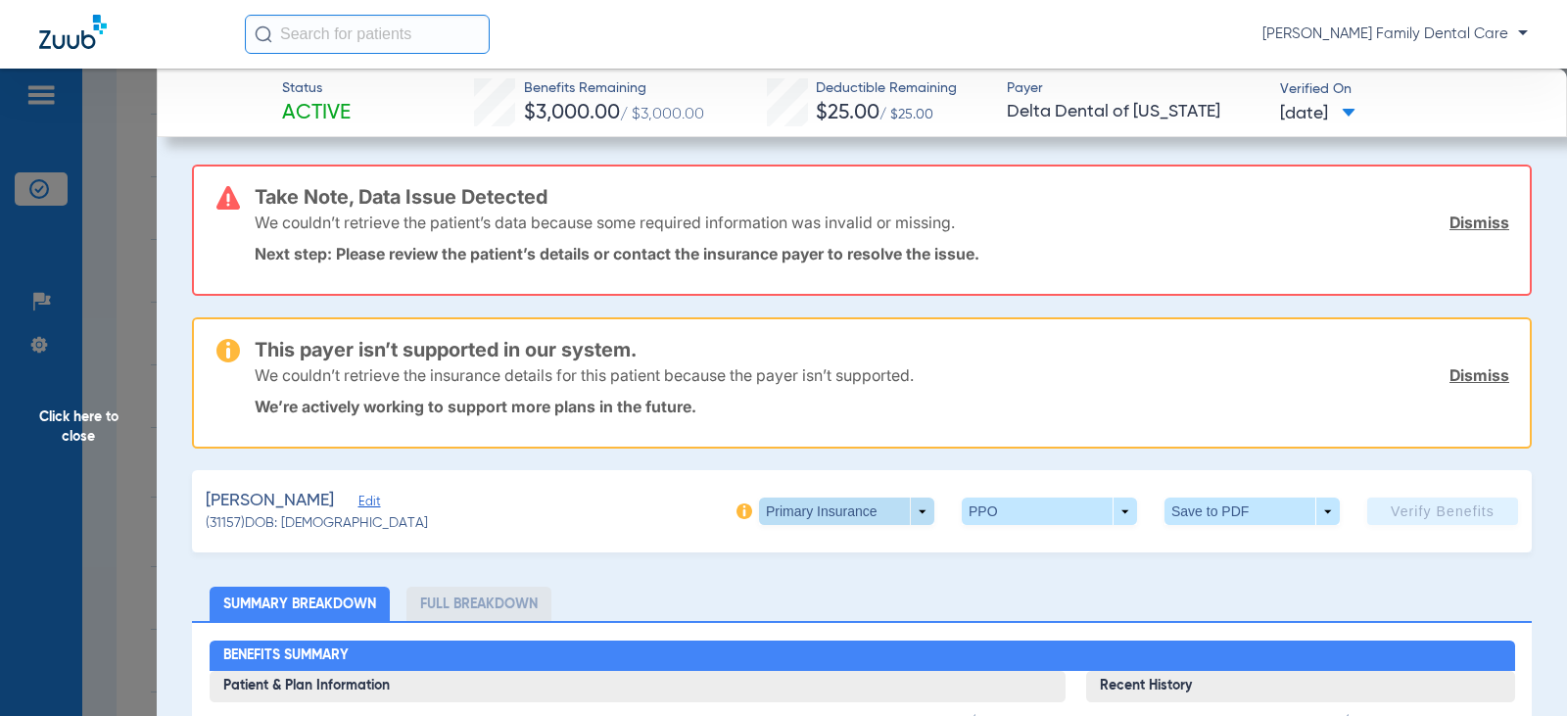
click at [802, 512] on span at bounding box center [846, 511] width 175 height 27
click at [804, 594] on span "Secondary Insurance" at bounding box center [825, 590] width 129 height 14
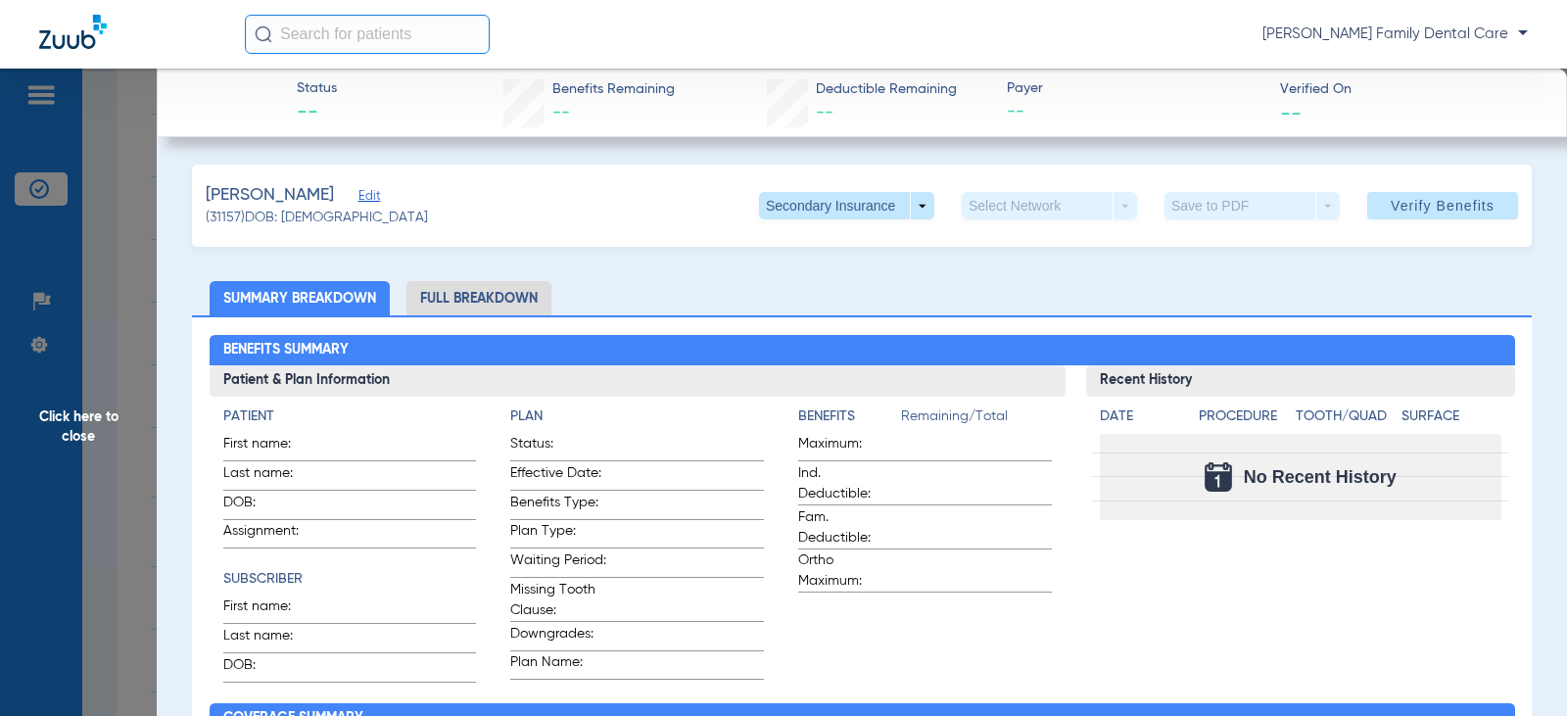
click at [60, 418] on span "Click here to close" at bounding box center [78, 427] width 157 height 716
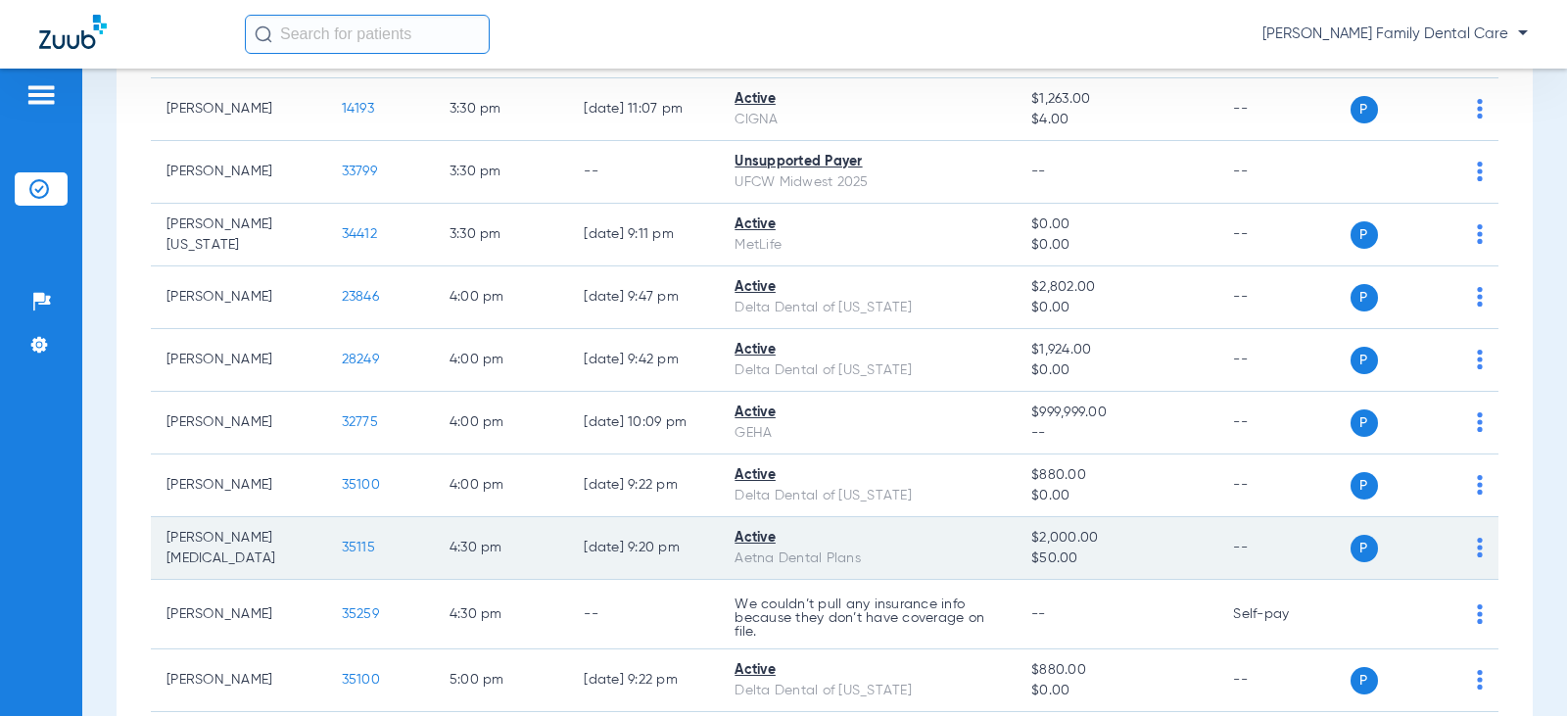
scroll to position [3723, 0]
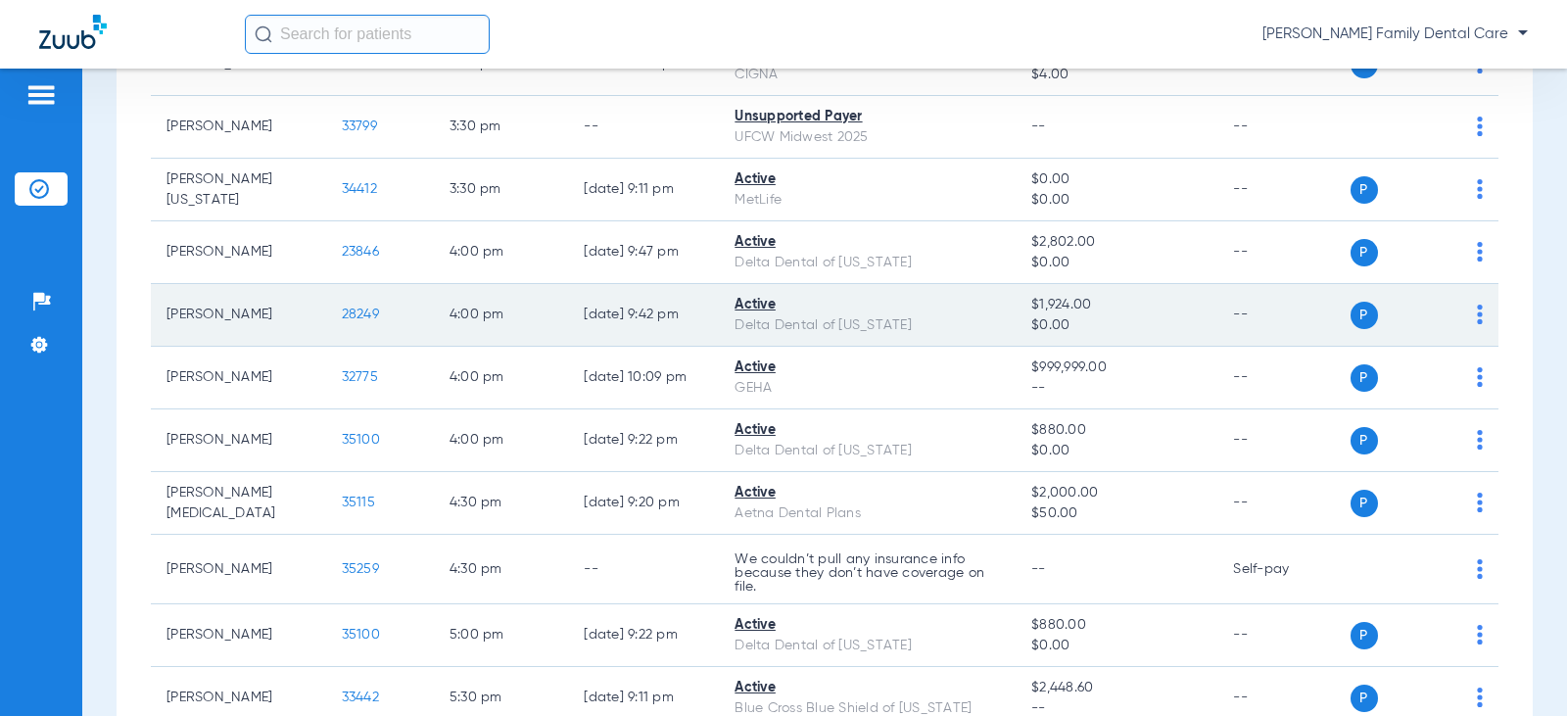
click at [342, 314] on span "28249" at bounding box center [360, 315] width 37 height 14
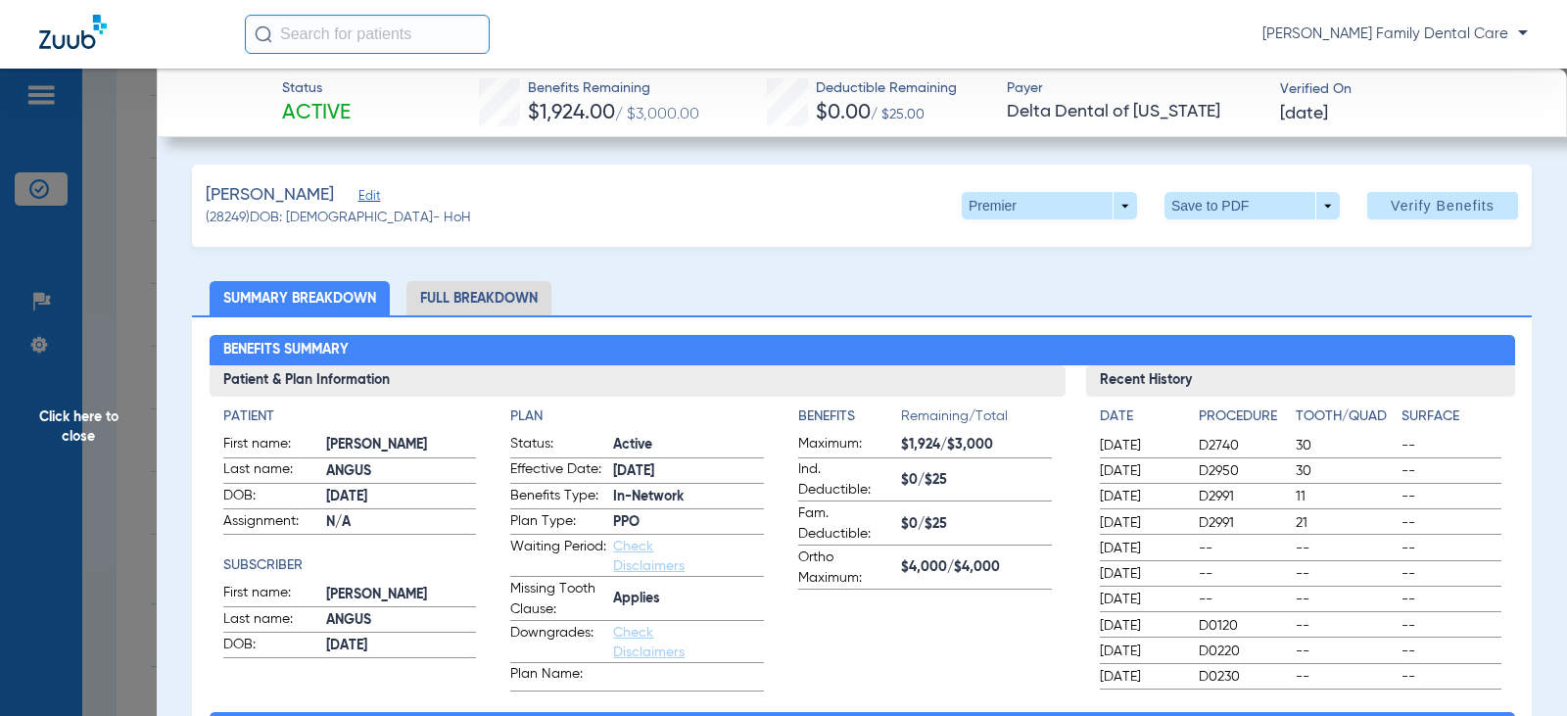
click at [485, 312] on li "Full Breakdown" at bounding box center [479, 298] width 145 height 34
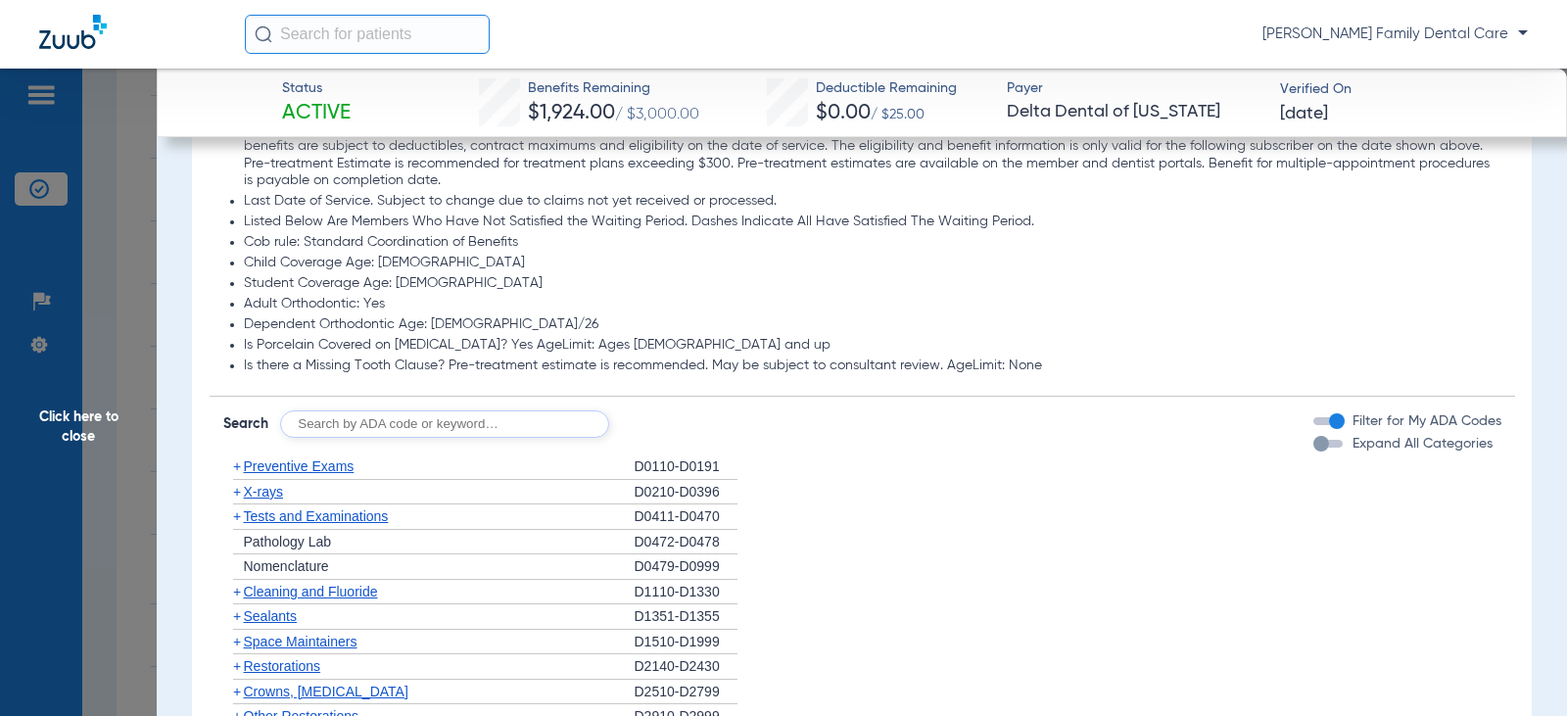
scroll to position [1567, 0]
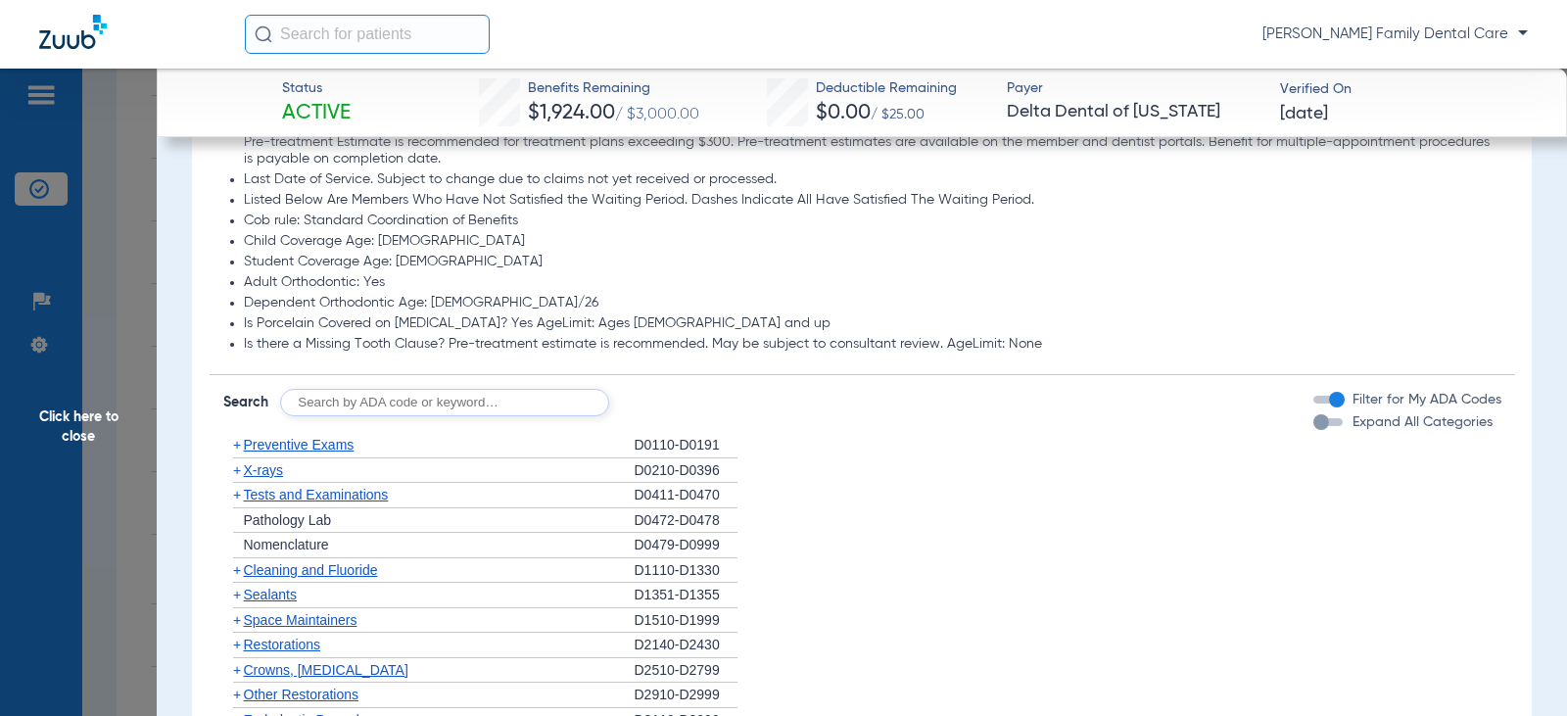
click at [237, 448] on span "+" at bounding box center [237, 445] width 8 height 16
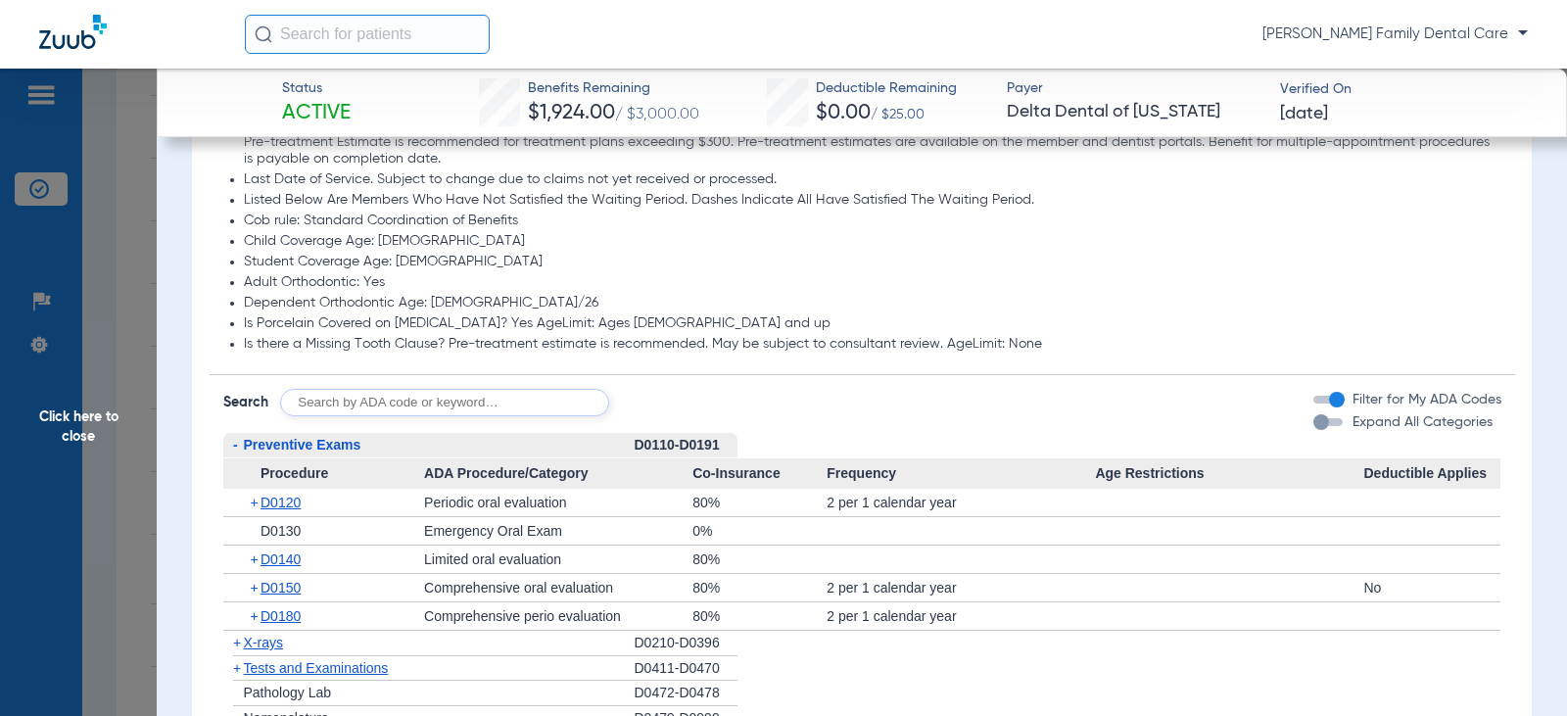
click at [237, 448] on span "-" at bounding box center [235, 445] width 5 height 16
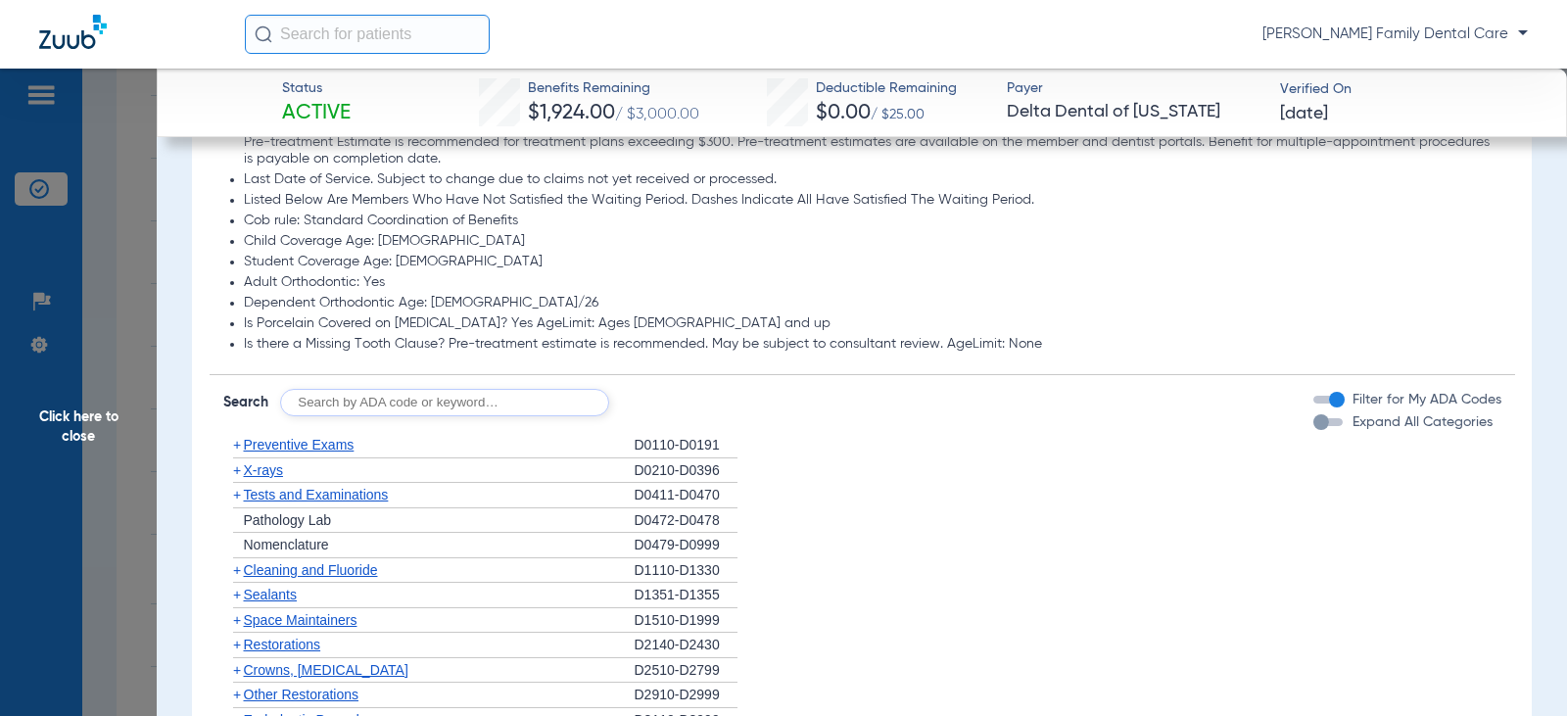
click at [236, 571] on span "+" at bounding box center [237, 570] width 8 height 16
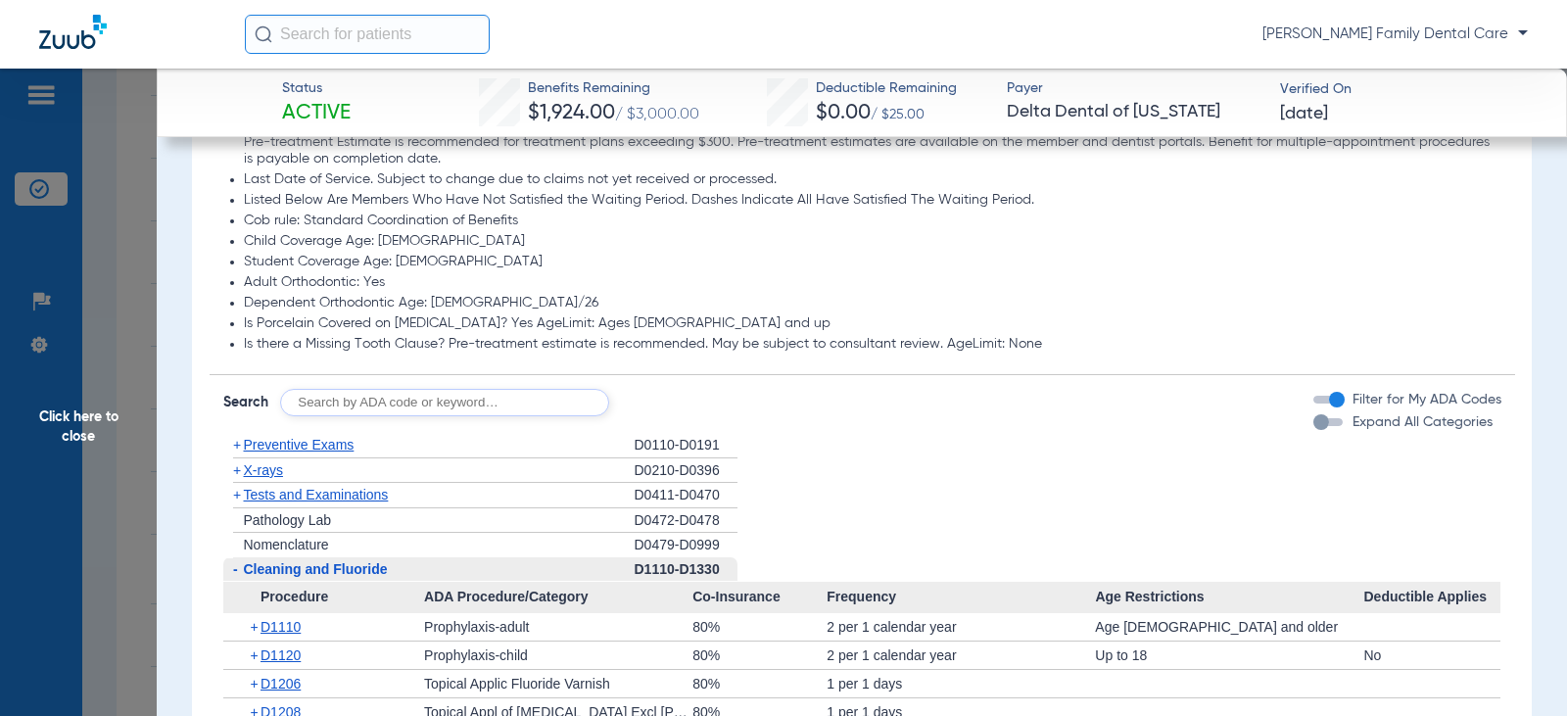
click at [240, 571] on span "-" at bounding box center [233, 569] width 21 height 24
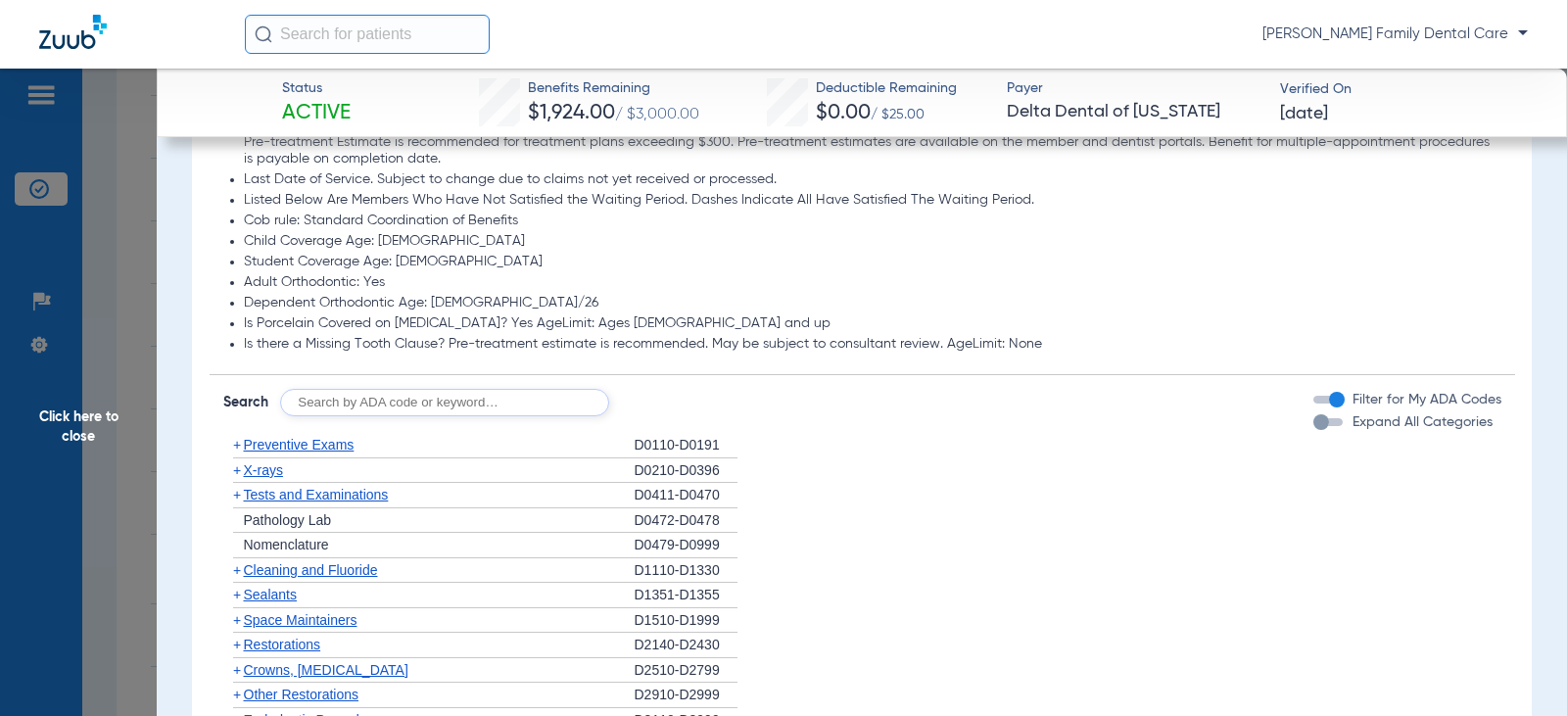
click at [238, 471] on span "+" at bounding box center [237, 470] width 8 height 16
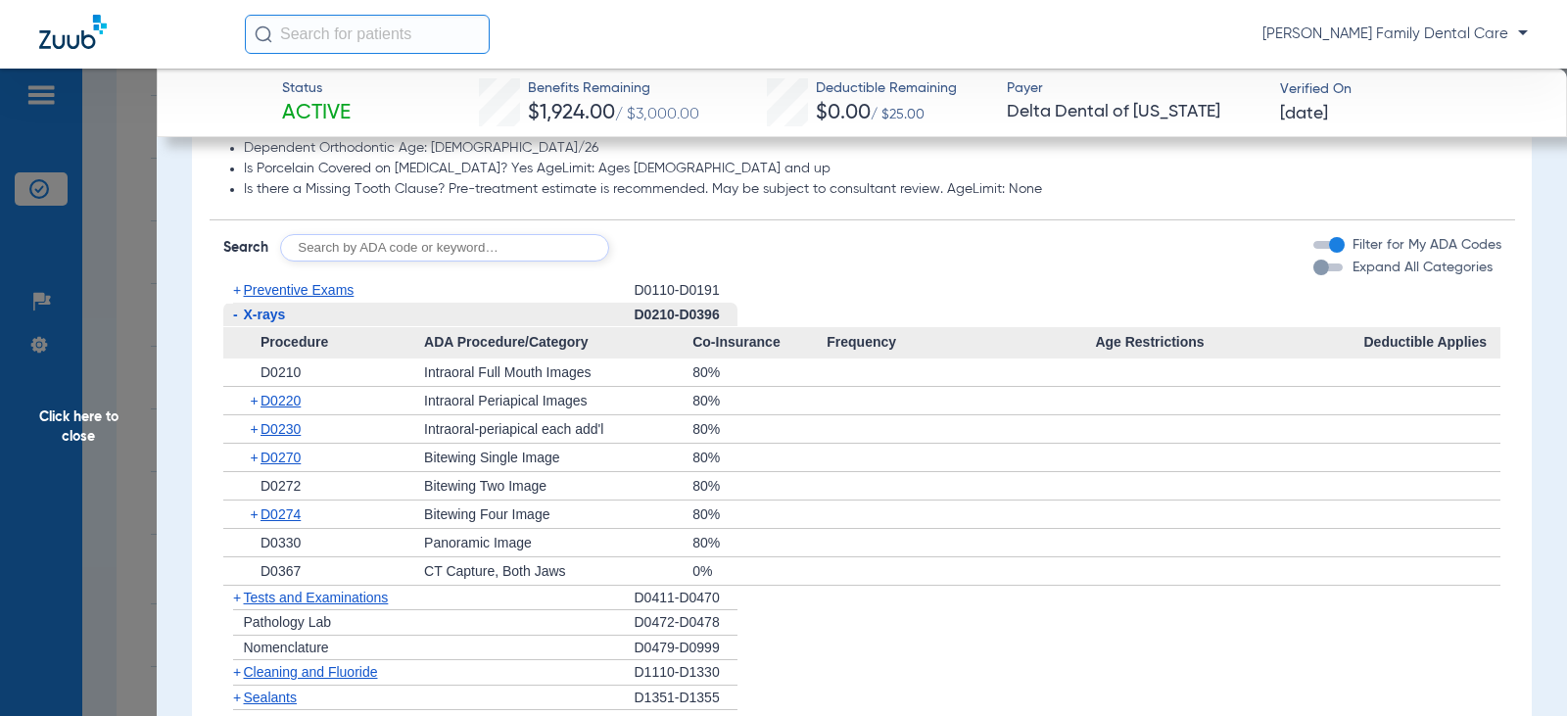
scroll to position [1763, 0]
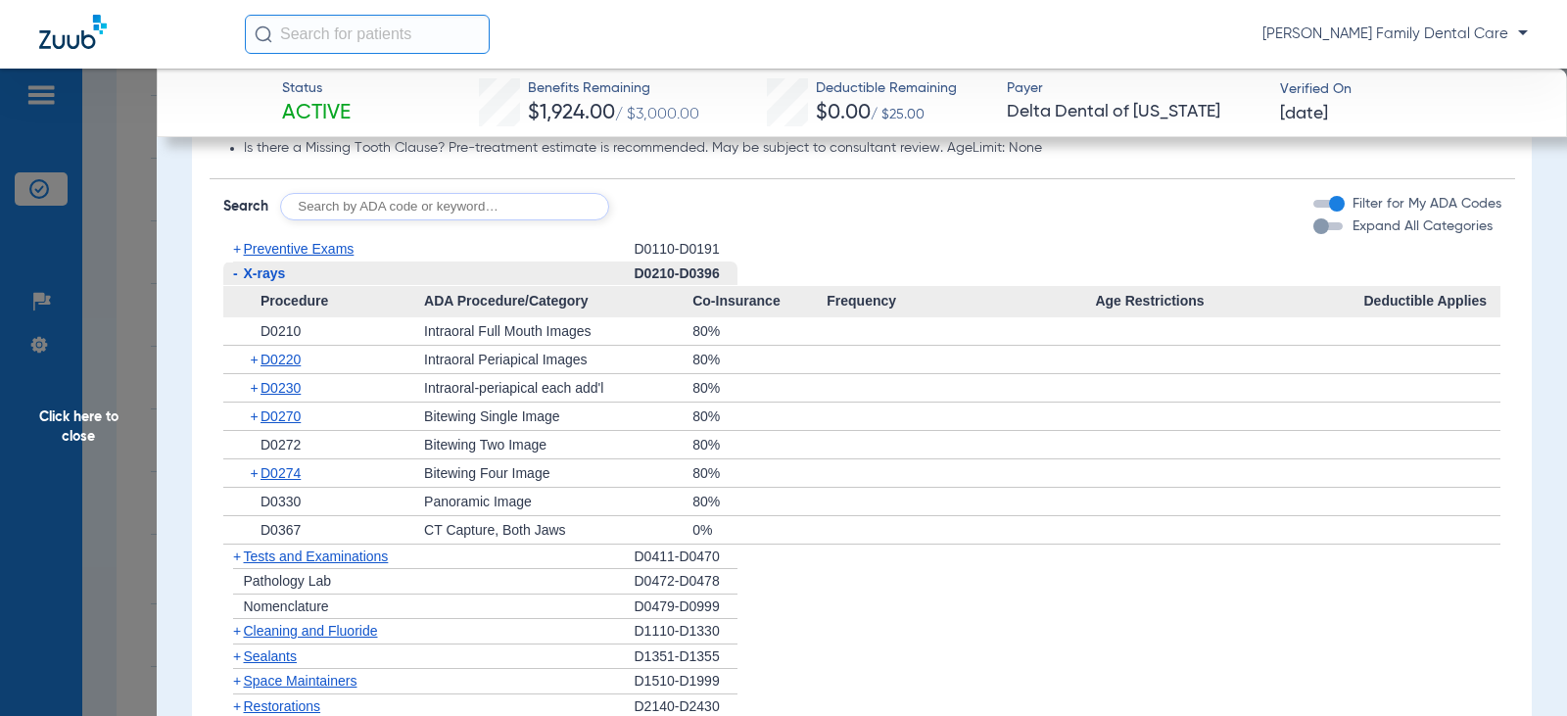
click at [233, 277] on span "-" at bounding box center [235, 273] width 5 height 16
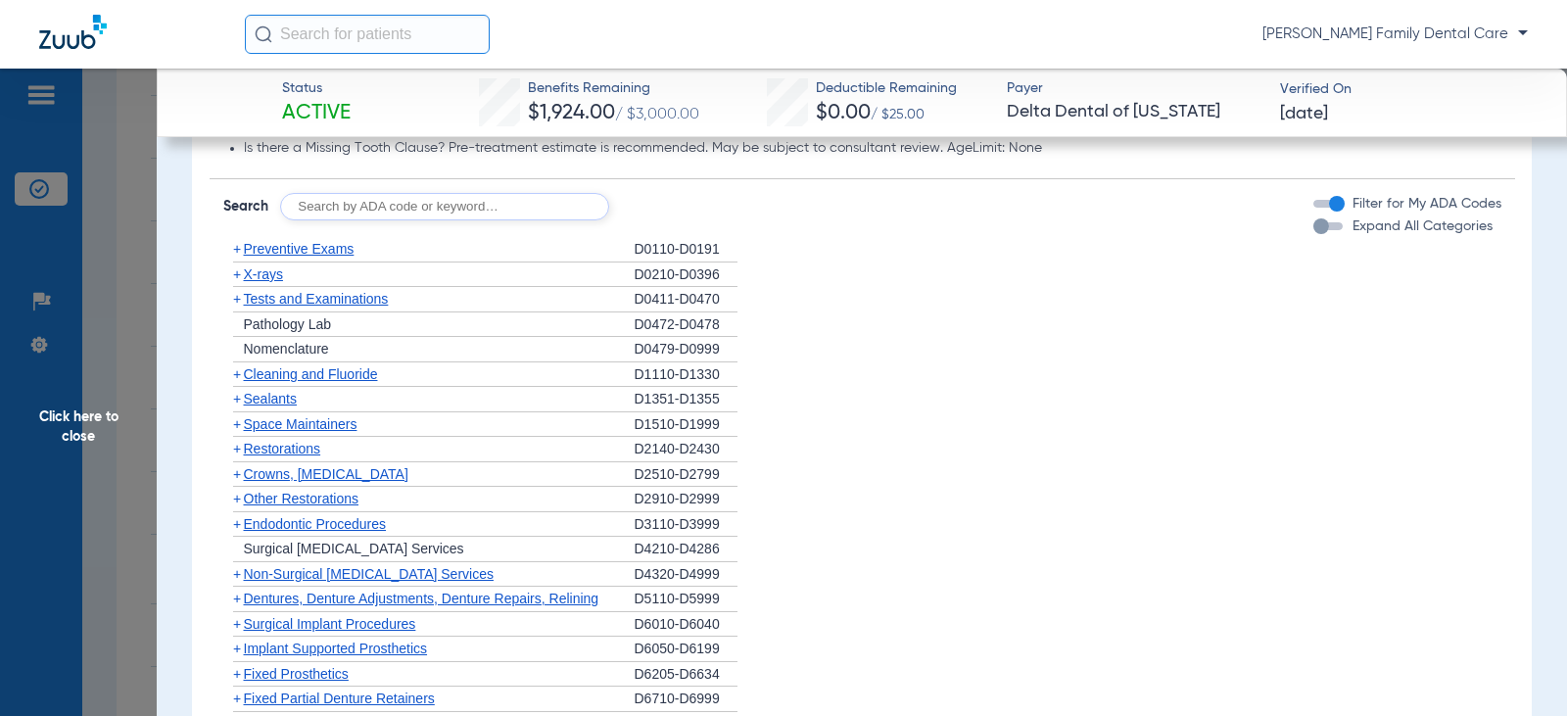
click at [237, 303] on span "+" at bounding box center [237, 299] width 8 height 16
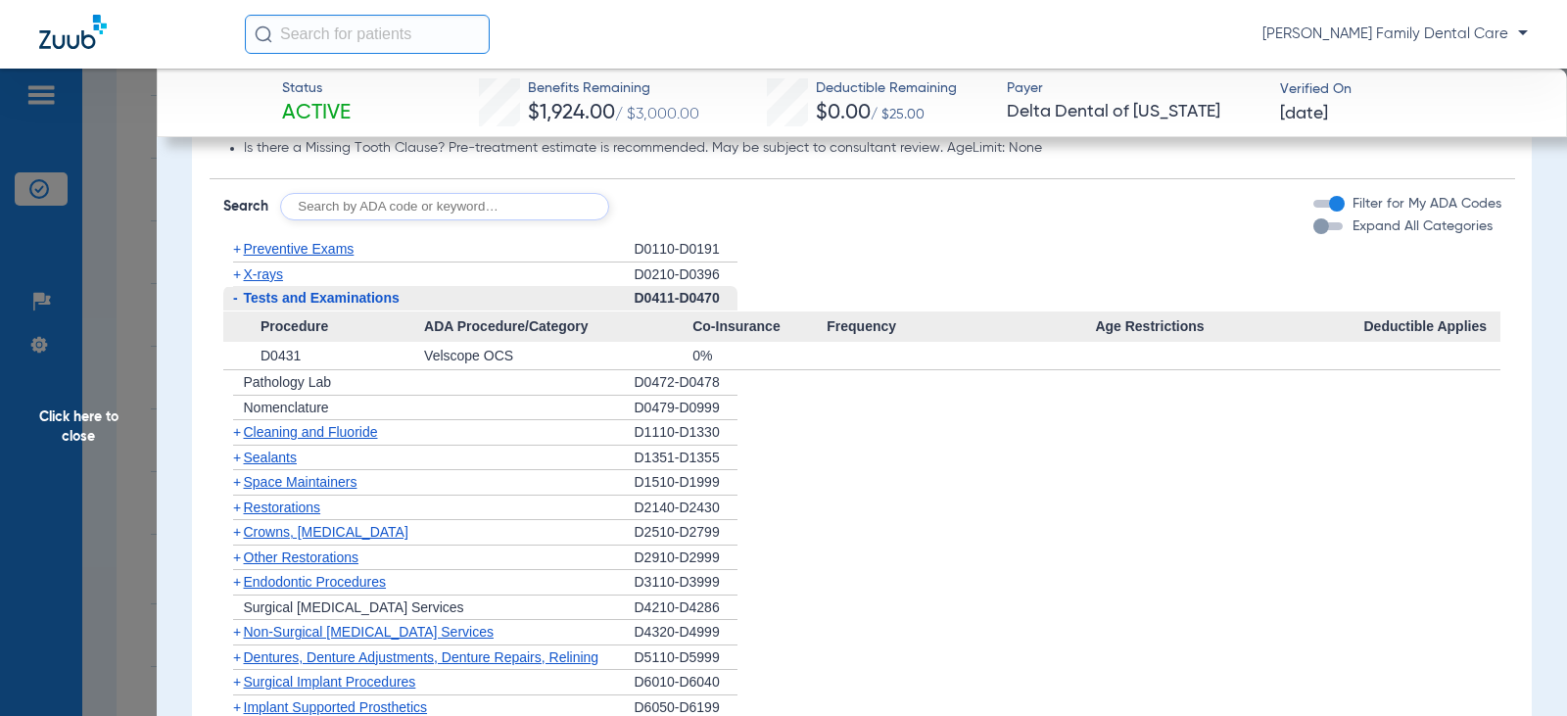
click at [237, 303] on span "-" at bounding box center [235, 298] width 5 height 16
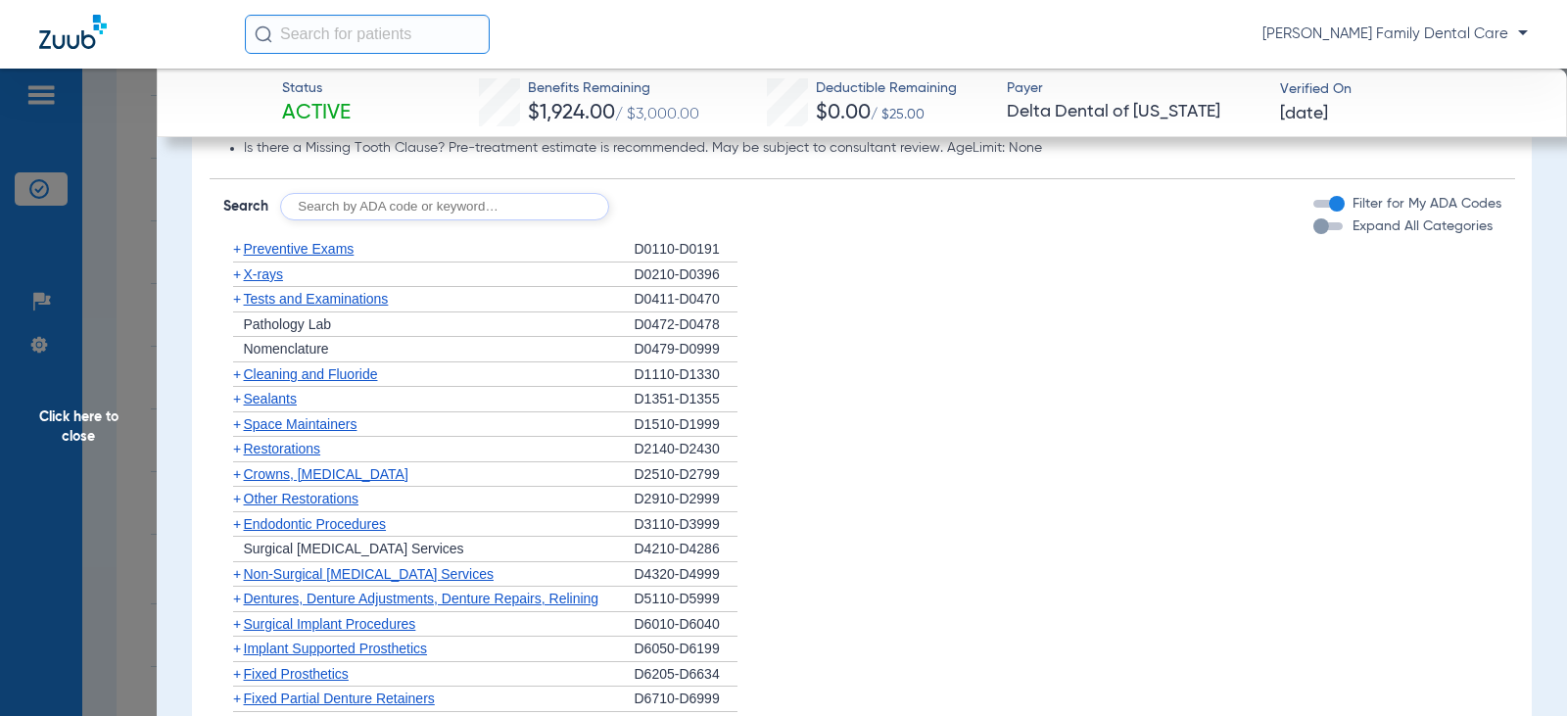
click at [238, 397] on span "+" at bounding box center [237, 399] width 8 height 16
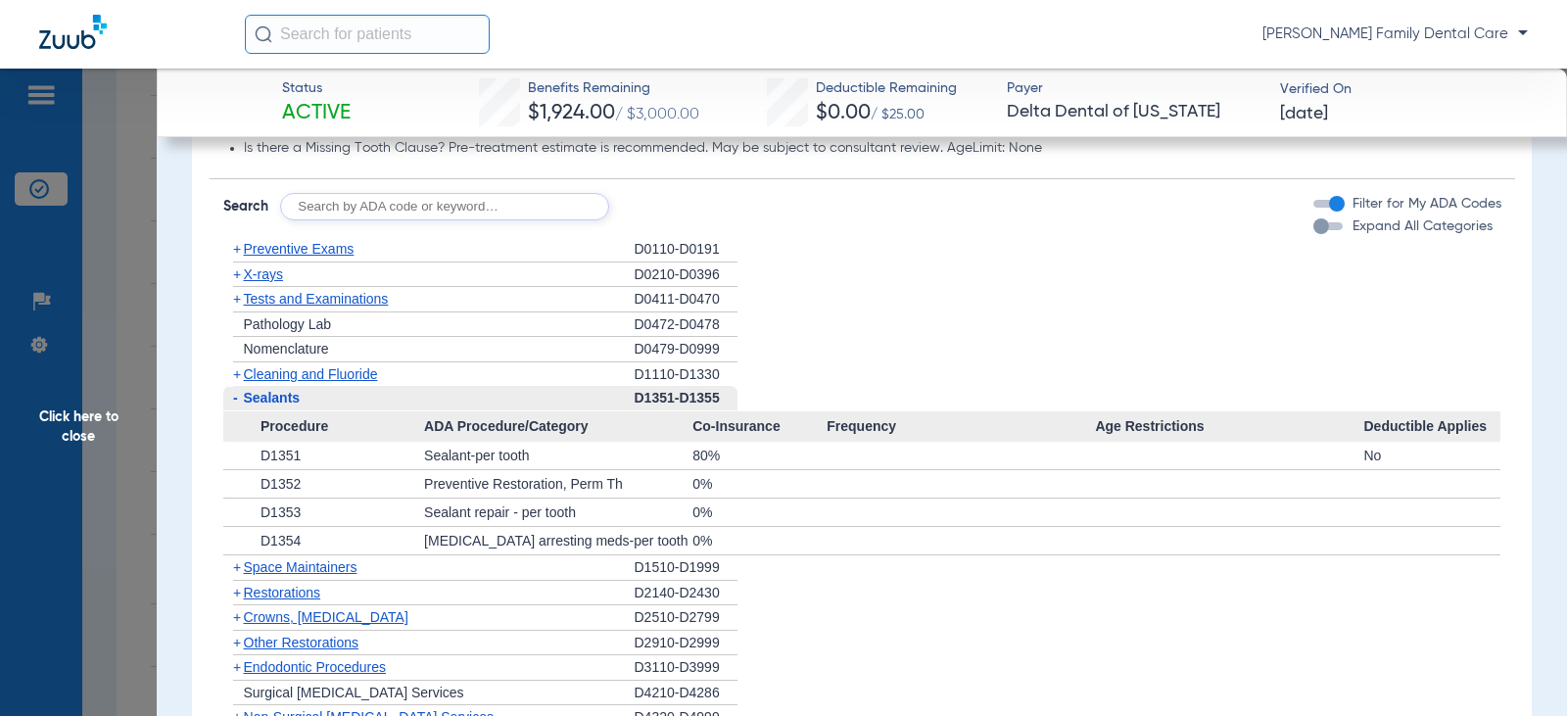
click at [238, 398] on span "-" at bounding box center [233, 398] width 21 height 24
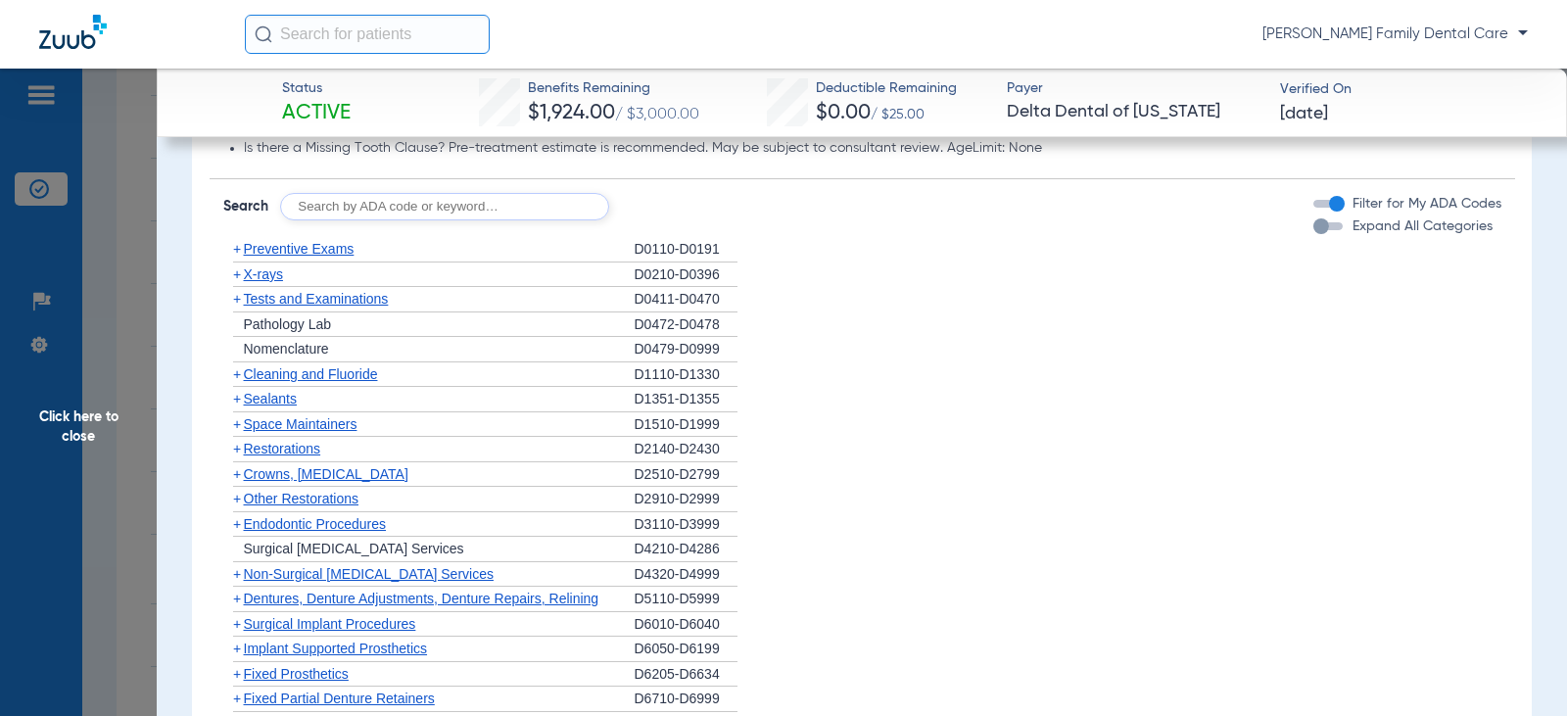
click at [239, 500] on span "+" at bounding box center [237, 499] width 8 height 16
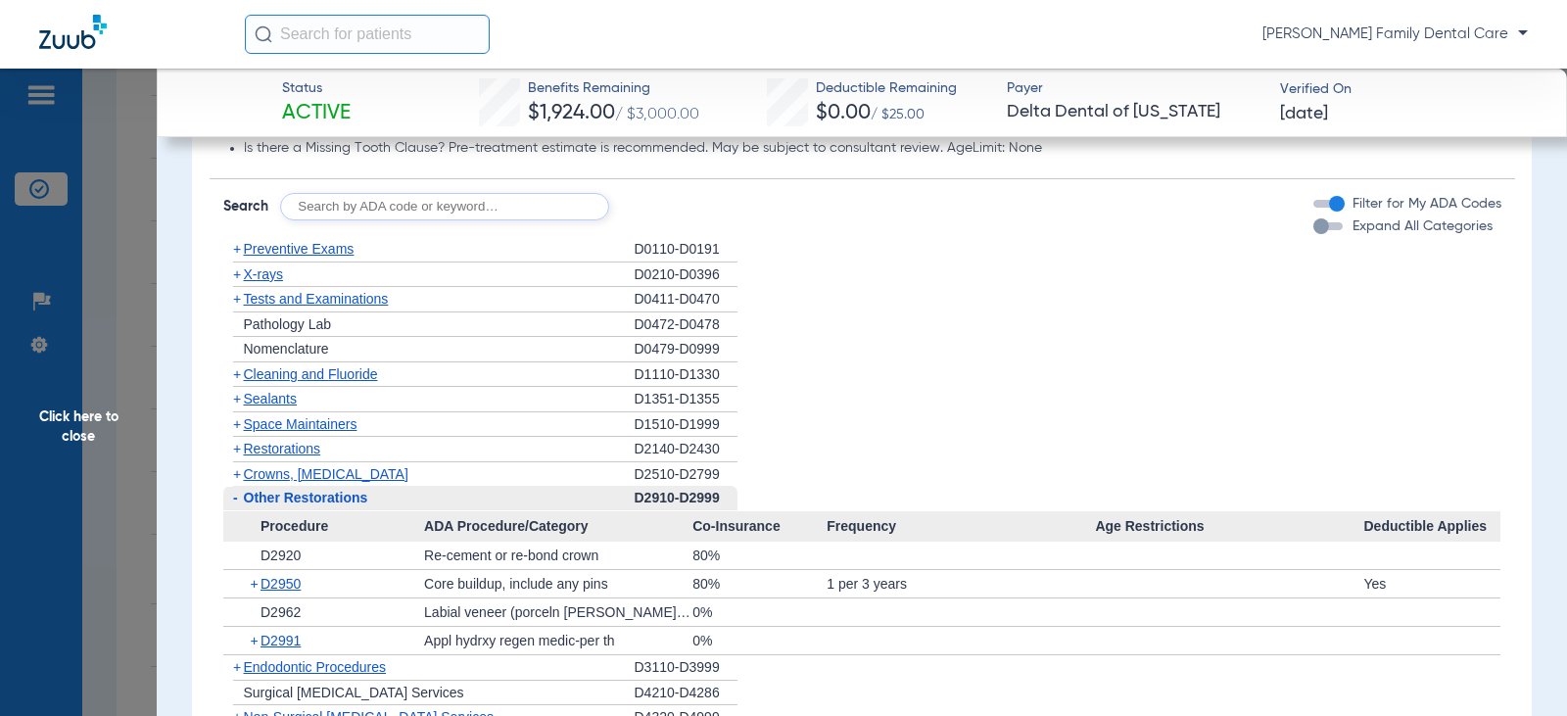
click at [239, 500] on span "-" at bounding box center [233, 498] width 21 height 24
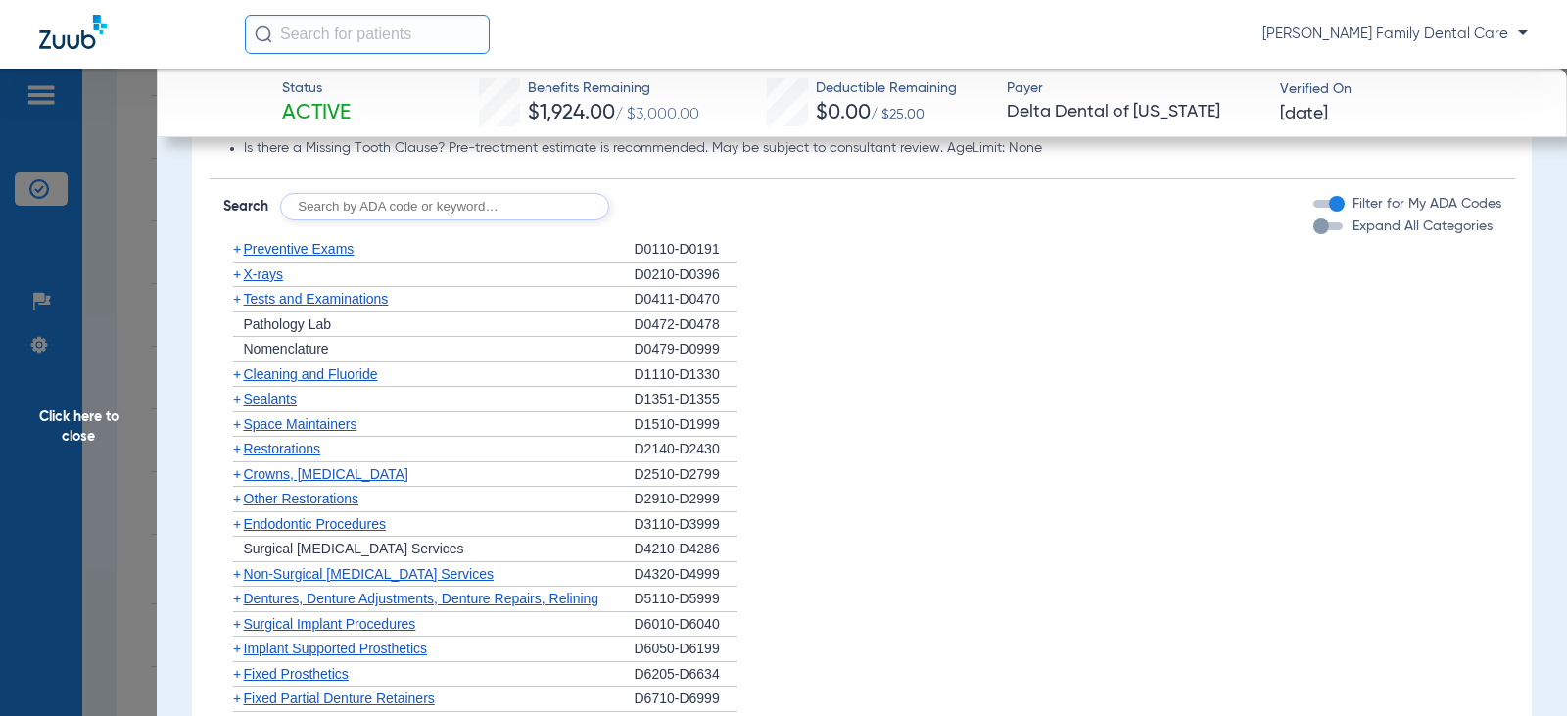
click at [233, 450] on span "+" at bounding box center [237, 449] width 8 height 16
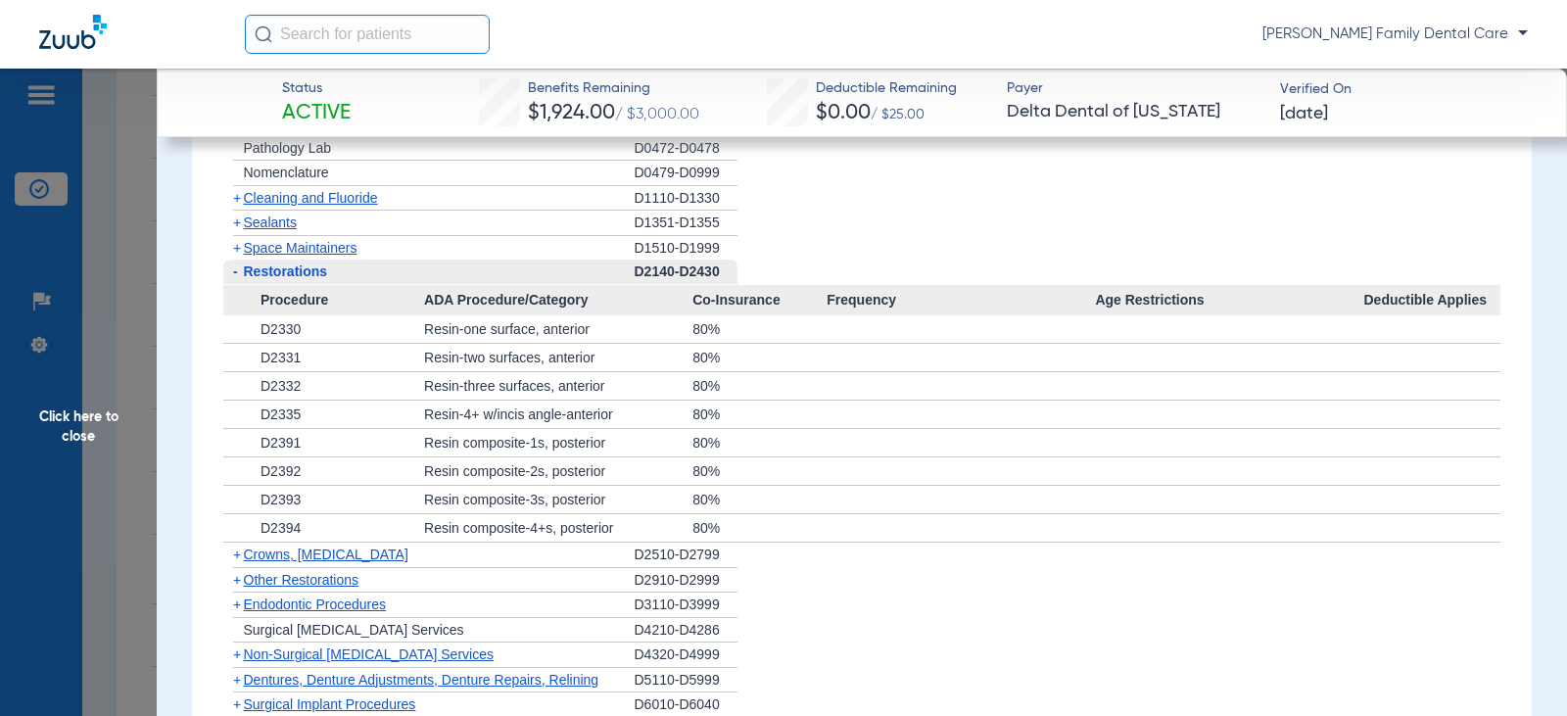
scroll to position [1959, 0]
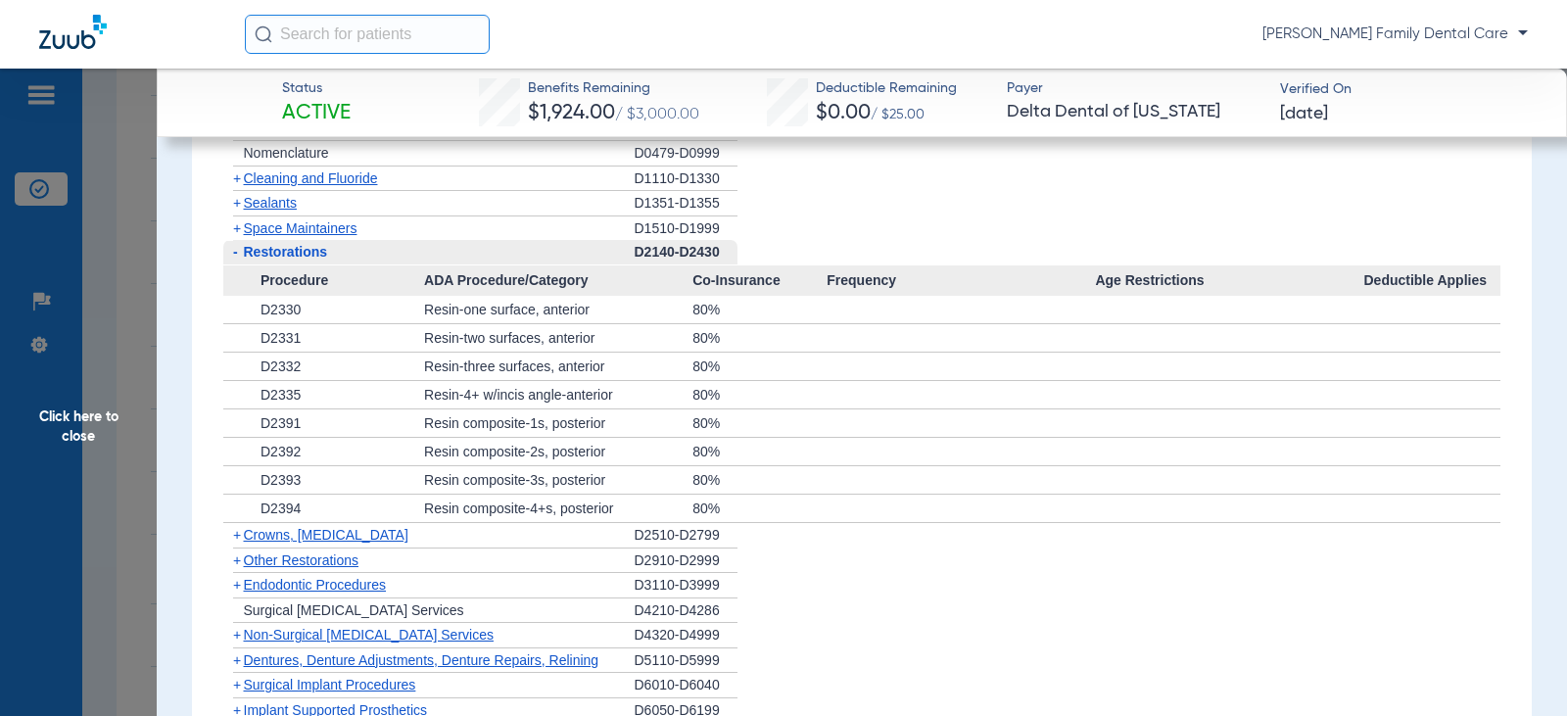
click at [230, 250] on span "-" at bounding box center [233, 252] width 21 height 24
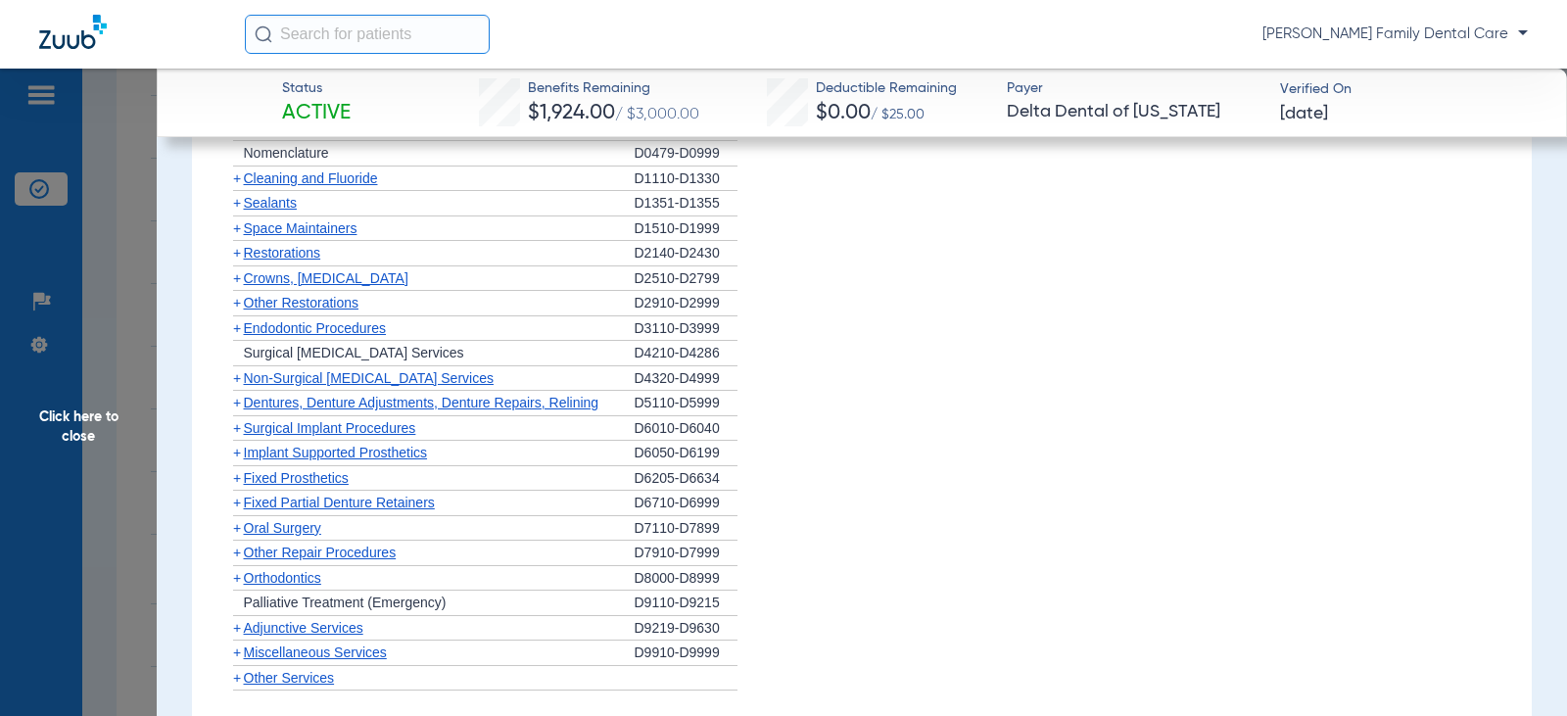
click at [238, 332] on span "+" at bounding box center [237, 328] width 8 height 16
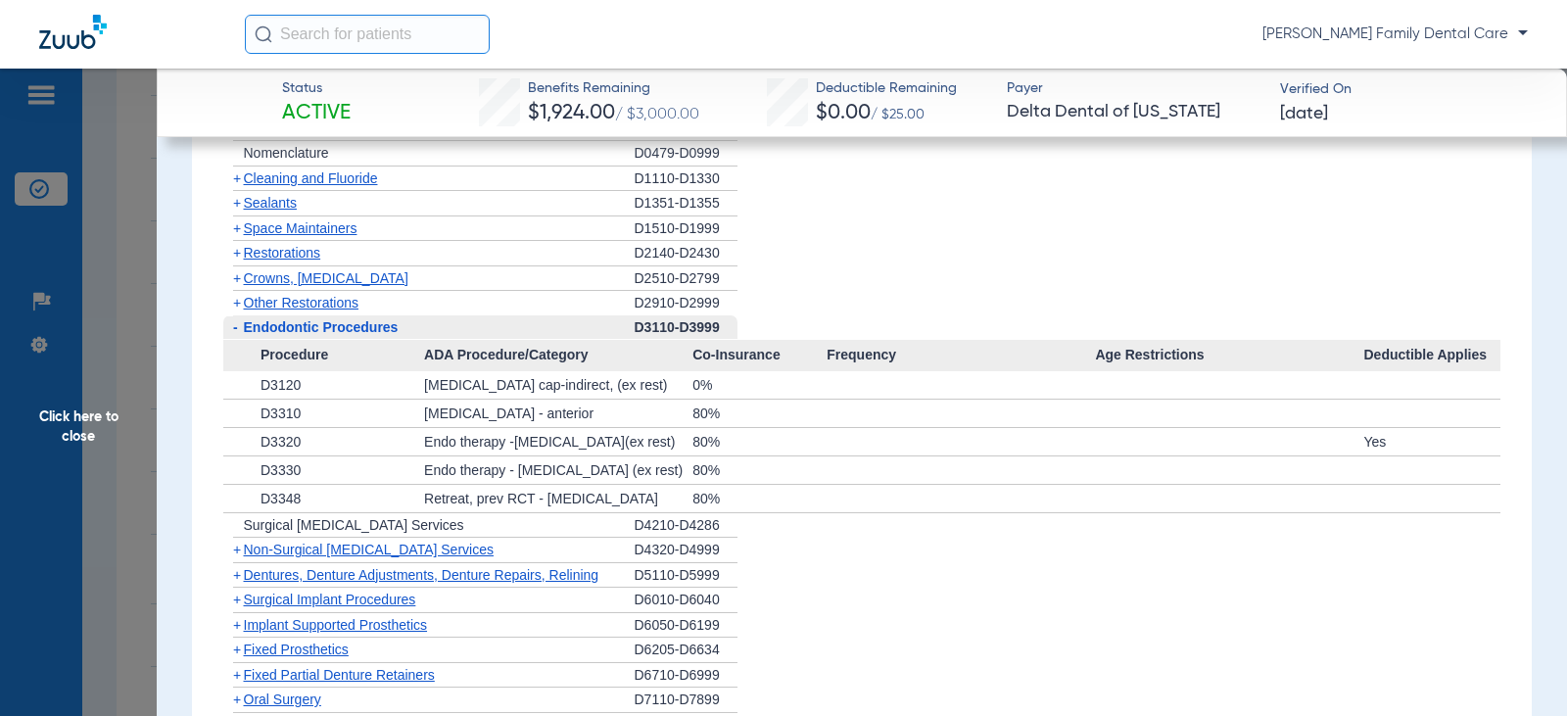
click at [236, 328] on span "-" at bounding box center [235, 327] width 5 height 16
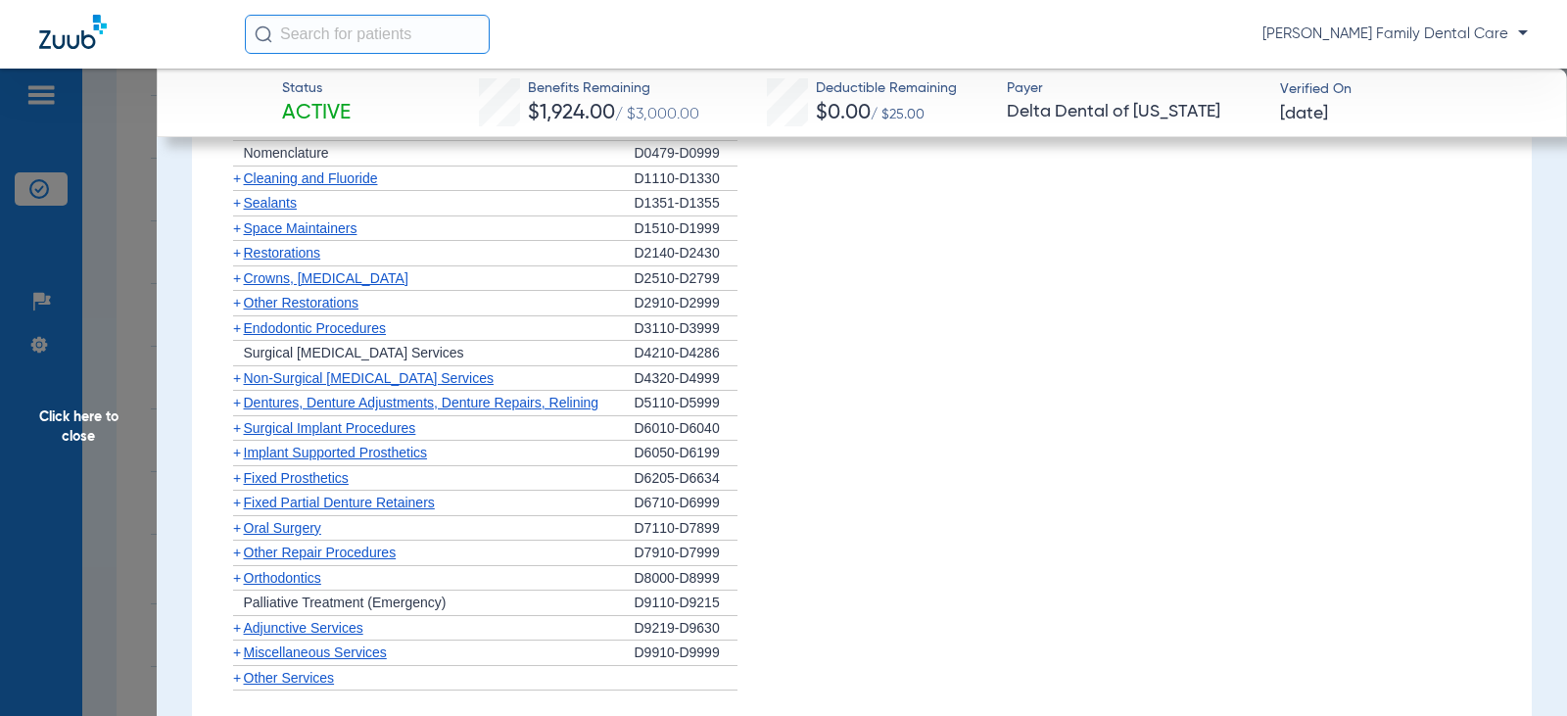
click at [234, 428] on span "+" at bounding box center [237, 428] width 8 height 16
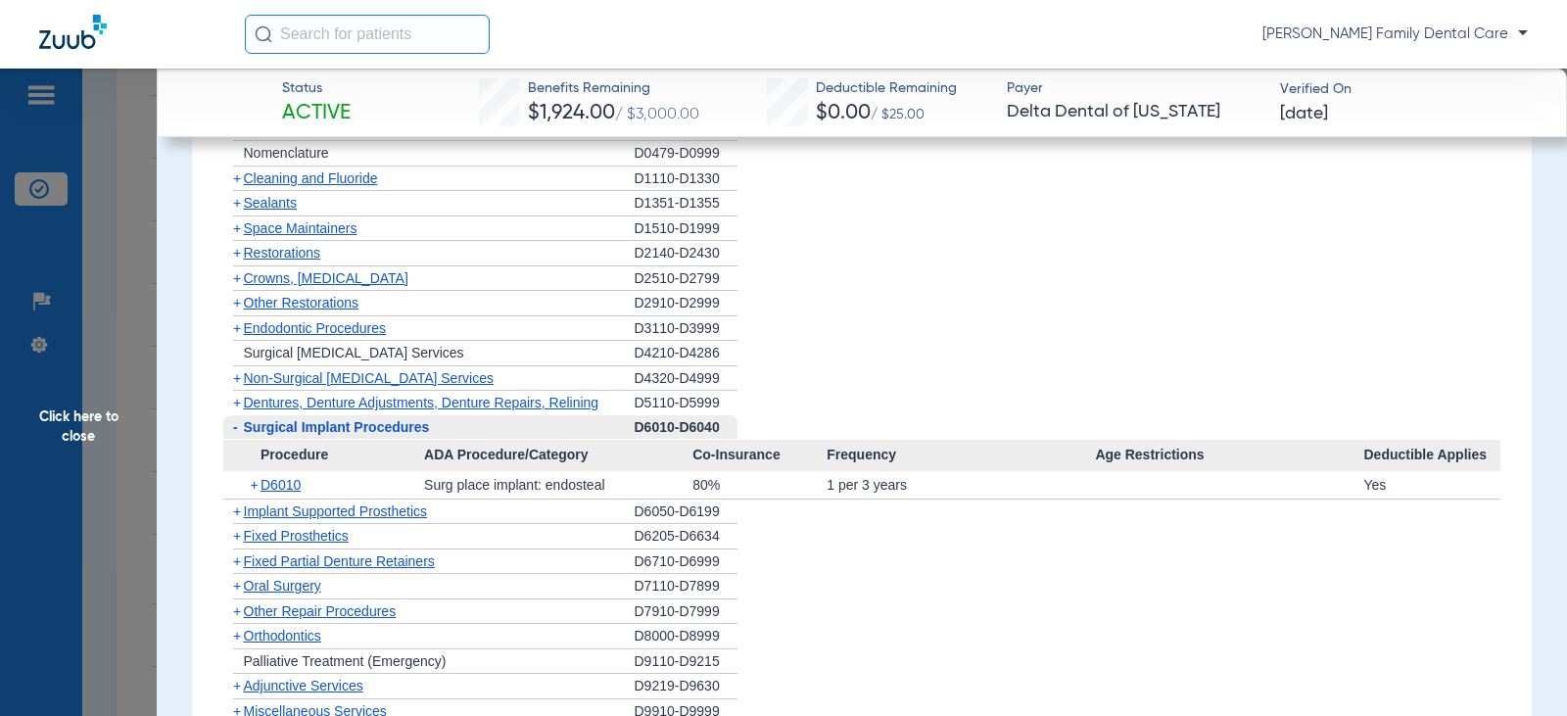
click at [234, 430] on span "-" at bounding box center [235, 427] width 5 height 16
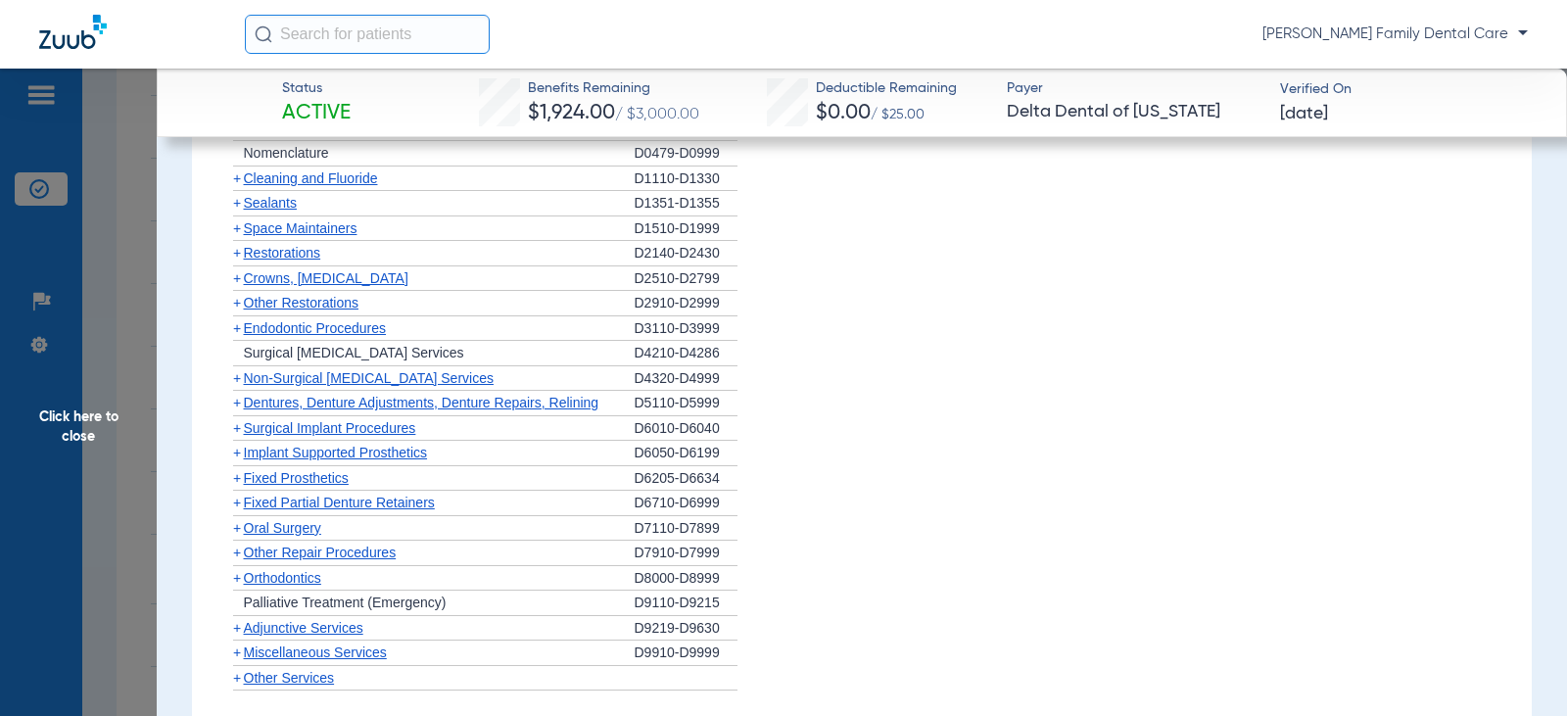
click at [237, 452] on span "+" at bounding box center [237, 453] width 8 height 16
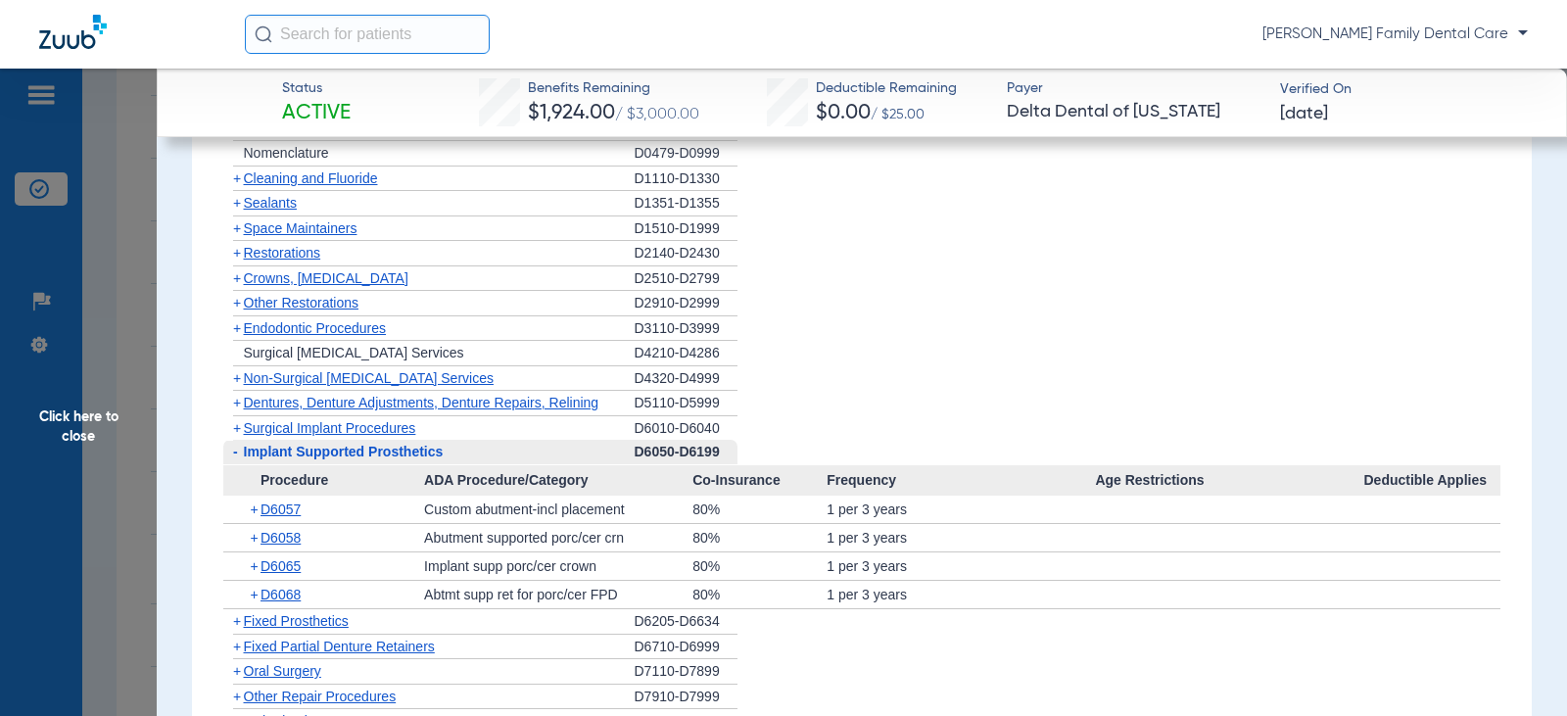
click at [237, 457] on span "-" at bounding box center [235, 452] width 5 height 16
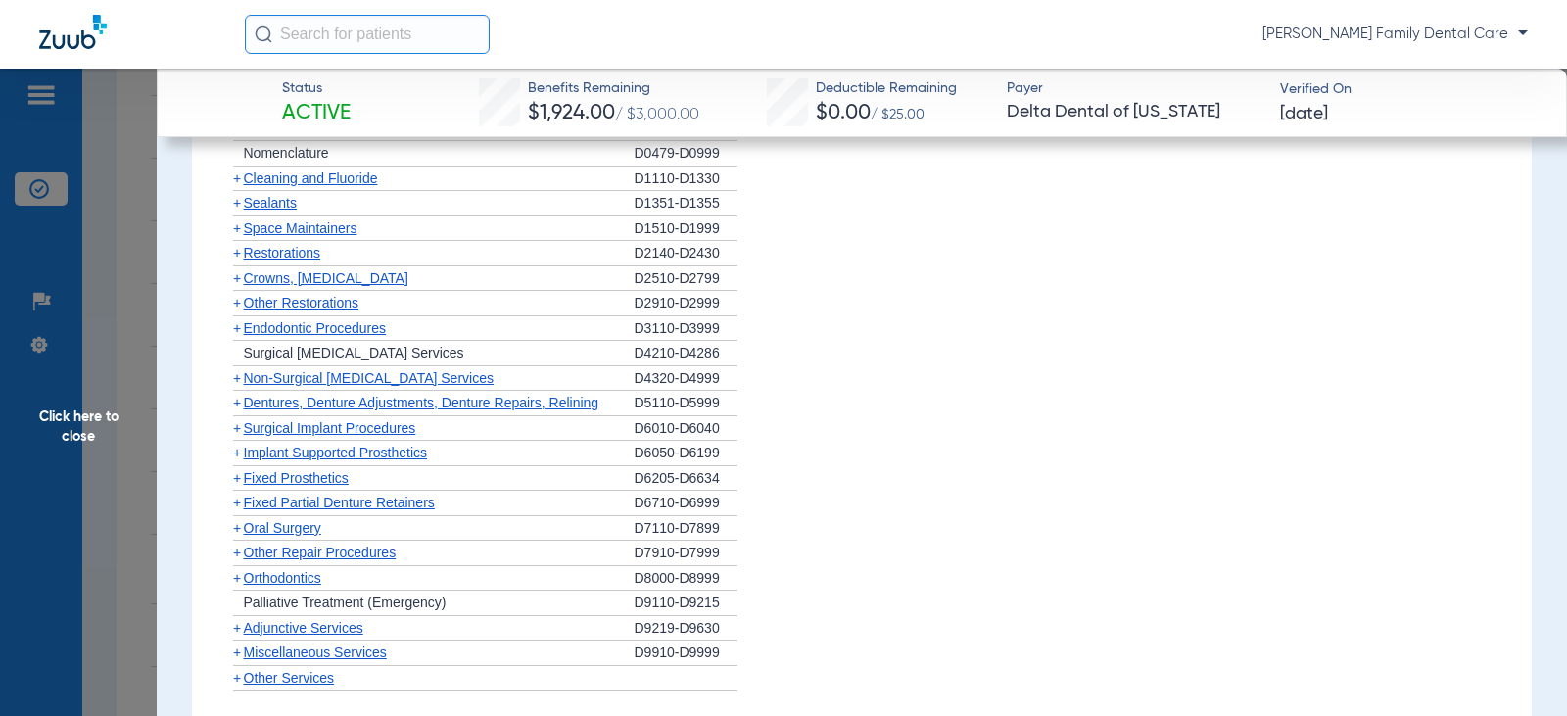
click at [239, 282] on span "+" at bounding box center [237, 278] width 8 height 16
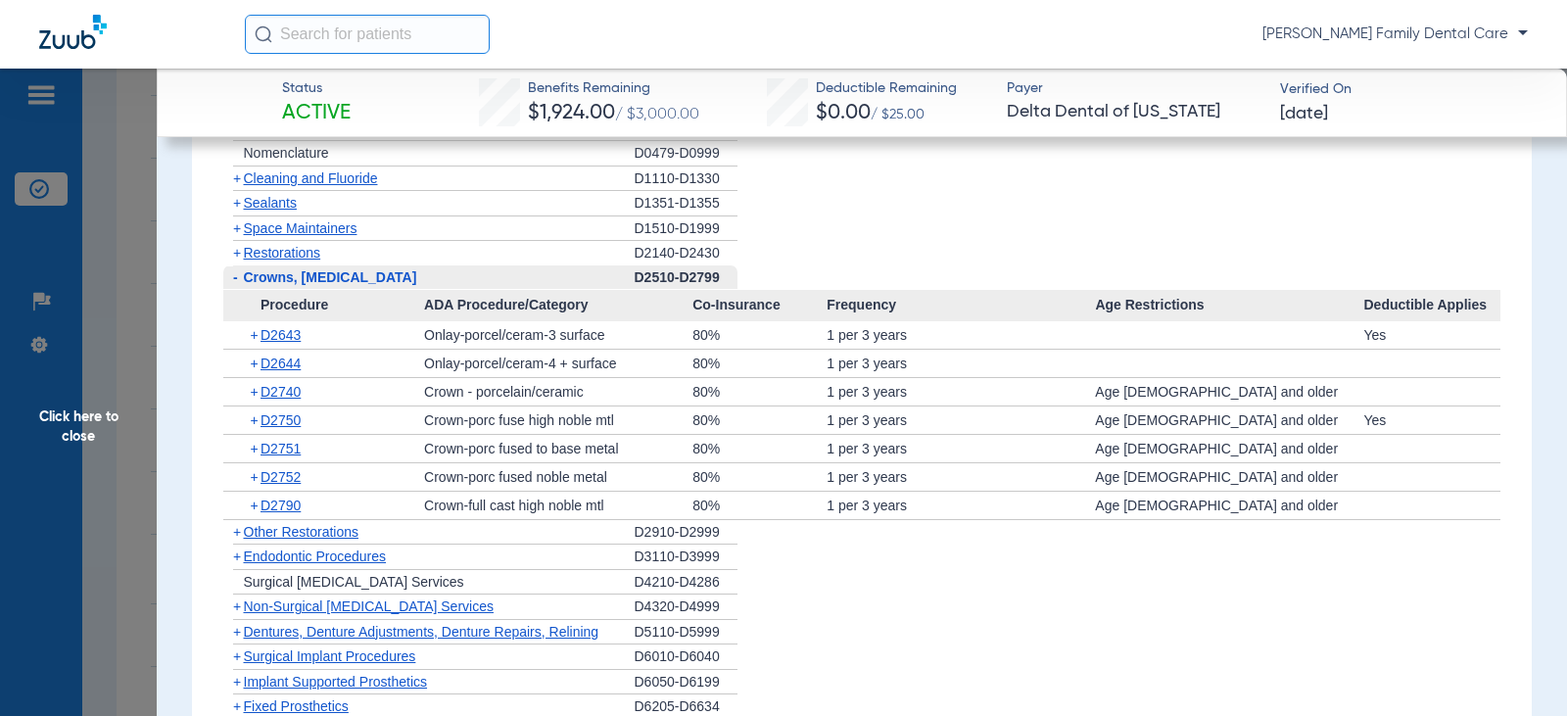
click at [239, 282] on span "-" at bounding box center [233, 277] width 21 height 24
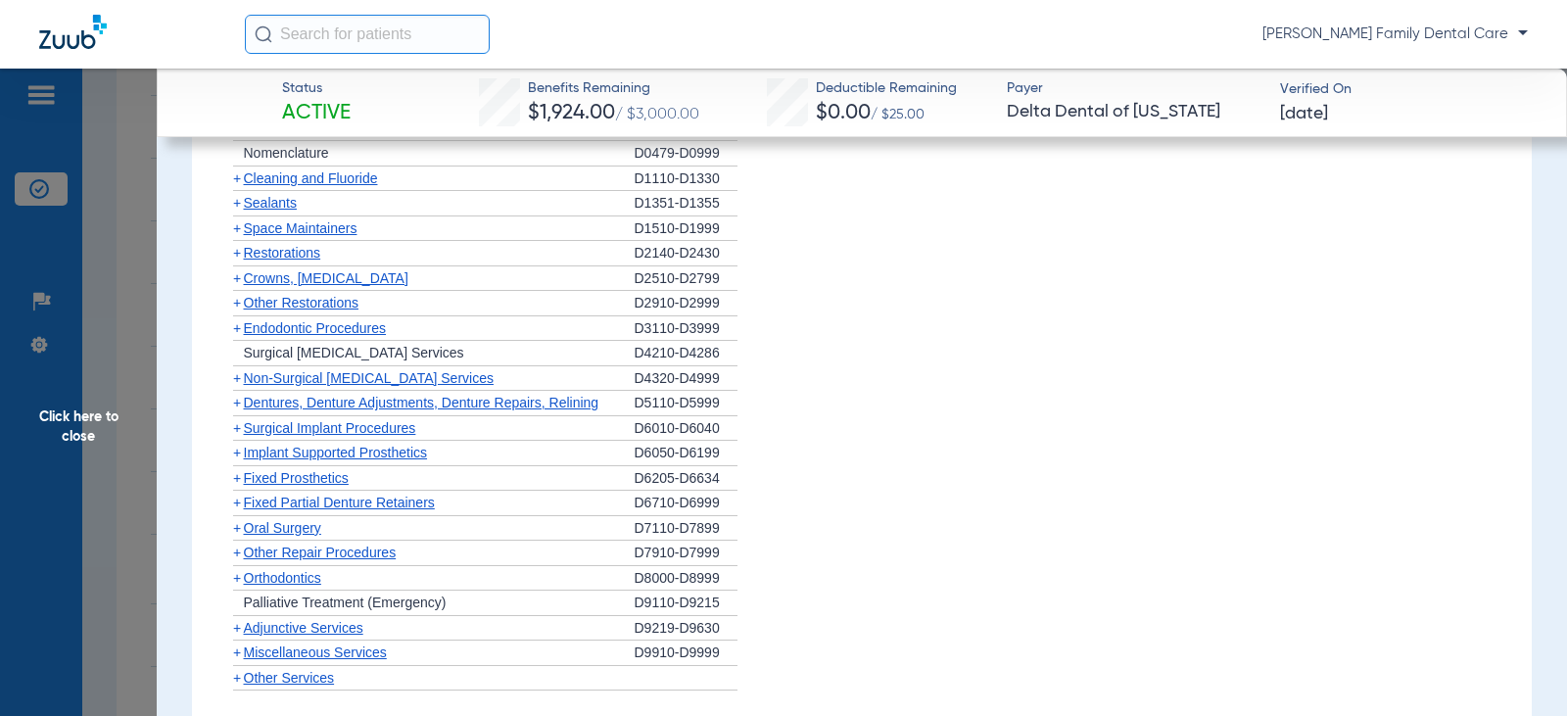
click at [231, 333] on span "+" at bounding box center [233, 328] width 21 height 24
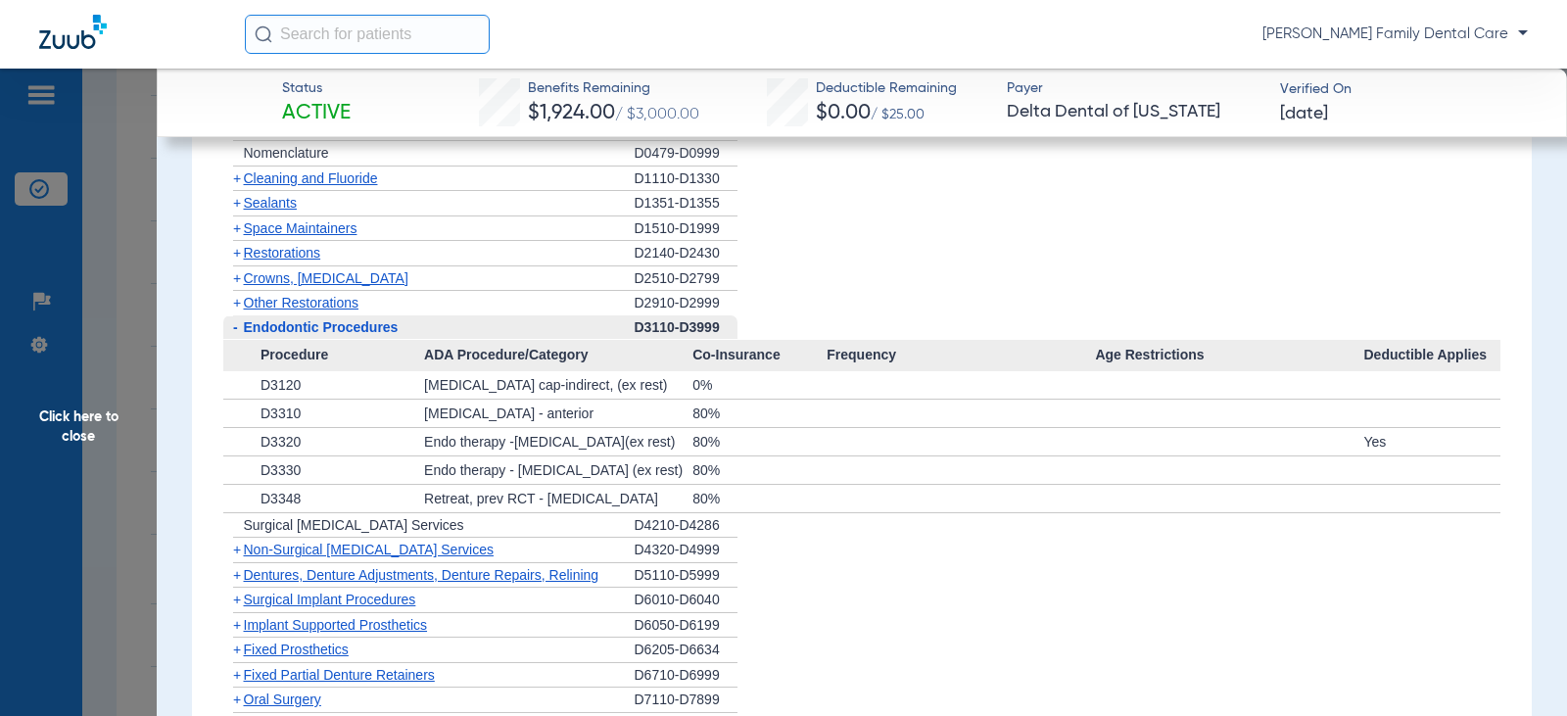
click at [233, 333] on span "-" at bounding box center [235, 327] width 5 height 16
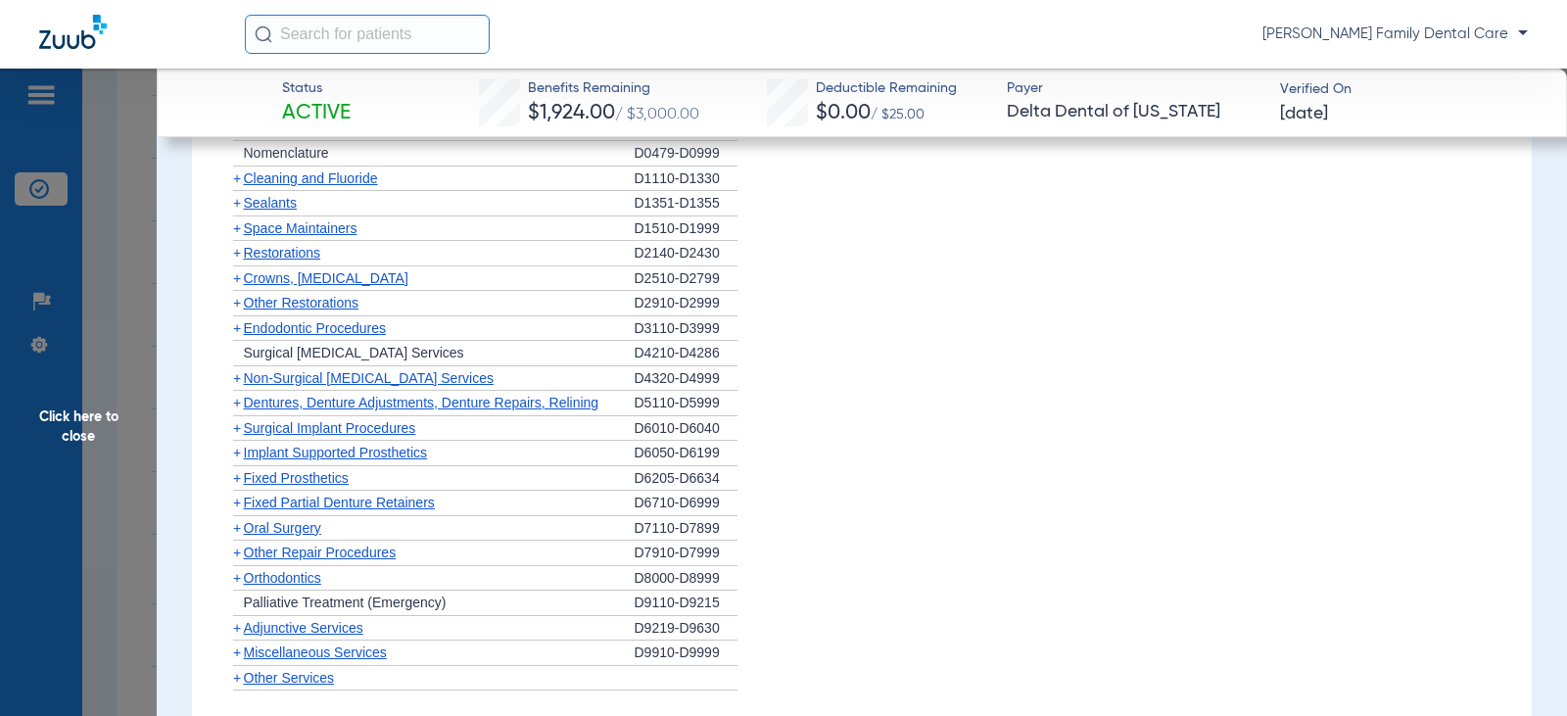
click at [238, 378] on span "+" at bounding box center [237, 378] width 8 height 16
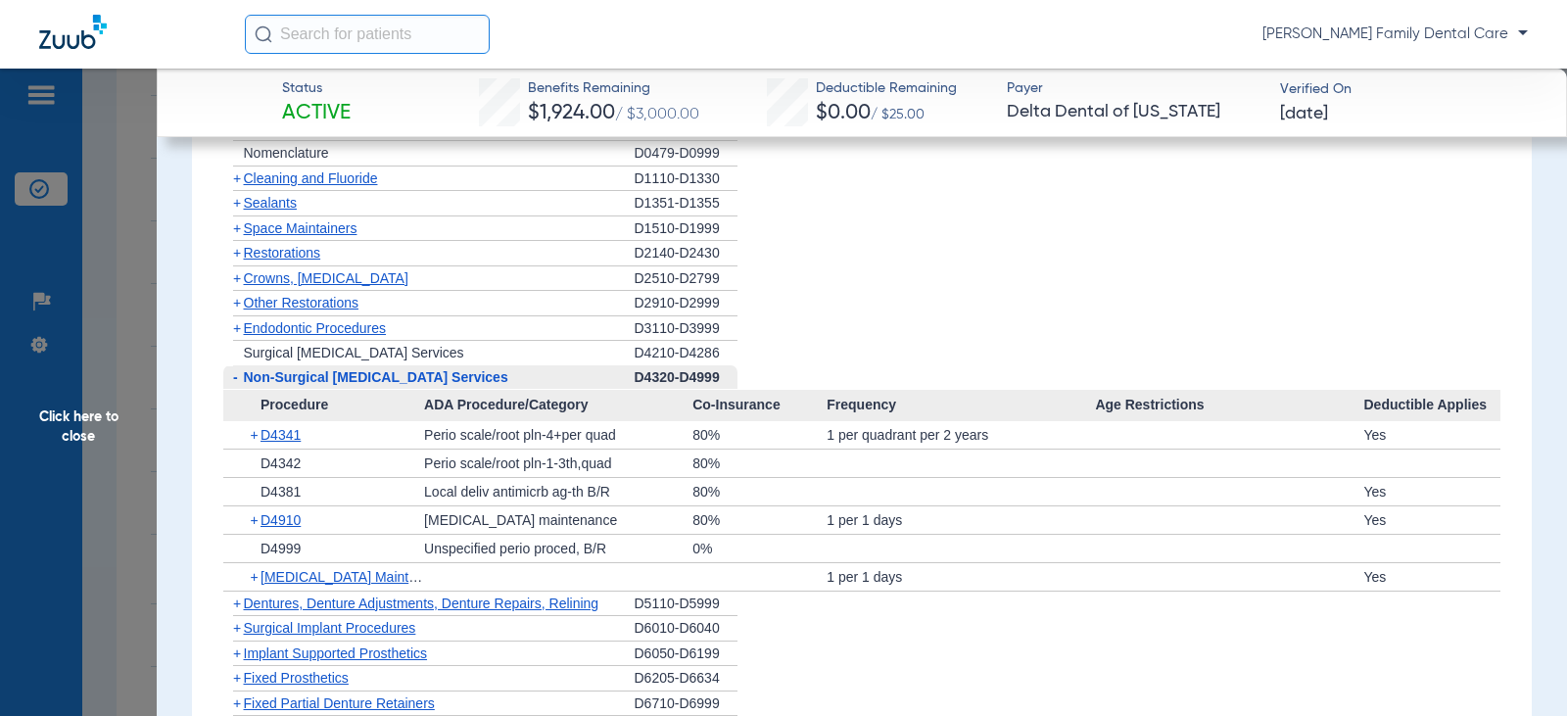
click at [231, 380] on span "-" at bounding box center [233, 377] width 21 height 24
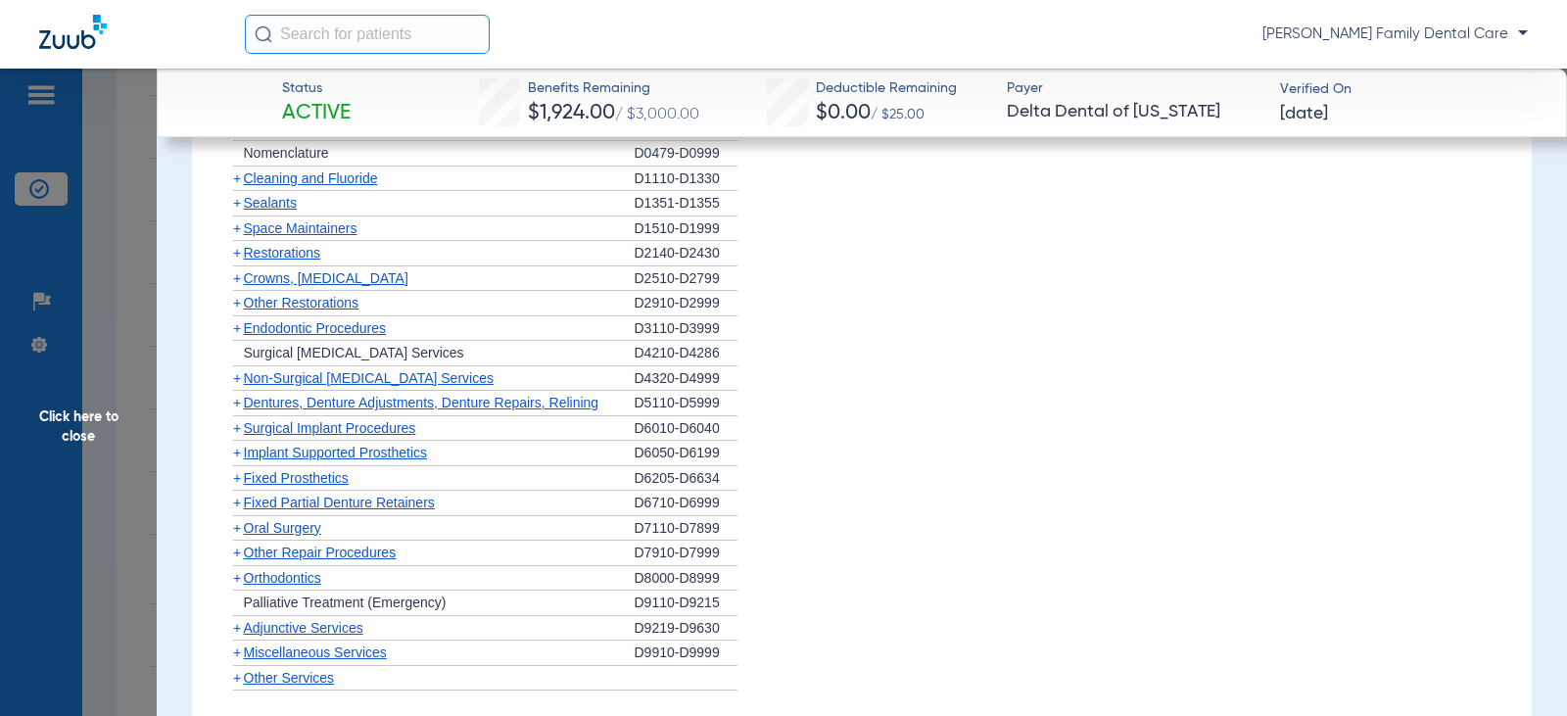
click at [237, 408] on span "+" at bounding box center [237, 403] width 8 height 16
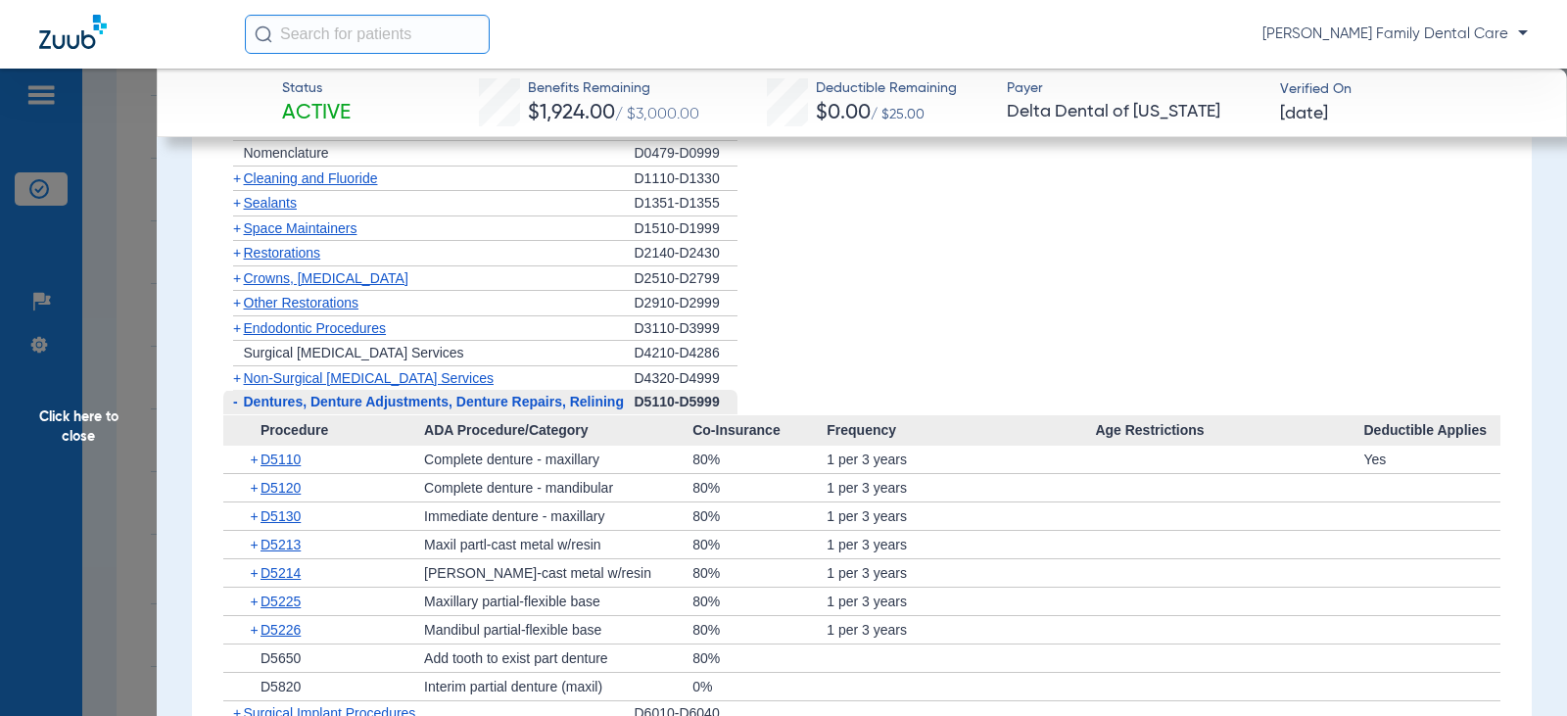
click at [237, 408] on span "-" at bounding box center [235, 402] width 5 height 16
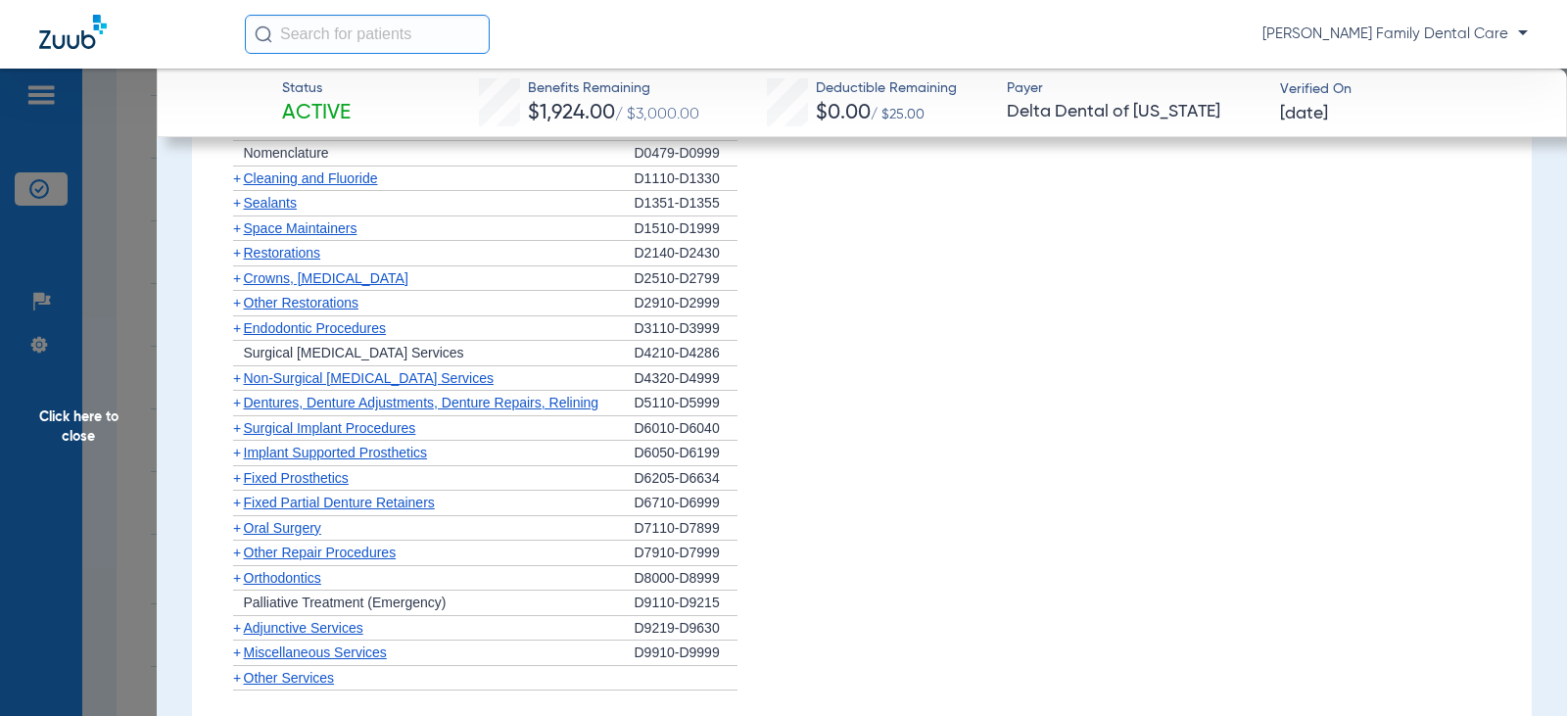
click at [233, 434] on span "+" at bounding box center [237, 428] width 8 height 16
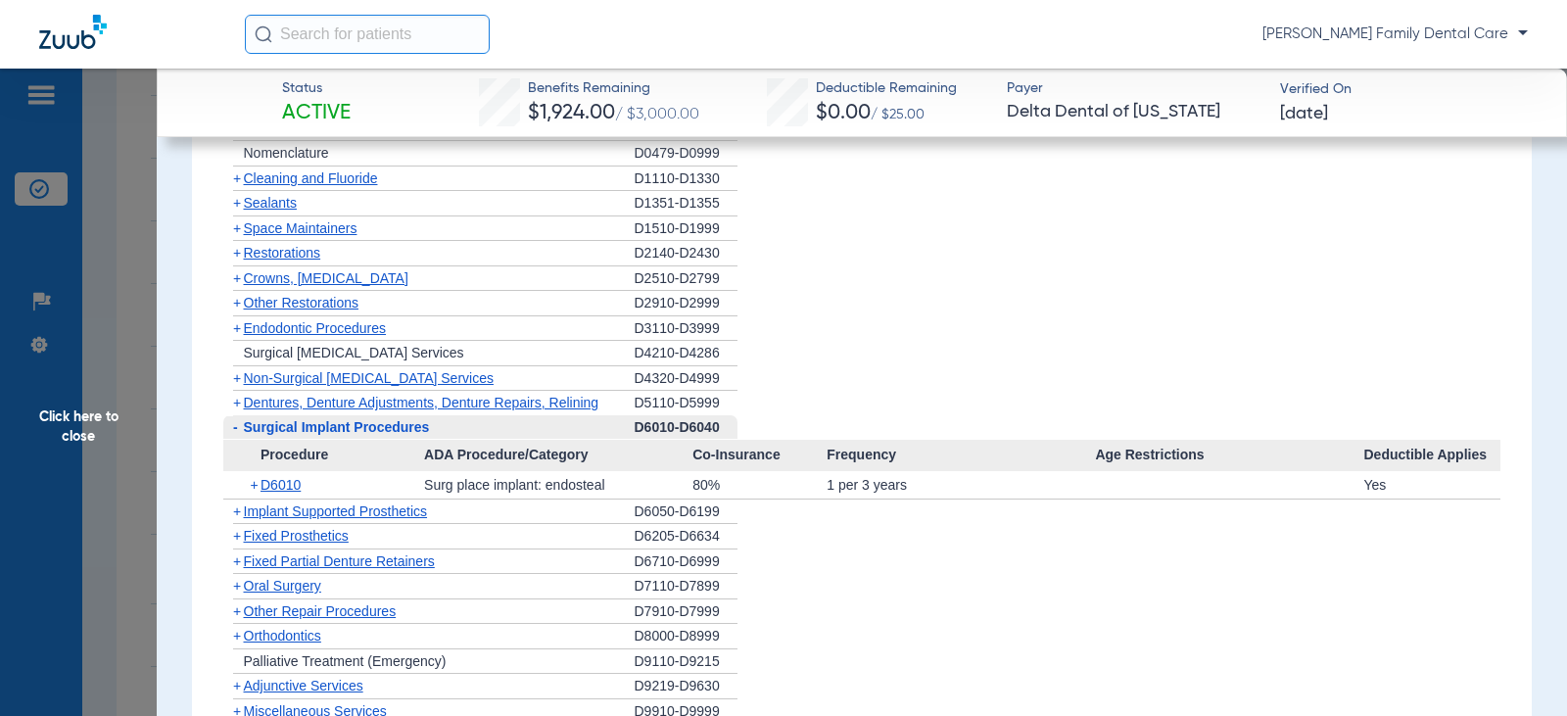
click at [233, 434] on span "-" at bounding box center [235, 427] width 5 height 16
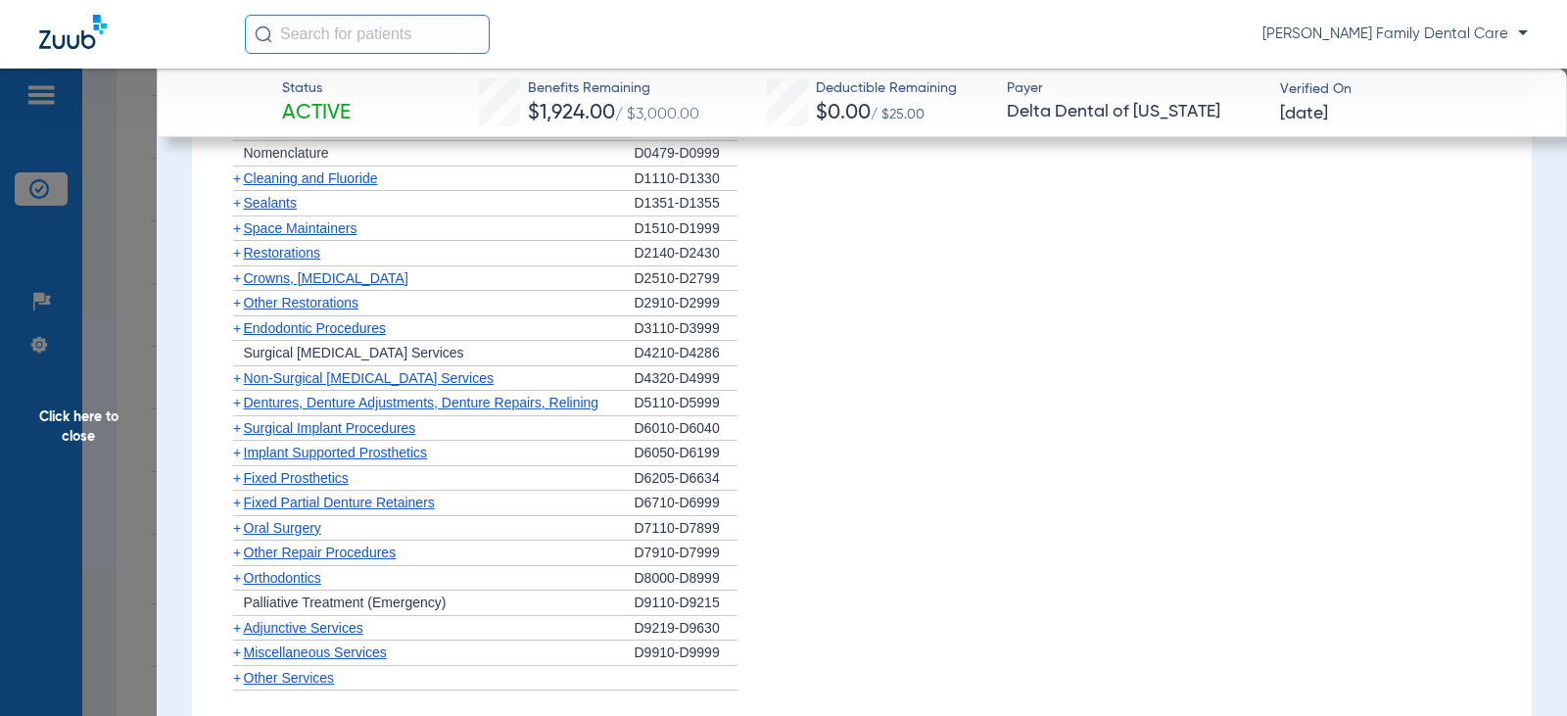
click at [235, 452] on span "+" at bounding box center [237, 453] width 8 height 16
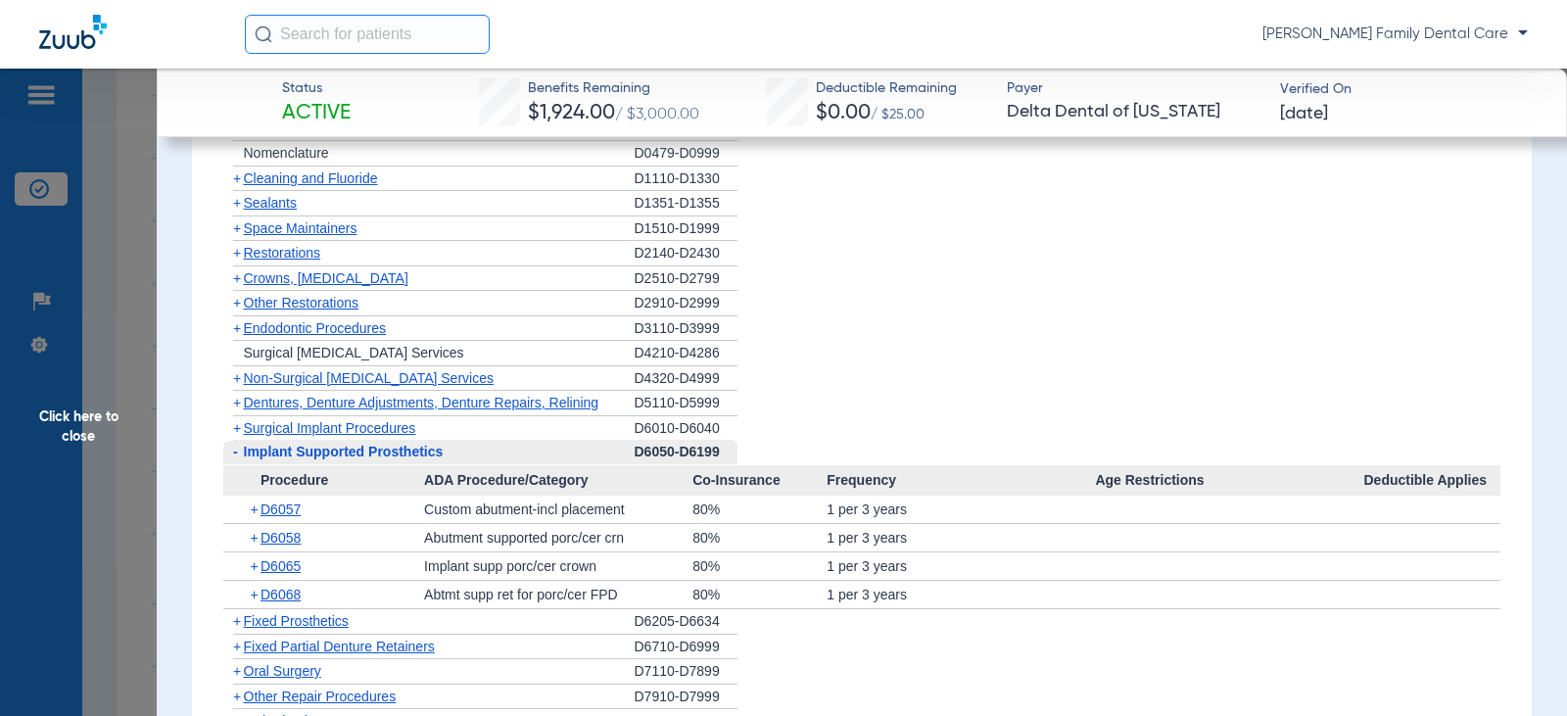
click at [235, 452] on span "-" at bounding box center [235, 452] width 5 height 16
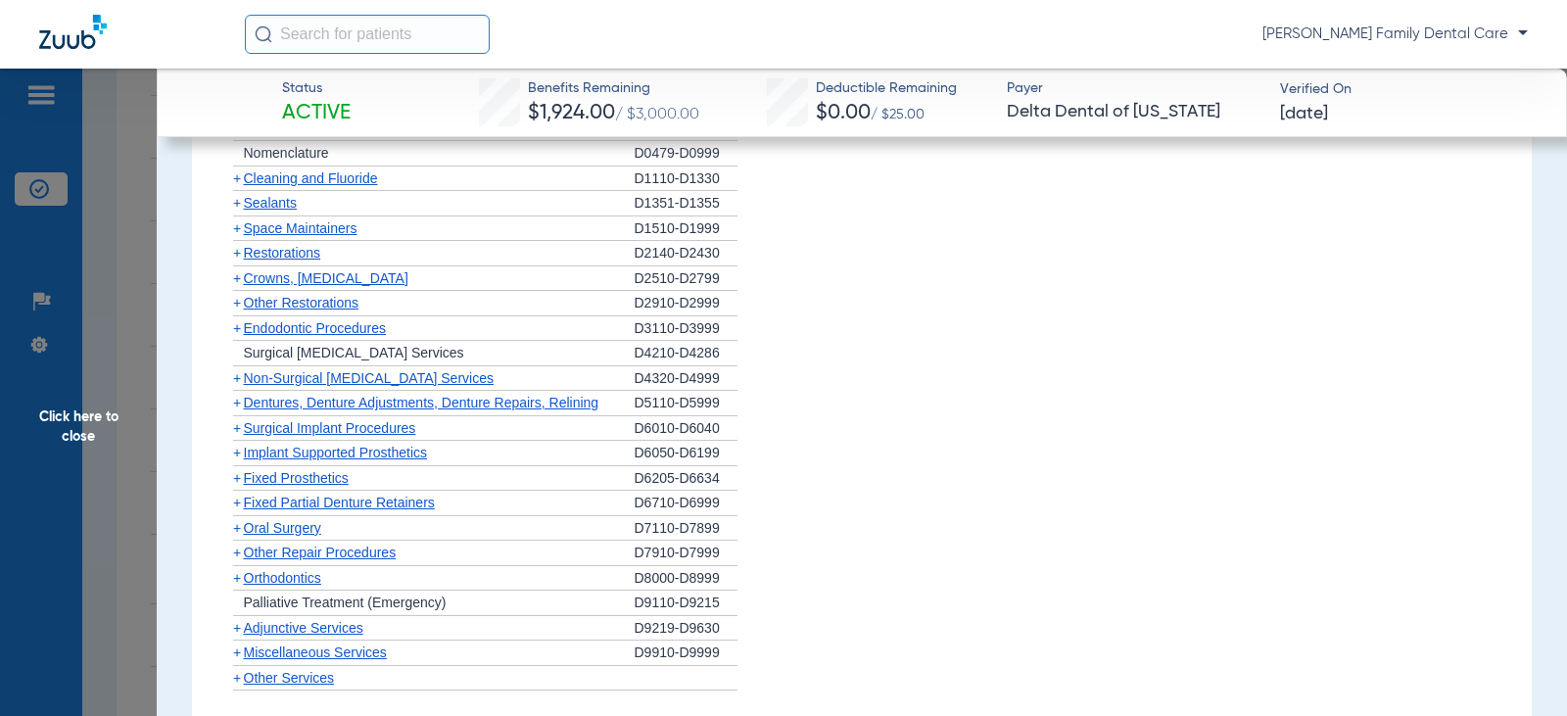
click at [236, 478] on span "+" at bounding box center [237, 478] width 8 height 16
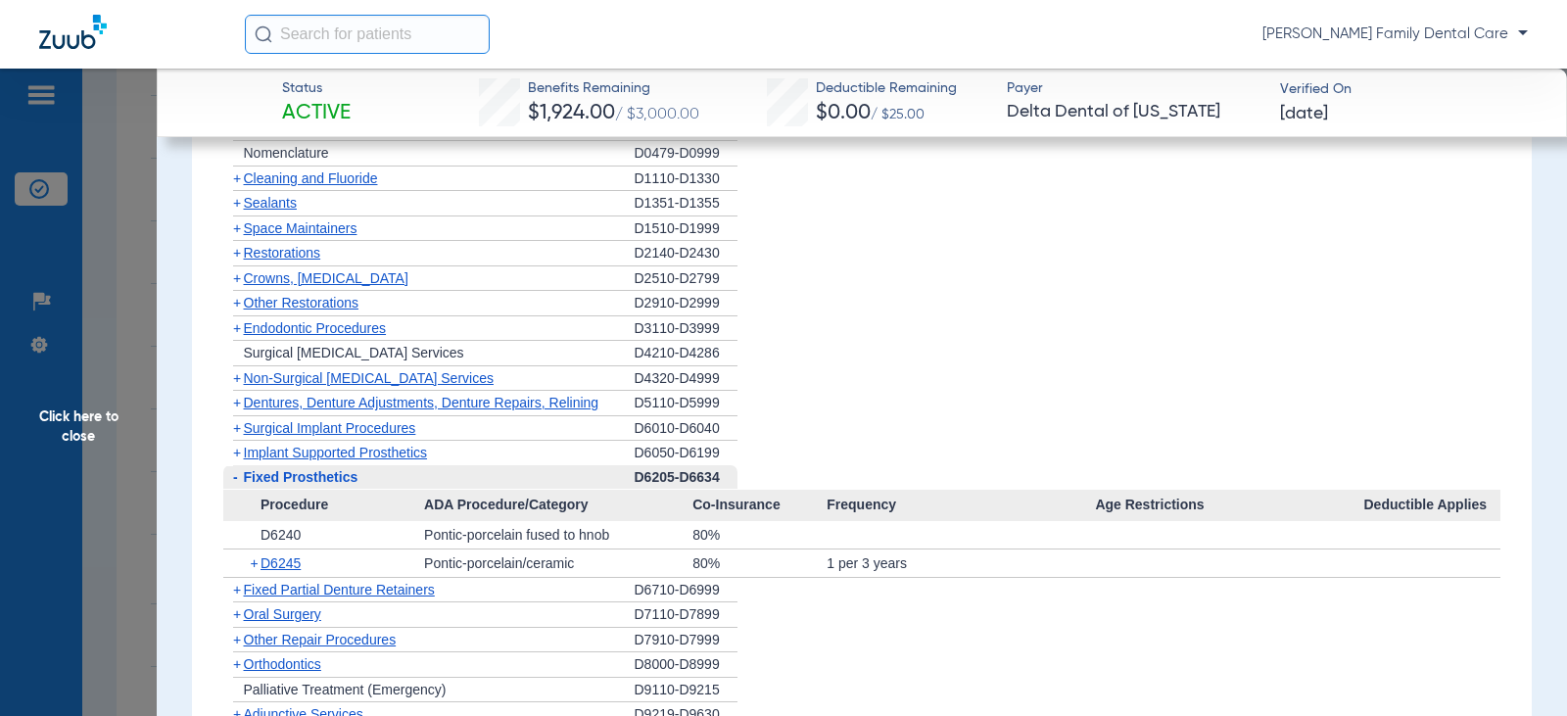
click at [236, 478] on span "-" at bounding box center [235, 477] width 5 height 16
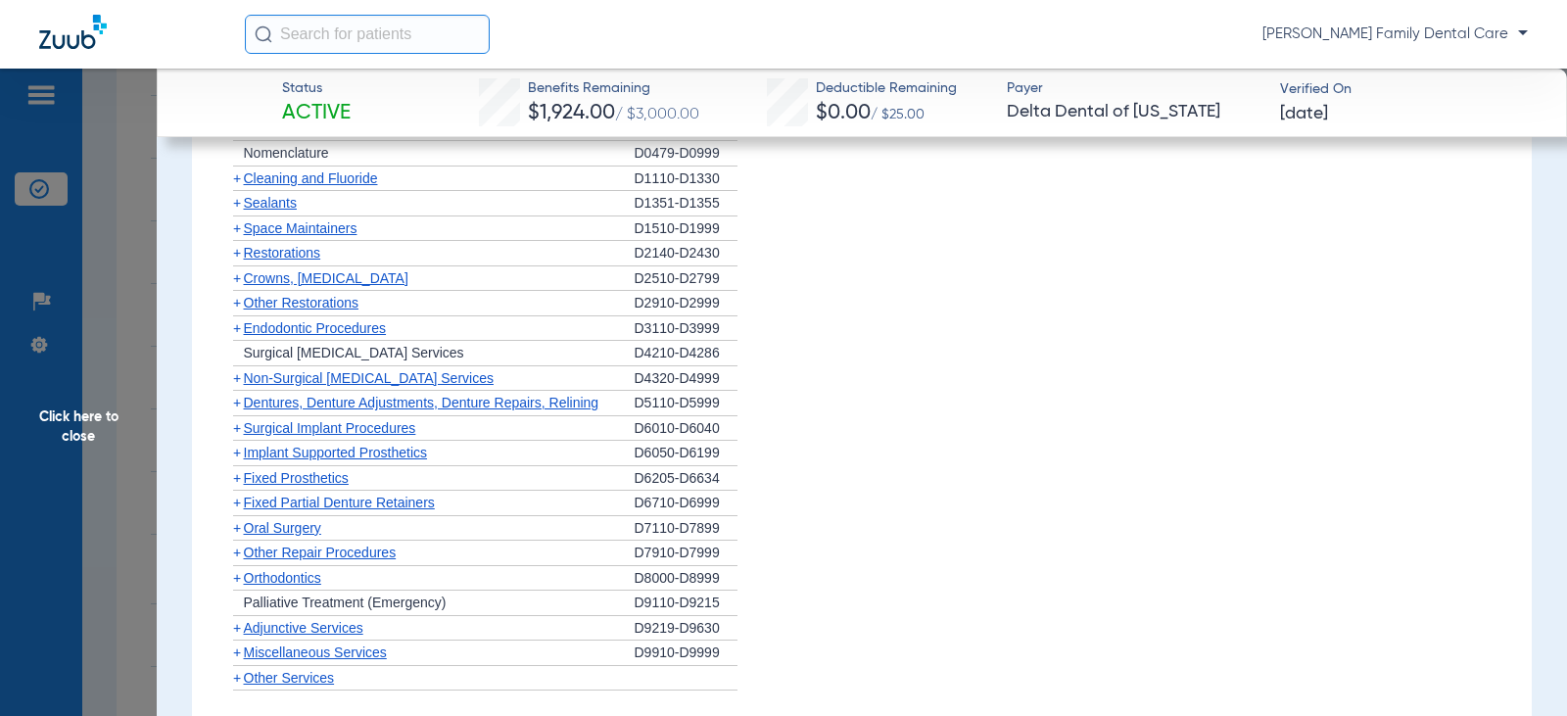
click at [235, 505] on span "+" at bounding box center [237, 503] width 8 height 16
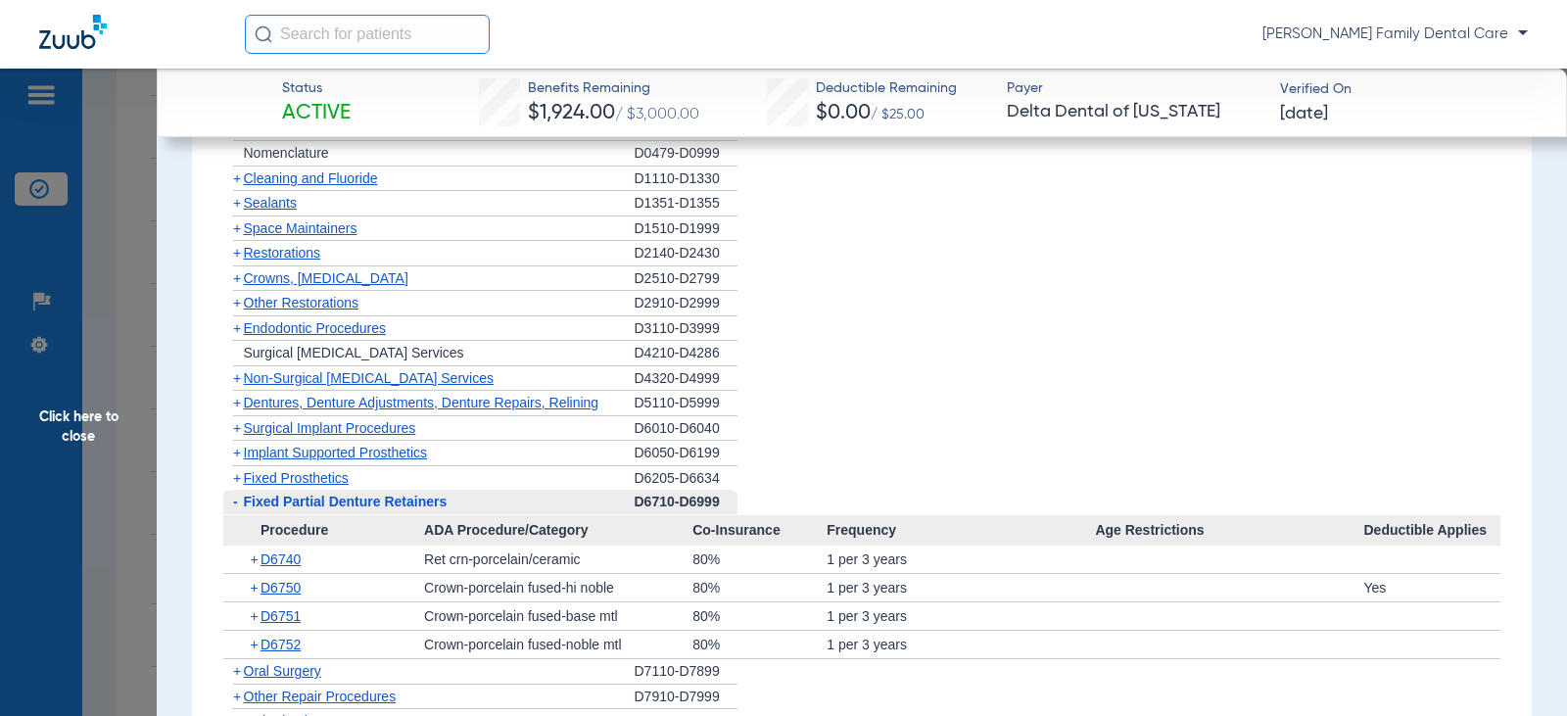
click at [235, 505] on span "-" at bounding box center [235, 502] width 5 height 16
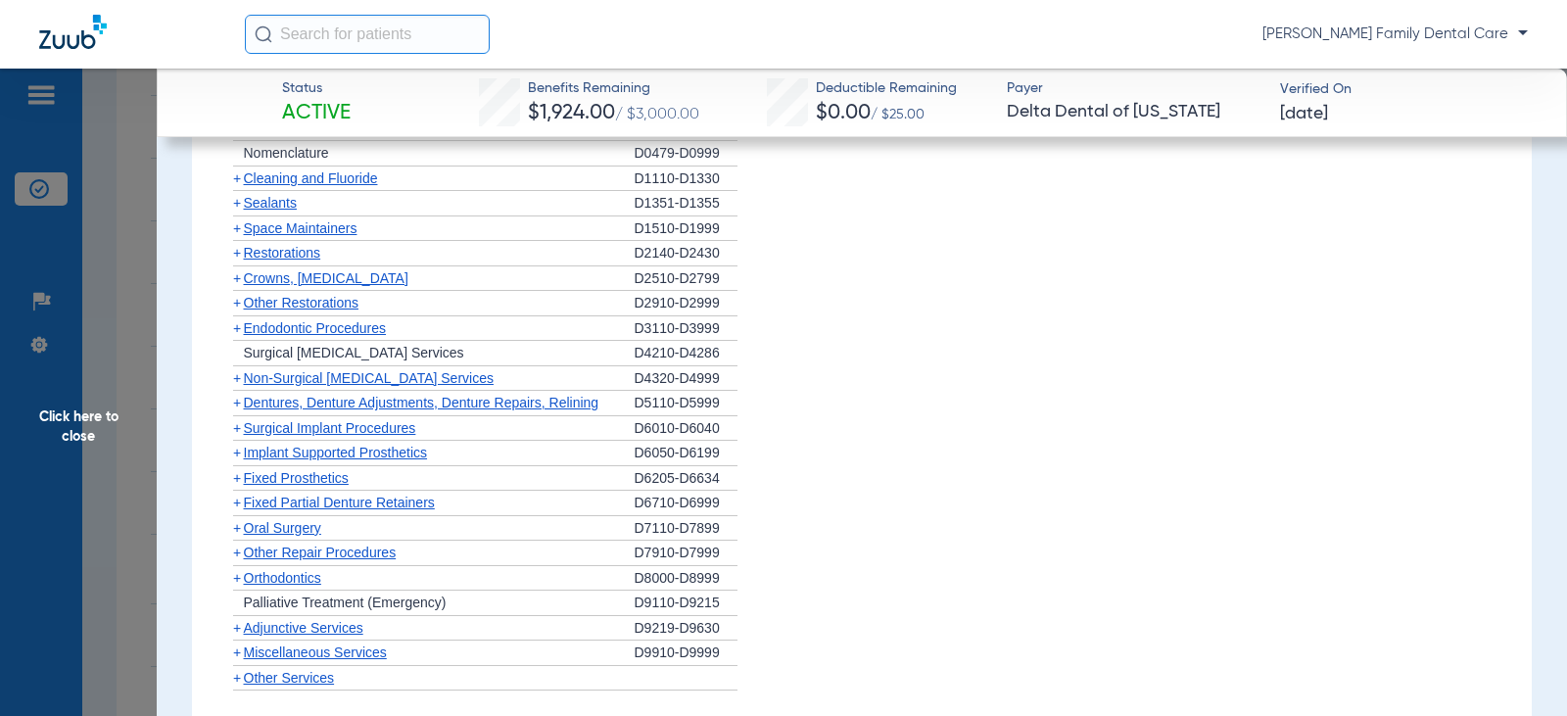
click at [235, 533] on span "+" at bounding box center [237, 528] width 8 height 16
